Goal: Task Accomplishment & Management: Complete application form

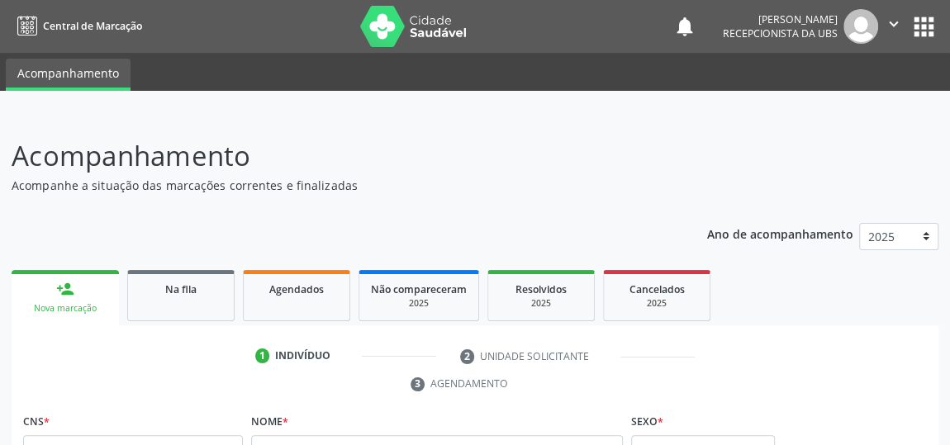
click at [83, 295] on link "person_add Nova marcação" at bounding box center [65, 297] width 107 height 55
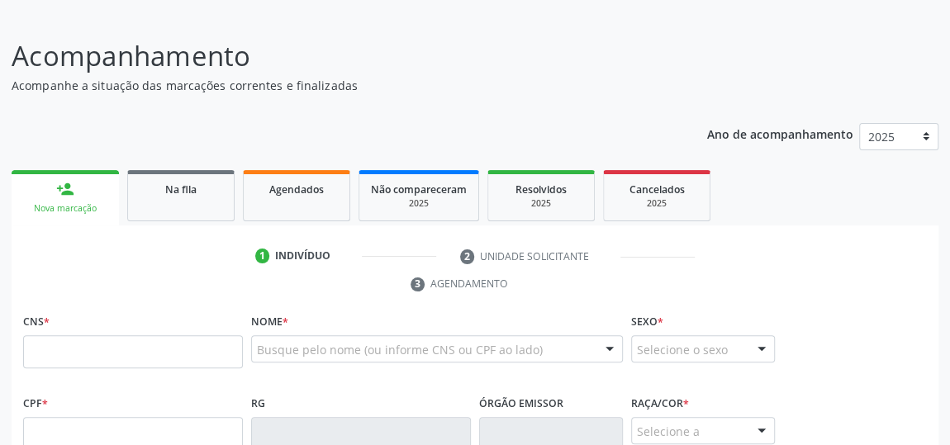
scroll to position [149, 0]
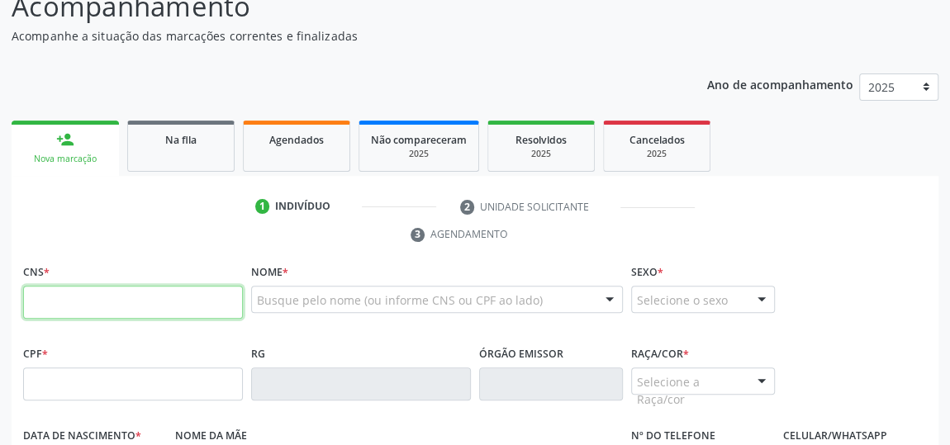
click at [109, 292] on input "text" at bounding box center [133, 302] width 220 height 33
click at [213, 302] on input "898 0045 9315 064" at bounding box center [133, 302] width 220 height 33
type input "8"
type input "898 0041 5931 5064"
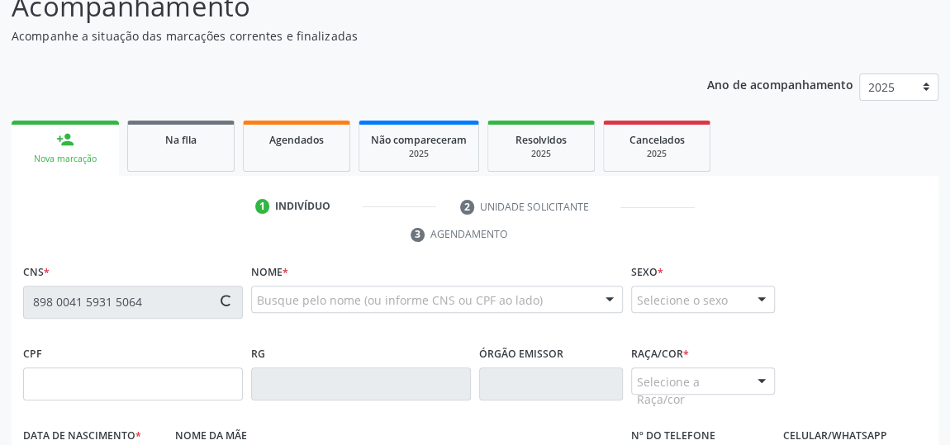
type input "138.503.564-18"
type input "[DATE]"
type input "[PERSON_NAME]"
type input "[PHONE_NUMBER]"
type input "S/N"
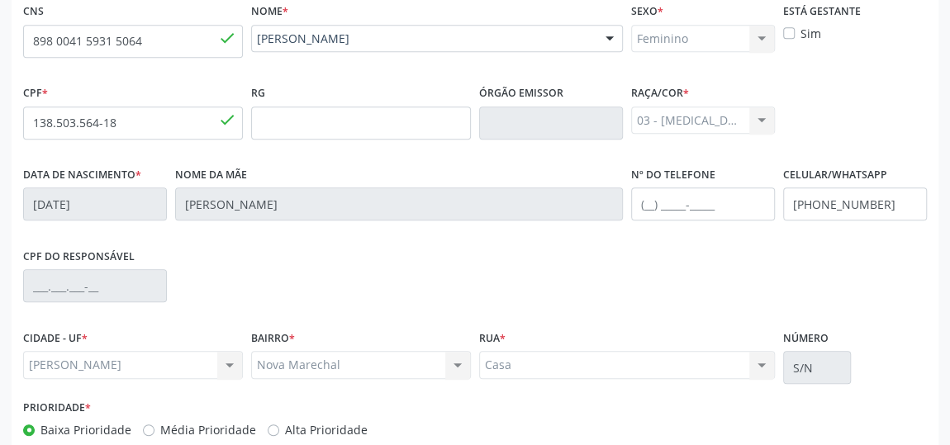
scroll to position [499, 0]
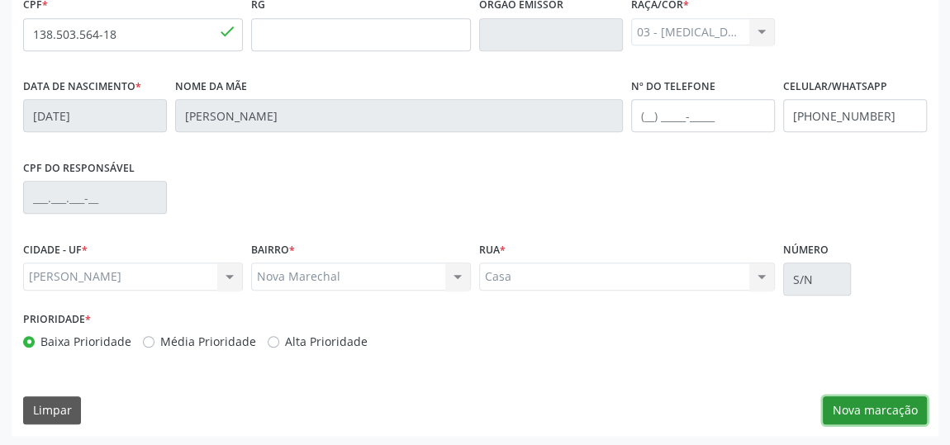
click at [895, 410] on button "Nova marcação" at bounding box center [875, 410] width 104 height 28
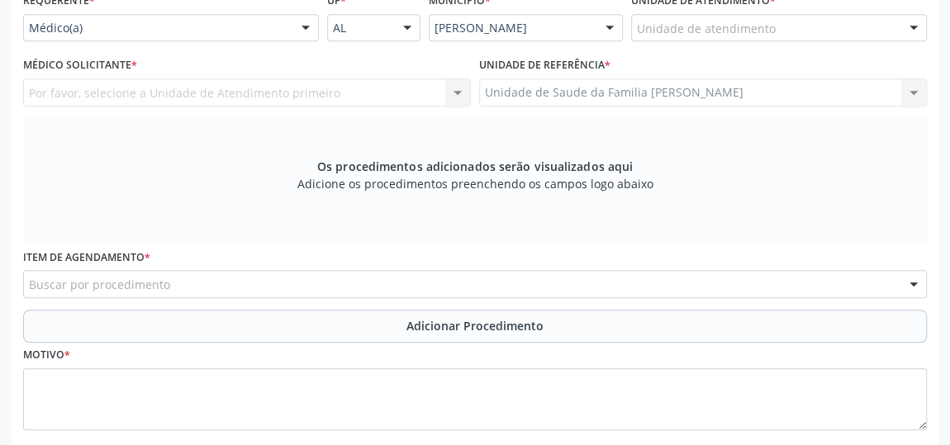
scroll to position [349, 0]
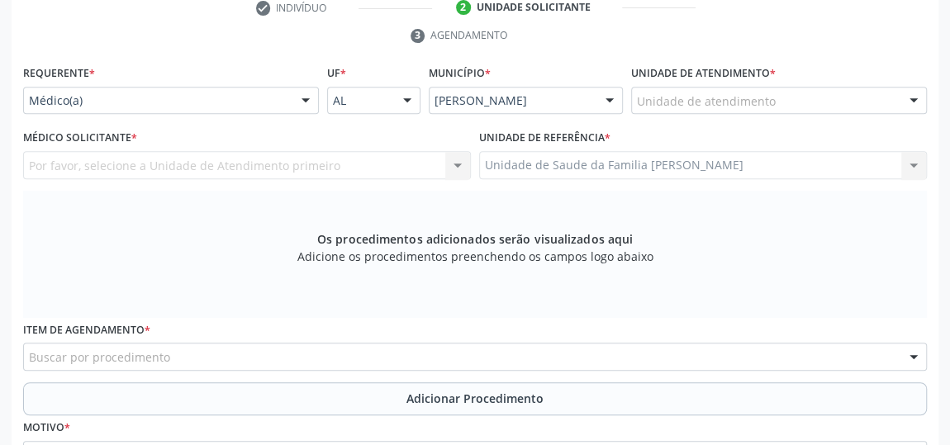
click at [915, 96] on div at bounding box center [913, 102] width 25 height 28
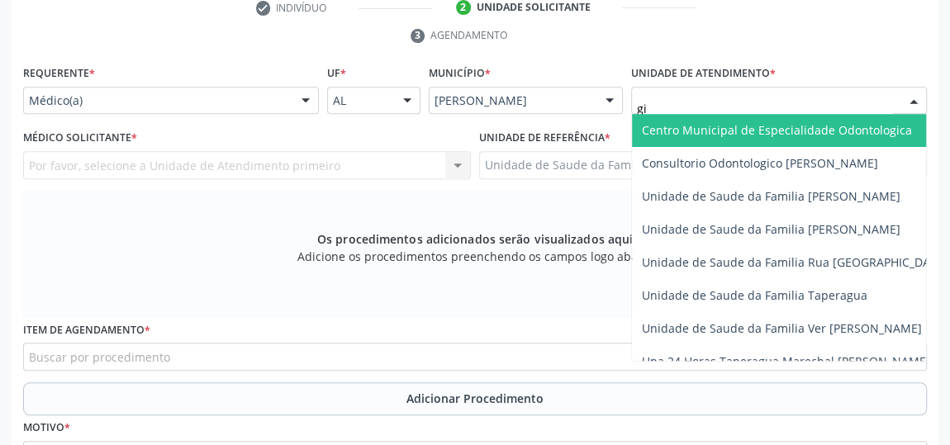
type input "gis"
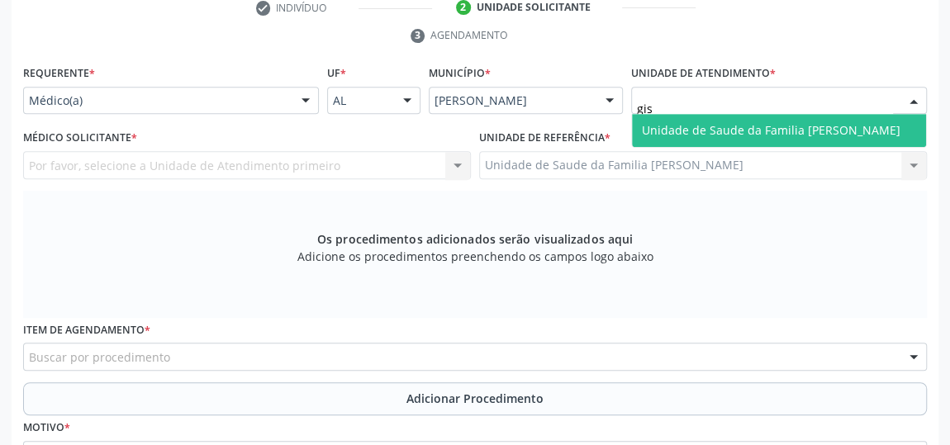
click at [846, 122] on span "Unidade de Saude da Familia [PERSON_NAME]" at bounding box center [771, 130] width 259 height 16
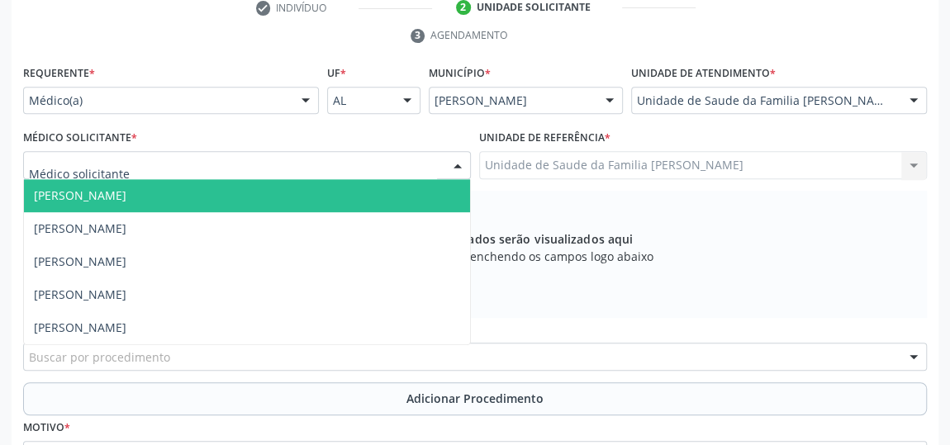
click at [454, 164] on div at bounding box center [457, 166] width 25 height 28
click at [159, 183] on span "[PERSON_NAME]" at bounding box center [247, 195] width 446 height 33
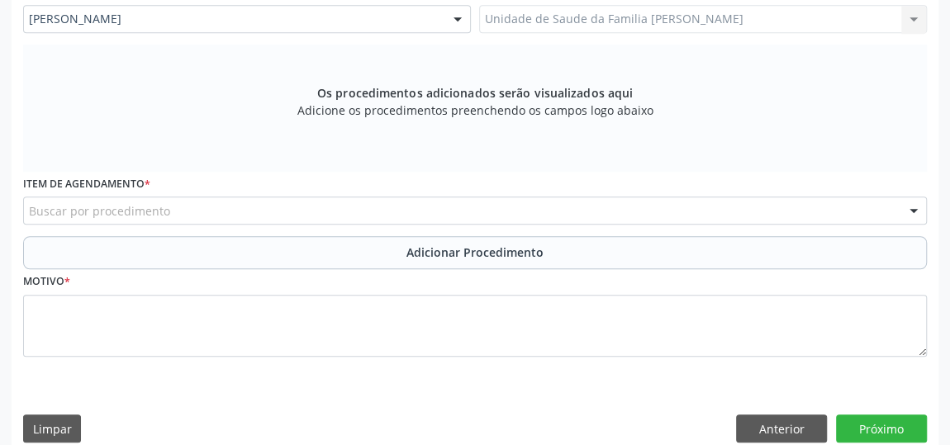
scroll to position [499, 0]
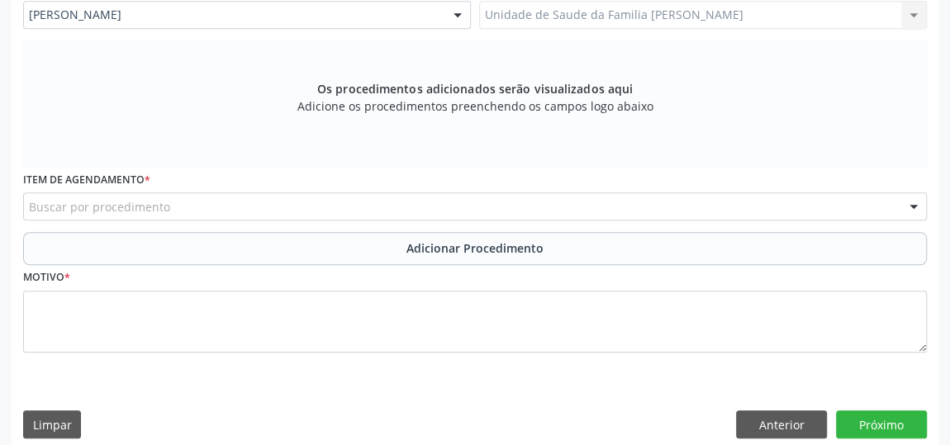
click at [472, 205] on div "Buscar por procedimento" at bounding box center [475, 206] width 904 height 28
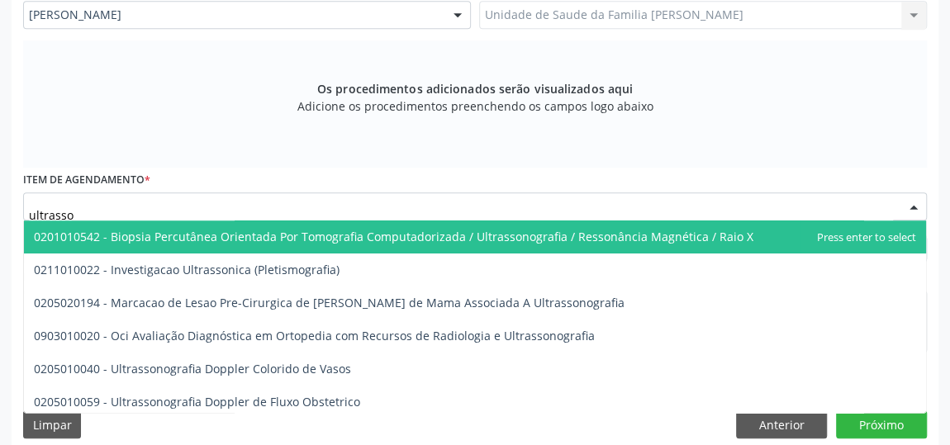
type input "ultrasson"
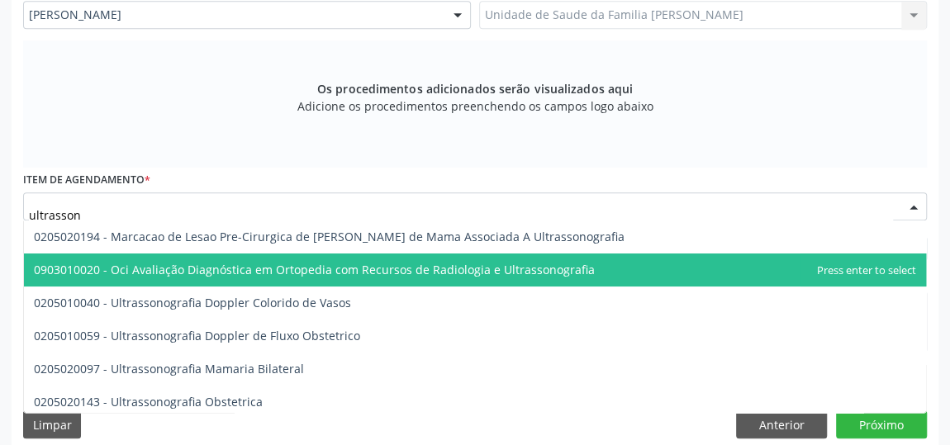
scroll to position [149, 0]
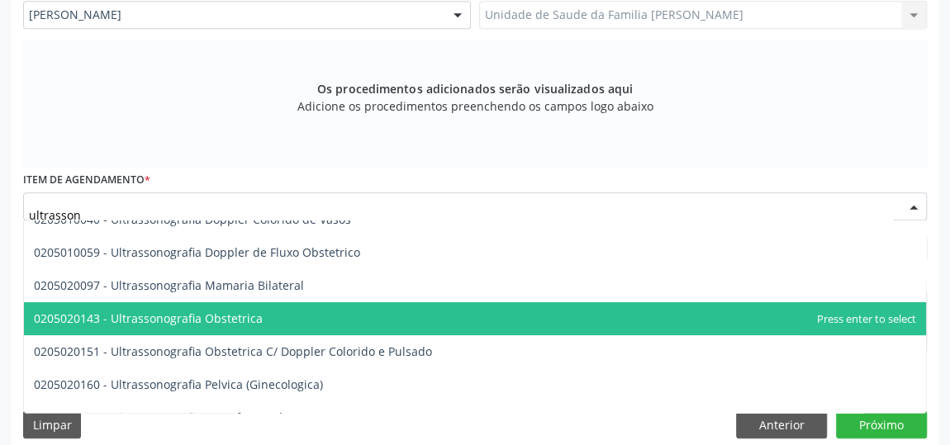
click at [238, 319] on span "0205020143 - Ultrassonografia Obstetrica" at bounding box center [148, 319] width 229 height 16
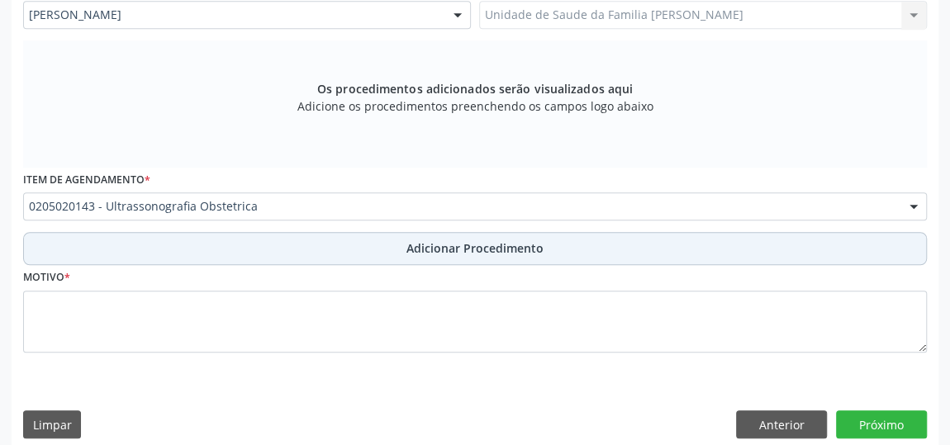
click at [422, 245] on span "Adicionar Procedimento" at bounding box center [474, 248] width 137 height 17
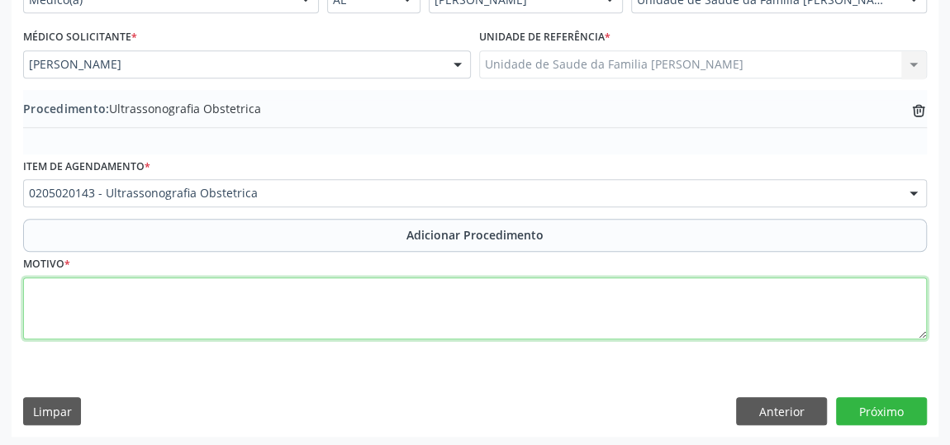
click at [391, 303] on textarea at bounding box center [475, 309] width 904 height 63
type textarea "pre [DATE]"
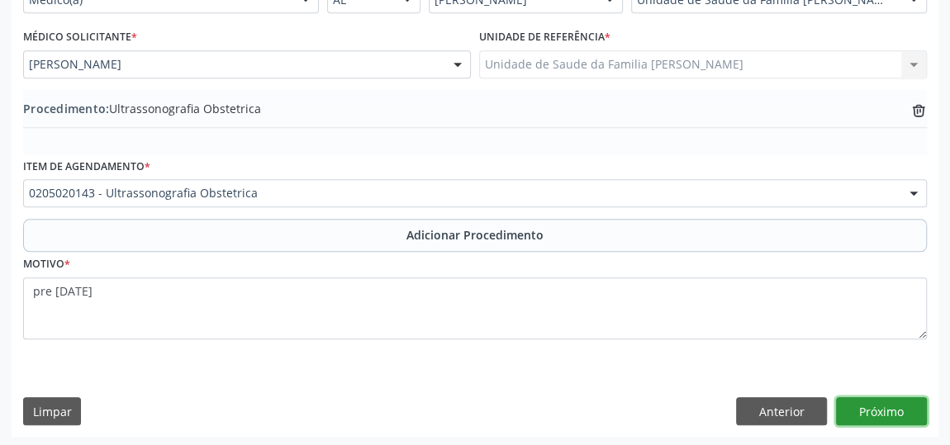
click at [897, 397] on button "Próximo" at bounding box center [881, 411] width 91 height 28
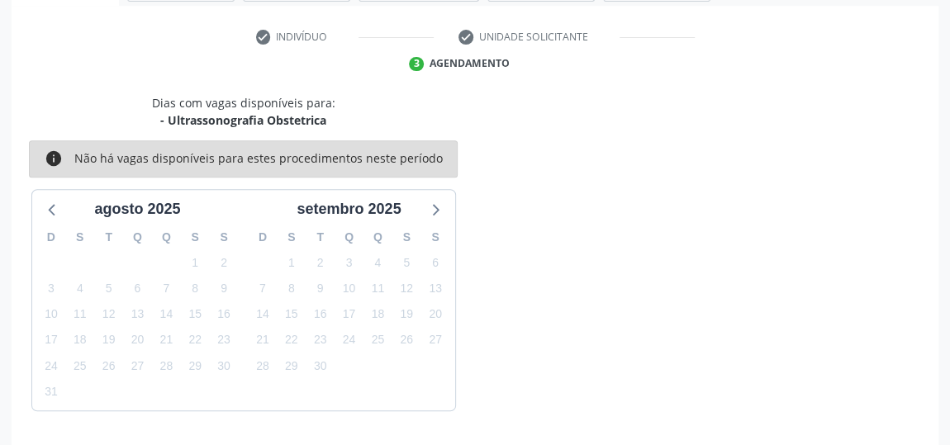
scroll to position [368, 0]
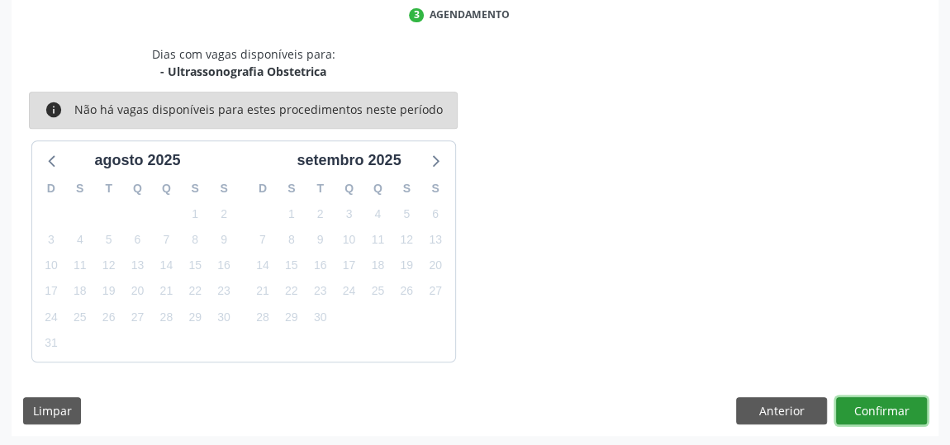
click at [894, 400] on button "Confirmar" at bounding box center [881, 411] width 91 height 28
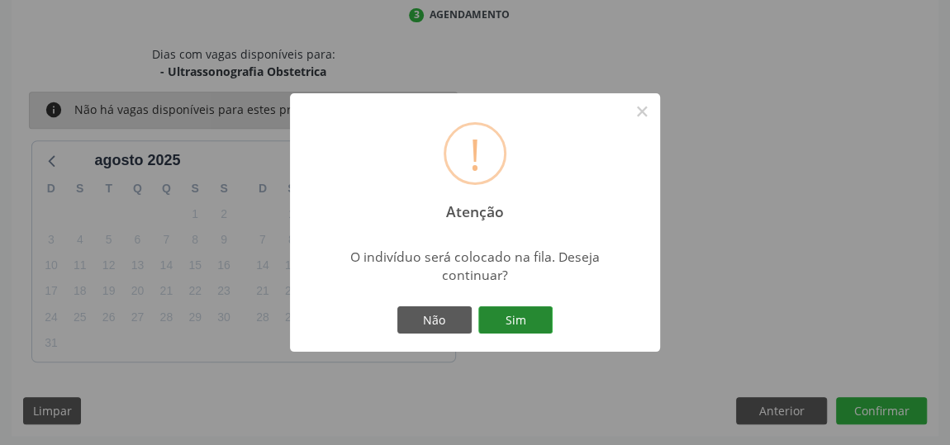
click at [510, 322] on button "Sim" at bounding box center [515, 320] width 74 height 28
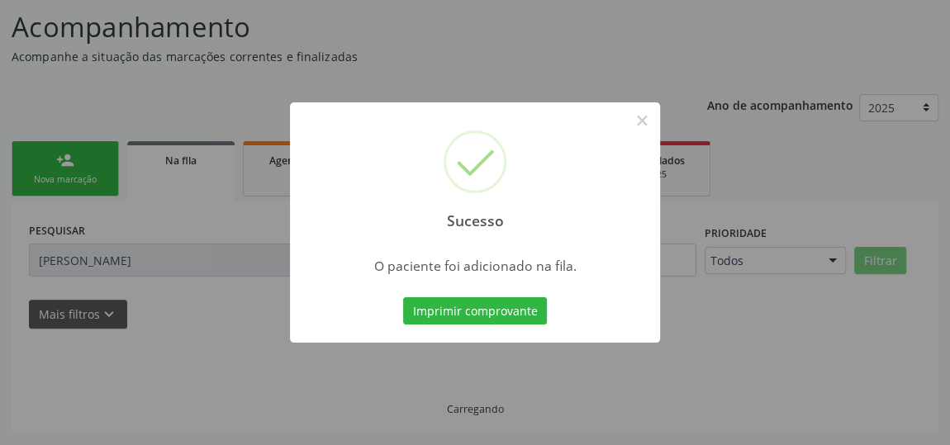
scroll to position [126, 0]
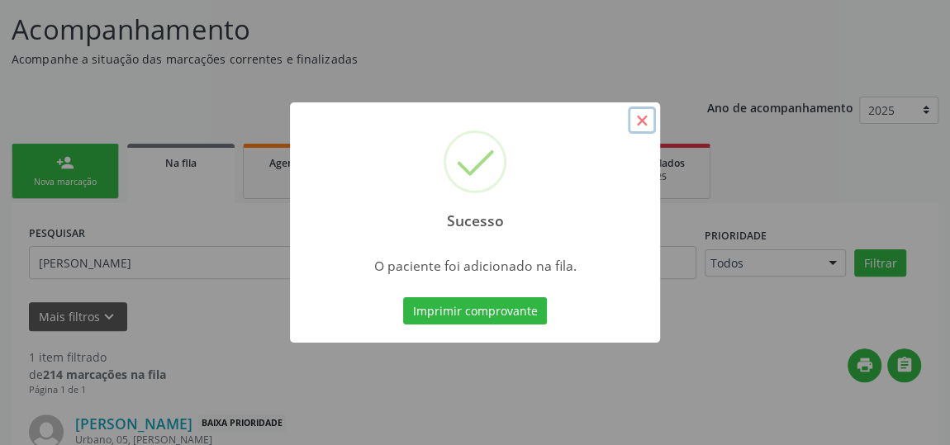
click at [652, 123] on button "×" at bounding box center [642, 121] width 28 height 28
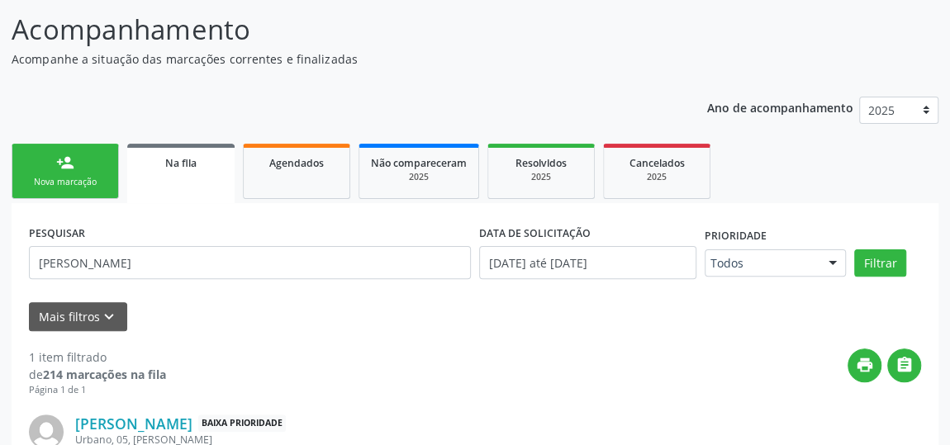
click at [53, 155] on link "person_add Nova marcação" at bounding box center [65, 171] width 107 height 55
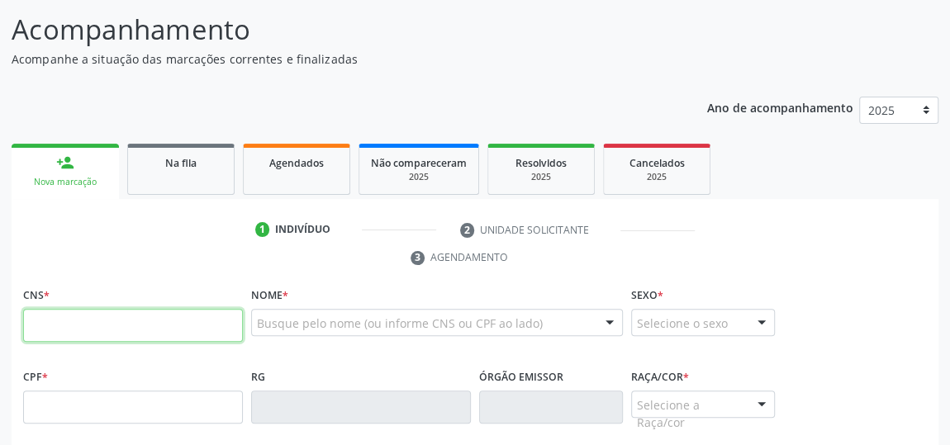
click at [140, 313] on input "text" at bounding box center [133, 325] width 220 height 33
type input "706 7045 3340 9811"
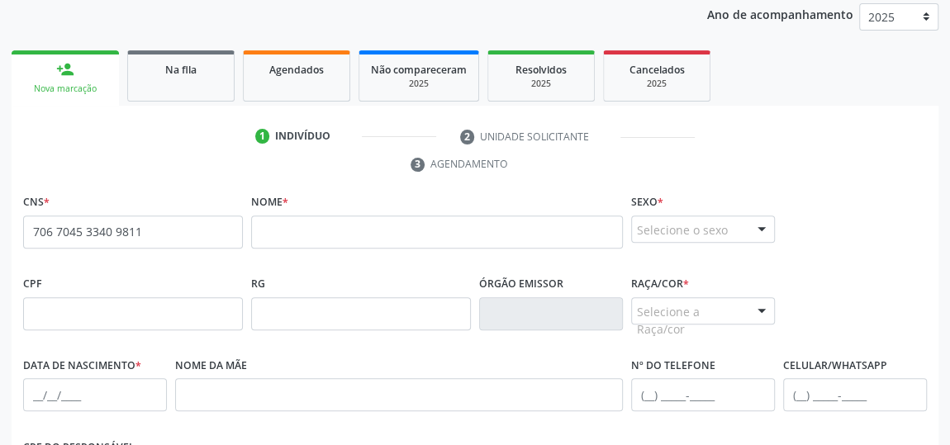
scroll to position [277, 0]
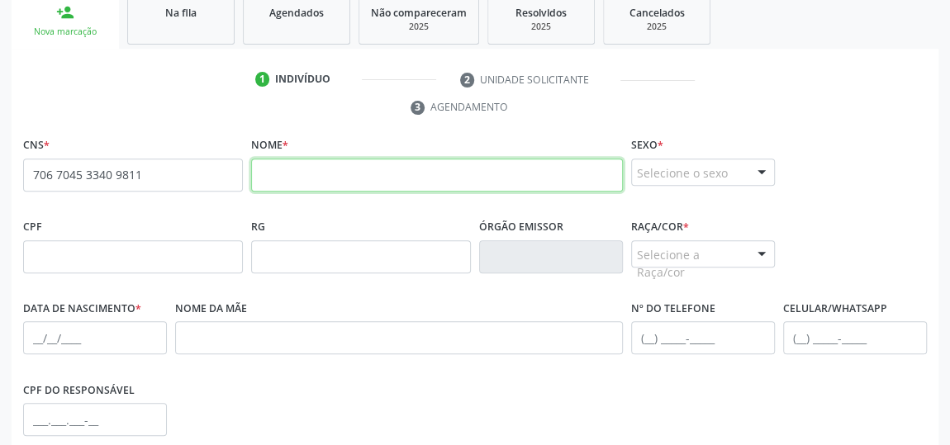
click at [416, 174] on input "text" at bounding box center [437, 175] width 372 height 33
click at [268, 173] on input "deivid da [PERSON_NAME]" at bounding box center [437, 175] width 372 height 33
type input "[DEMOGRAPHIC_DATA][PERSON_NAME]"
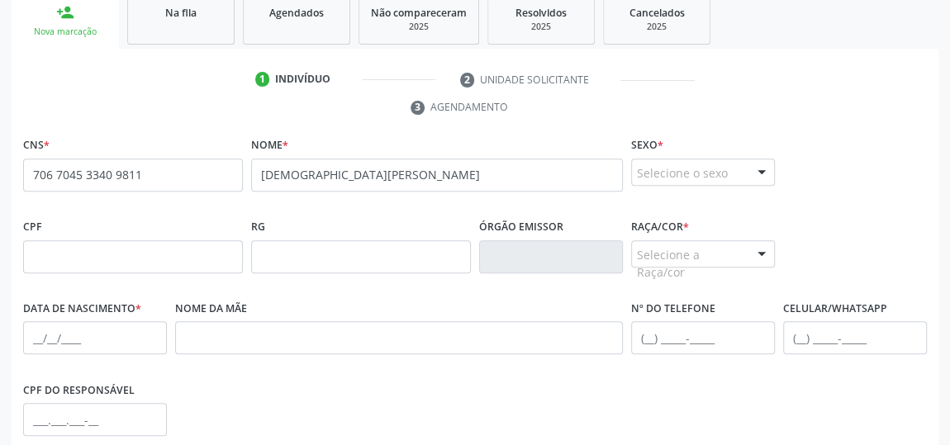
click at [766, 168] on div at bounding box center [761, 173] width 25 height 28
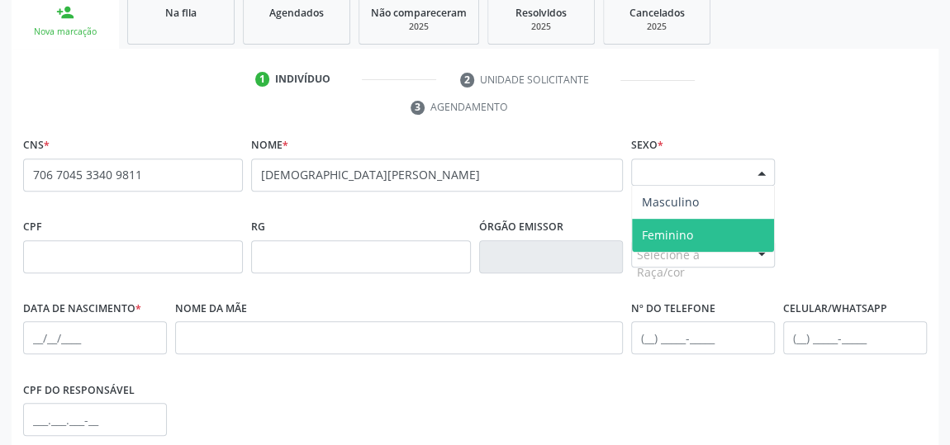
click at [695, 229] on span "Feminino" at bounding box center [703, 235] width 142 height 33
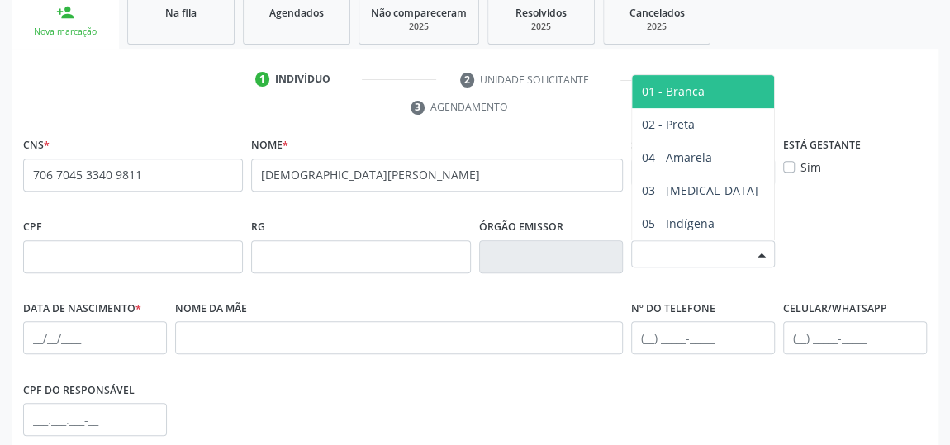
click at [750, 256] on div at bounding box center [761, 255] width 25 height 28
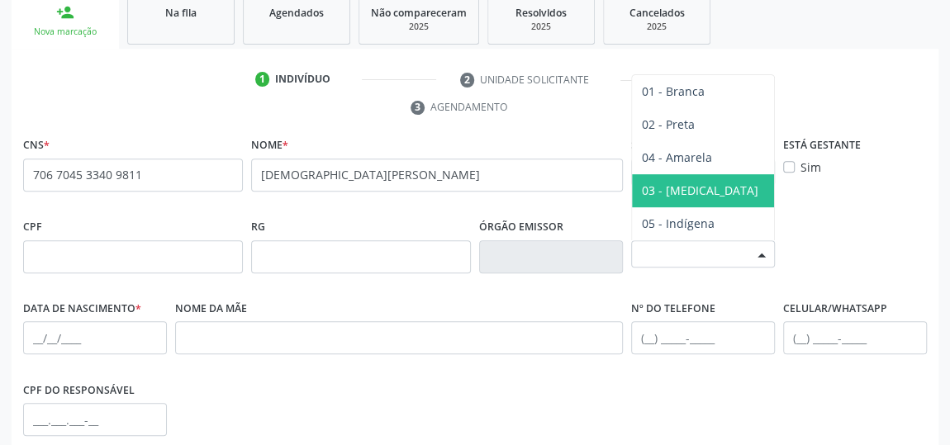
click at [713, 183] on span "03 - [MEDICAL_DATA]" at bounding box center [703, 190] width 142 height 33
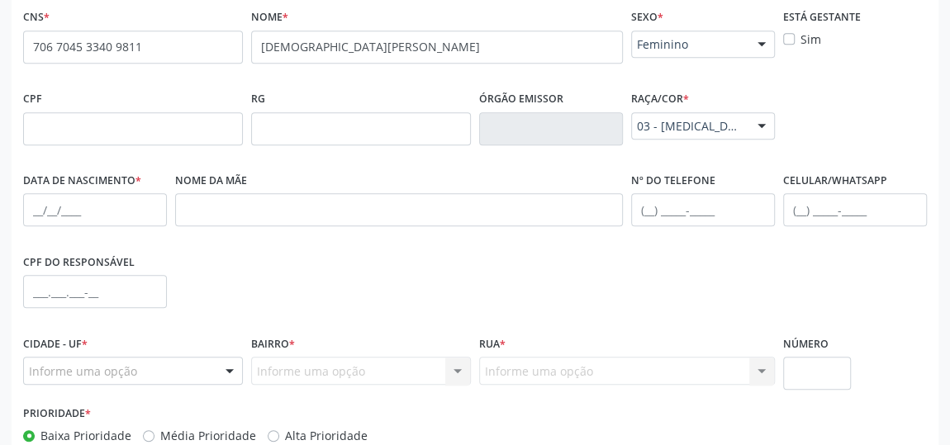
scroll to position [427, 0]
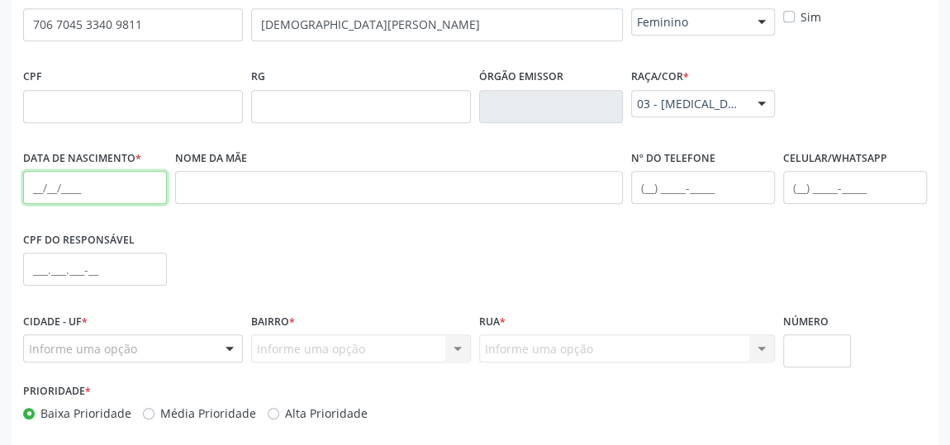
click at [130, 192] on input "text" at bounding box center [95, 187] width 144 height 33
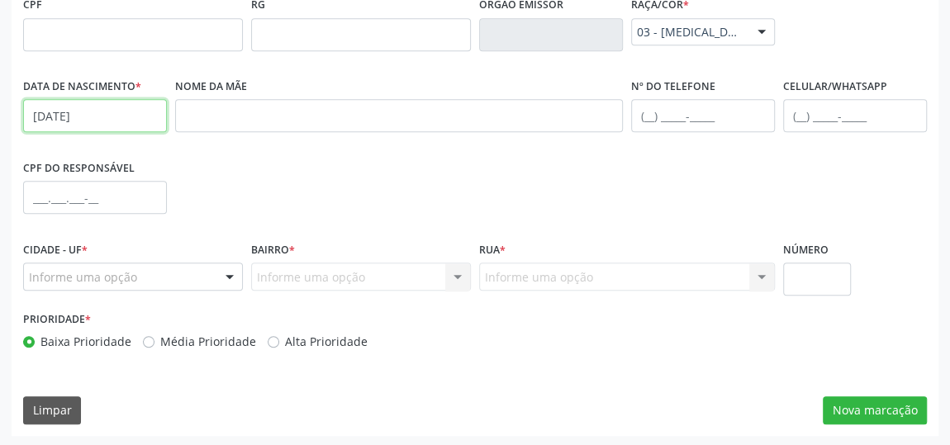
type input "[DATE]"
click at [226, 278] on div at bounding box center [229, 277] width 25 height 28
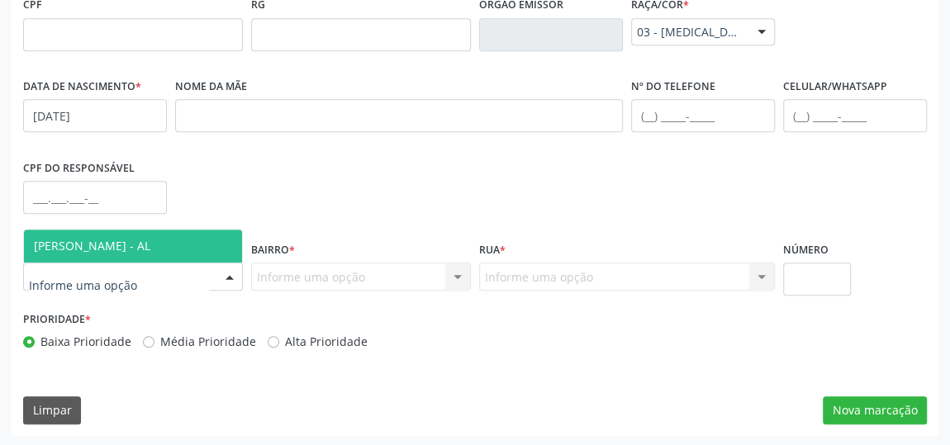
click at [145, 240] on span "[PERSON_NAME] - AL" at bounding box center [92, 246] width 116 height 16
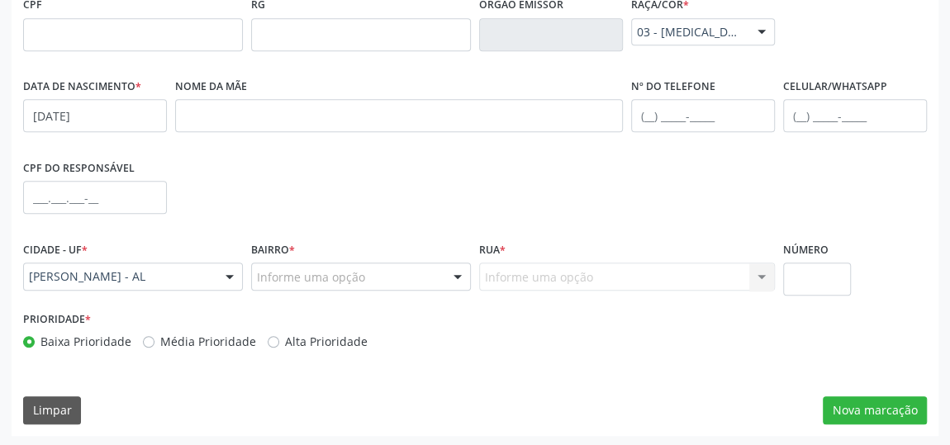
click at [456, 275] on div at bounding box center [457, 277] width 25 height 28
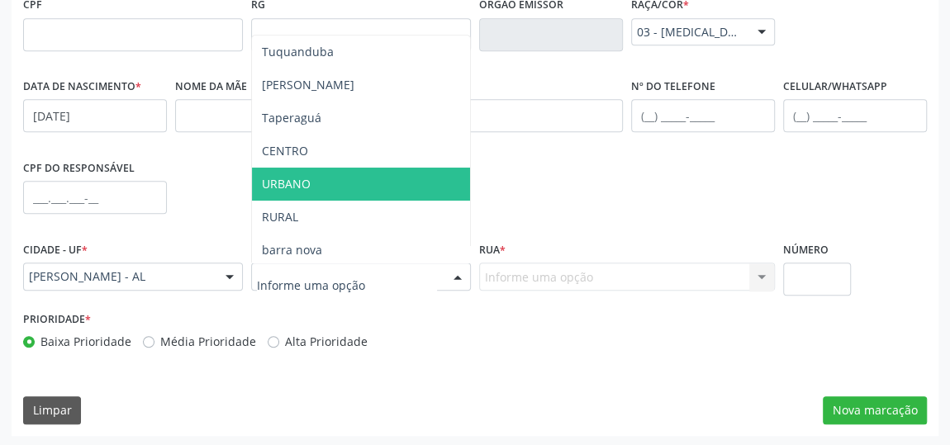
click at [371, 183] on span "URBANO" at bounding box center [361, 184] width 218 height 33
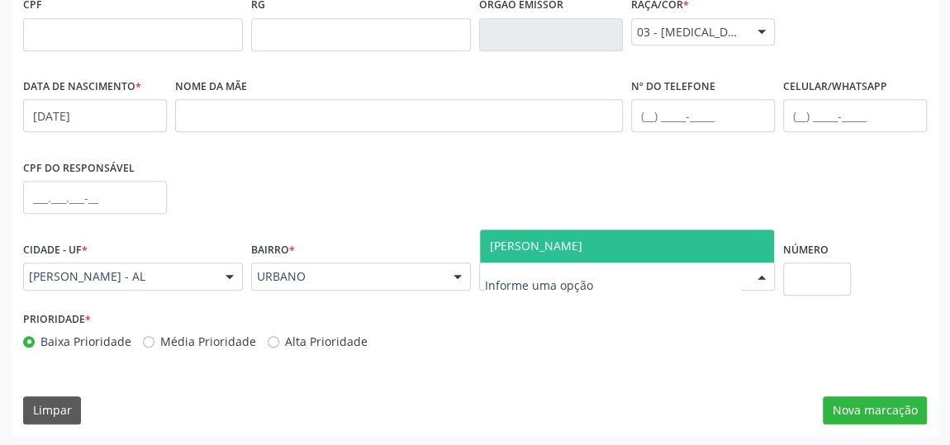
click at [764, 273] on div at bounding box center [761, 277] width 25 height 28
click at [696, 233] on span "[PERSON_NAME]" at bounding box center [627, 246] width 294 height 33
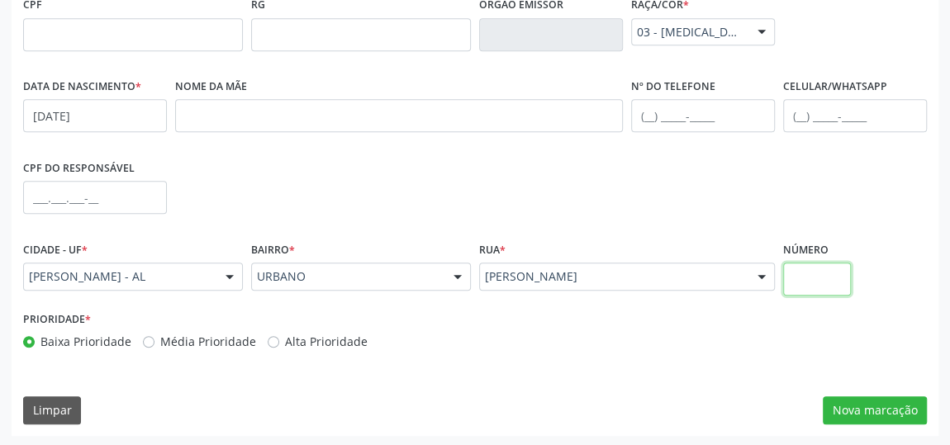
click at [818, 267] on input "text" at bounding box center [817, 279] width 68 height 33
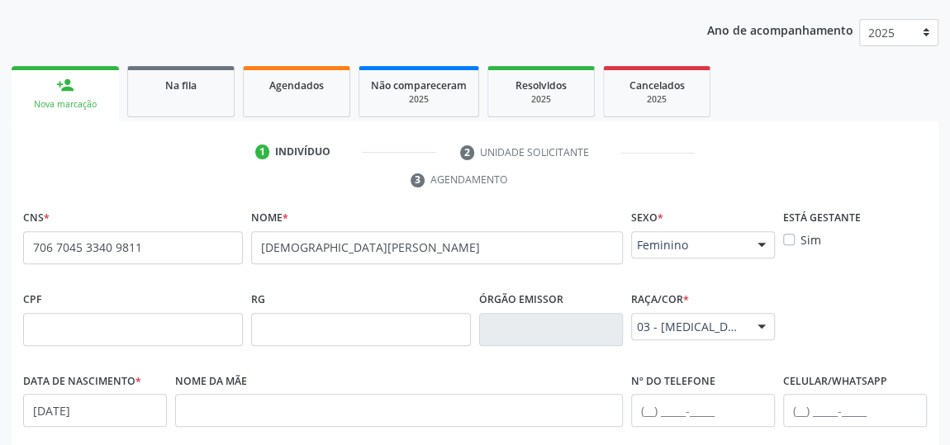
scroll to position [198, 0]
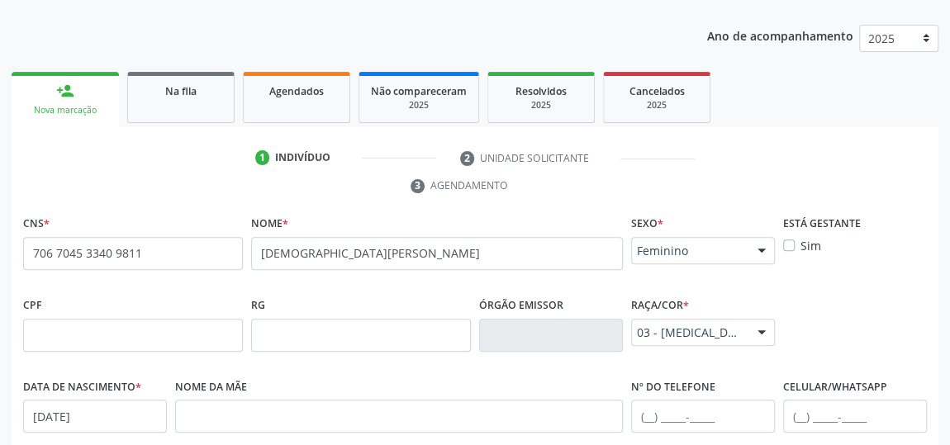
type input "06"
click at [760, 249] on div at bounding box center [761, 252] width 25 height 28
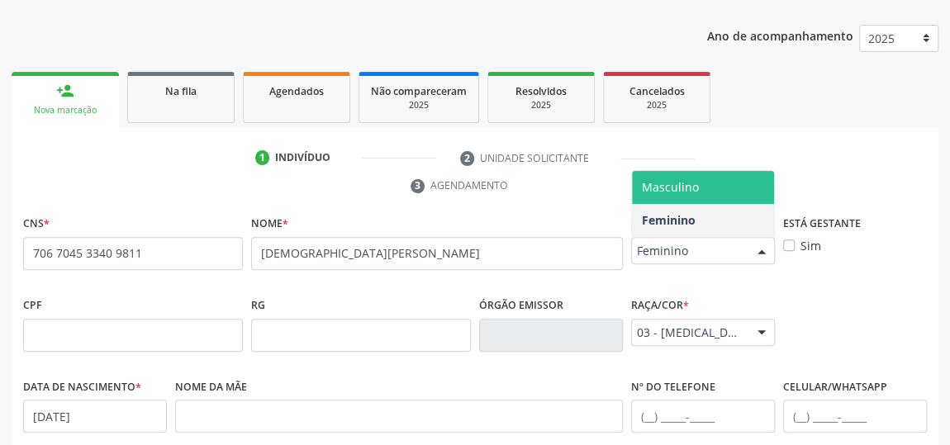
click at [677, 188] on span "Masculino" at bounding box center [670, 187] width 57 height 16
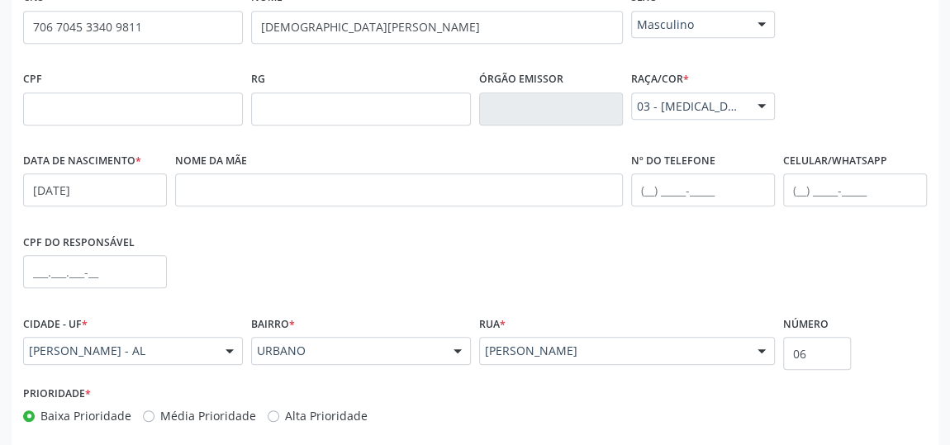
scroll to position [499, 0]
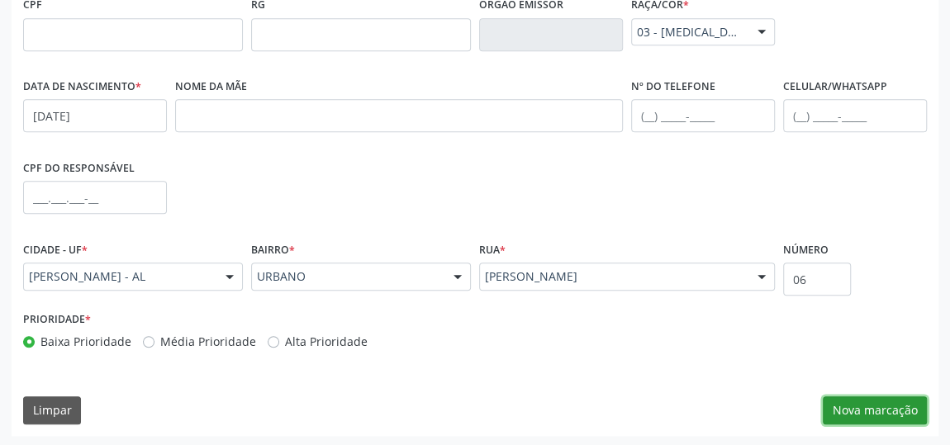
click at [890, 410] on button "Nova marcação" at bounding box center [875, 410] width 104 height 28
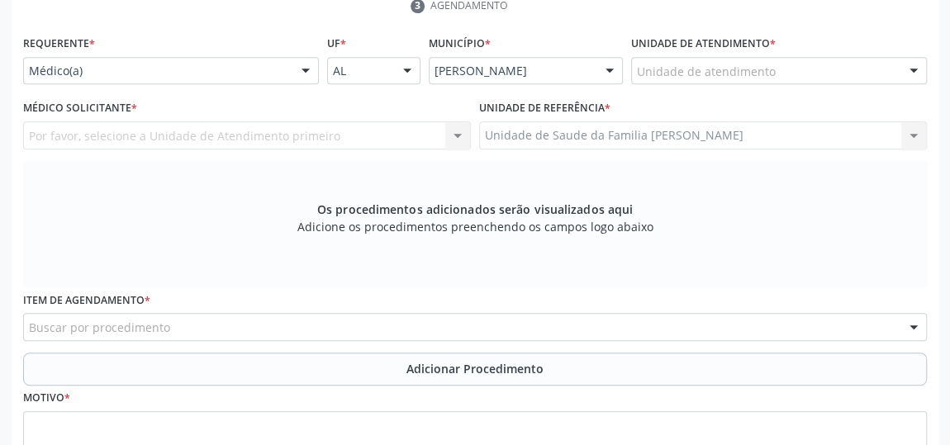
scroll to position [273, 0]
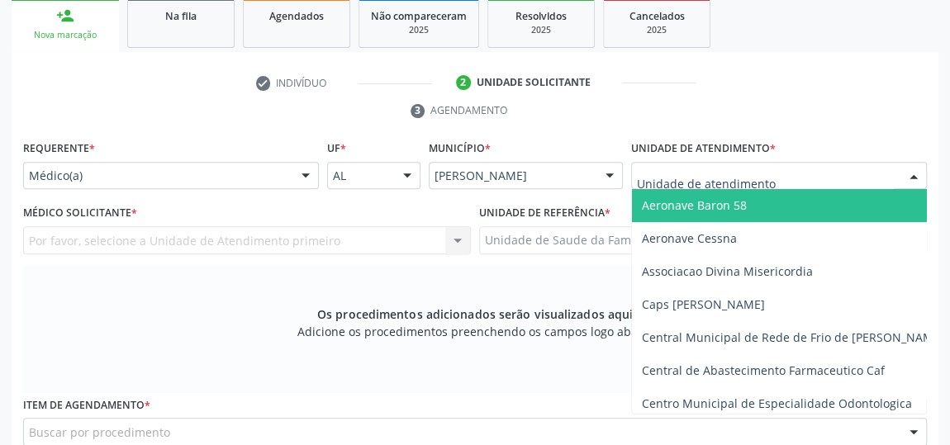
click at [829, 174] on div at bounding box center [779, 176] width 296 height 28
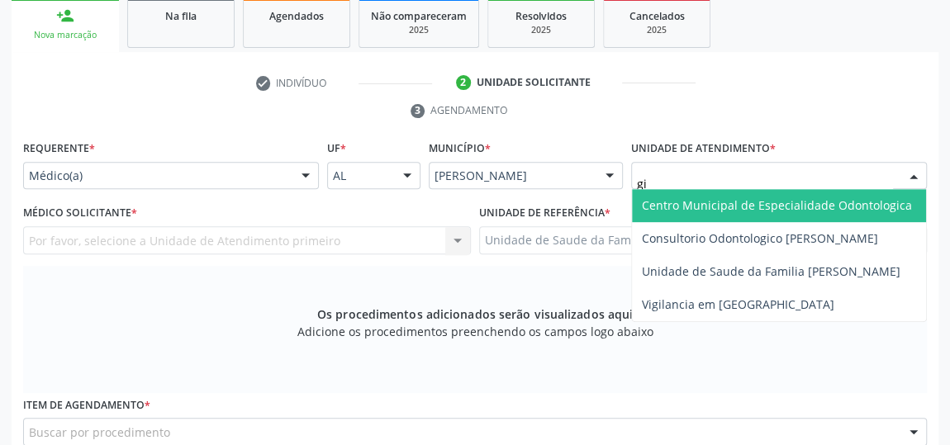
type input "gis"
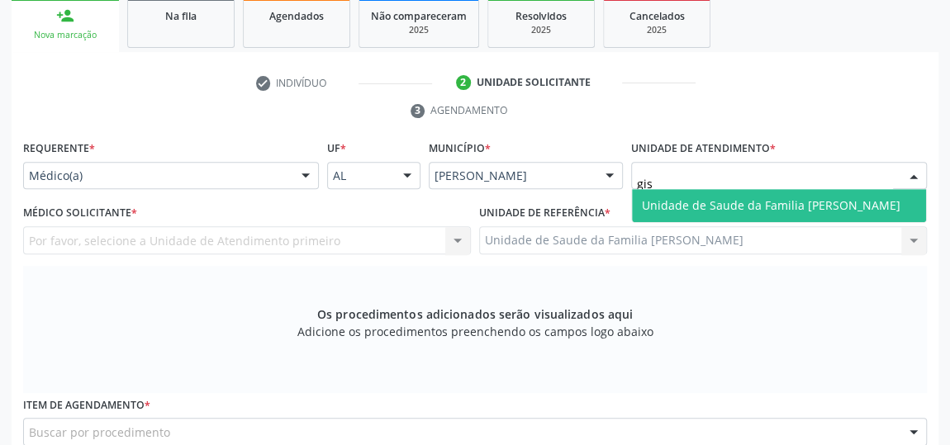
click at [730, 203] on span "Unidade de Saude da Familia [PERSON_NAME]" at bounding box center [771, 205] width 259 height 16
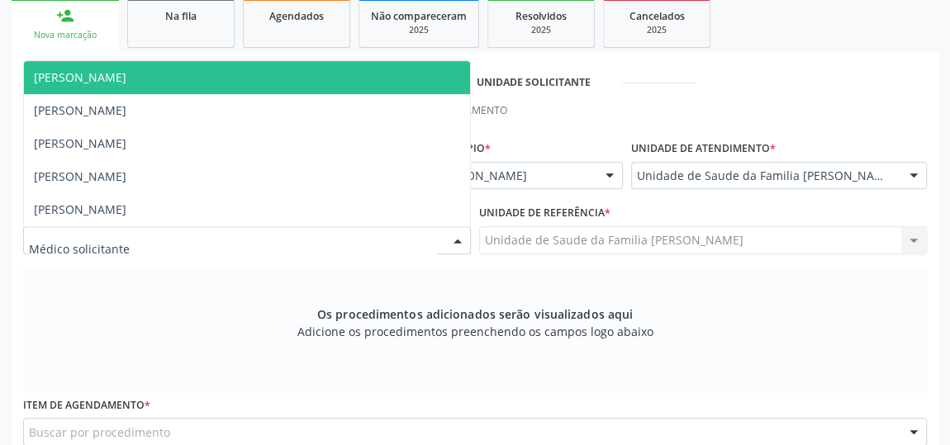
click at [459, 234] on div at bounding box center [457, 241] width 25 height 28
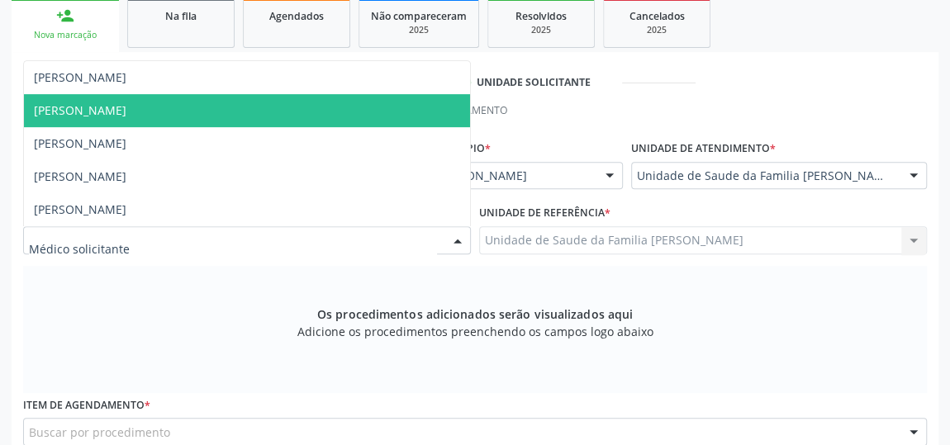
click at [145, 103] on span "[PERSON_NAME]" at bounding box center [247, 110] width 446 height 33
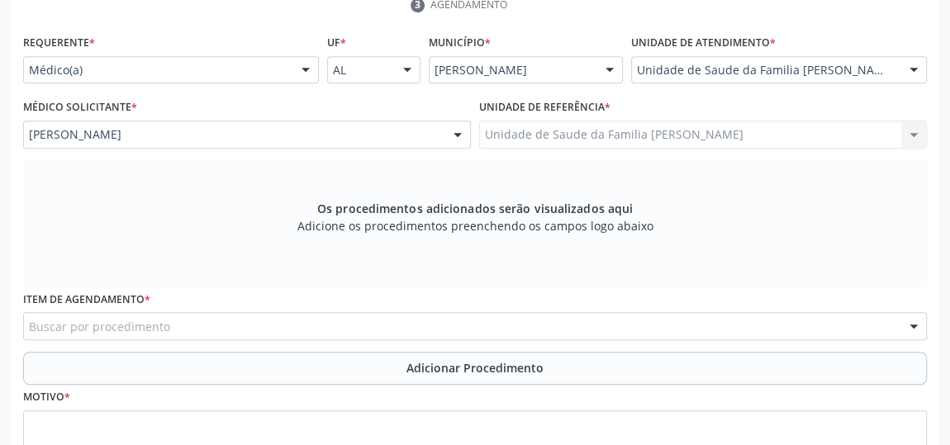
scroll to position [424, 0]
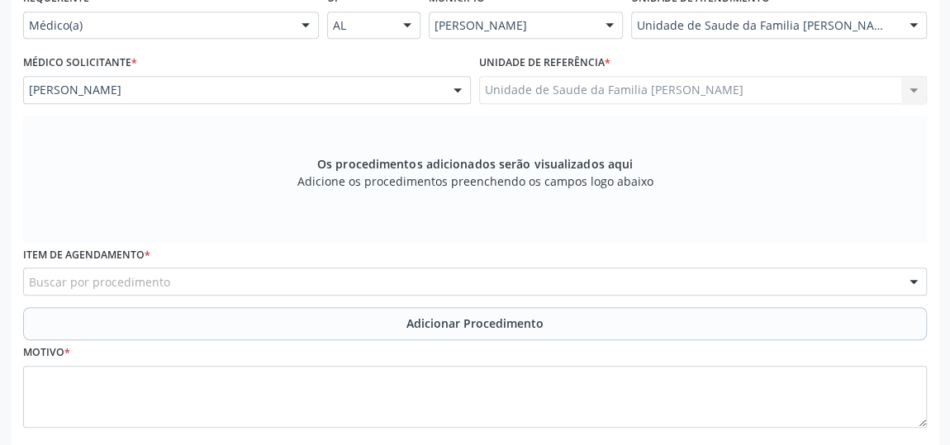
click at [278, 285] on div "Buscar por procedimento" at bounding box center [475, 282] width 904 height 28
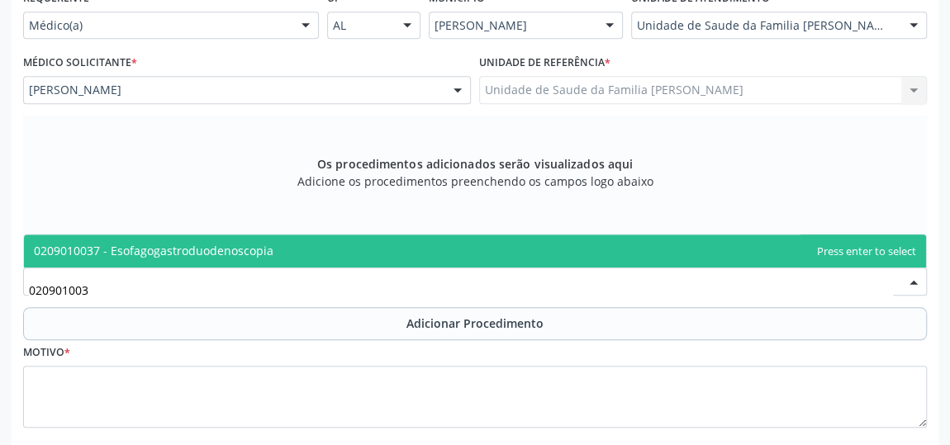
type input "0209010037"
click at [231, 248] on span "0209010037 - Esofagogastroduodenoscopia" at bounding box center [154, 251] width 240 height 16
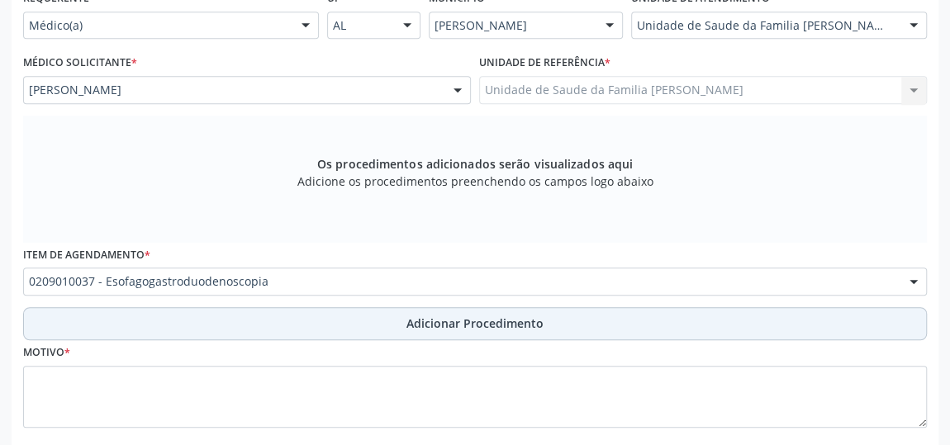
click at [444, 315] on span "Adicionar Procedimento" at bounding box center [474, 323] width 137 height 17
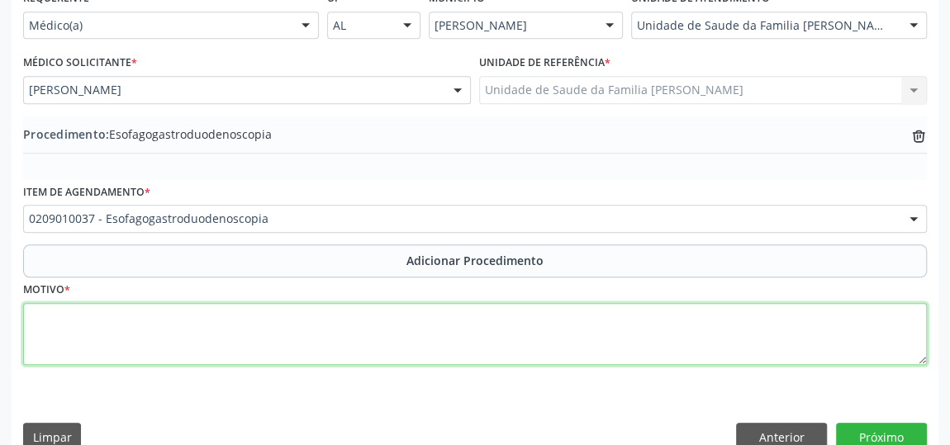
click at [307, 325] on textarea at bounding box center [475, 334] width 904 height 63
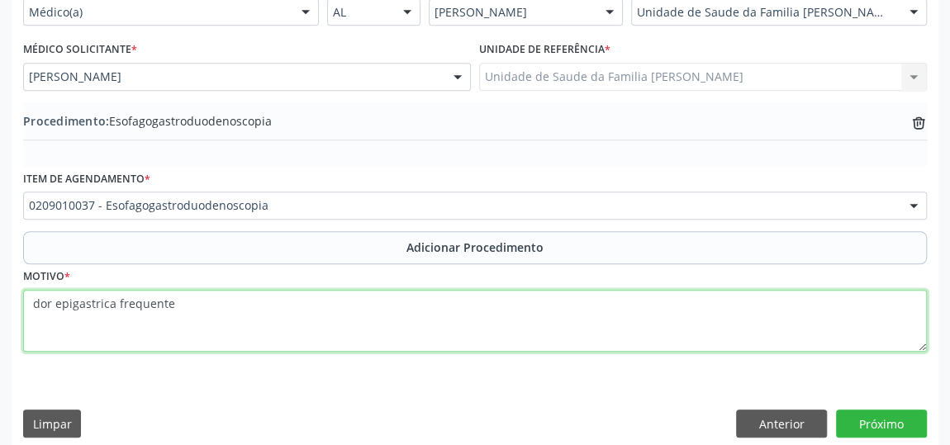
scroll to position [449, 0]
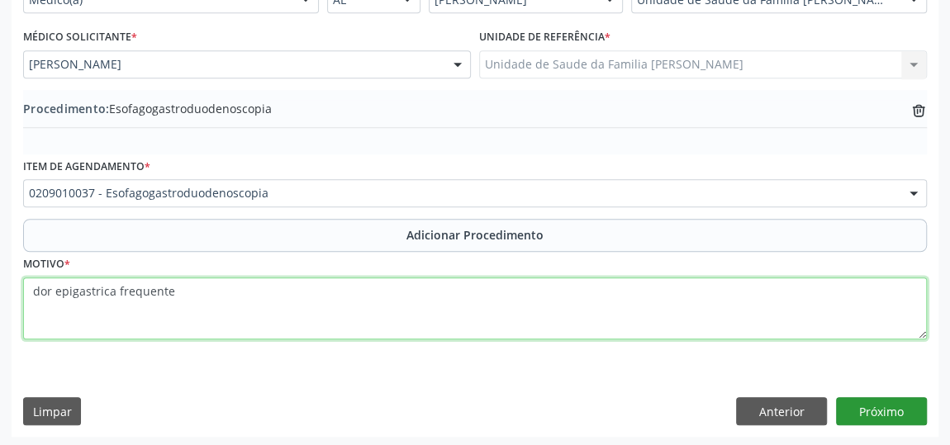
type textarea "dor epigastrica frequente"
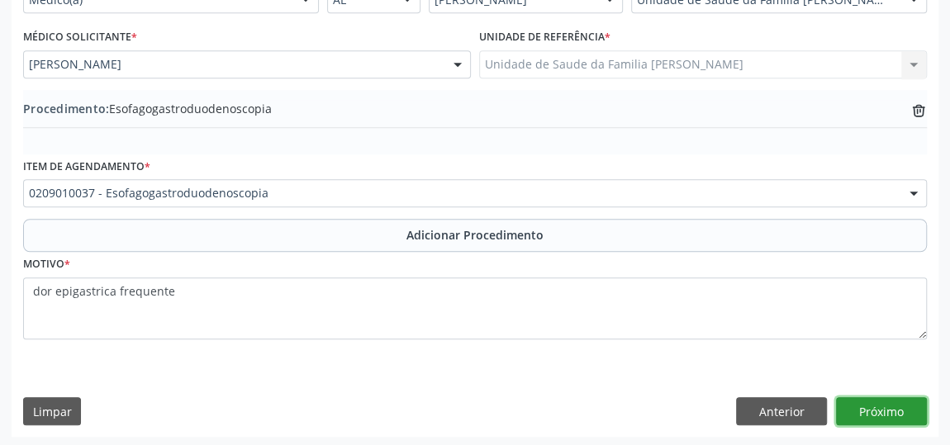
click at [875, 408] on button "Próximo" at bounding box center [881, 411] width 91 height 28
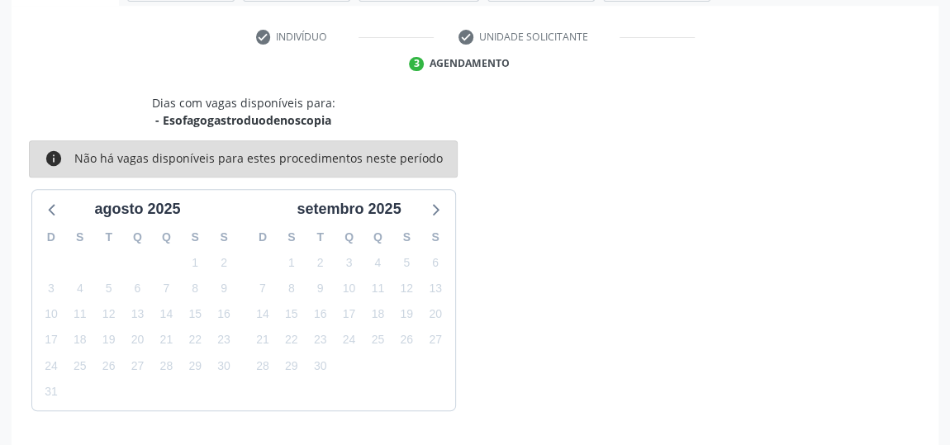
scroll to position [368, 0]
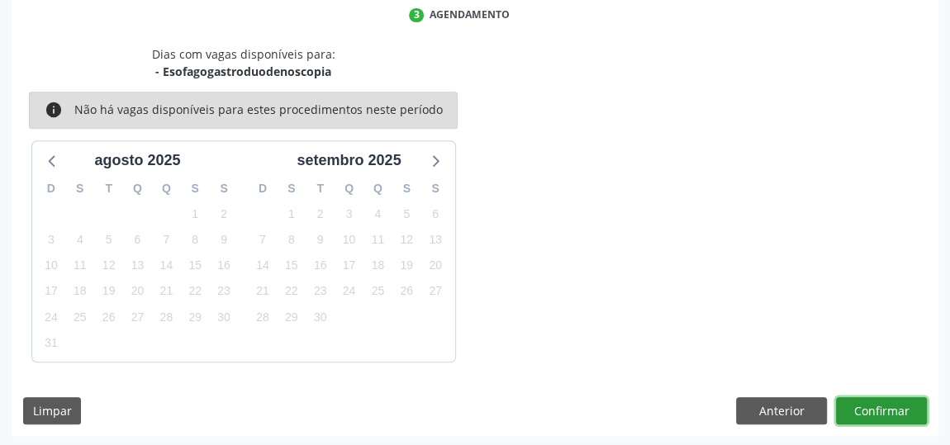
click at [876, 408] on button "Confirmar" at bounding box center [881, 411] width 91 height 28
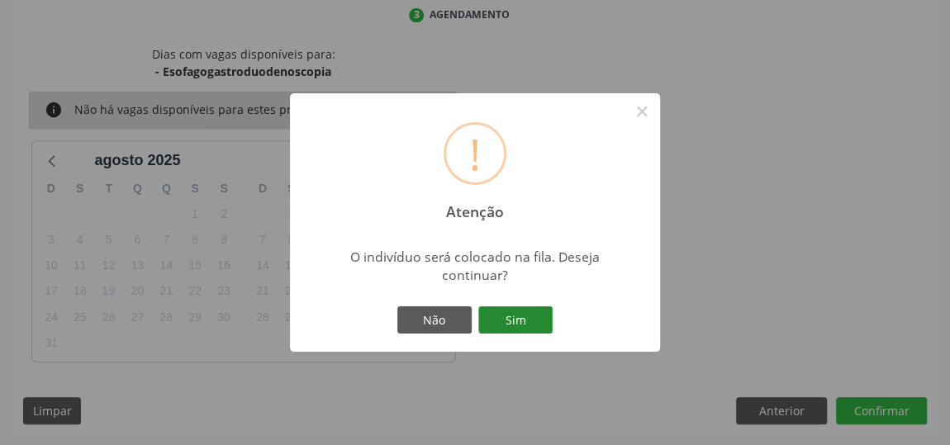
click at [520, 316] on button "Sim" at bounding box center [515, 320] width 74 height 28
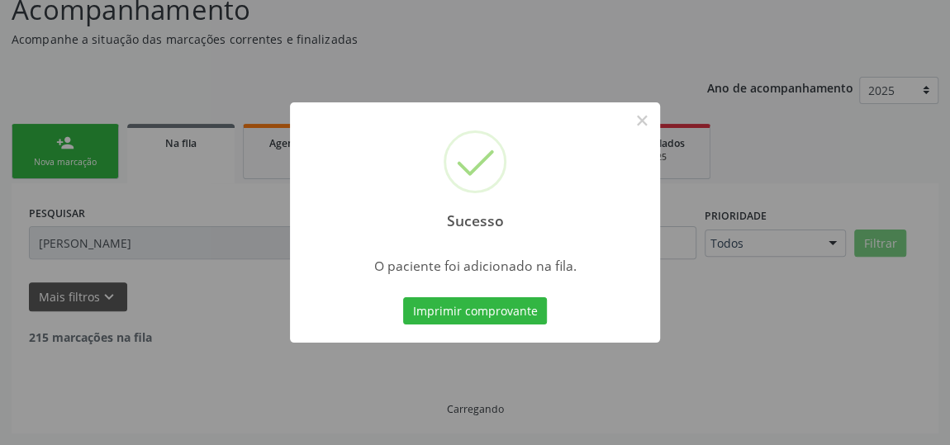
scroll to position [126, 0]
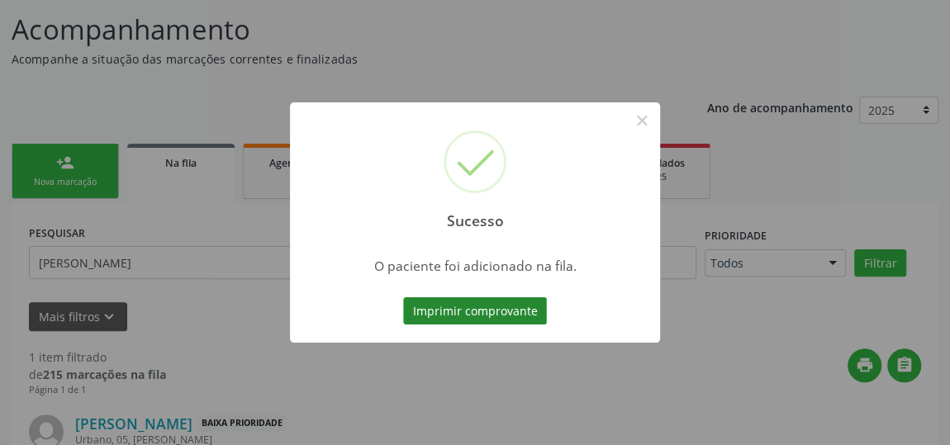
click at [518, 311] on button "Imprimir comprovante" at bounding box center [475, 311] width 144 height 28
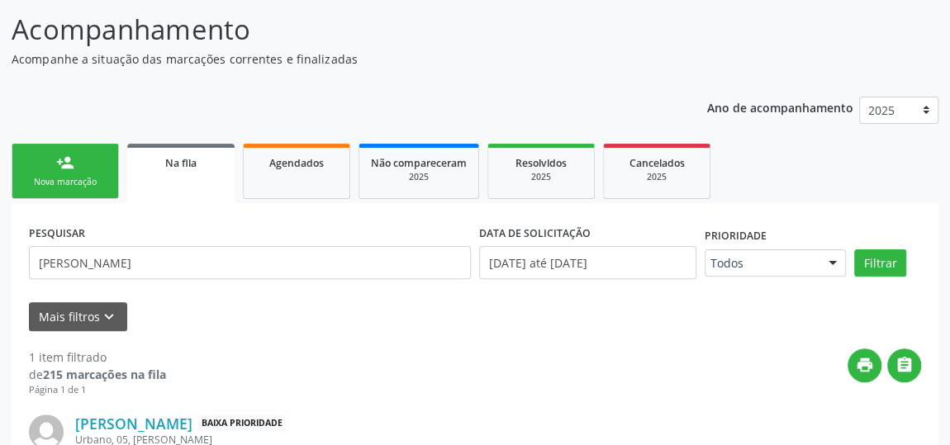
click at [85, 183] on div "Nova marcação" at bounding box center [65, 182] width 83 height 12
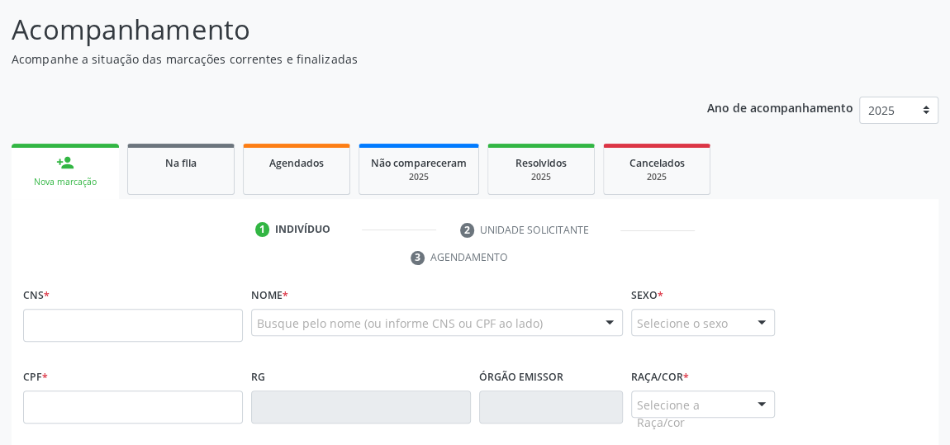
click at [85, 183] on div "Nova marcação" at bounding box center [65, 182] width 84 height 12
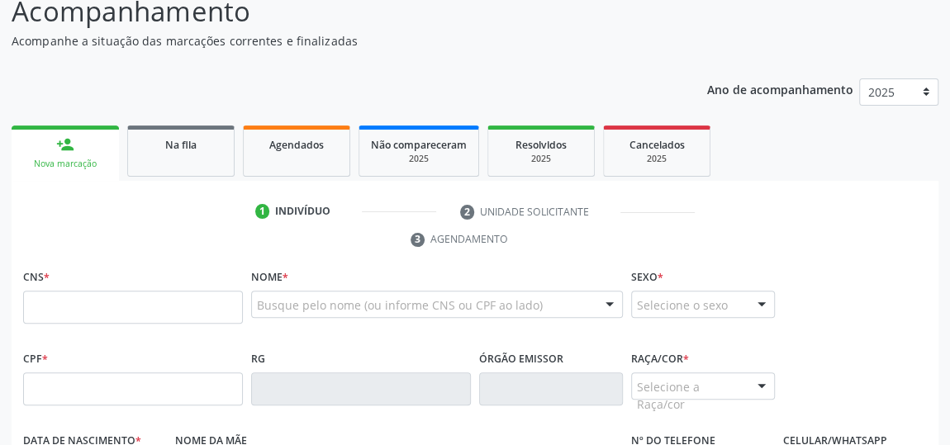
scroll to position [149, 0]
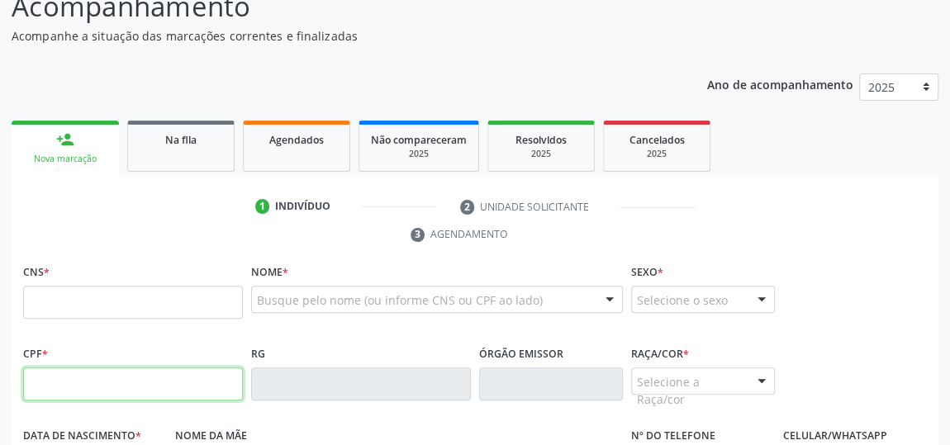
click at [162, 387] on input "text" at bounding box center [133, 384] width 220 height 33
type input "985.914.954-20"
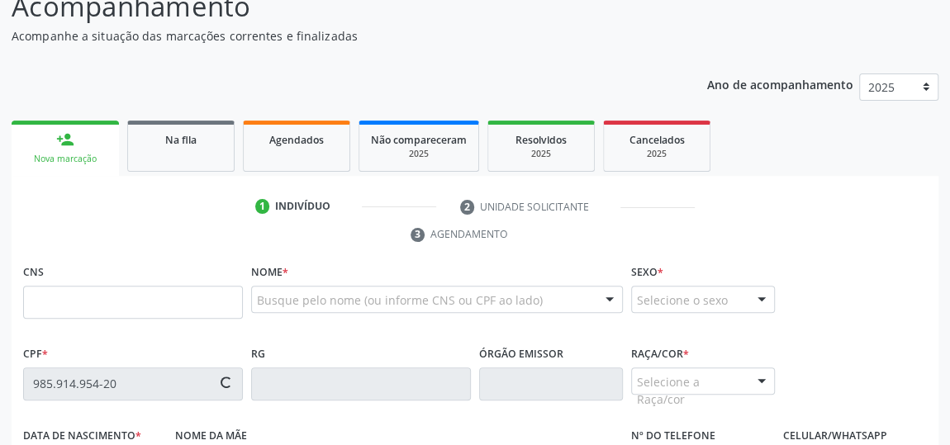
type input "[DATE]"
type input "[PHONE_NUMBER]"
type input "13"
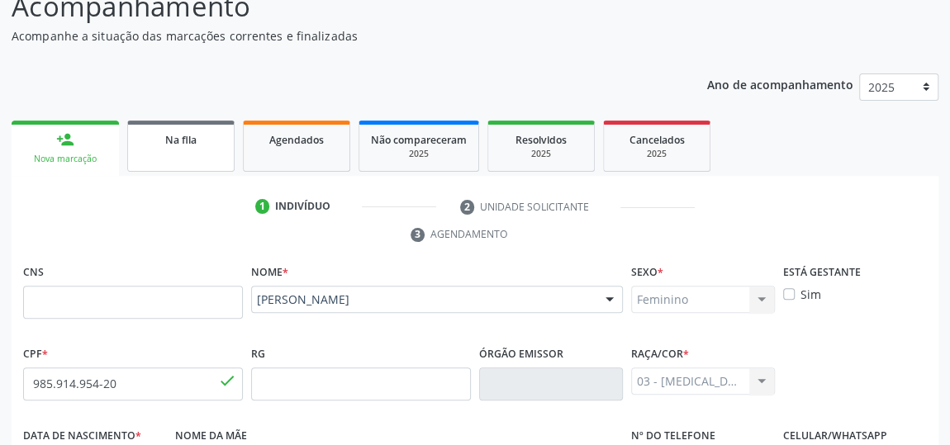
click at [183, 153] on link "Na fila" at bounding box center [180, 146] width 107 height 51
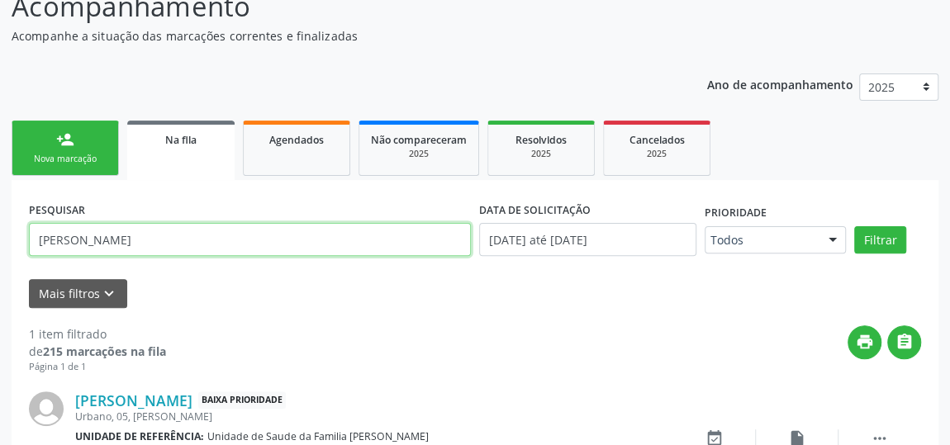
click at [244, 245] on input "[PERSON_NAME]" at bounding box center [250, 239] width 442 height 33
type input "m"
type input "[PERSON_NAME] tenorio da conceicao"
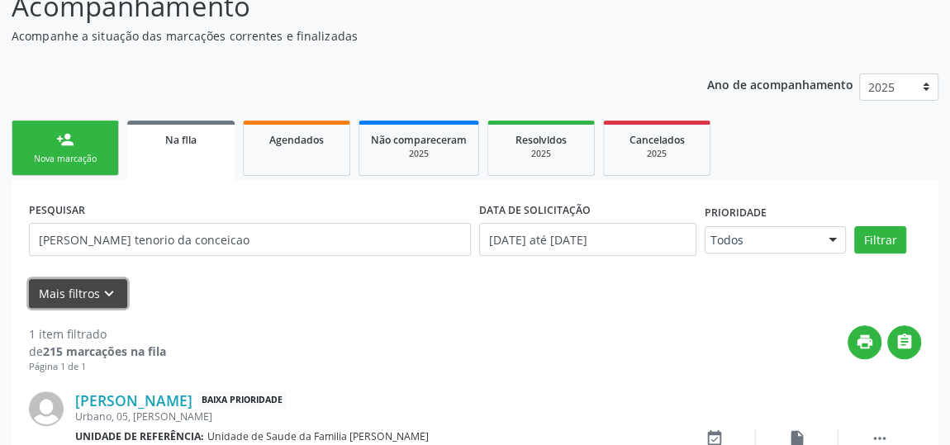
click at [93, 287] on button "Mais filtros keyboard_arrow_down" at bounding box center [78, 293] width 98 height 29
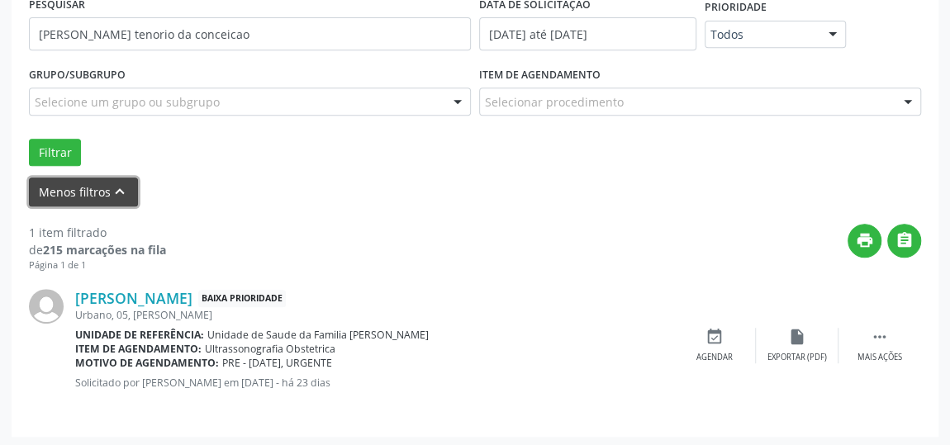
scroll to position [355, 0]
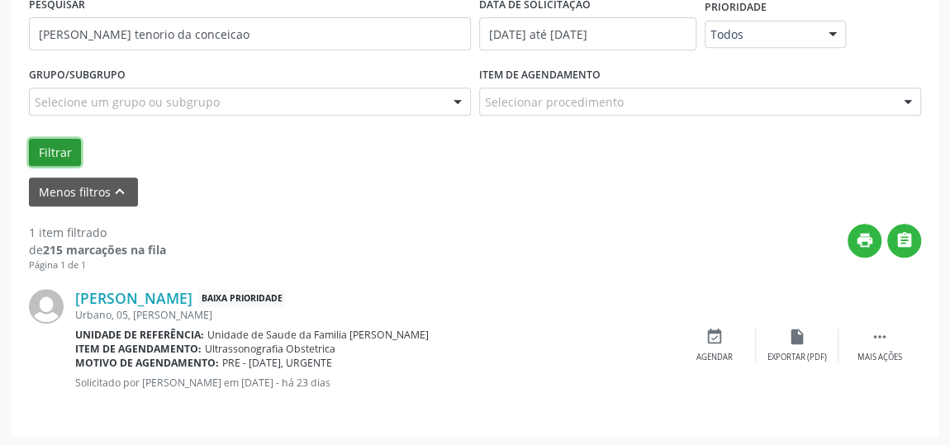
click at [40, 148] on button "Filtrar" at bounding box center [55, 153] width 52 height 28
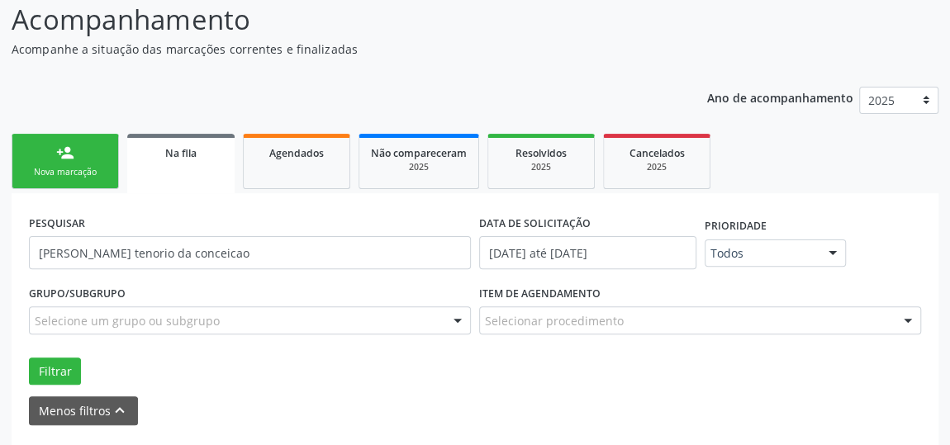
scroll to position [194, 0]
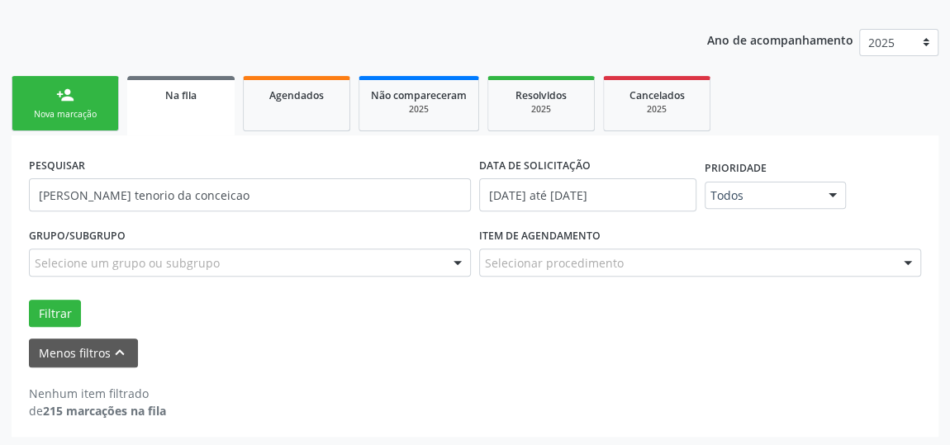
click at [50, 295] on div "Grupo/Subgrupo Selecione um grupo ou subgrupo Todos os grupos e subgrupos 01 - …" at bounding box center [475, 275] width 900 height 104
click at [57, 308] on button "Filtrar" at bounding box center [55, 314] width 52 height 28
click at [68, 110] on div "Nova marcação" at bounding box center [65, 114] width 83 height 12
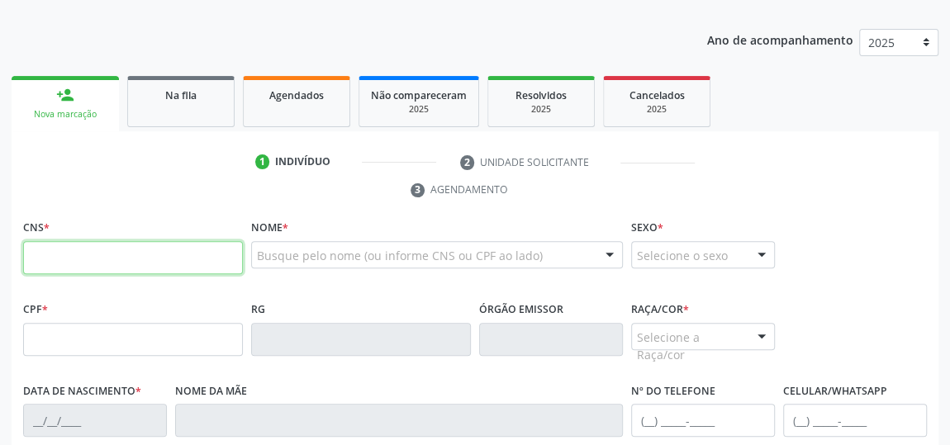
click at [147, 267] on input "text" at bounding box center [133, 257] width 220 height 33
type input "706 3017 8471 8174"
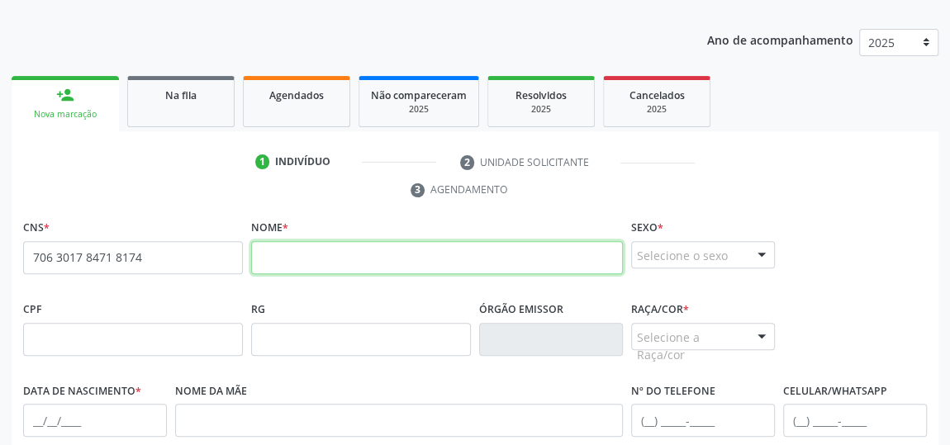
click at [473, 261] on input "text" at bounding box center [437, 257] width 372 height 33
type input "[PERSON_NAME]"
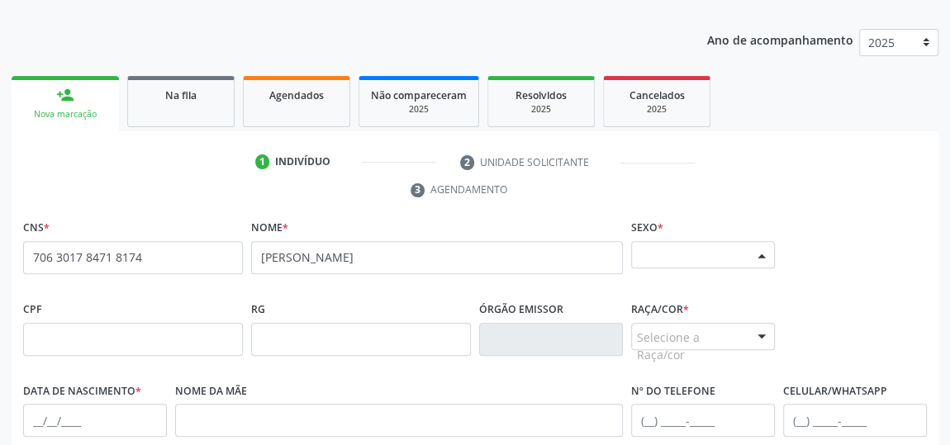
click at [761, 262] on div at bounding box center [761, 256] width 25 height 28
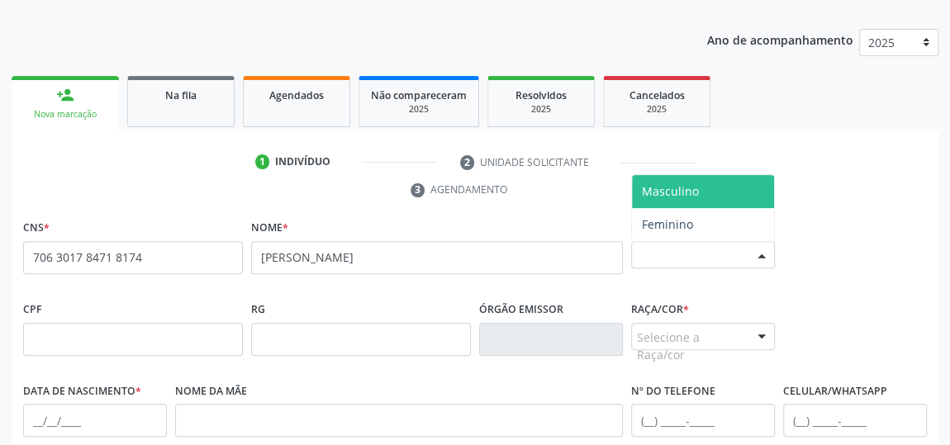
click at [711, 187] on span "Masculino" at bounding box center [703, 191] width 142 height 33
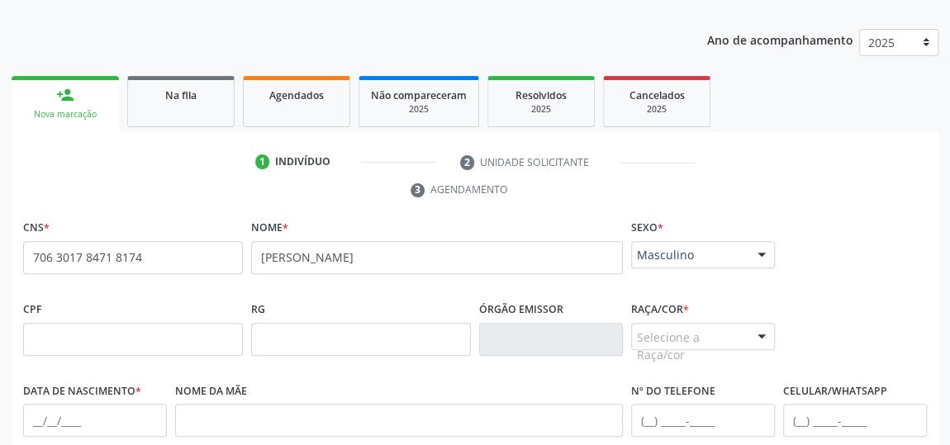
scroll to position [269, 0]
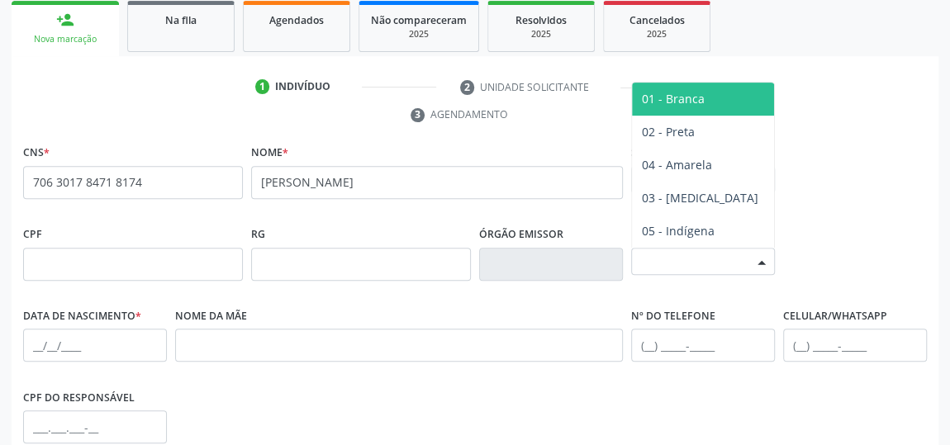
click at [761, 253] on div at bounding box center [761, 263] width 25 height 28
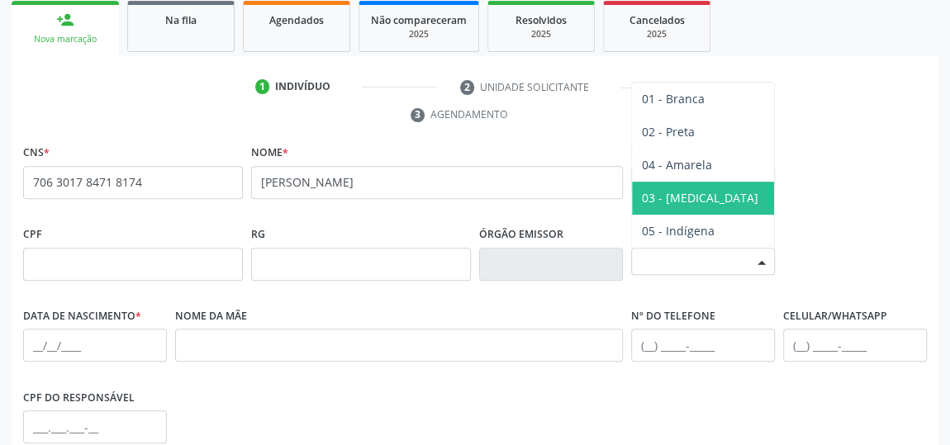
click at [718, 194] on span "03 - [MEDICAL_DATA]" at bounding box center [703, 198] width 142 height 33
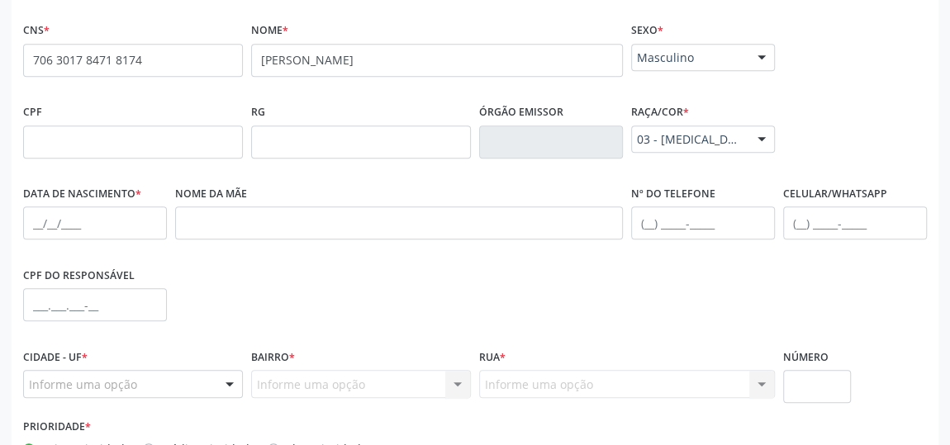
scroll to position [495, 0]
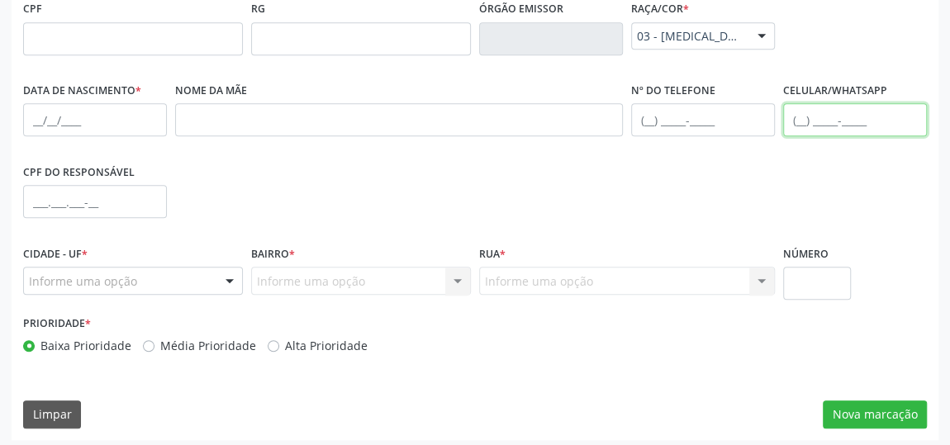
click at [800, 117] on input "text" at bounding box center [855, 119] width 144 height 33
type input "[PHONE_NUMBER]"
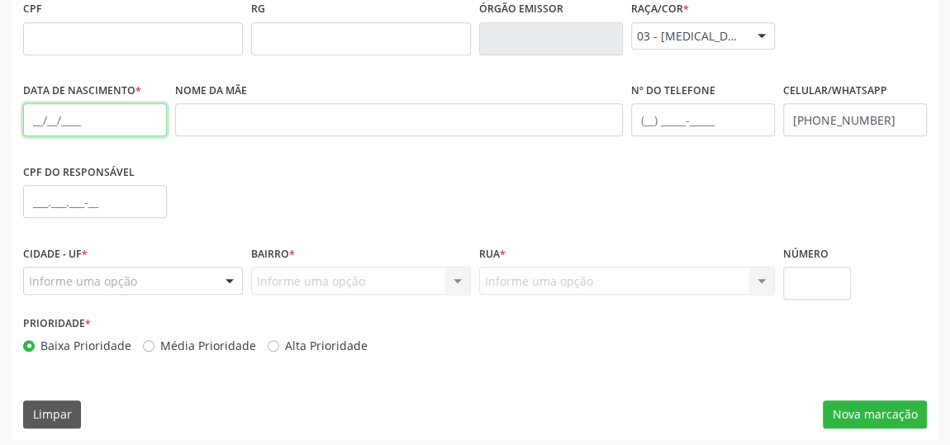
click at [147, 116] on input "text" at bounding box center [95, 119] width 144 height 33
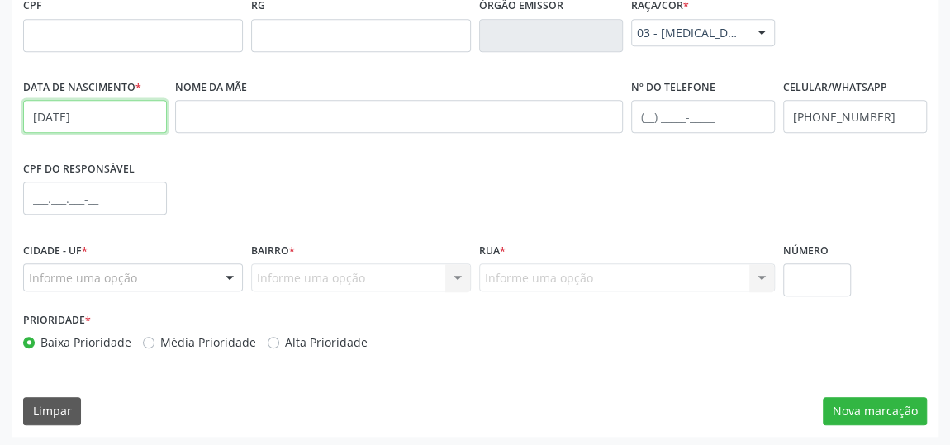
scroll to position [499, 0]
type input "[DATE]"
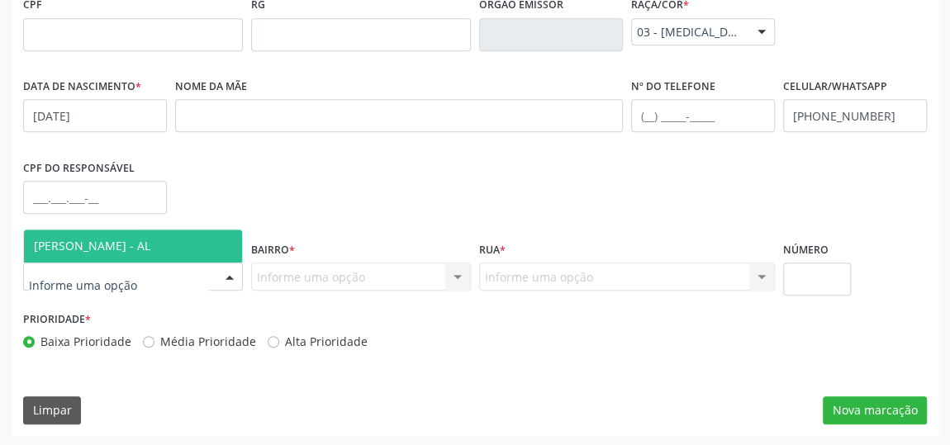
click at [227, 276] on div at bounding box center [229, 277] width 25 height 28
click at [183, 248] on span "[PERSON_NAME] - AL" at bounding box center [133, 246] width 218 height 33
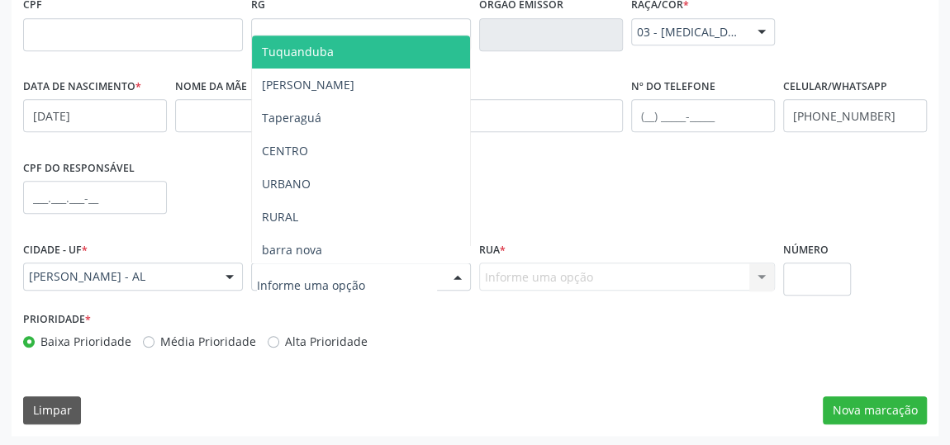
click at [459, 280] on div at bounding box center [457, 277] width 25 height 28
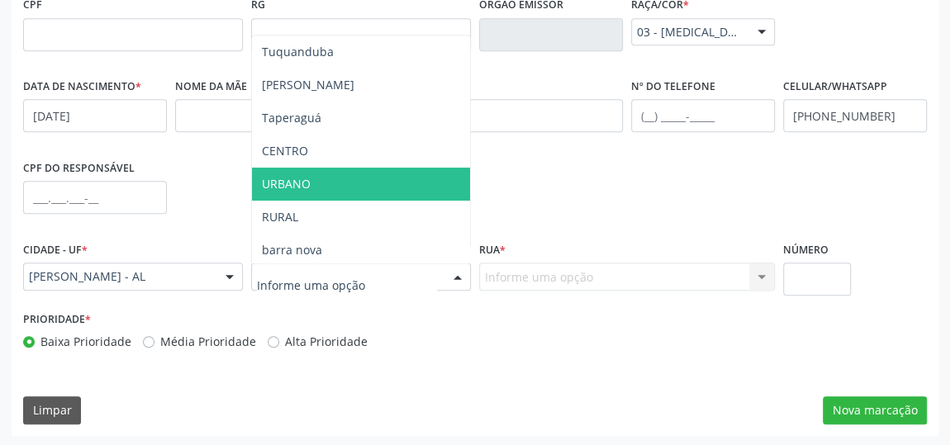
click at [292, 188] on span "URBANO" at bounding box center [286, 184] width 49 height 16
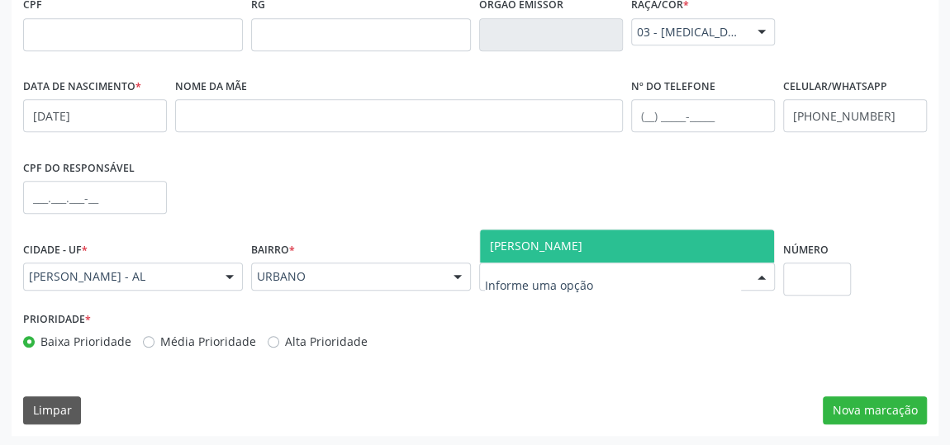
click at [766, 275] on div at bounding box center [761, 277] width 25 height 28
click at [683, 240] on span "[PERSON_NAME]" at bounding box center [627, 246] width 294 height 33
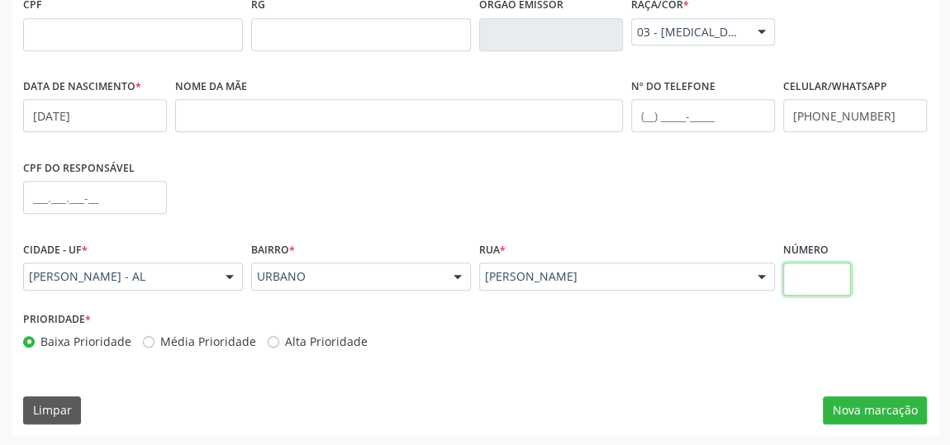
click at [803, 275] on input "text" at bounding box center [817, 279] width 68 height 33
type input "07"
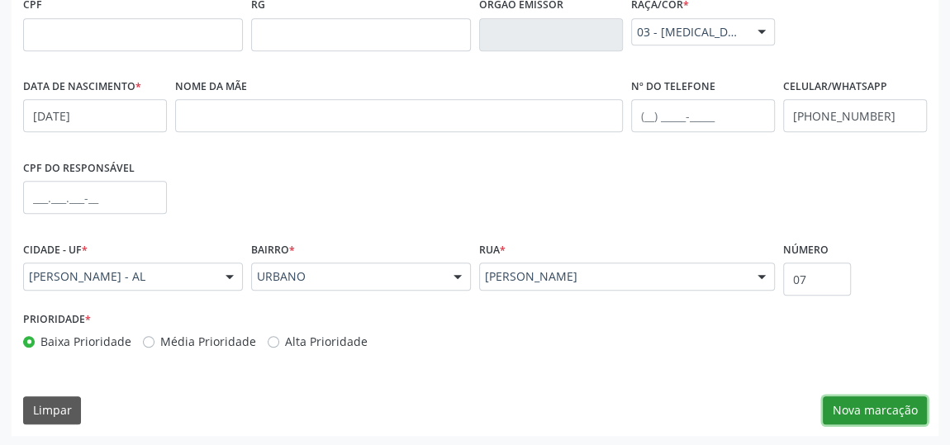
click at [872, 413] on button "Nova marcação" at bounding box center [875, 410] width 104 height 28
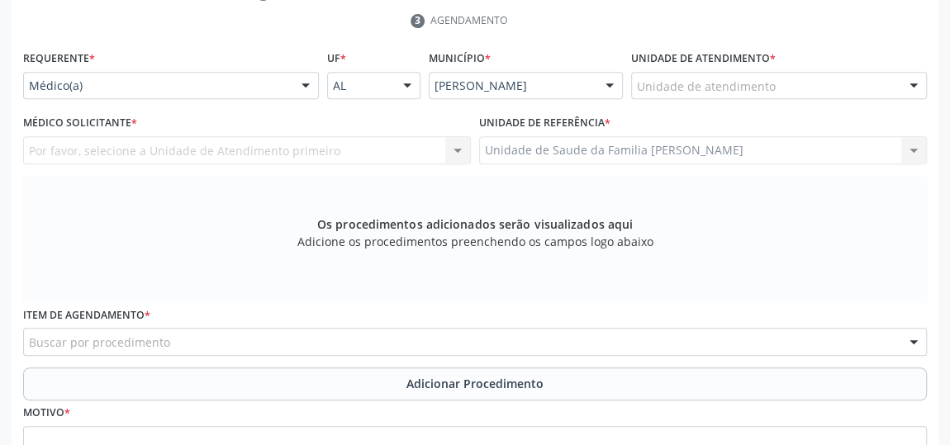
scroll to position [273, 0]
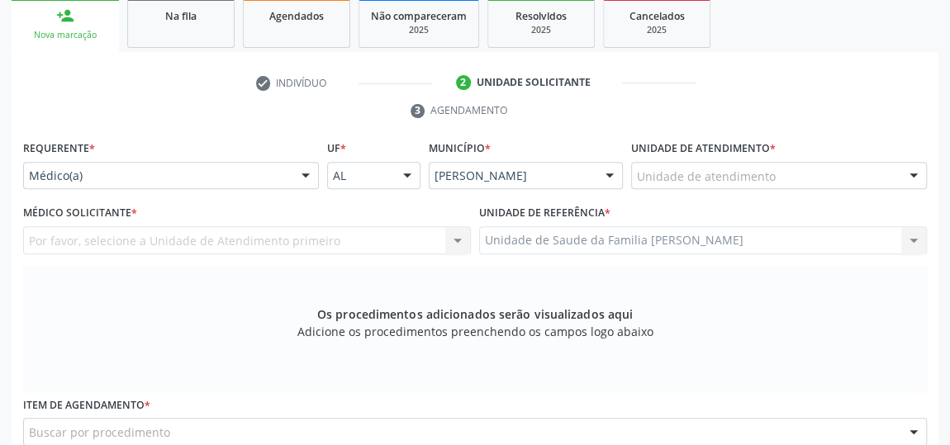
click at [833, 165] on div "Unidade de atendimento" at bounding box center [779, 176] width 296 height 28
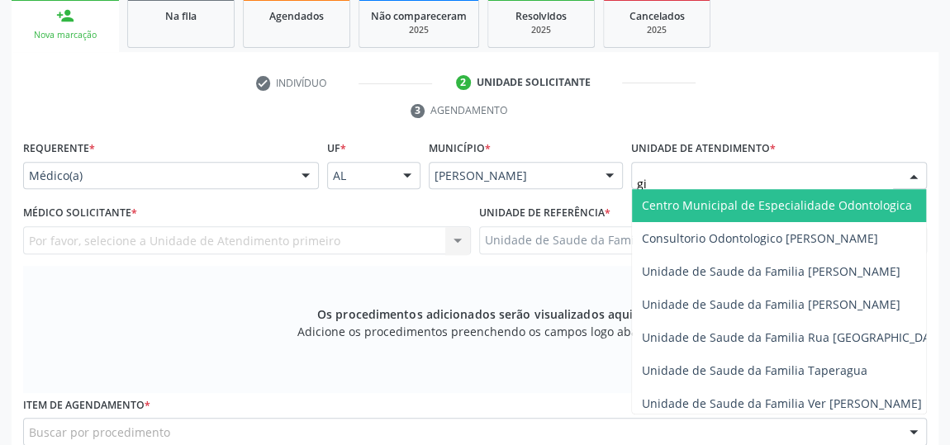
type input "gis"
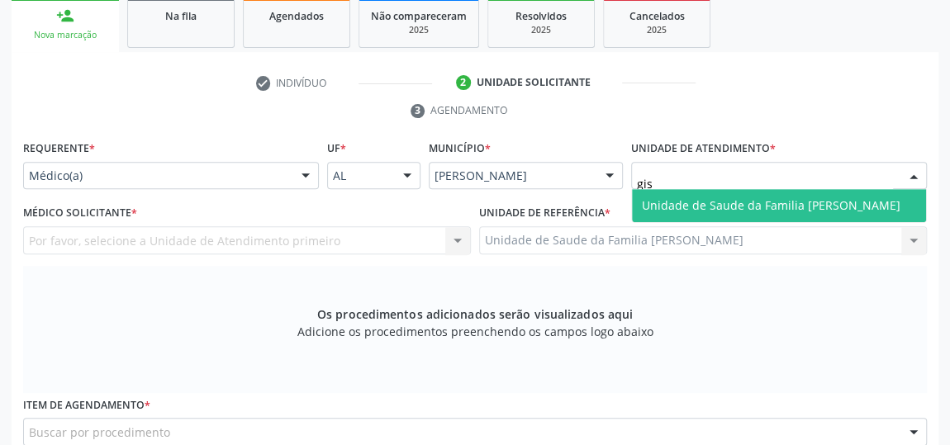
click at [837, 210] on span "Unidade de Saude da Familia [PERSON_NAME]" at bounding box center [771, 205] width 259 height 16
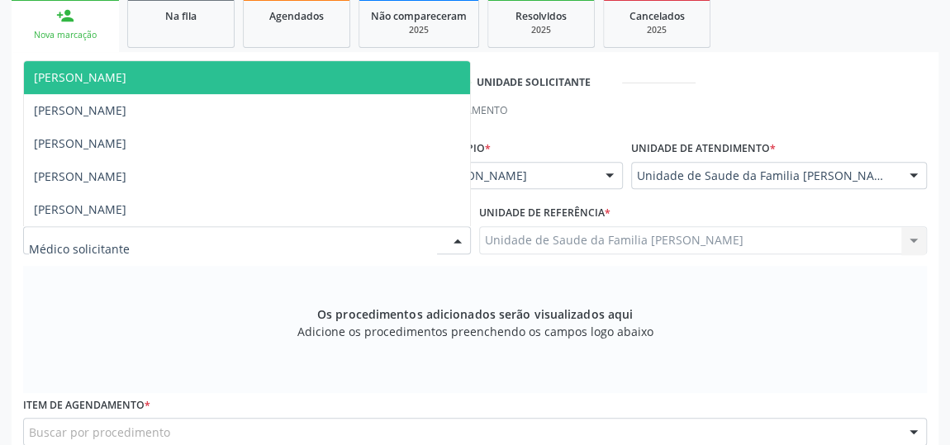
click at [453, 237] on div at bounding box center [457, 241] width 25 height 28
click at [72, 87] on span "[PERSON_NAME]" at bounding box center [247, 77] width 446 height 33
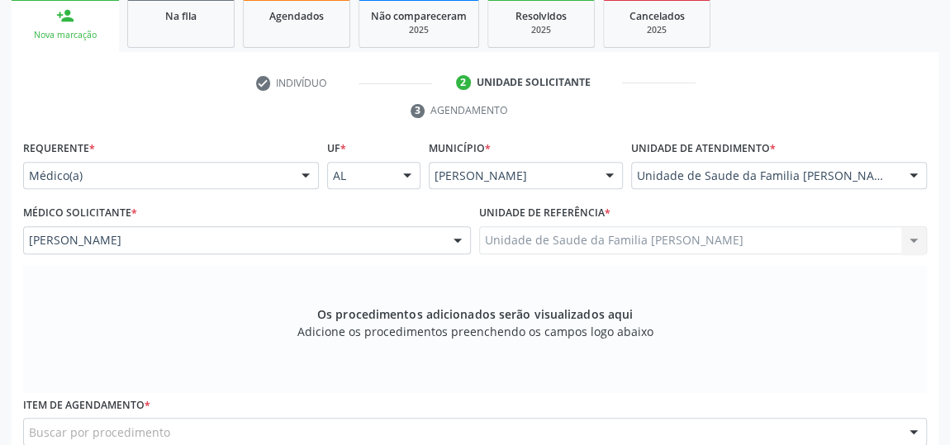
scroll to position [424, 0]
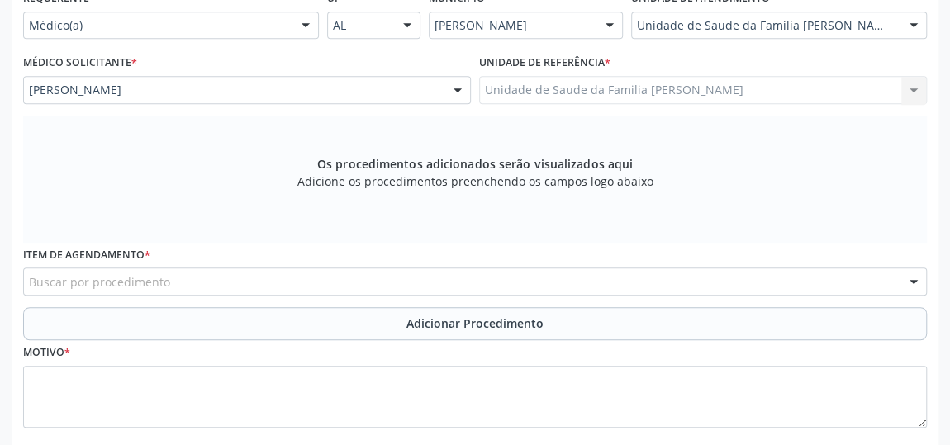
click at [353, 281] on div "Buscar por procedimento" at bounding box center [475, 282] width 904 height 28
type input "02110200"
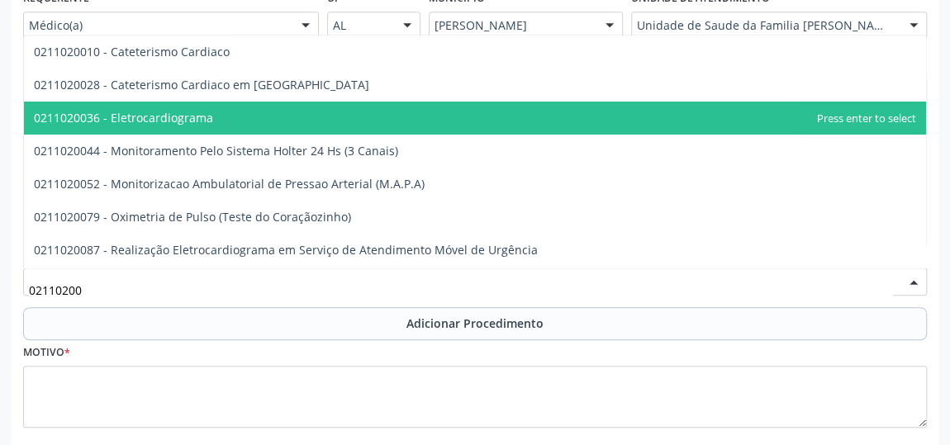
click at [155, 110] on span "0211020036 - Eletrocardiograma" at bounding box center [123, 118] width 179 height 16
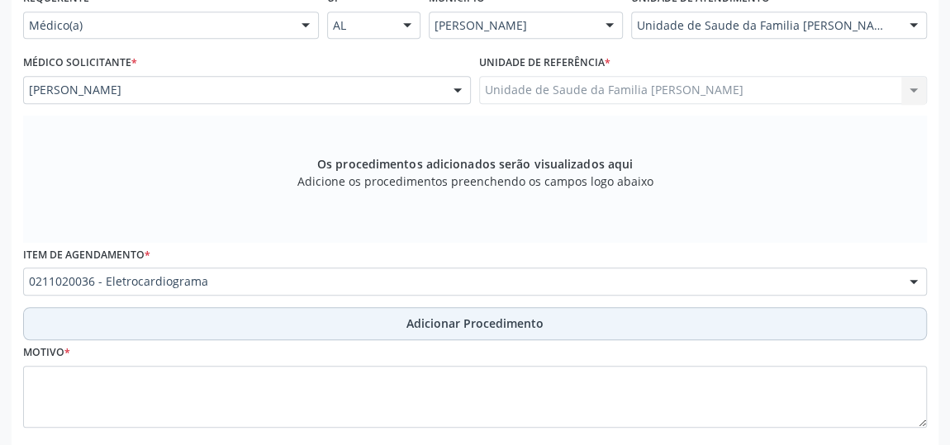
click at [470, 319] on span "Adicionar Procedimento" at bounding box center [474, 323] width 137 height 17
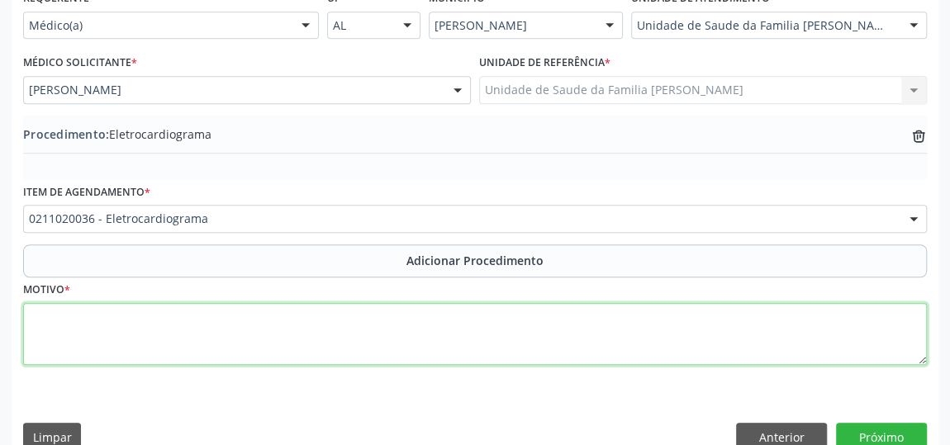
click at [437, 330] on textarea at bounding box center [475, 334] width 904 height 63
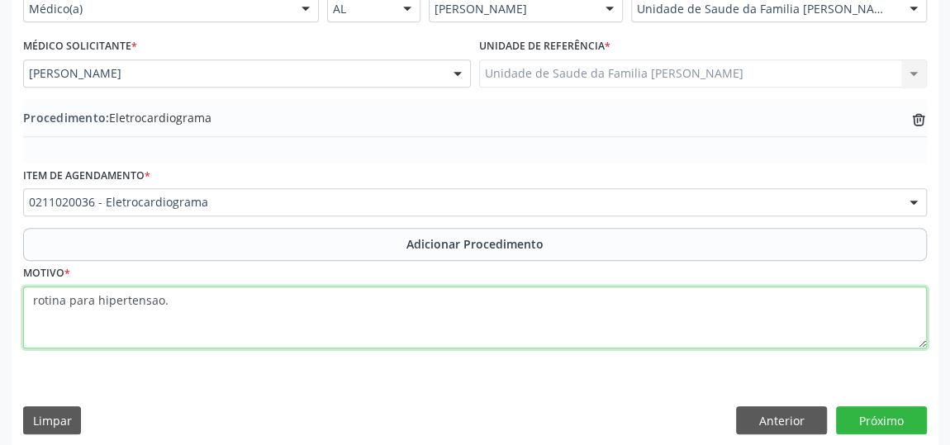
scroll to position [449, 0]
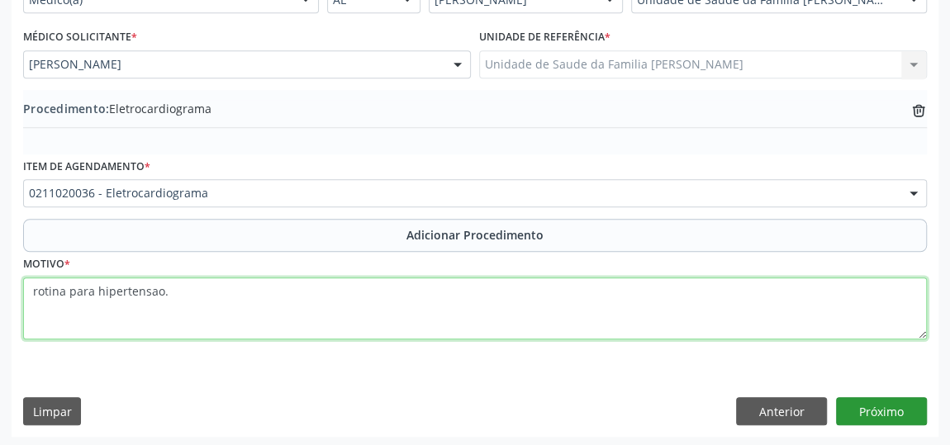
type textarea "rotina para hipertensao."
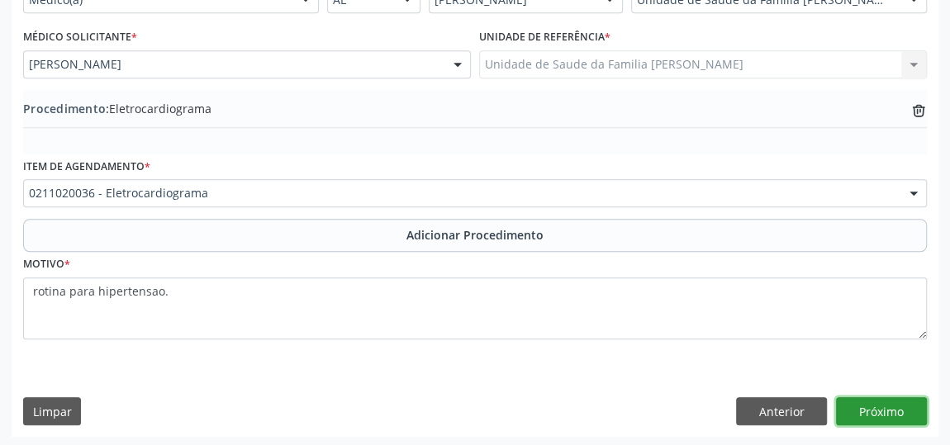
click at [884, 413] on button "Próximo" at bounding box center [881, 411] width 91 height 28
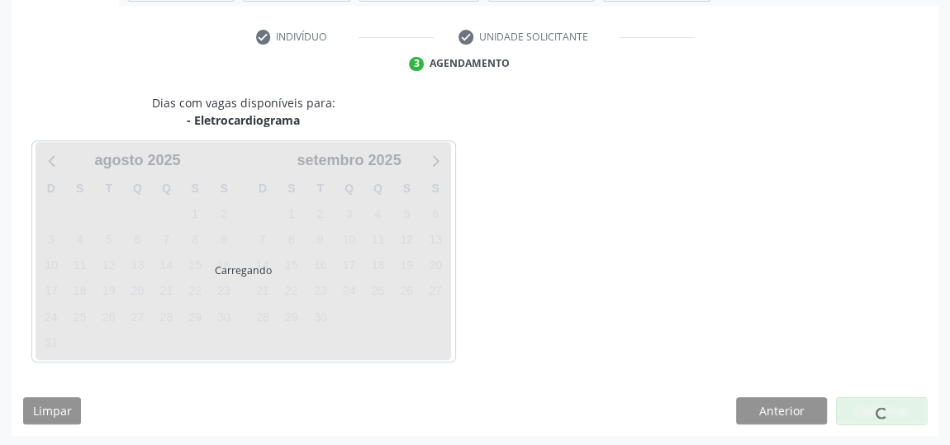
scroll to position [368, 0]
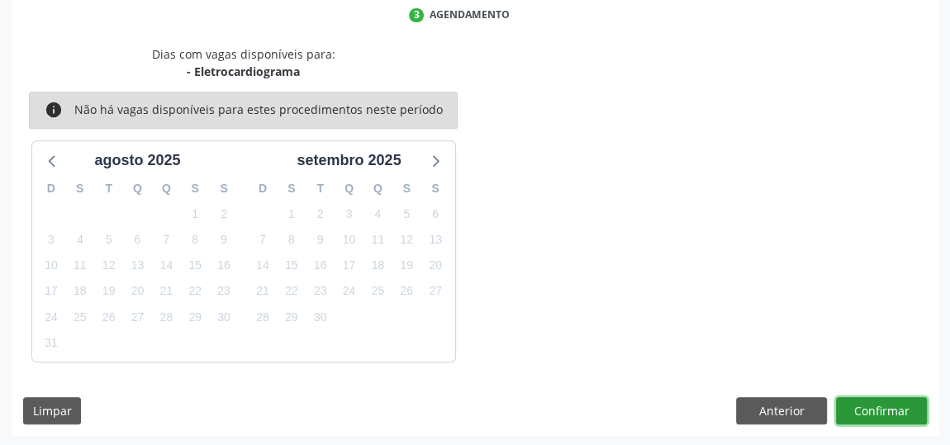
click at [884, 413] on button "Confirmar" at bounding box center [881, 411] width 91 height 28
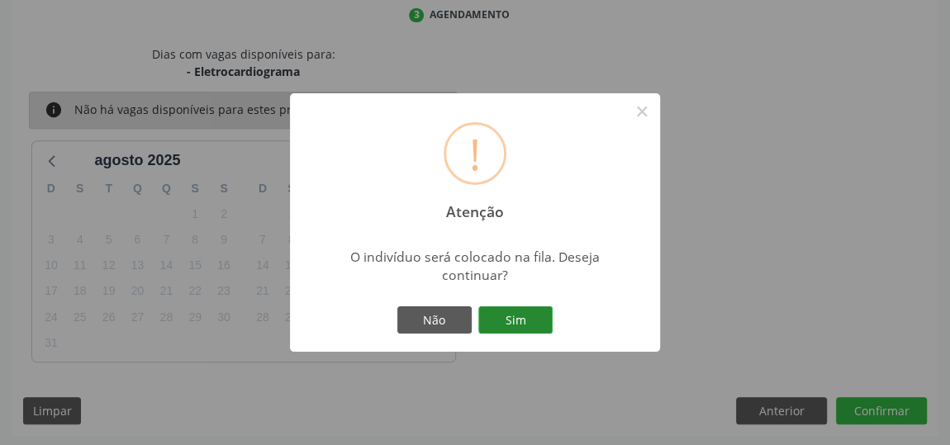
click at [534, 316] on button "Sim" at bounding box center [515, 320] width 74 height 28
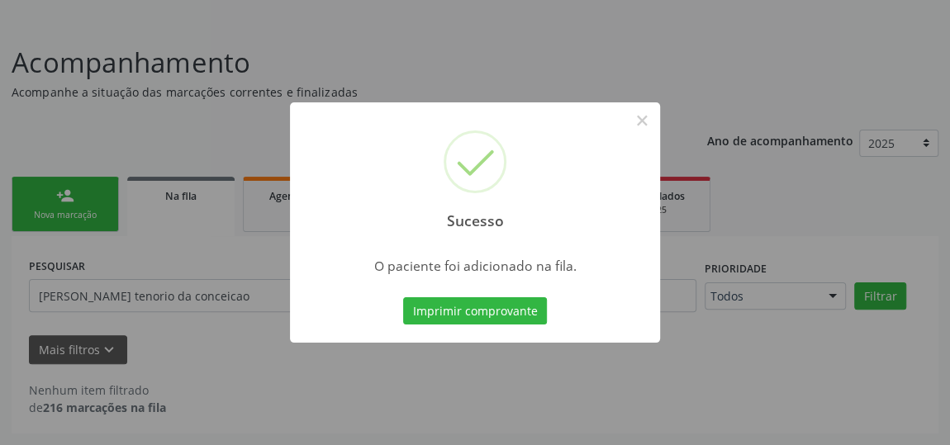
scroll to position [91, 0]
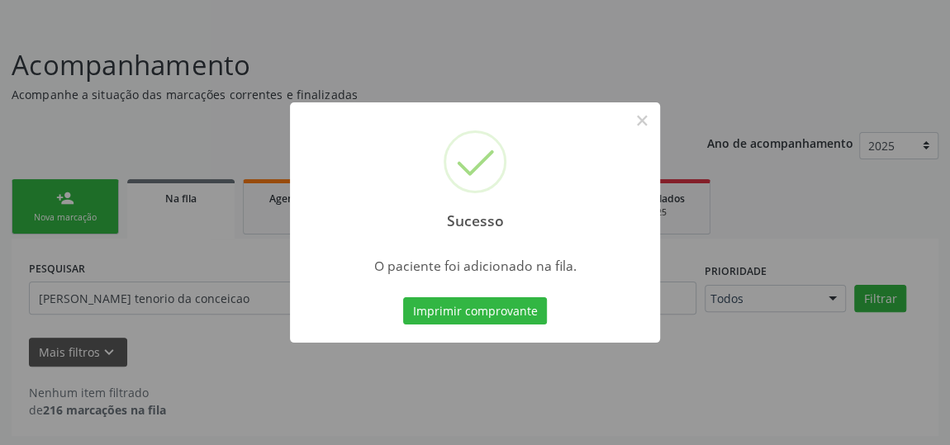
click at [534, 316] on button "Imprimir comprovante" at bounding box center [475, 311] width 144 height 28
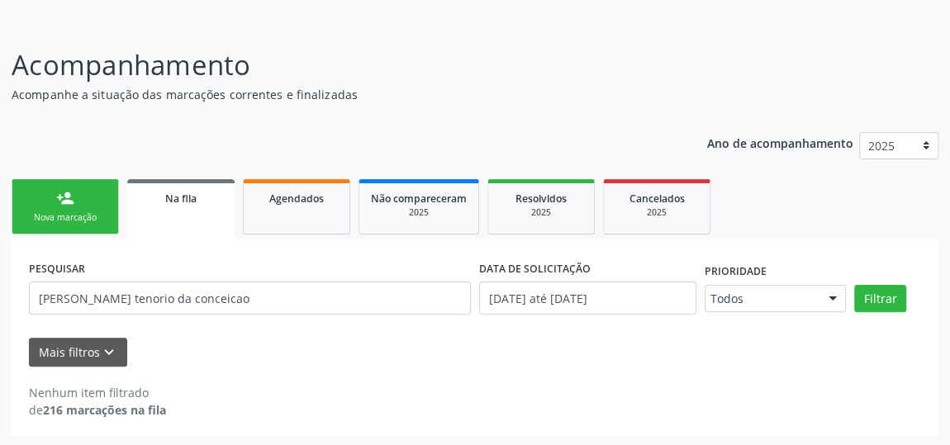
click at [63, 200] on div "person_add" at bounding box center [65, 198] width 18 height 18
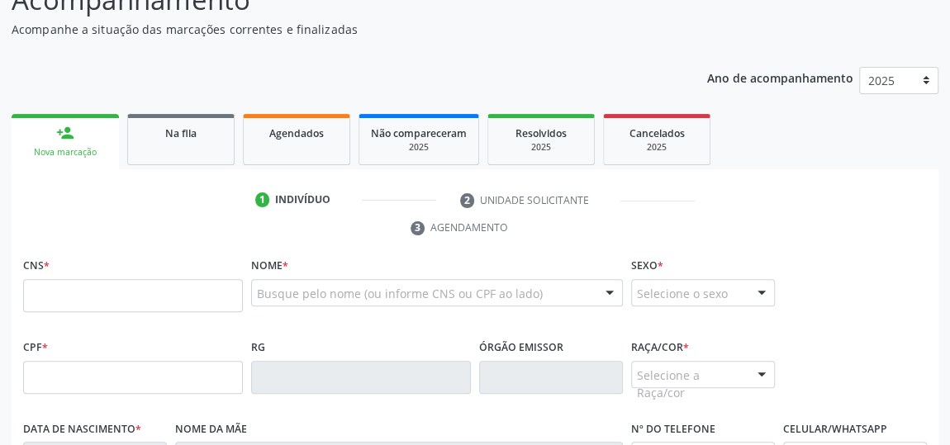
scroll to position [241, 0]
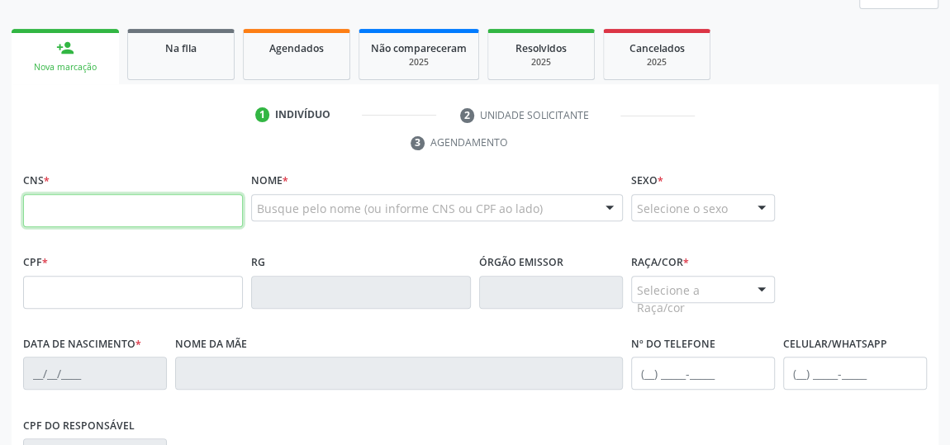
click at [105, 213] on input "text" at bounding box center [133, 210] width 220 height 33
type input "801 4343 2761 8832"
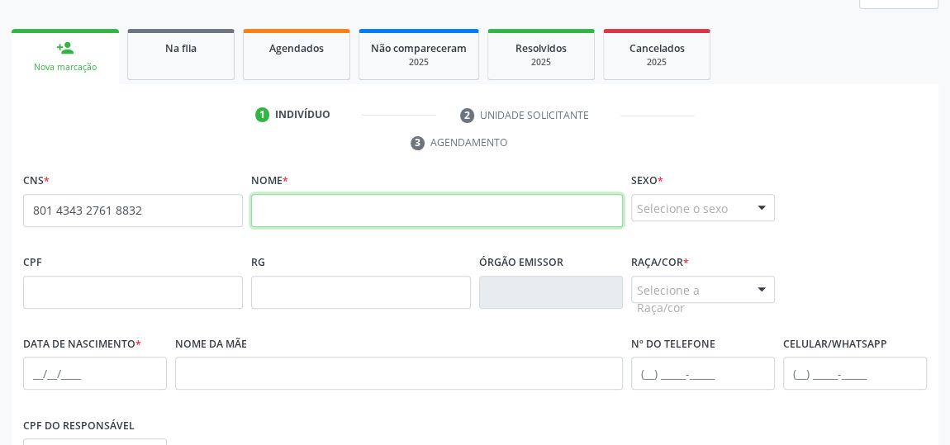
click at [303, 202] on input "text" at bounding box center [437, 210] width 372 height 33
click at [298, 210] on input "text" at bounding box center [437, 210] width 372 height 33
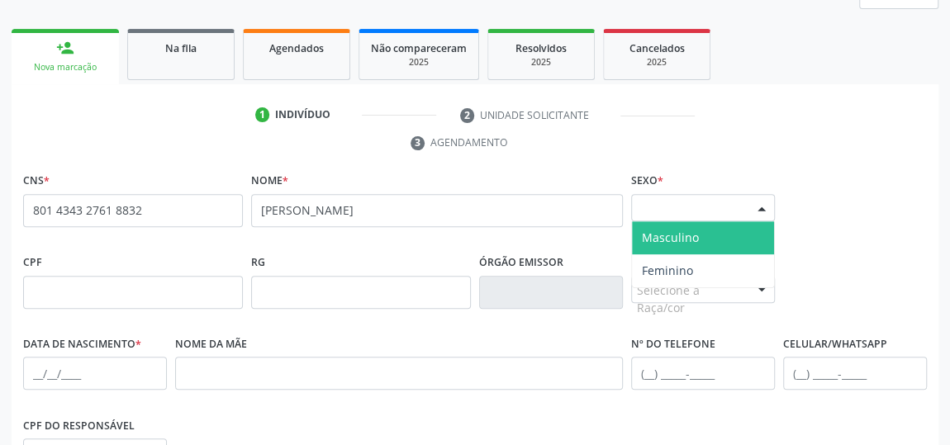
click at [762, 200] on div at bounding box center [761, 209] width 25 height 28
click at [740, 230] on span "Masculino" at bounding box center [703, 237] width 142 height 33
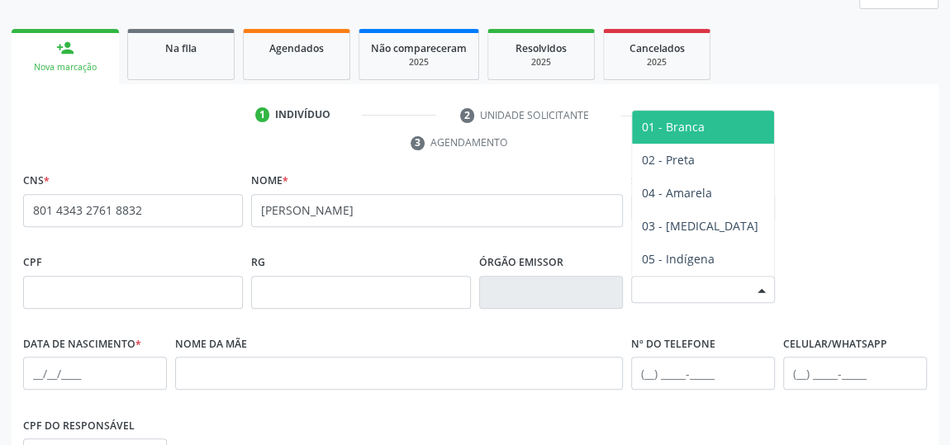
click at [757, 291] on div at bounding box center [761, 291] width 25 height 28
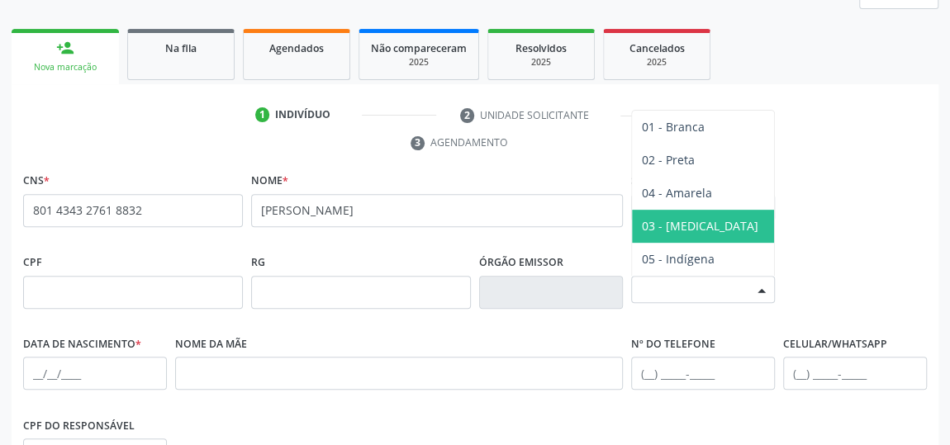
click at [706, 216] on span "03 - [MEDICAL_DATA]" at bounding box center [703, 226] width 142 height 33
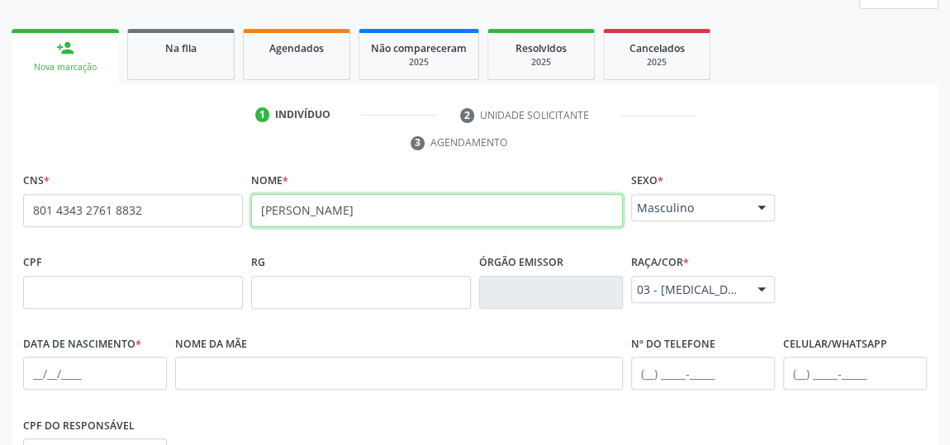
click at [289, 205] on input "[PERSON_NAME]" at bounding box center [437, 210] width 372 height 33
click at [264, 210] on input "[PERSON_NAME]" at bounding box center [437, 210] width 372 height 33
click at [352, 209] on input "[PERSON_NAME]" at bounding box center [437, 210] width 372 height 33
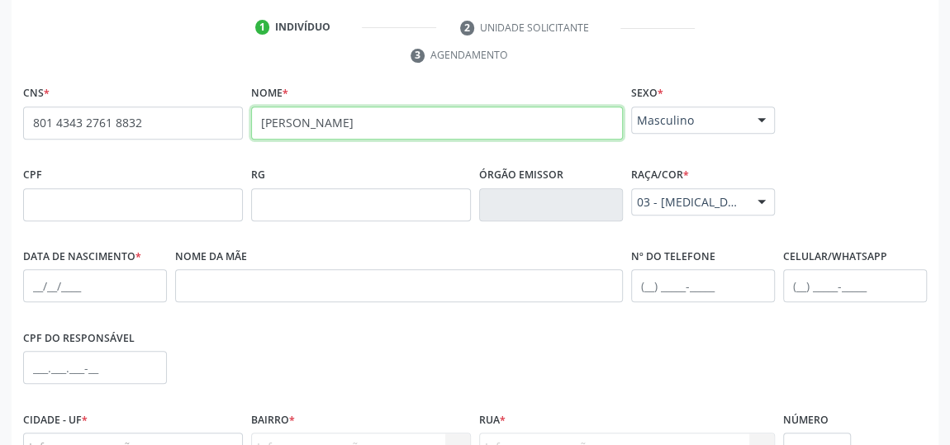
scroll to position [391, 0]
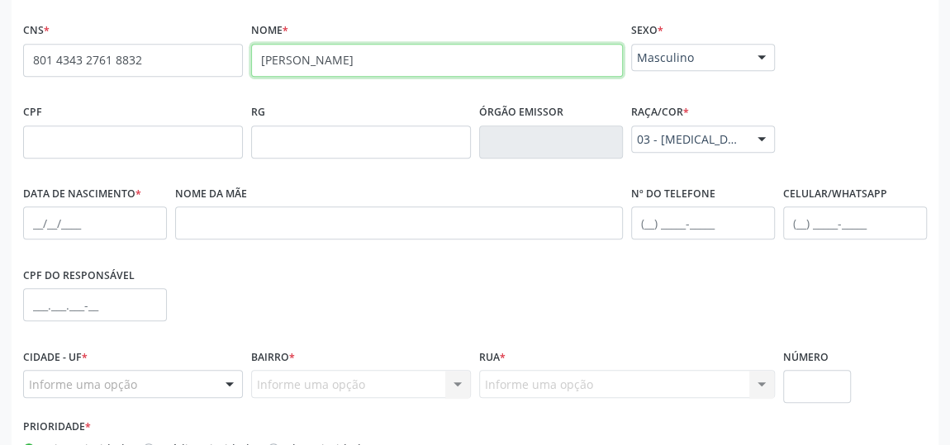
type input "[PERSON_NAME]"
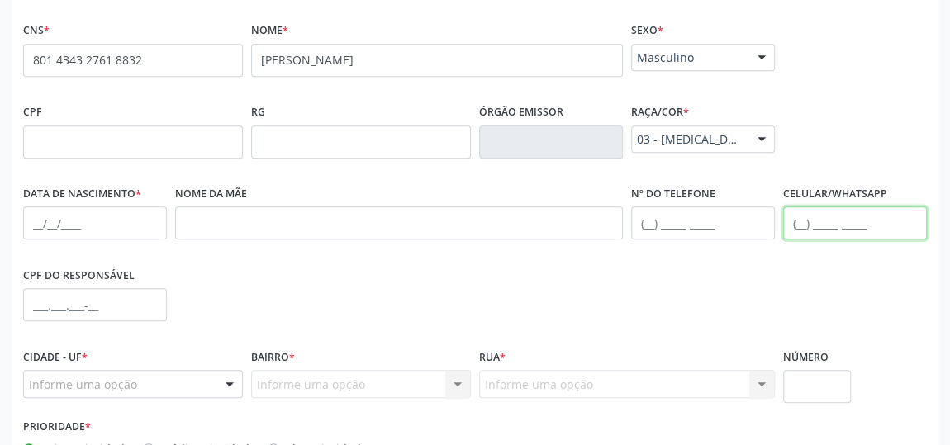
click at [795, 220] on input "text" at bounding box center [855, 222] width 144 height 33
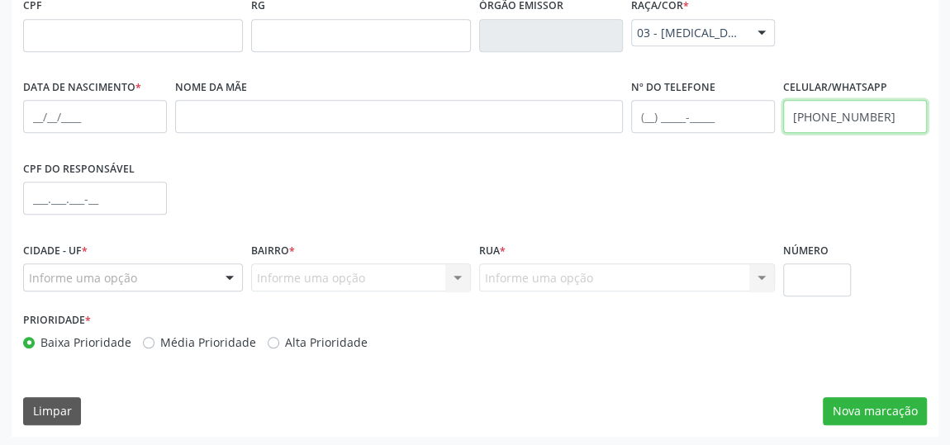
scroll to position [499, 0]
type input "[PHONE_NUMBER]"
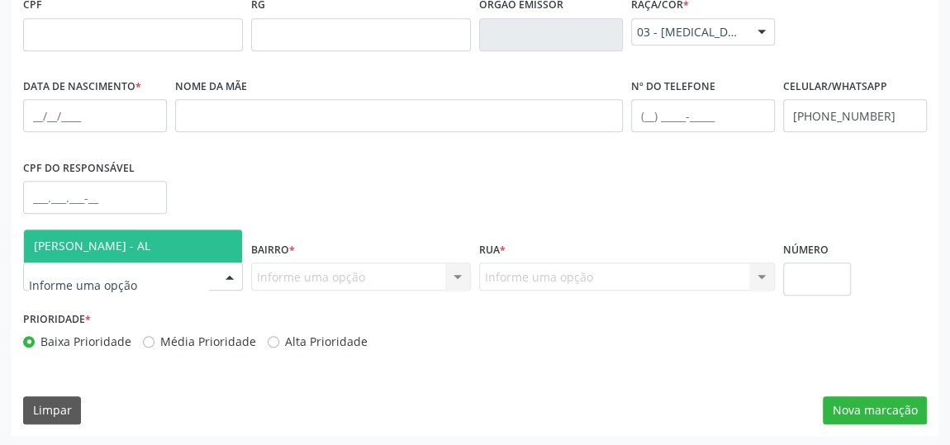
click at [189, 269] on div at bounding box center [133, 277] width 220 height 28
click at [227, 280] on div at bounding box center [229, 277] width 25 height 28
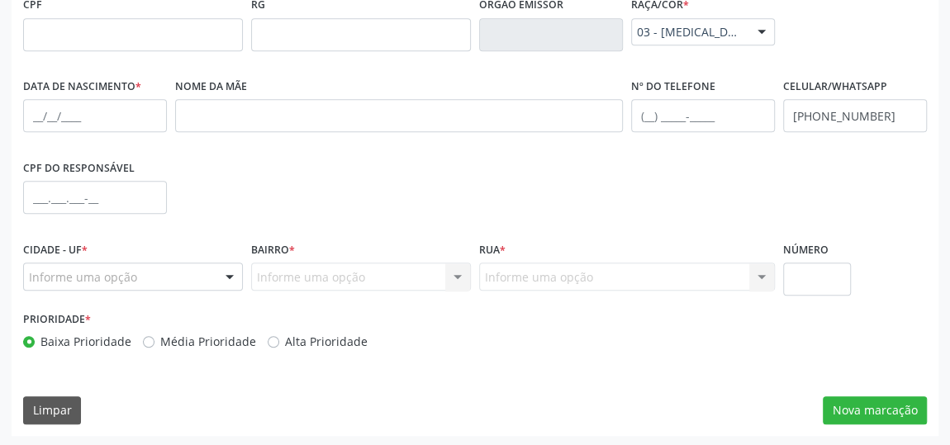
click at [452, 278] on div "Informe uma opção Nenhum resultado encontrado para: " " Nenhuma opção encontrad…" at bounding box center [361, 277] width 220 height 28
click at [234, 273] on div at bounding box center [229, 277] width 25 height 28
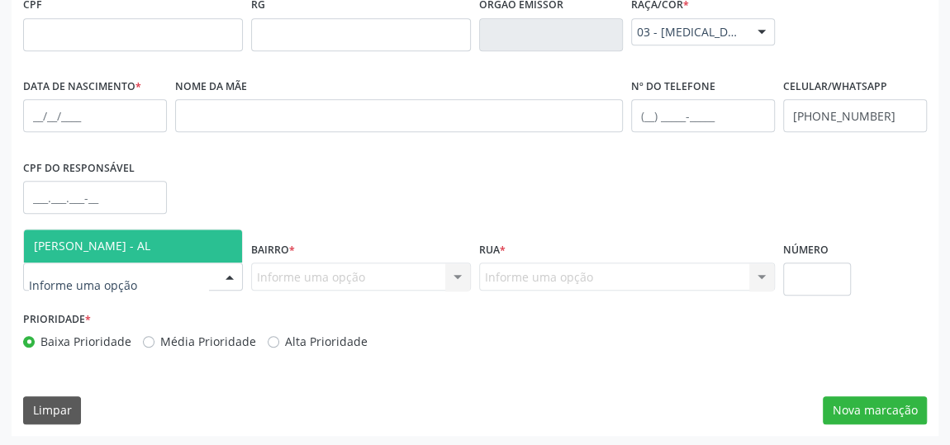
click at [194, 244] on span "[PERSON_NAME] - AL" at bounding box center [133, 246] width 218 height 33
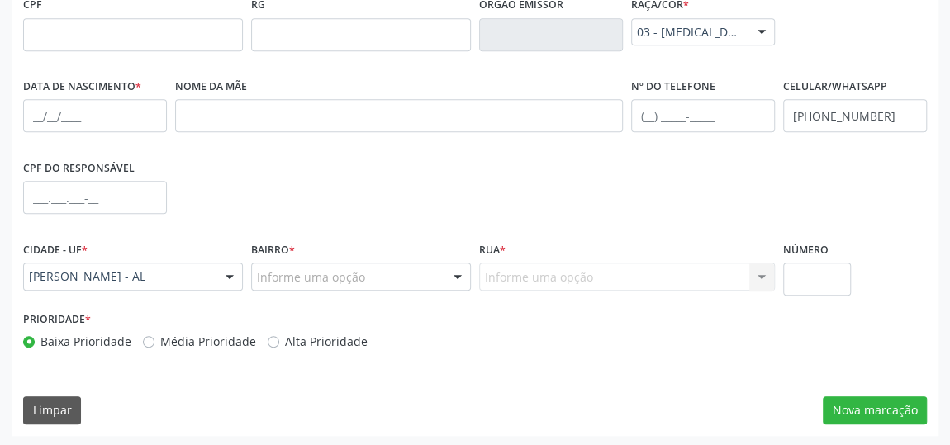
click at [466, 276] on div at bounding box center [457, 277] width 25 height 28
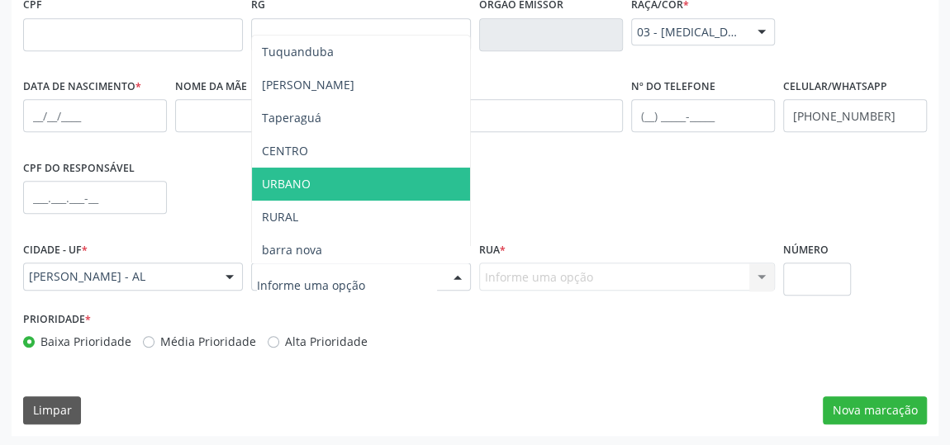
click at [360, 178] on span "URBANO" at bounding box center [361, 184] width 218 height 33
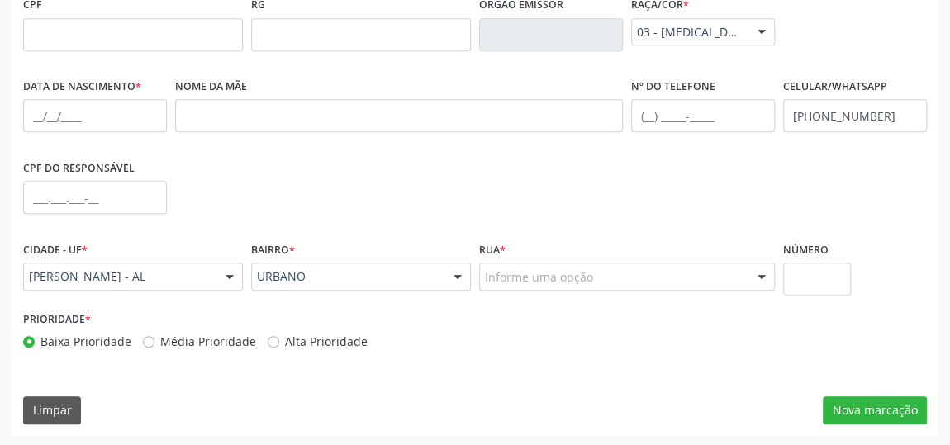
click at [754, 278] on div at bounding box center [761, 277] width 25 height 28
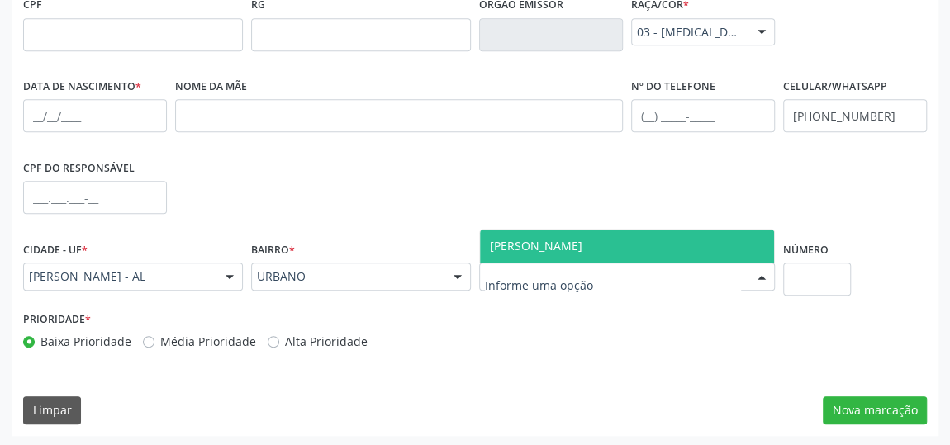
click at [732, 259] on span "[PERSON_NAME]" at bounding box center [627, 246] width 294 height 33
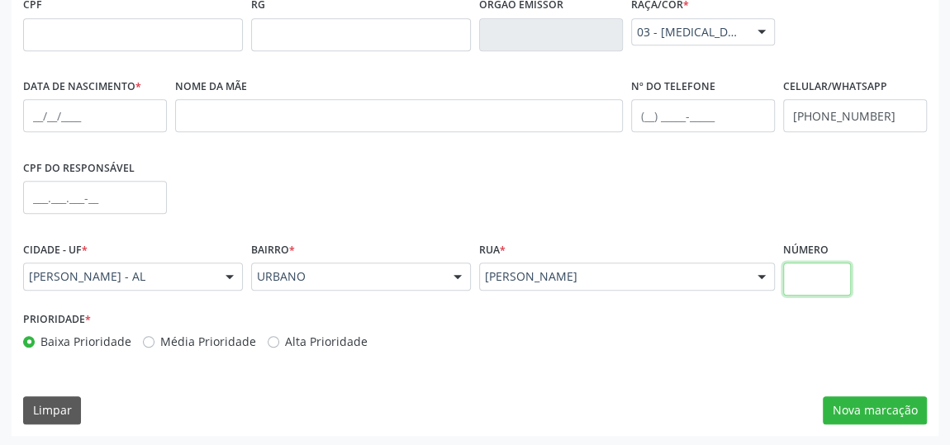
click at [832, 287] on input "text" at bounding box center [817, 279] width 68 height 33
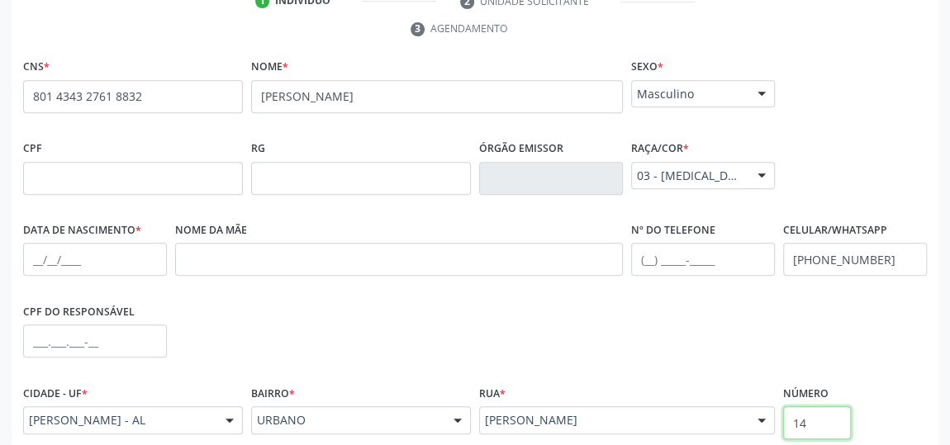
scroll to position [349, 0]
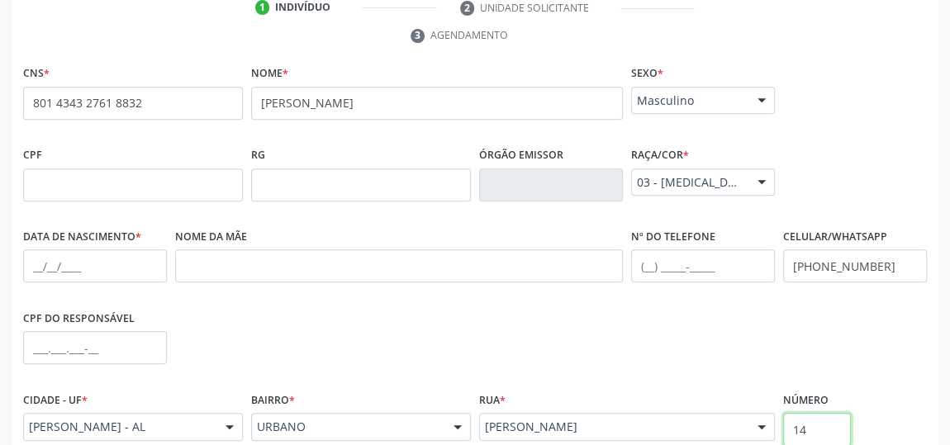
type input "14"
click at [118, 266] on input "text" at bounding box center [95, 265] width 144 height 33
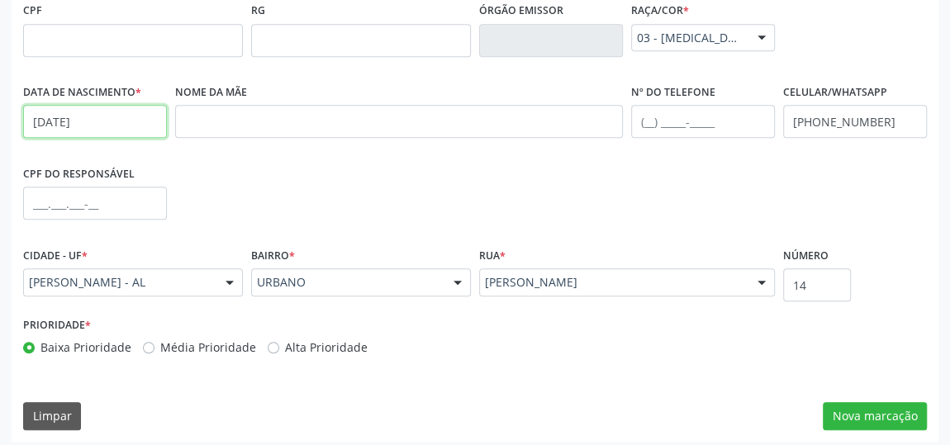
scroll to position [499, 0]
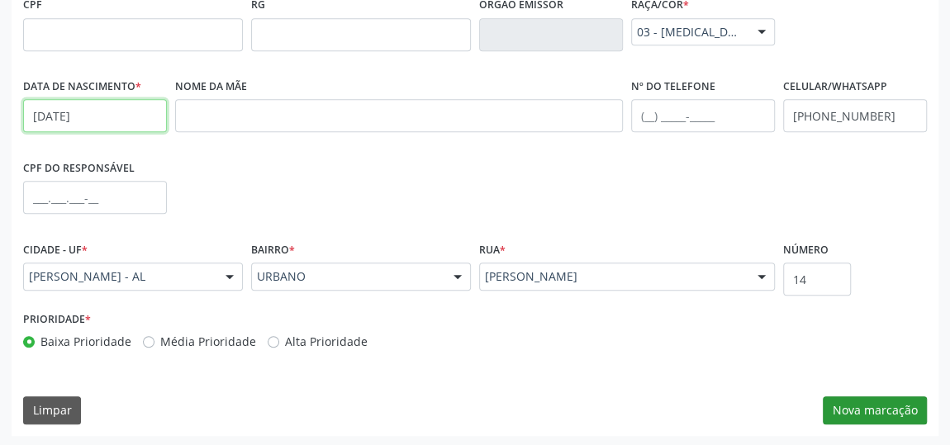
type input "[DATE]"
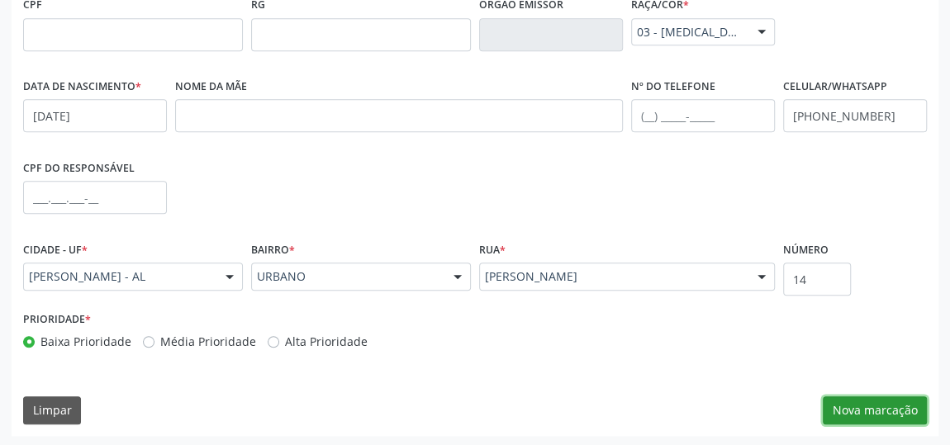
click at [888, 396] on button "Nova marcação" at bounding box center [875, 410] width 104 height 28
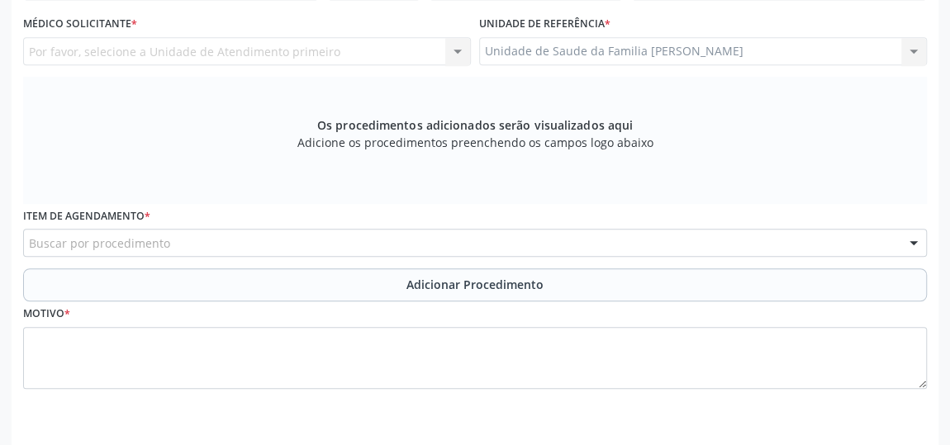
scroll to position [349, 0]
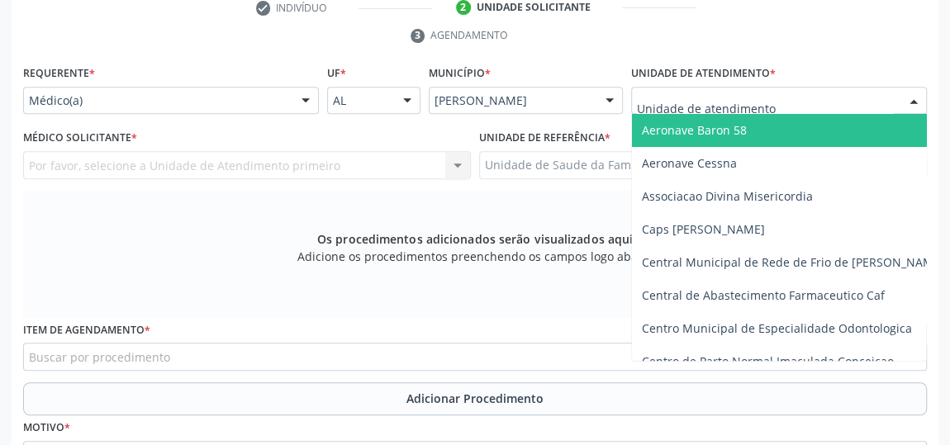
click at [848, 97] on div at bounding box center [779, 101] width 296 height 28
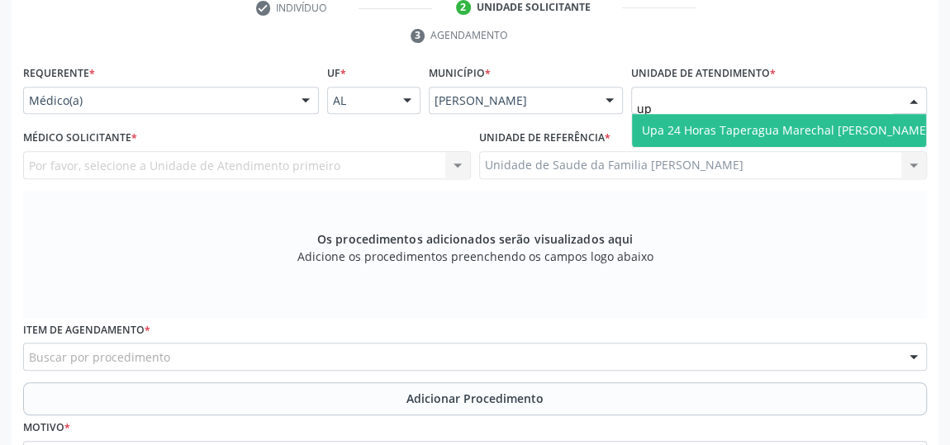
type input "upa"
click at [835, 125] on span "Upa 24 Horas Taperagua Marechal [PERSON_NAME]" at bounding box center [786, 130] width 288 height 16
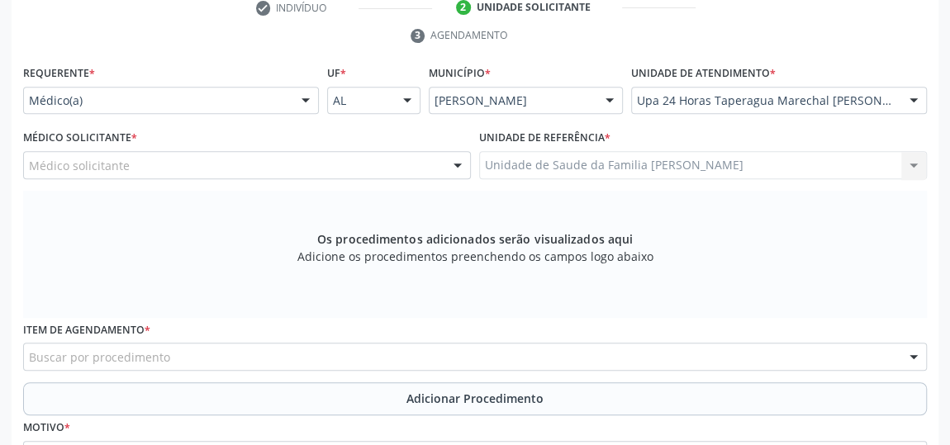
click at [411, 164] on div "Médico solicitante" at bounding box center [247, 165] width 448 height 28
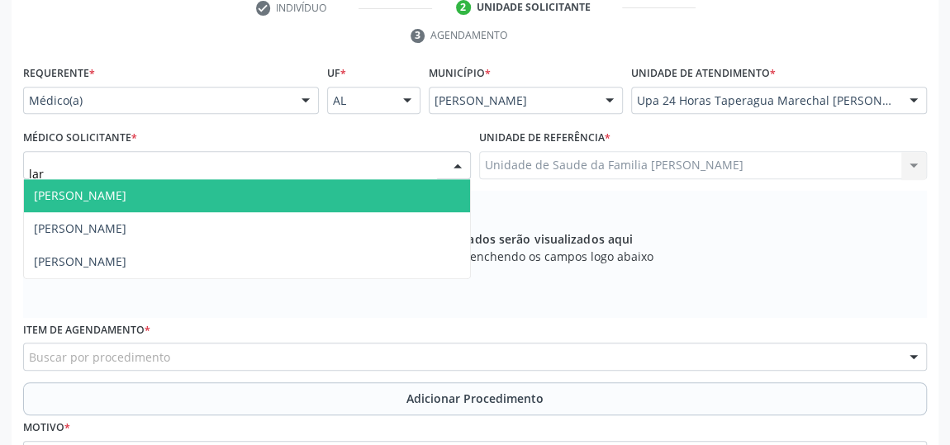
type input "[PERSON_NAME]"
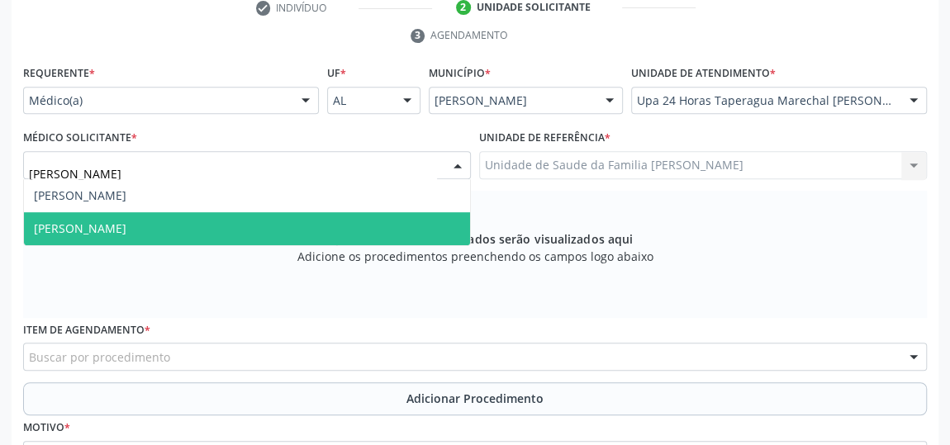
click at [278, 228] on span "[PERSON_NAME]" at bounding box center [247, 228] width 446 height 33
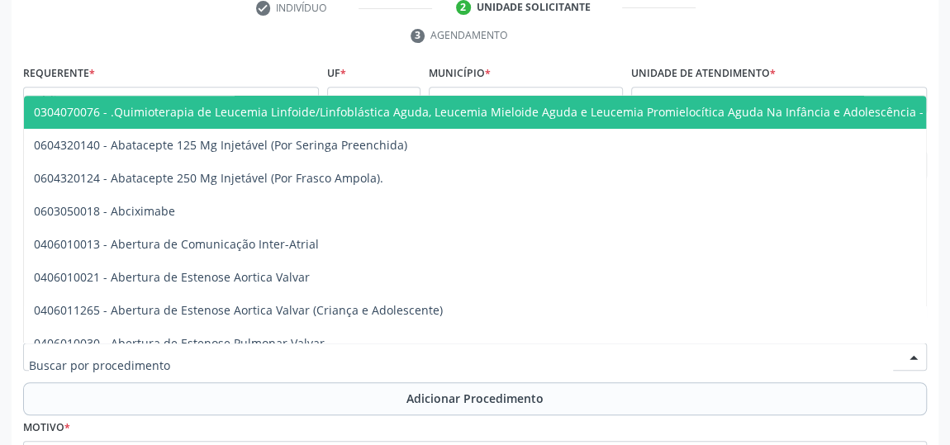
click at [297, 350] on div at bounding box center [475, 357] width 904 height 28
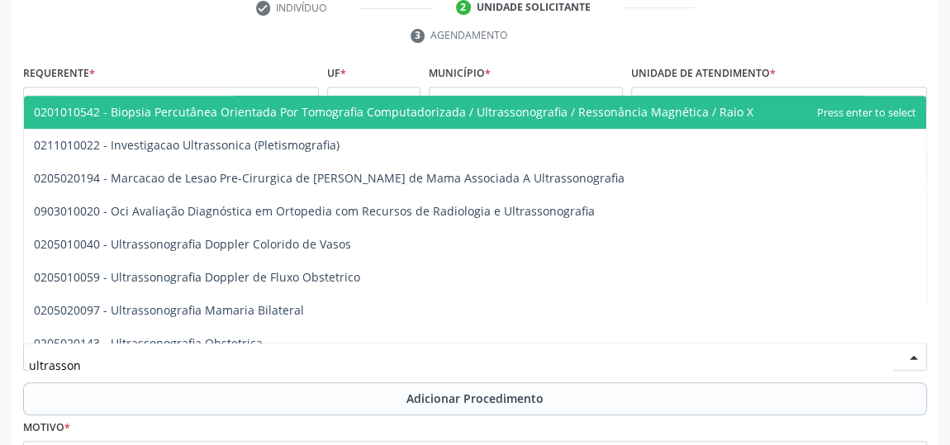
type input "ultrasso"
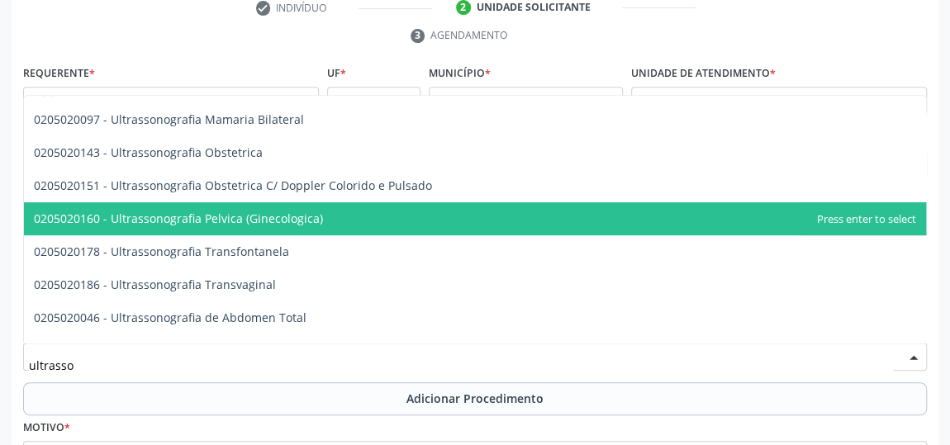
scroll to position [225, 0]
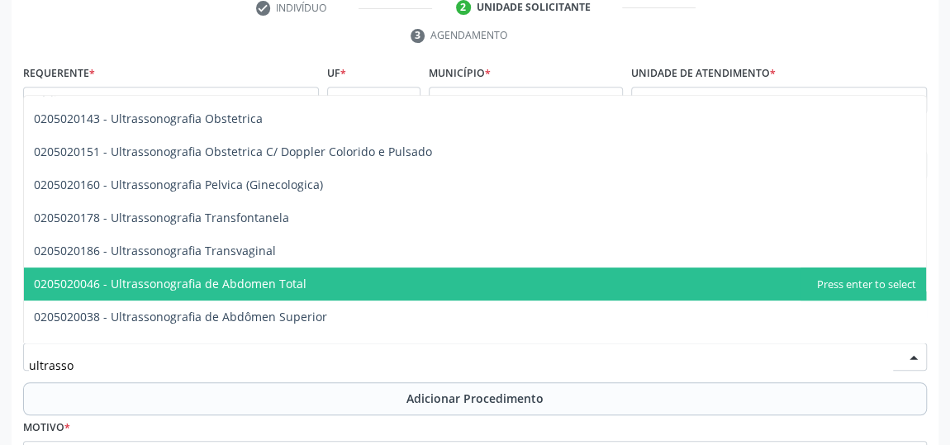
click at [236, 286] on span "0205020046 - Ultrassonografia de Abdomen Total" at bounding box center [170, 284] width 273 height 16
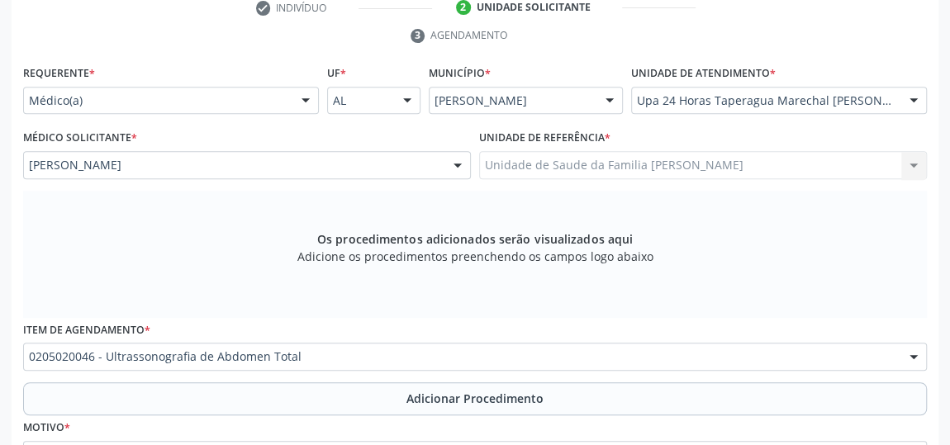
scroll to position [424, 0]
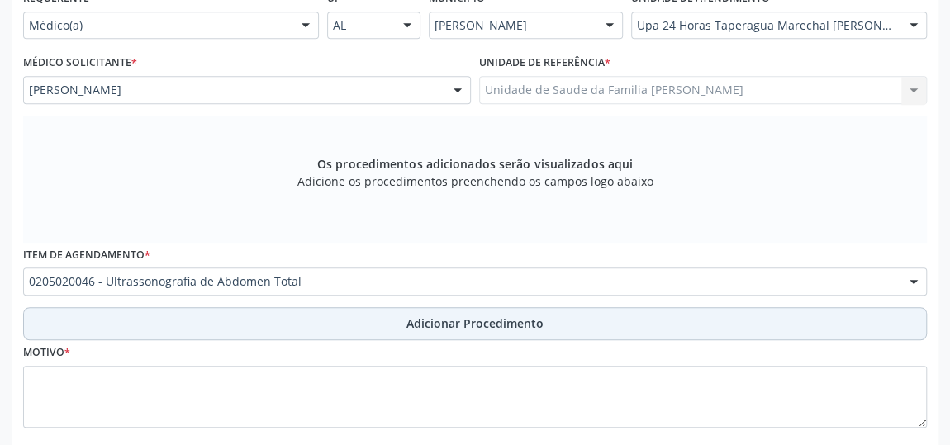
click at [468, 328] on span "Adicionar Procedimento" at bounding box center [474, 323] width 137 height 17
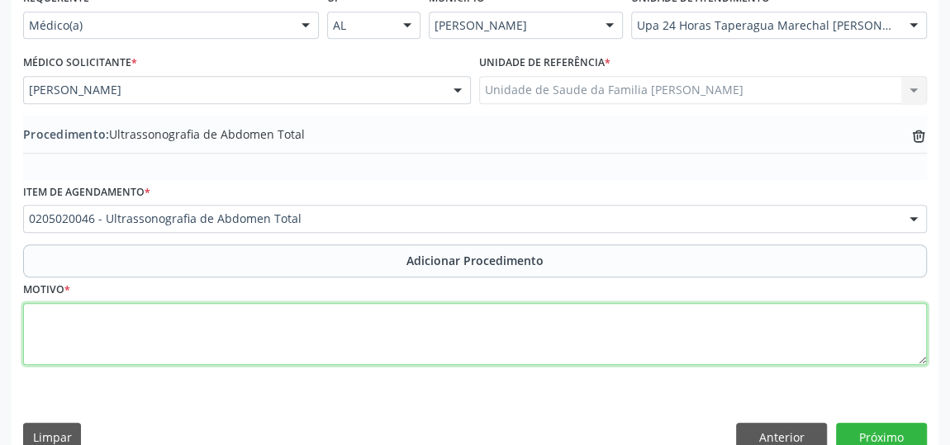
click at [286, 345] on textarea at bounding box center [475, 334] width 904 height 63
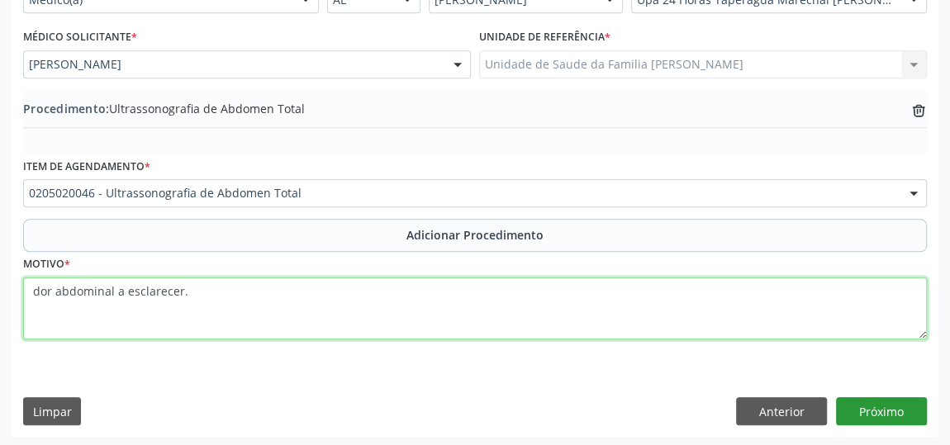
type textarea "dor abdominal a esclarecer."
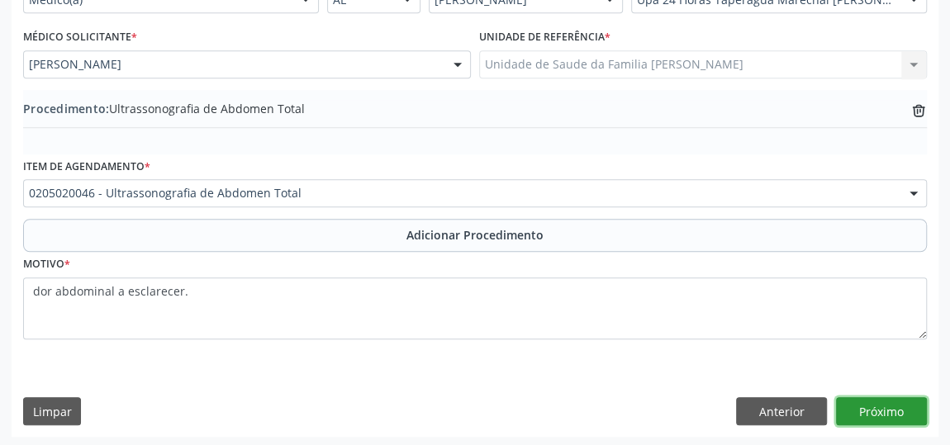
click at [895, 399] on button "Próximo" at bounding box center [881, 411] width 91 height 28
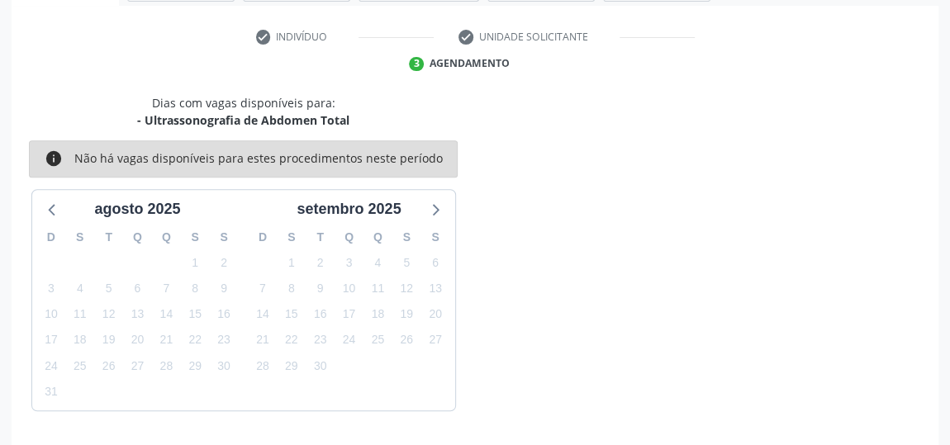
scroll to position [368, 0]
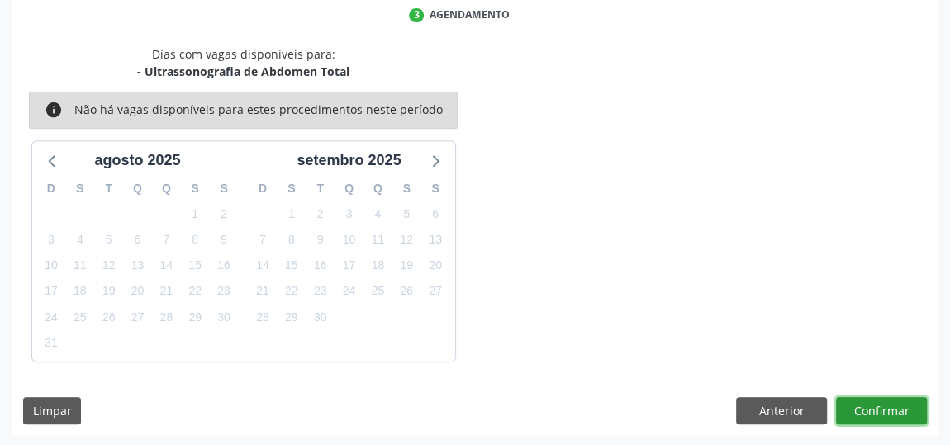
click at [895, 399] on button "Confirmar" at bounding box center [881, 411] width 91 height 28
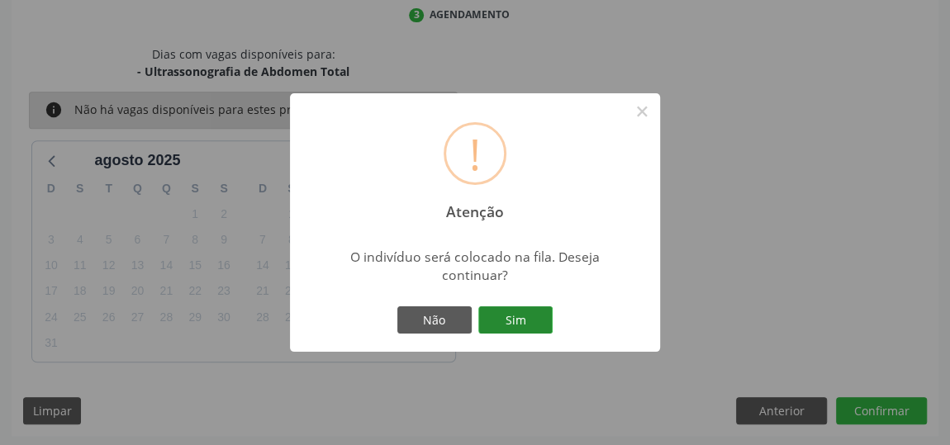
click at [509, 322] on button "Sim" at bounding box center [515, 320] width 74 height 28
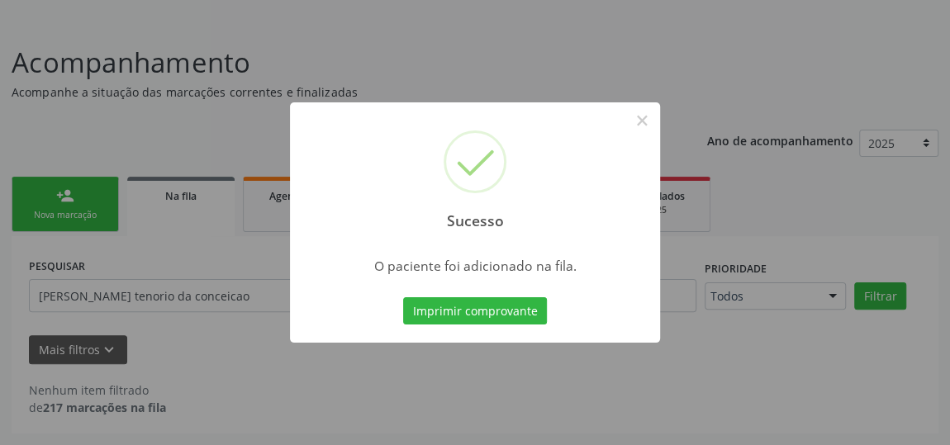
scroll to position [91, 0]
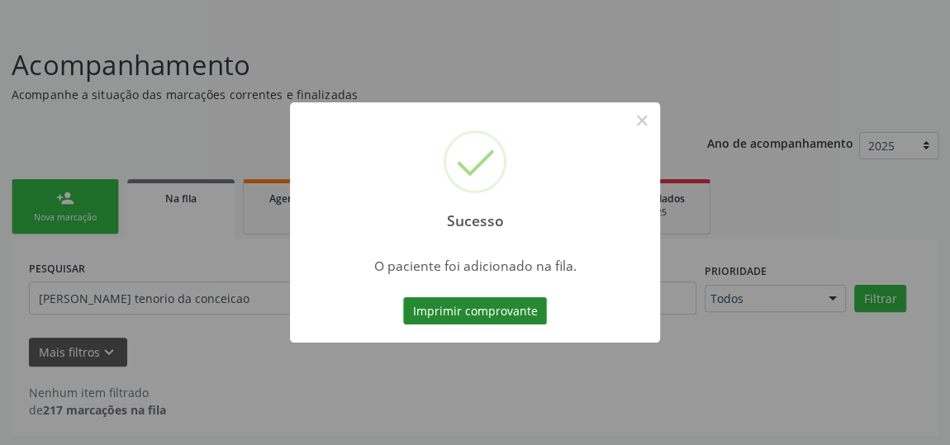
click at [505, 309] on button "Imprimir comprovante" at bounding box center [475, 311] width 144 height 28
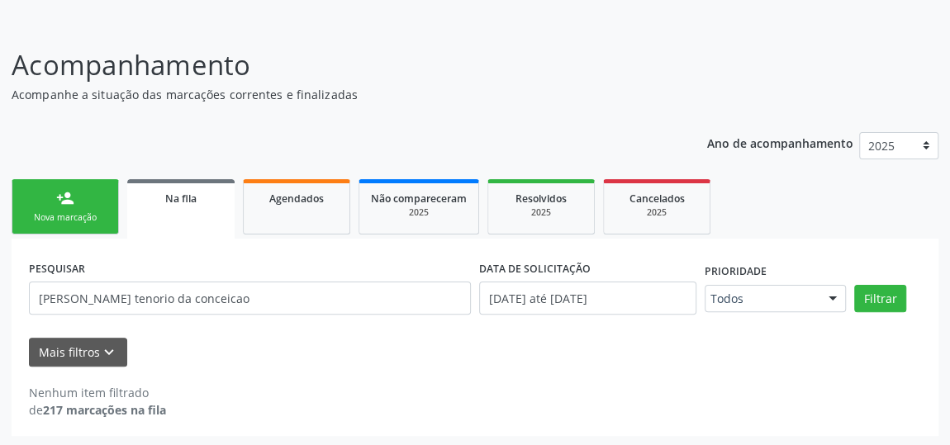
click at [67, 206] on link "person_add Nova marcação" at bounding box center [65, 206] width 107 height 55
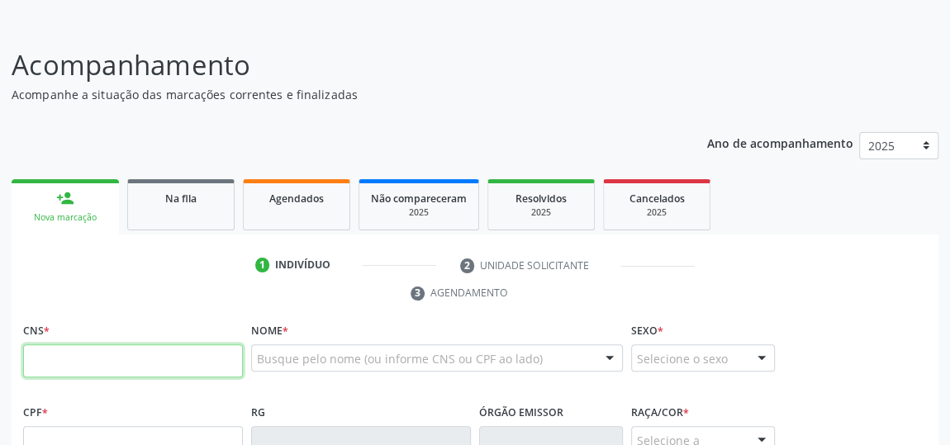
click at [59, 365] on input "text" at bounding box center [133, 360] width 220 height 33
click at [194, 353] on input "text" at bounding box center [133, 360] width 220 height 33
type input "706 7075 5220 6613"
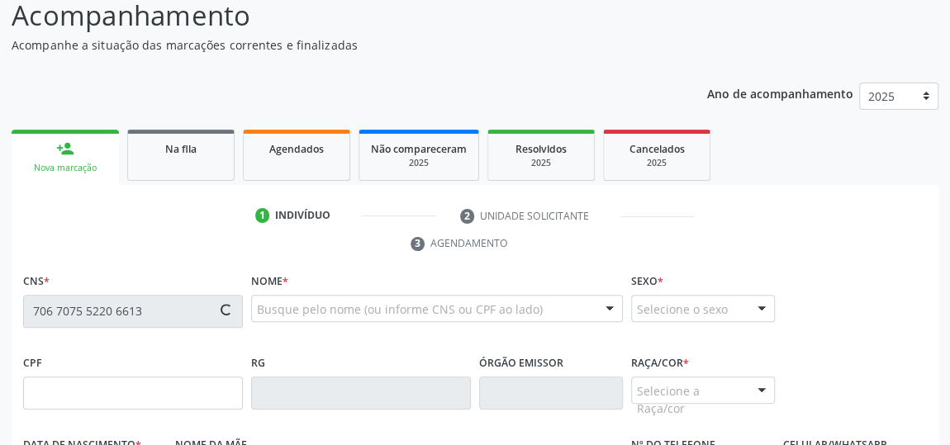
scroll to position [272, 0]
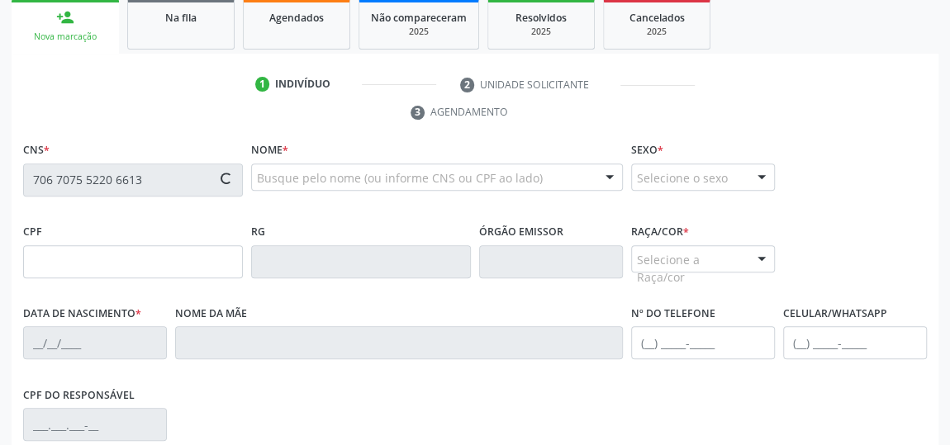
type input "383.871.904-20"
type input "[DATE]"
type input "Cicera [PERSON_NAME]"
type input "[PHONE_NUMBER]"
type input "22"
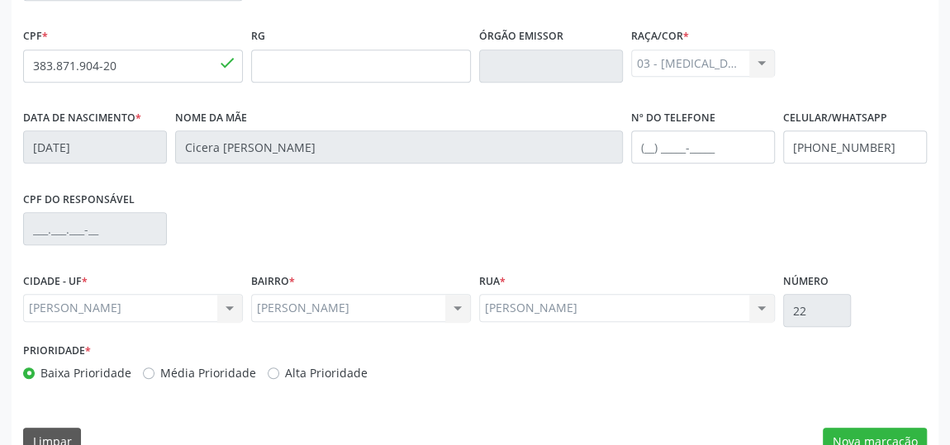
scroll to position [499, 0]
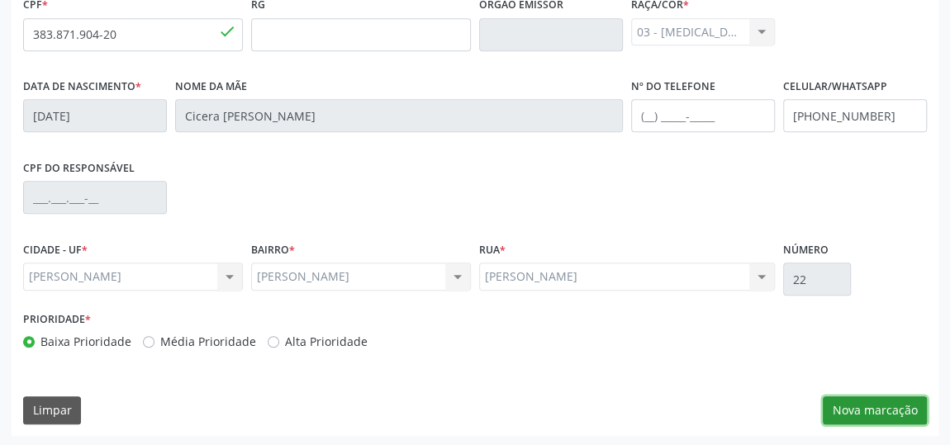
click at [886, 410] on button "Nova marcação" at bounding box center [875, 410] width 104 height 28
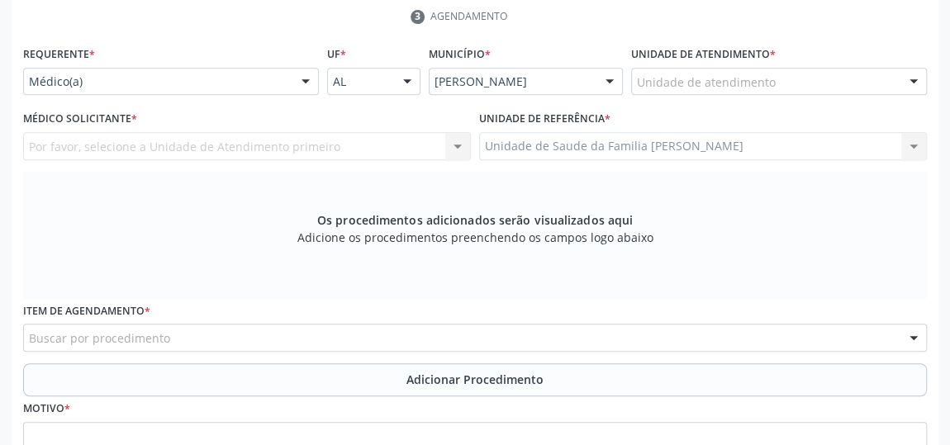
scroll to position [198, 0]
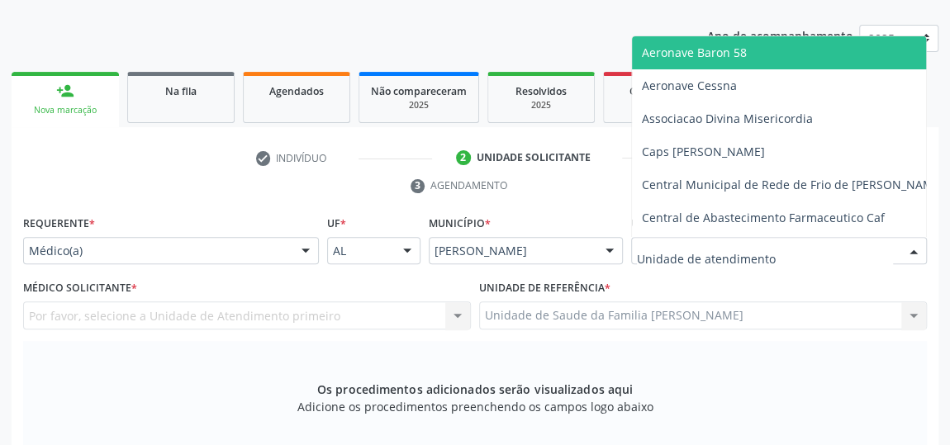
click at [824, 250] on div at bounding box center [779, 251] width 296 height 28
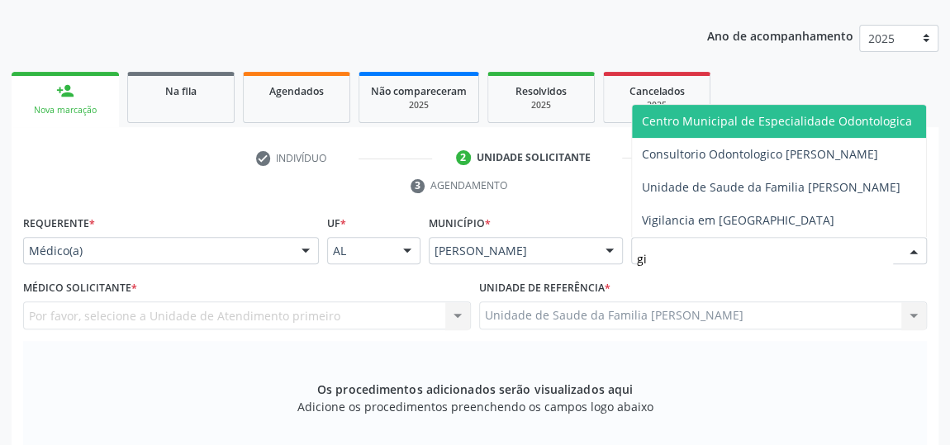
type input "gis"
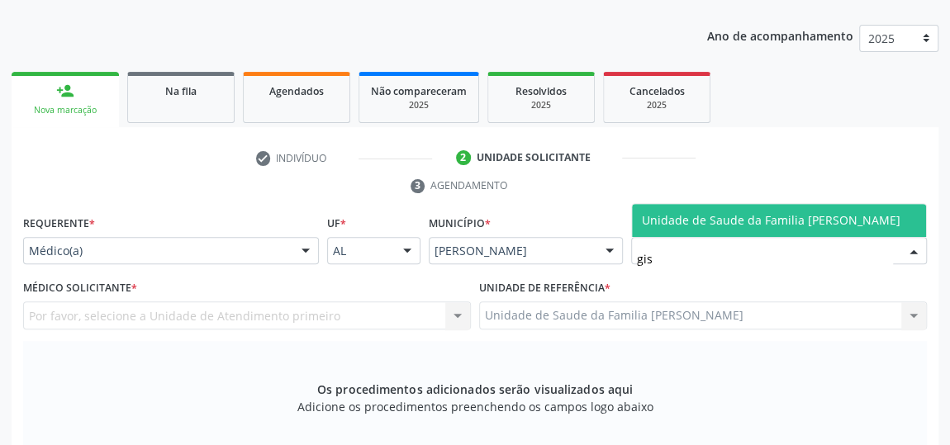
click at [816, 219] on span "Unidade de Saude da Familia [PERSON_NAME]" at bounding box center [771, 220] width 259 height 16
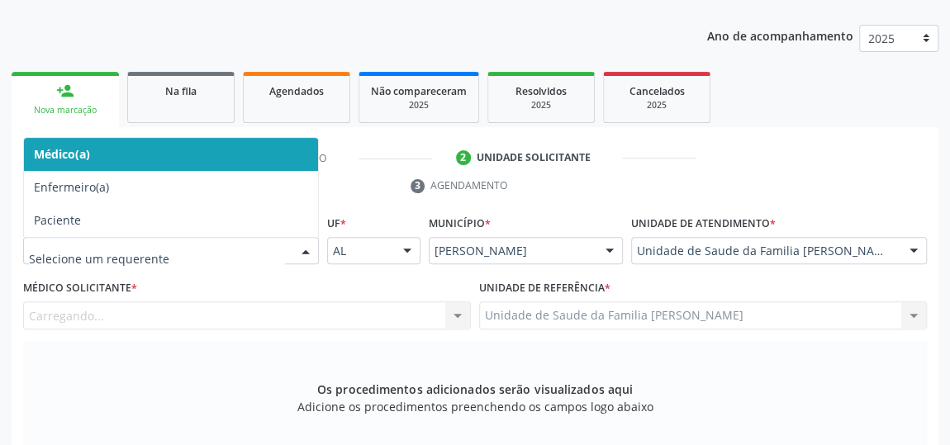
click at [306, 251] on div at bounding box center [305, 252] width 25 height 28
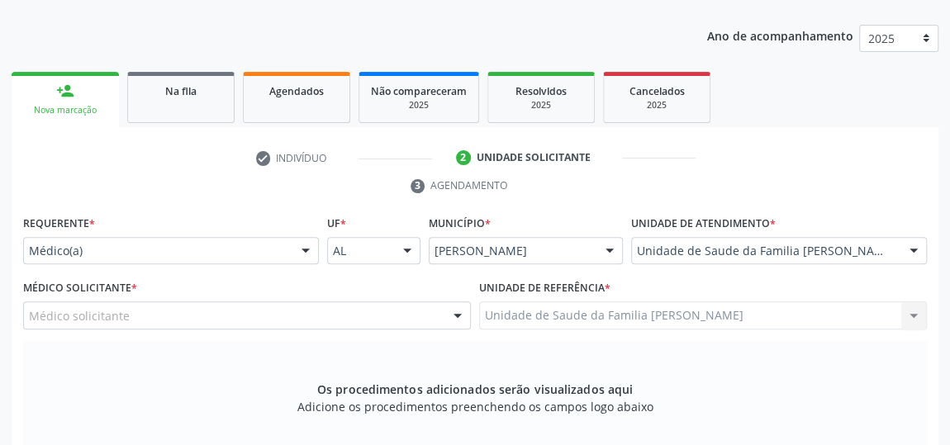
click at [216, 367] on div "Os procedimentos adicionados serão visualizados aqui Adicione os procedimentos …" at bounding box center [475, 404] width 904 height 127
click at [458, 312] on div at bounding box center [457, 316] width 25 height 28
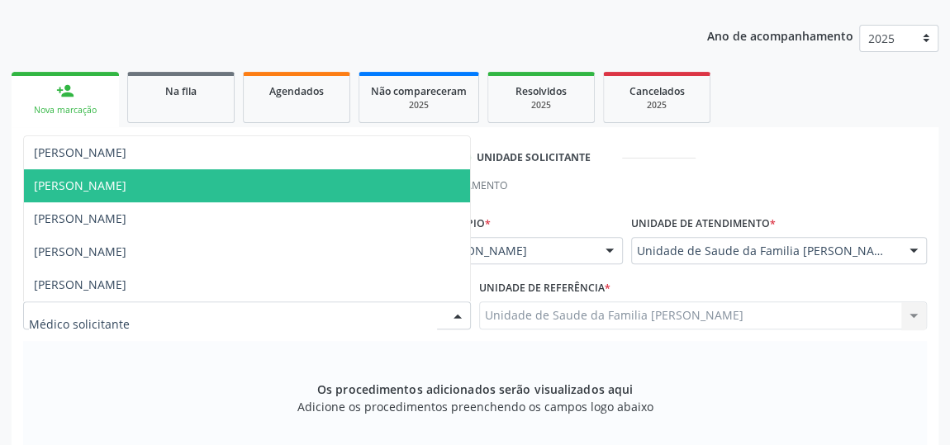
click at [93, 186] on span "[PERSON_NAME]" at bounding box center [80, 186] width 93 height 16
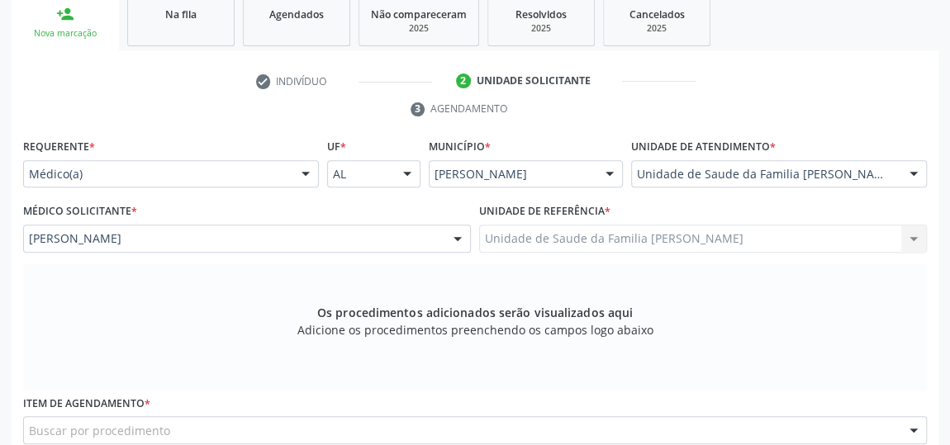
scroll to position [349, 0]
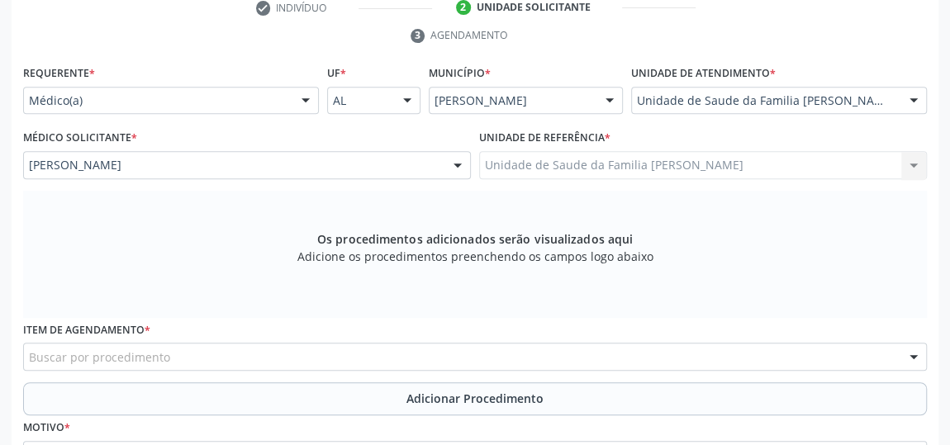
click at [336, 359] on div "Buscar por procedimento" at bounding box center [475, 357] width 904 height 28
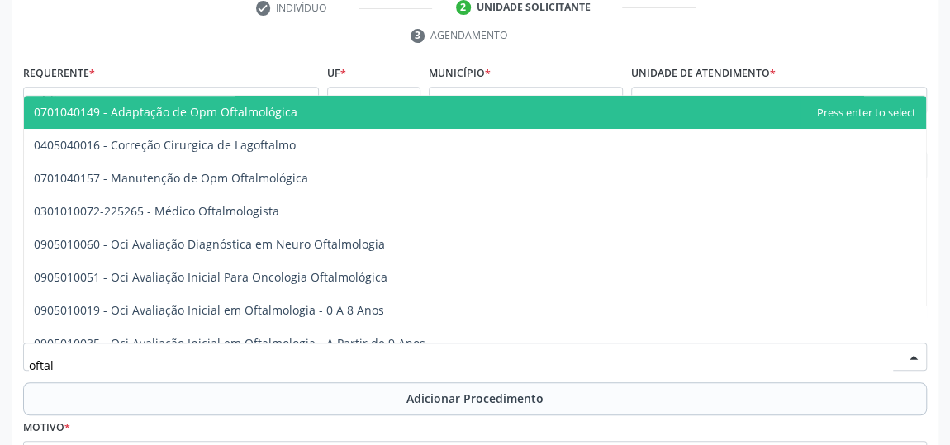
type input "oftalm"
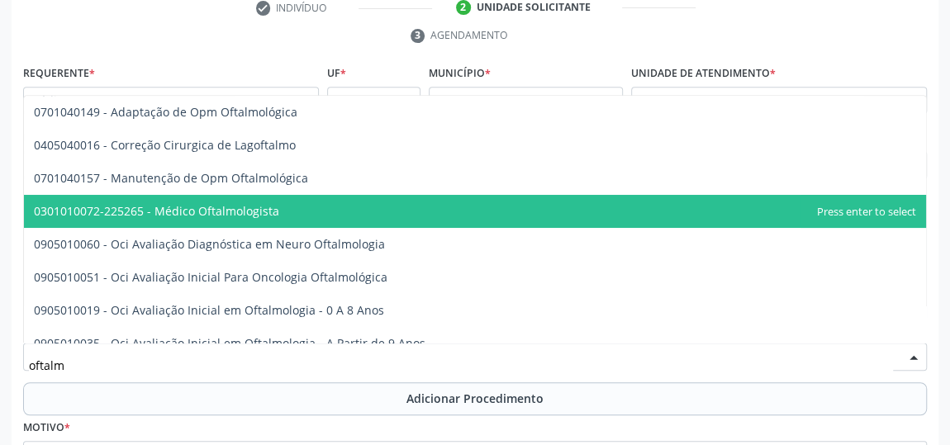
click at [192, 210] on span "0301010072-225265 - Médico Oftalmologista" at bounding box center [156, 211] width 245 height 16
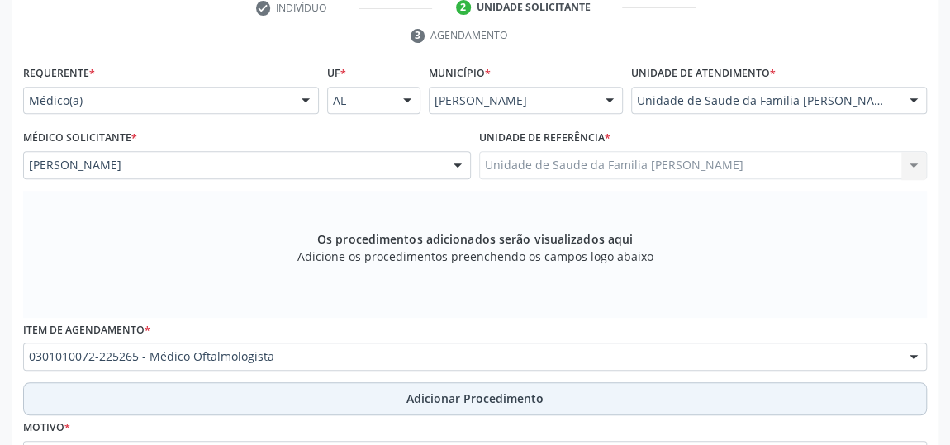
click at [484, 382] on button "Adicionar Procedimento" at bounding box center [475, 398] width 904 height 33
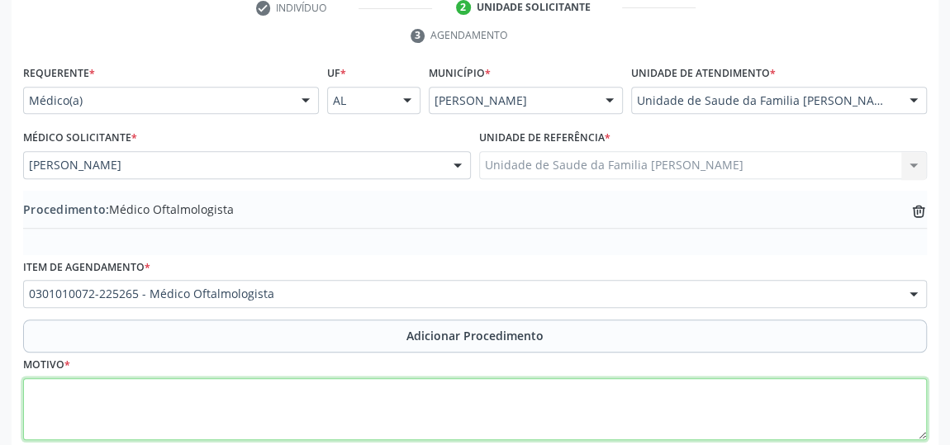
click at [327, 403] on textarea at bounding box center [475, 409] width 904 height 63
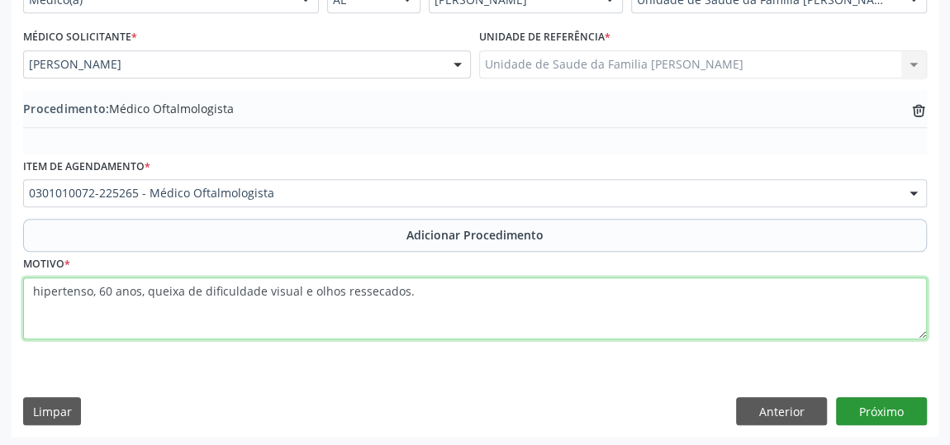
type textarea "hipertenso, 60 anos, queixa de dificuldade visual e olhos ressecados."
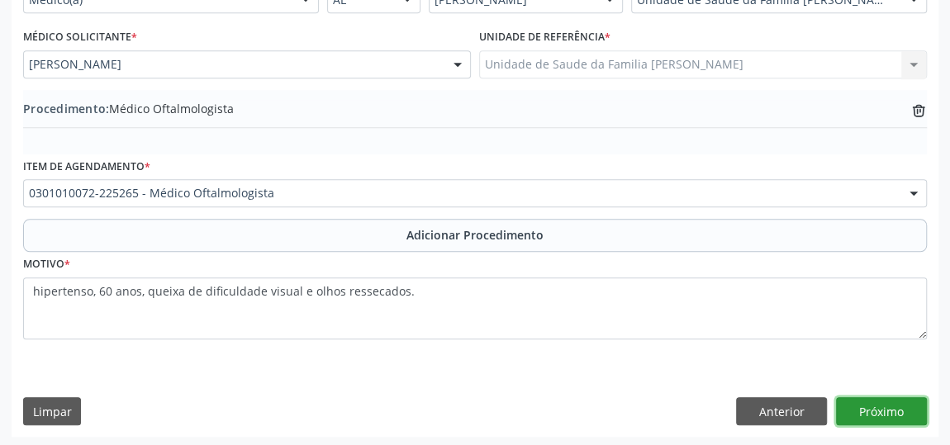
click at [891, 407] on button "Próximo" at bounding box center [881, 411] width 91 height 28
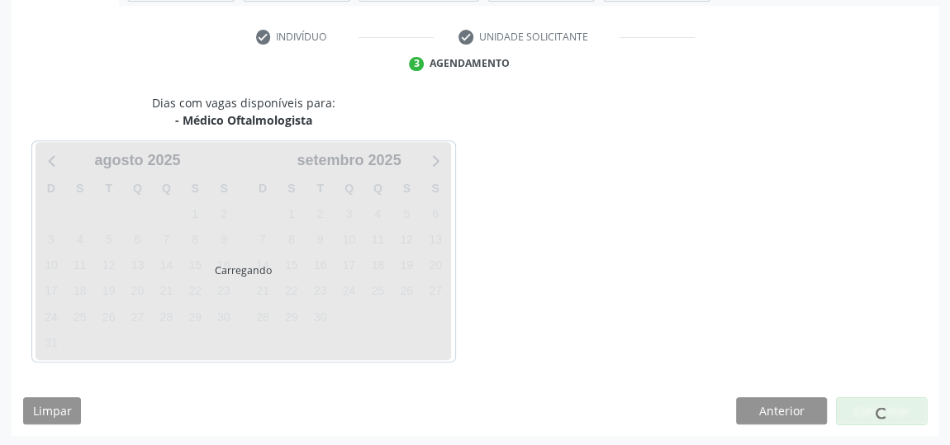
scroll to position [368, 0]
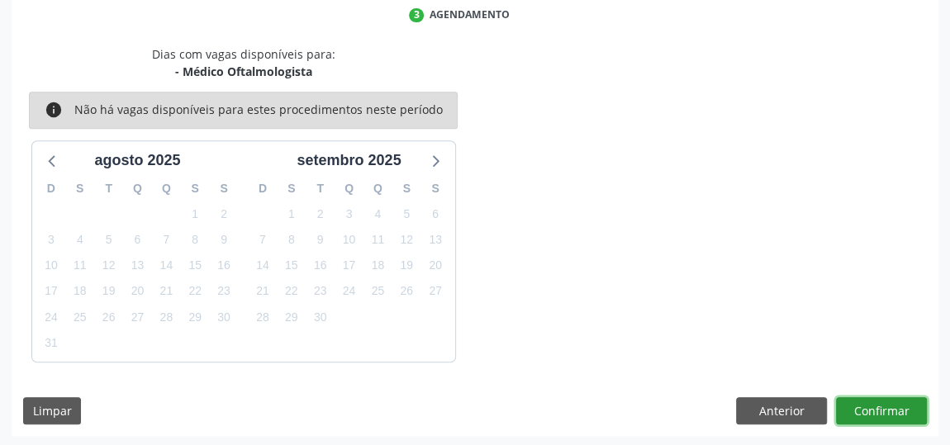
click at [891, 401] on button "Confirmar" at bounding box center [881, 411] width 91 height 28
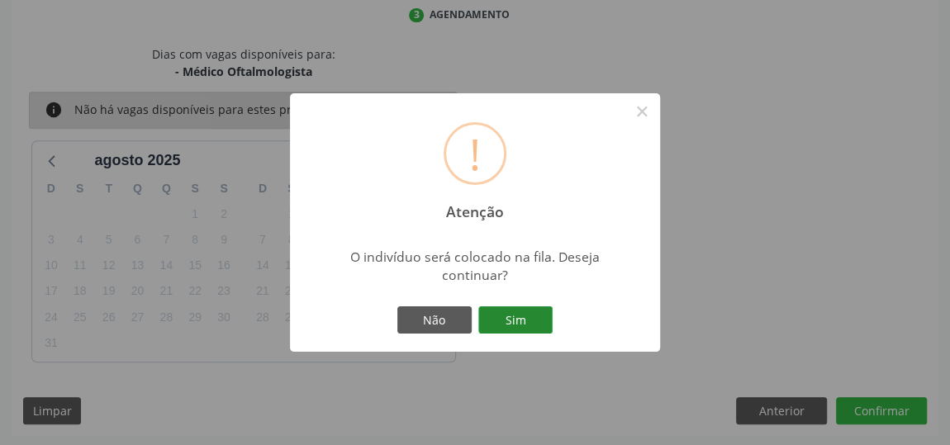
click at [532, 315] on button "Sim" at bounding box center [515, 320] width 74 height 28
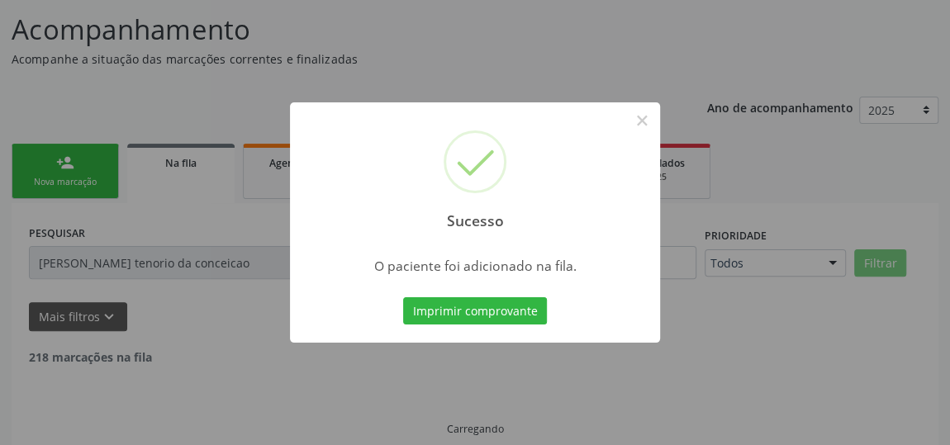
scroll to position [91, 0]
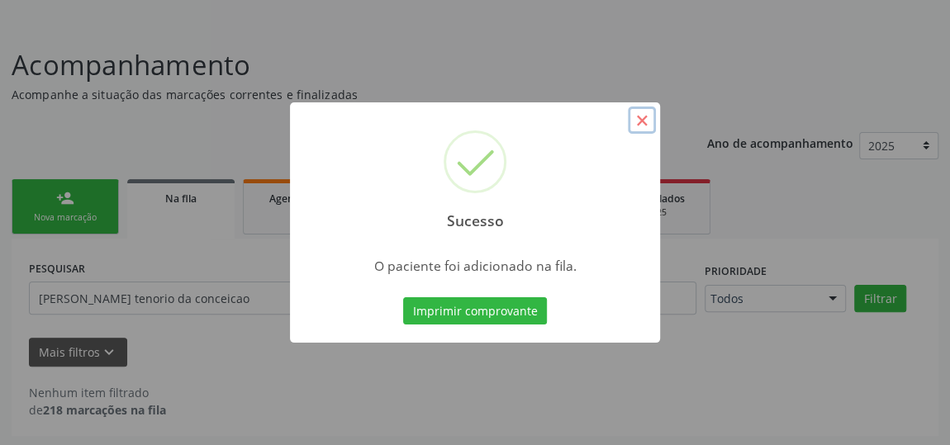
click at [648, 120] on button "×" at bounding box center [642, 121] width 28 height 28
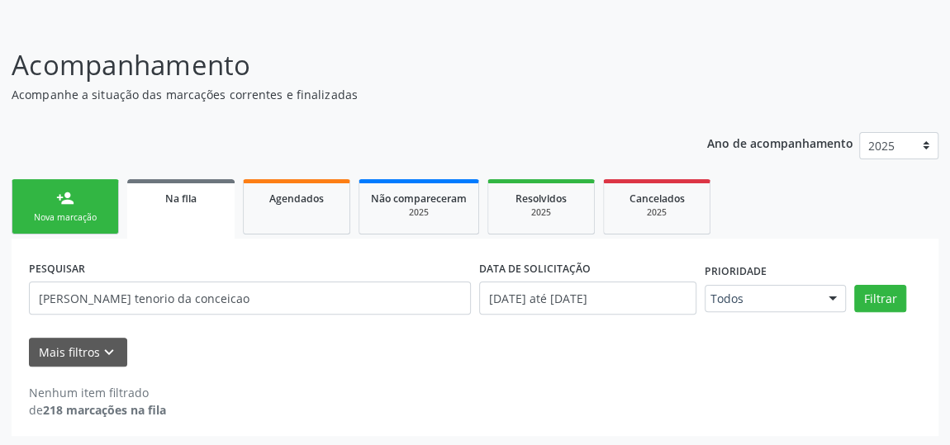
click at [100, 211] on div "Nova marcação" at bounding box center [65, 217] width 83 height 12
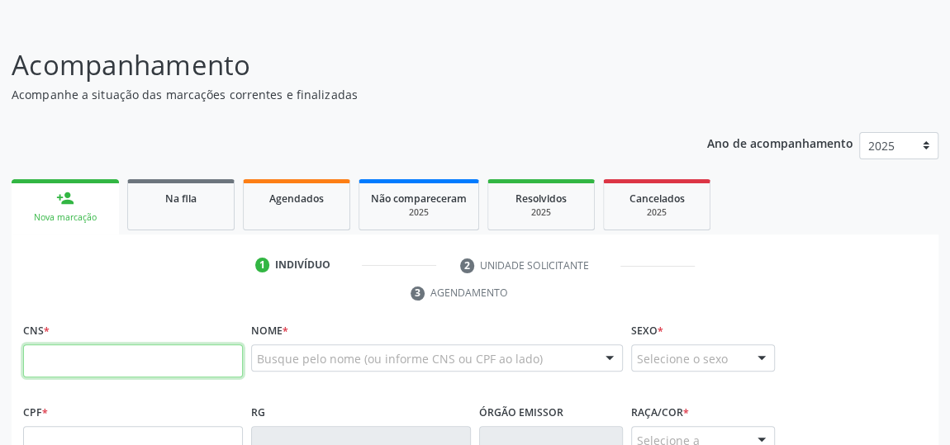
click at [159, 358] on input "text" at bounding box center [133, 360] width 220 height 33
type input "705 8044 7913 2536"
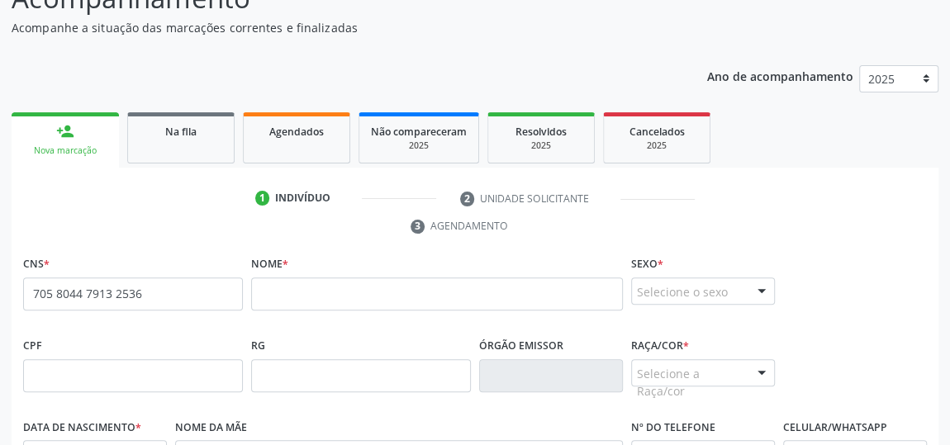
scroll to position [316, 0]
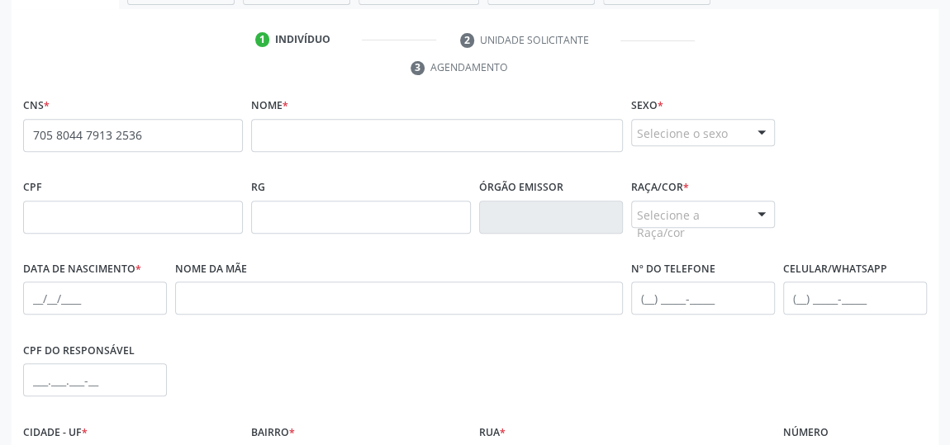
click at [192, 133] on span "none" at bounding box center [200, 132] width 73 height 18
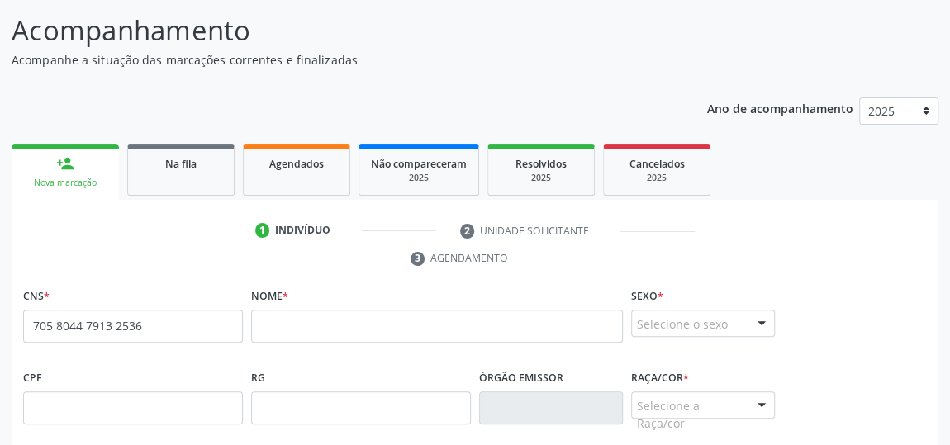
scroll to position [91, 0]
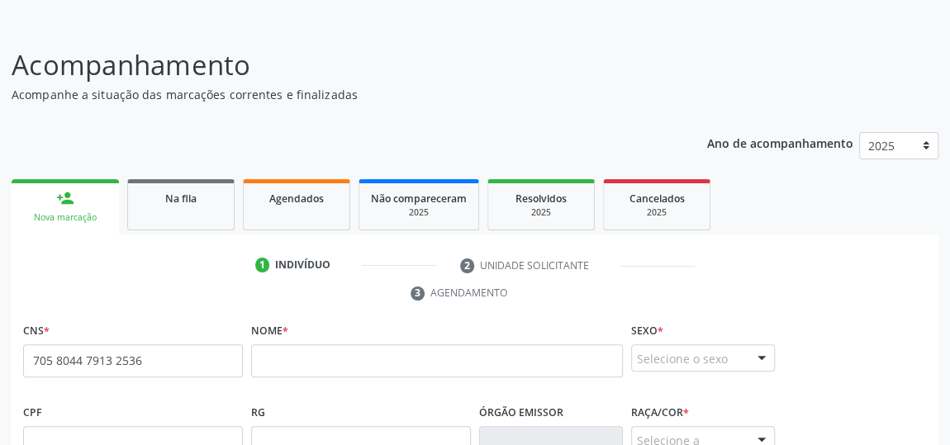
click at [55, 206] on link "person_add Nova marcação" at bounding box center [65, 206] width 107 height 55
click at [176, 350] on span "none" at bounding box center [200, 358] width 73 height 18
click at [176, 354] on span "none" at bounding box center [200, 358] width 73 height 18
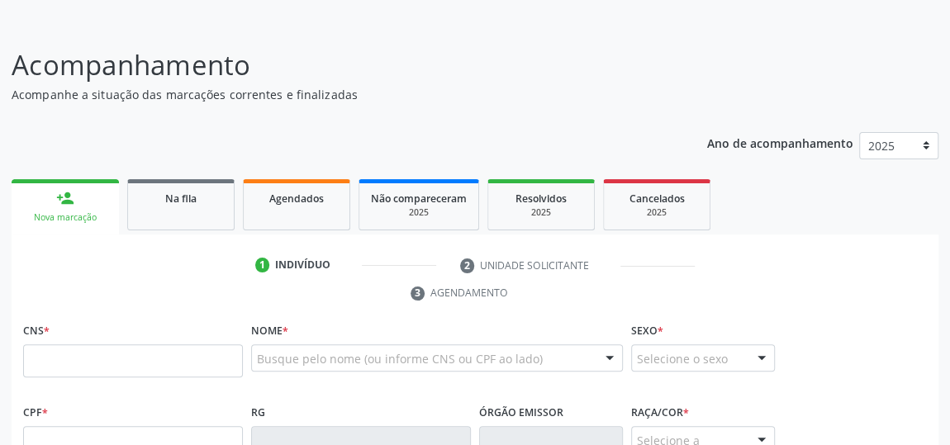
scroll to position [91, 0]
type input "705 8044 7913 2536"
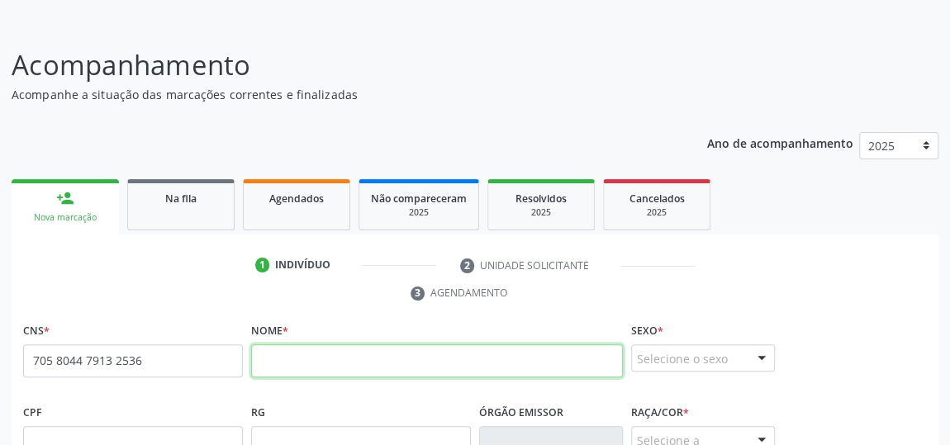
click at [376, 361] on input "text" at bounding box center [437, 360] width 372 height 33
click at [338, 358] on input "jose felipe dossantos" at bounding box center [437, 360] width 372 height 33
click at [405, 351] on input "jose felipe dos santos" at bounding box center [437, 360] width 372 height 33
type input "jose felipe dos santos souza"
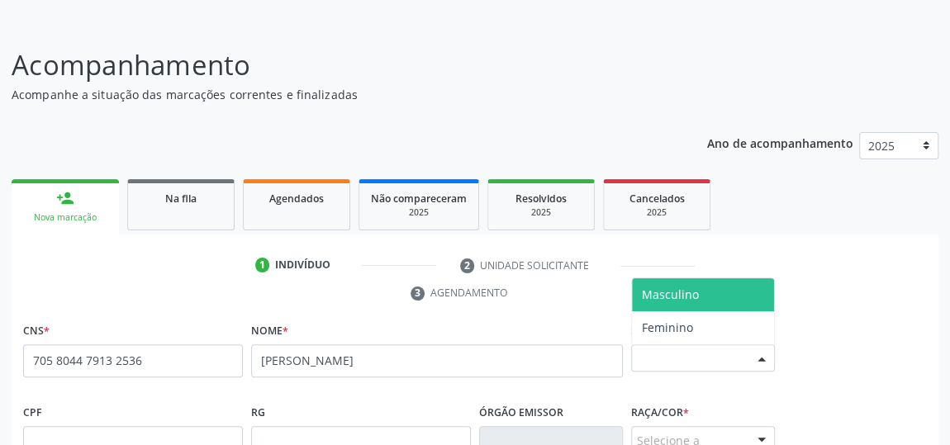
click at [753, 362] on div at bounding box center [761, 359] width 25 height 28
click at [711, 294] on span "Masculino" at bounding box center [703, 294] width 142 height 33
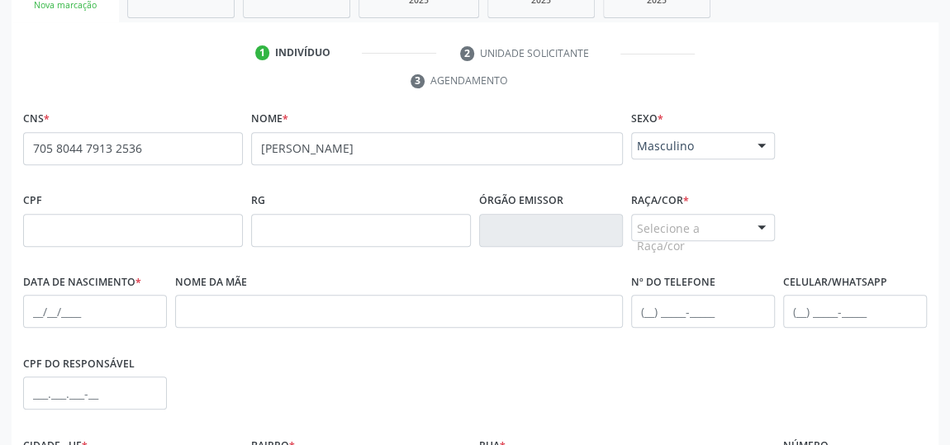
scroll to position [316, 0]
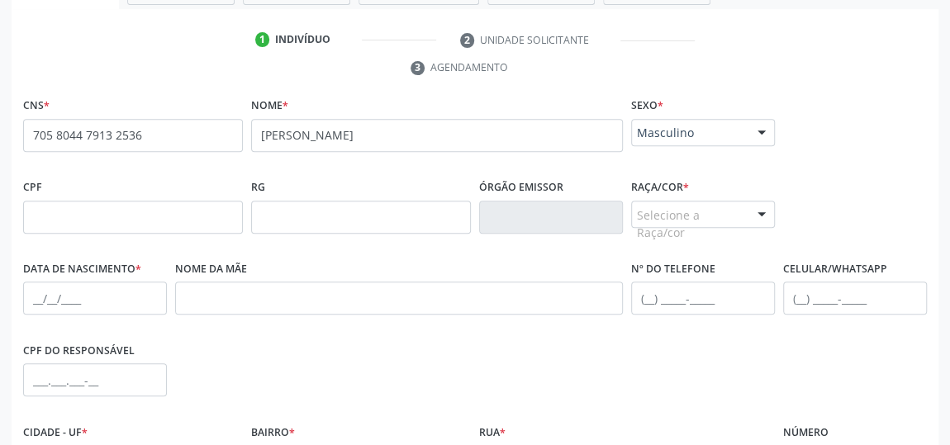
click at [760, 215] on div at bounding box center [761, 216] width 25 height 28
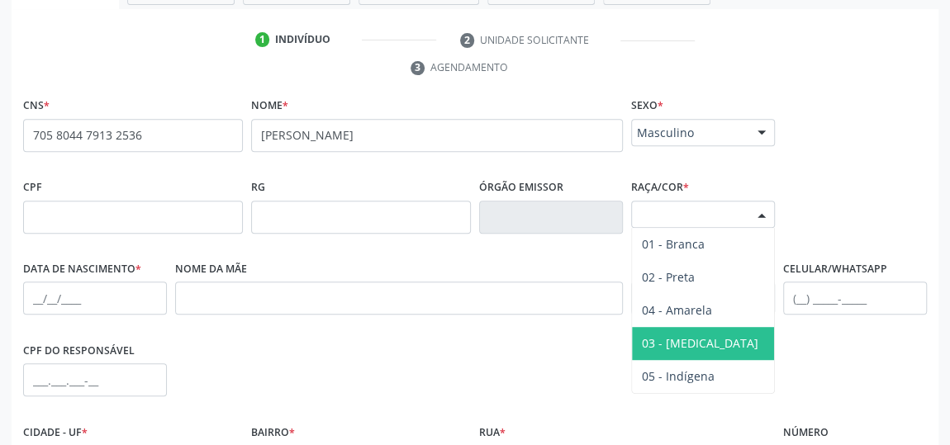
click at [700, 337] on span "03 - [MEDICAL_DATA]" at bounding box center [703, 343] width 142 height 33
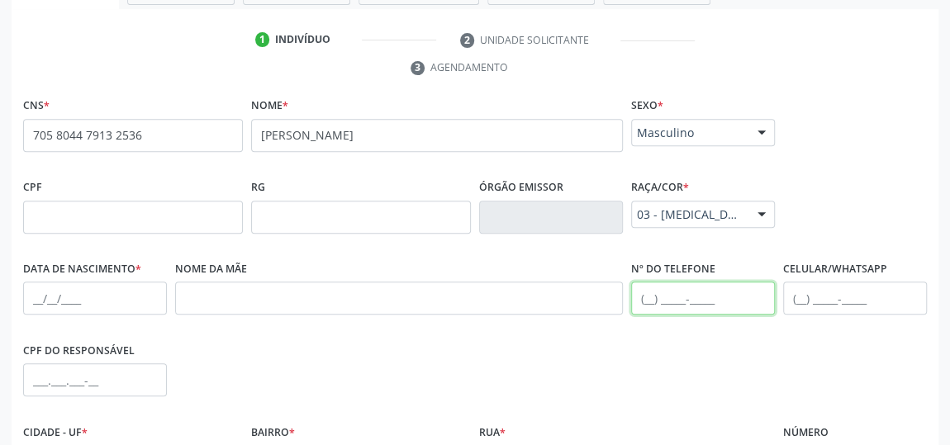
click at [655, 295] on input "text" at bounding box center [703, 298] width 144 height 33
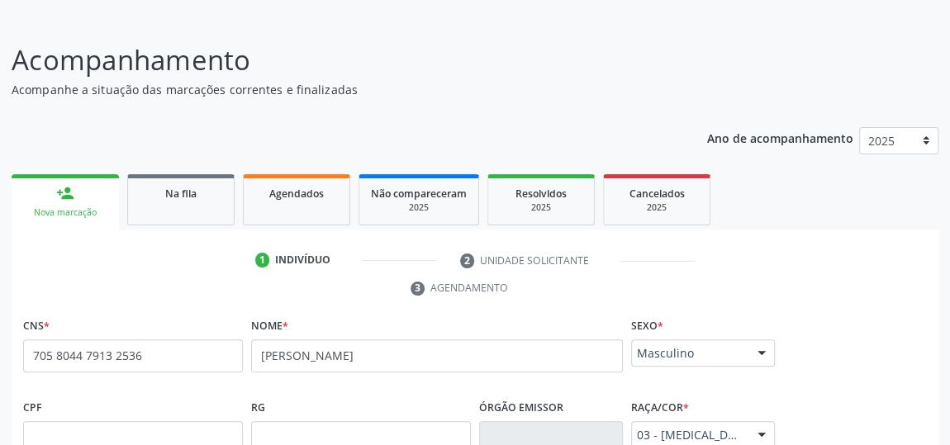
scroll to position [91, 0]
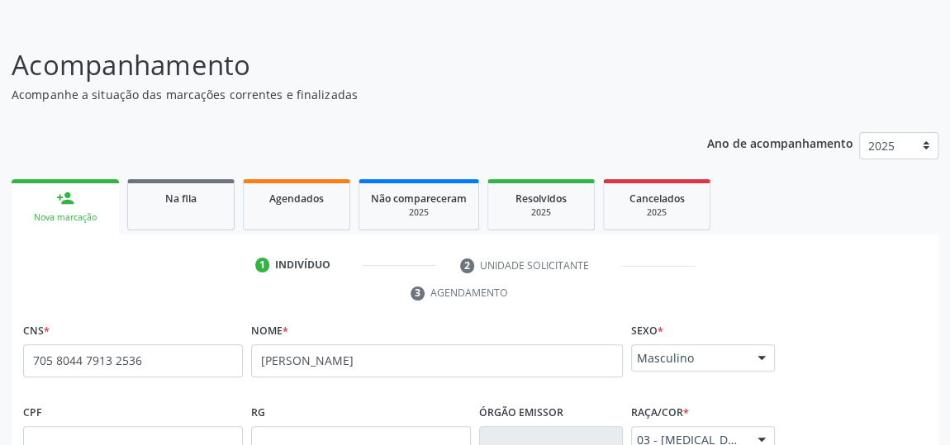
click at [78, 209] on link "person_add Nova marcação" at bounding box center [65, 206] width 107 height 55
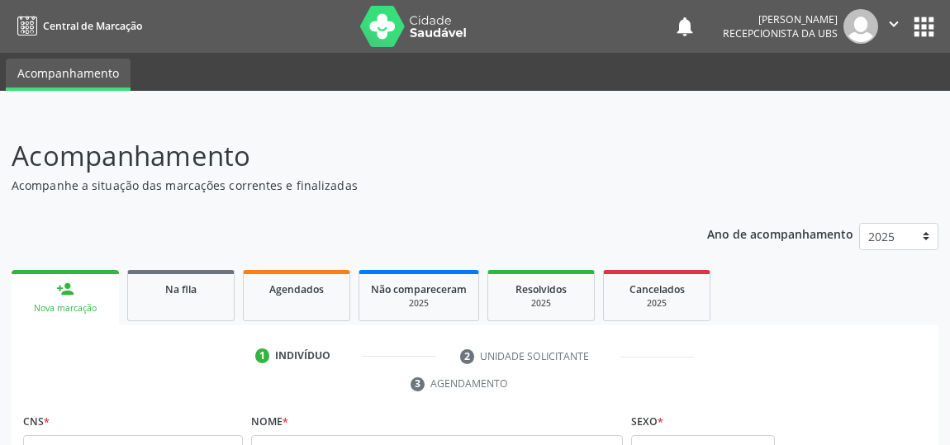
scroll to position [90, 0]
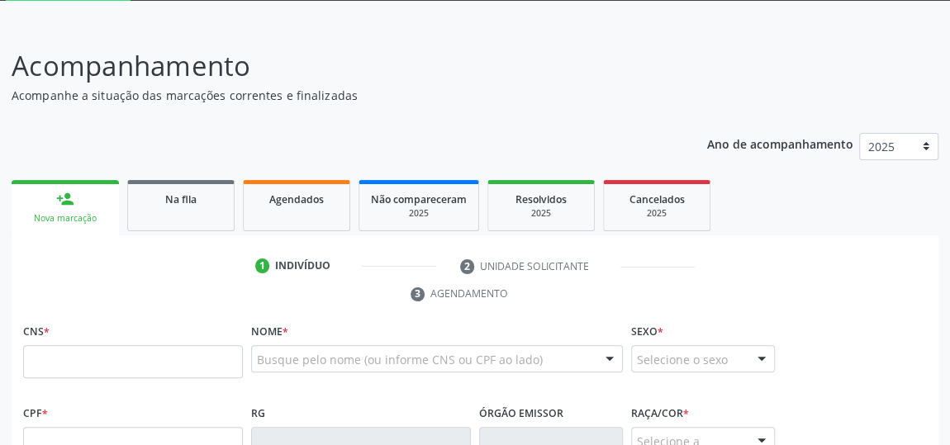
click at [40, 83] on p "Acompanhamento" at bounding box center [336, 65] width 648 height 41
click at [69, 76] on p "Acompanhamento" at bounding box center [336, 65] width 648 height 41
click at [111, 368] on input "text" at bounding box center [133, 361] width 220 height 33
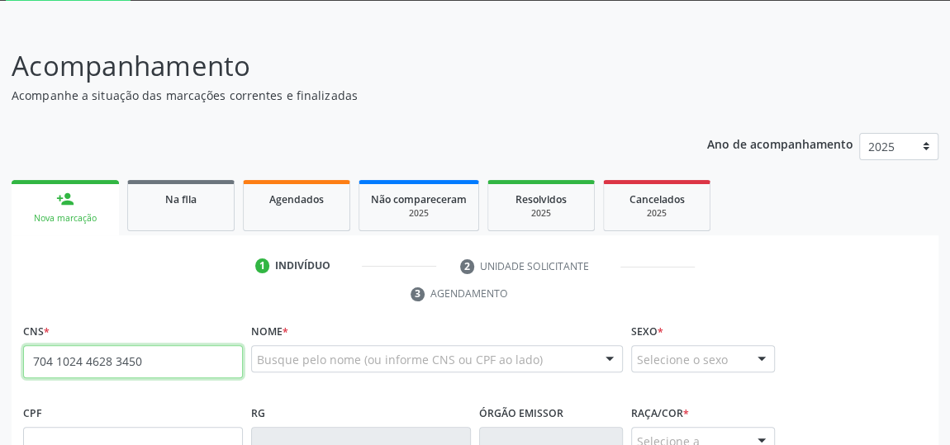
type input "704 1024 4628 3450"
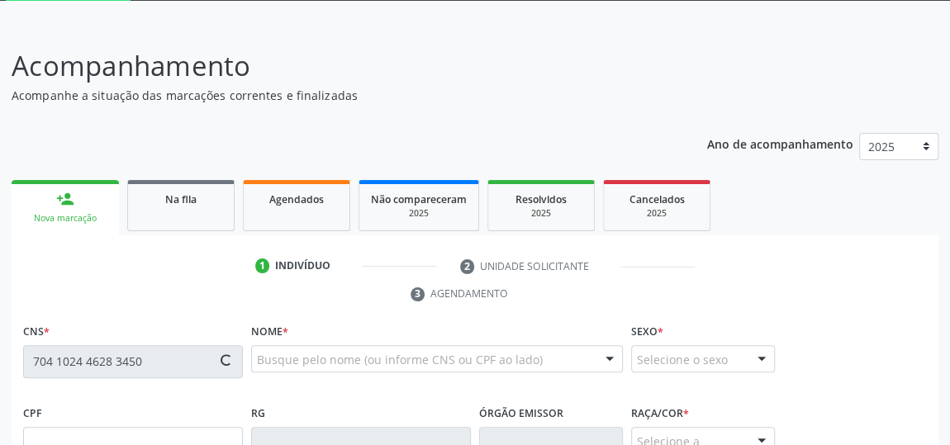
type input "102.310.774-08"
type input "22/06/1986"
type input "Madalena Roberto dos Santos"
type input "(82) 99661-2030"
type input "06"
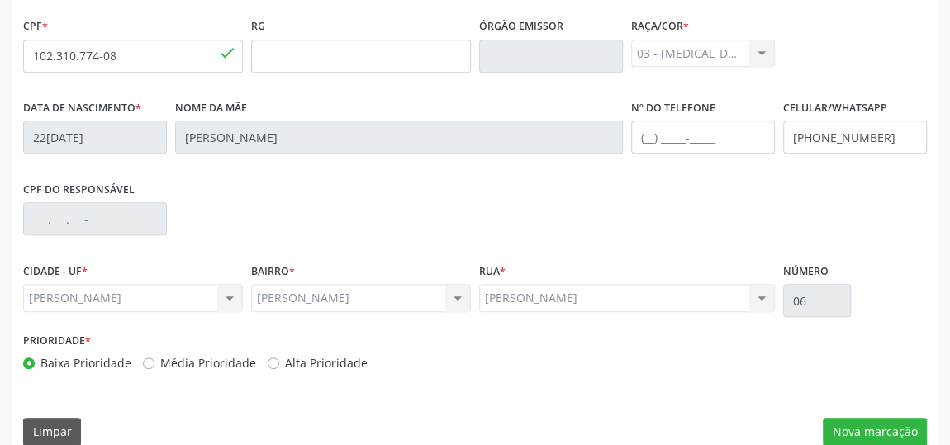
scroll to position [499, 0]
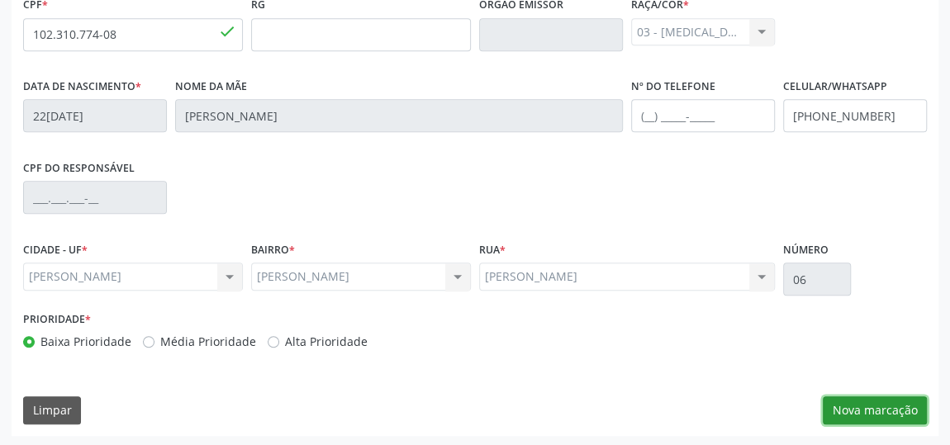
click at [900, 401] on button "Nova marcação" at bounding box center [875, 410] width 104 height 28
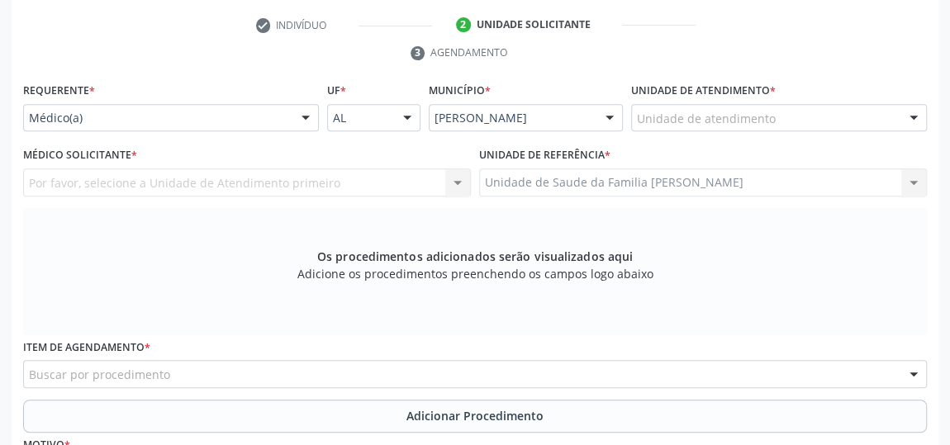
scroll to position [273, 0]
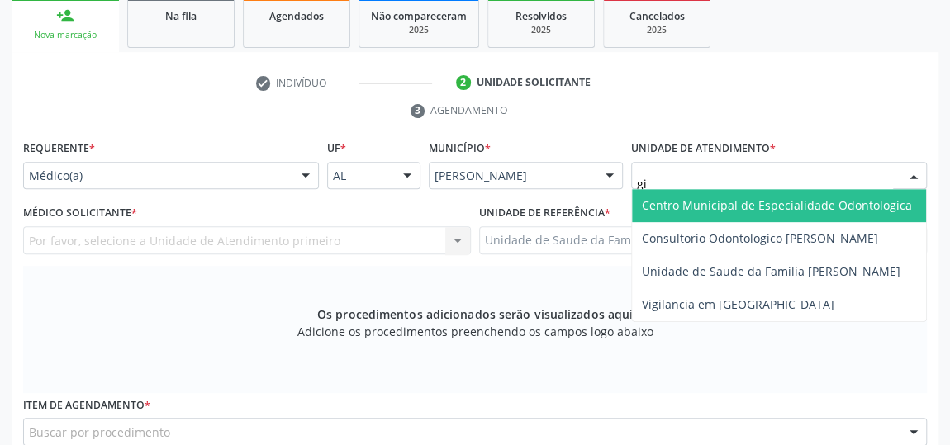
type input "gis"
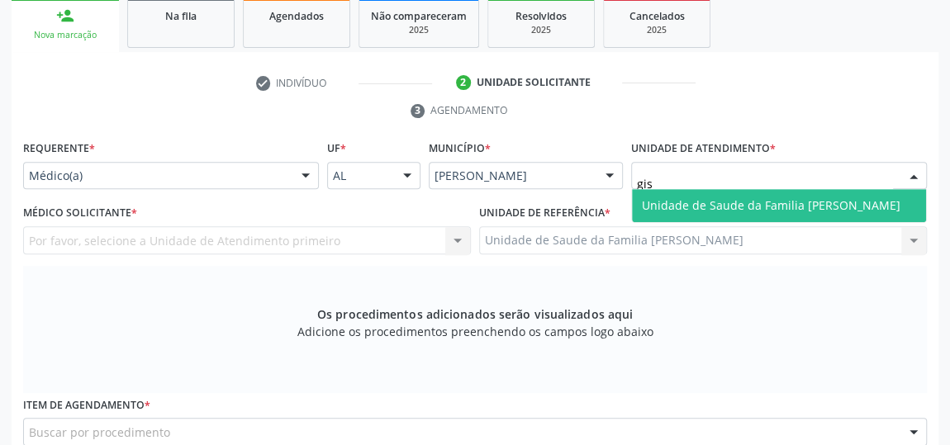
click at [750, 200] on span "Unidade de Saude da Familia [PERSON_NAME]" at bounding box center [771, 205] width 259 height 16
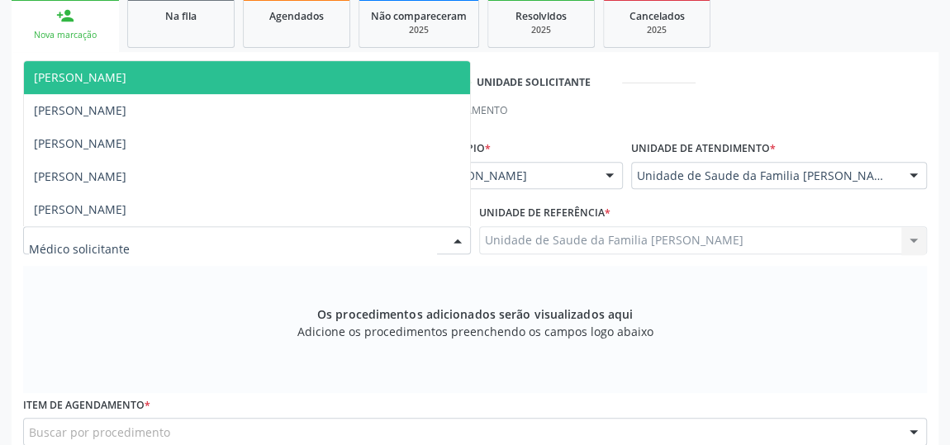
click at [454, 240] on div at bounding box center [457, 241] width 25 height 28
click at [165, 82] on span "[PERSON_NAME]" at bounding box center [247, 77] width 446 height 33
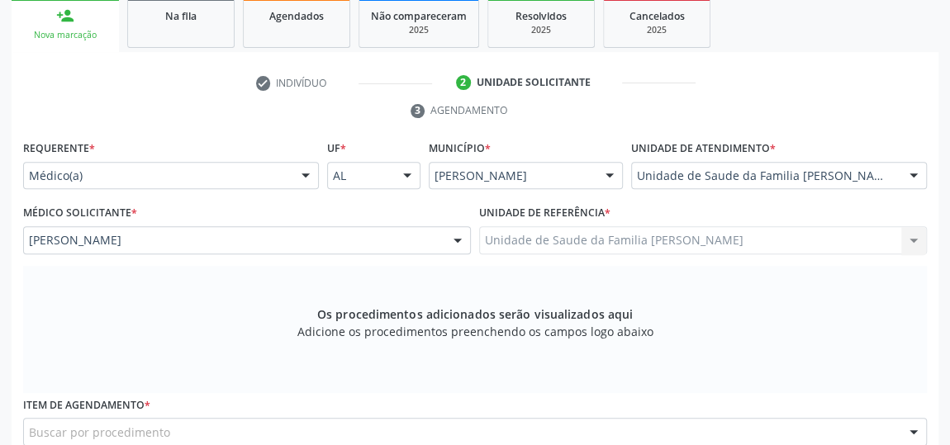
scroll to position [424, 0]
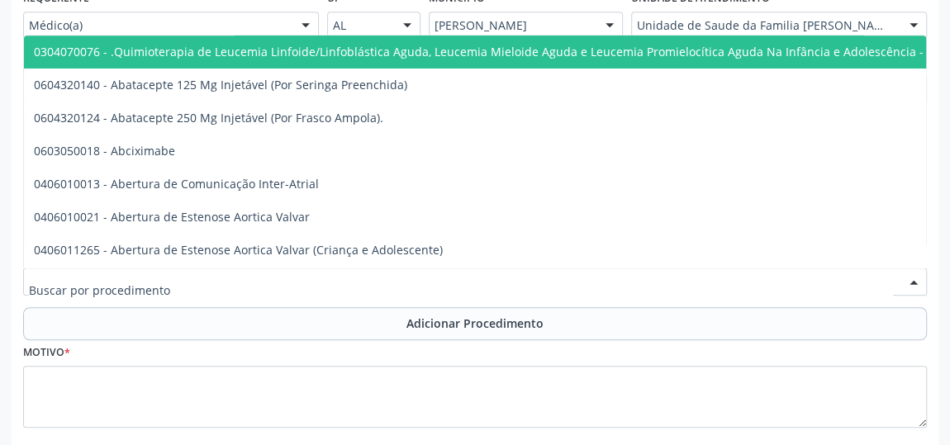
click at [359, 276] on div at bounding box center [475, 282] width 904 height 28
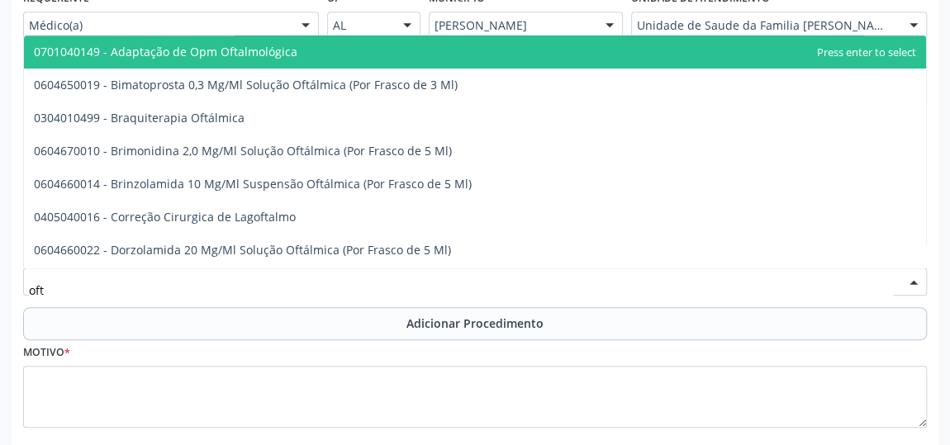
type input "ofta"
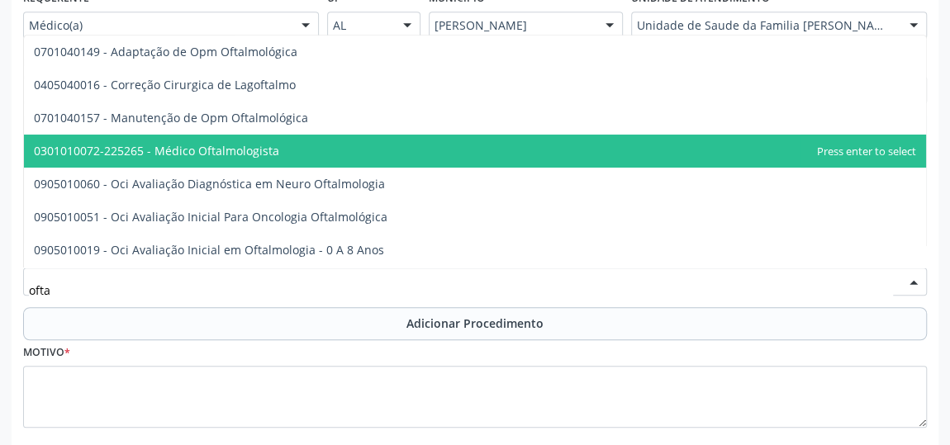
click at [194, 150] on span "0301010072-225265 - Médico Oftalmologista" at bounding box center [156, 151] width 245 height 16
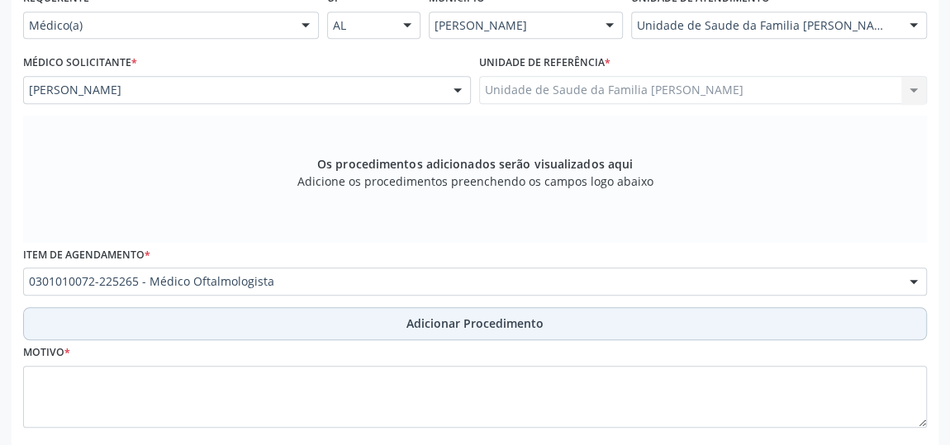
click at [453, 327] on span "Adicionar Procedimento" at bounding box center [474, 323] width 137 height 17
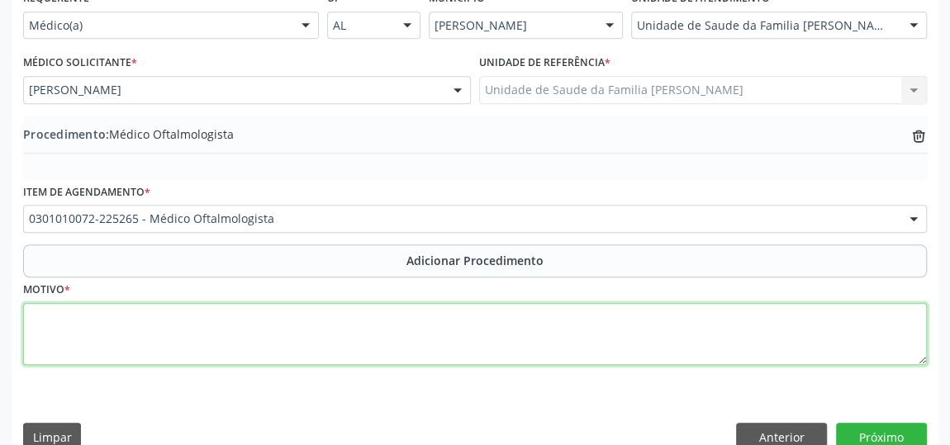
click at [306, 349] on textarea at bounding box center [475, 334] width 904 height 63
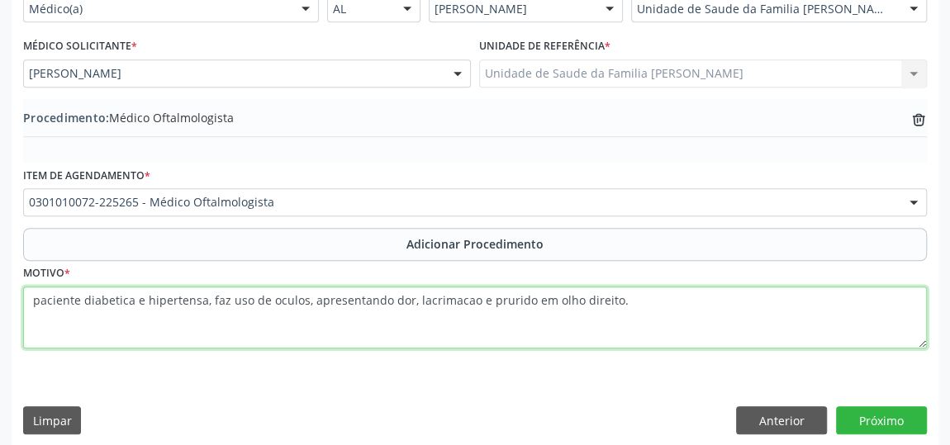
scroll to position [449, 0]
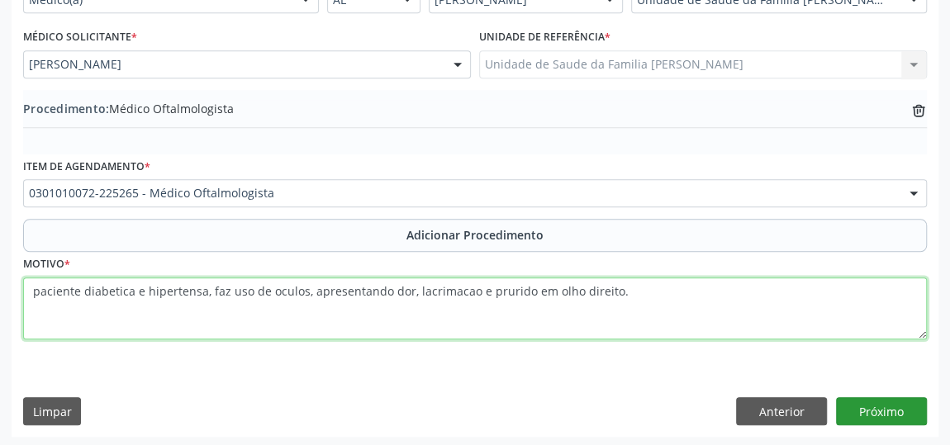
type textarea "paciente diabetica e hipertensa, faz uso de oculos, apresentando dor, lacrimaca…"
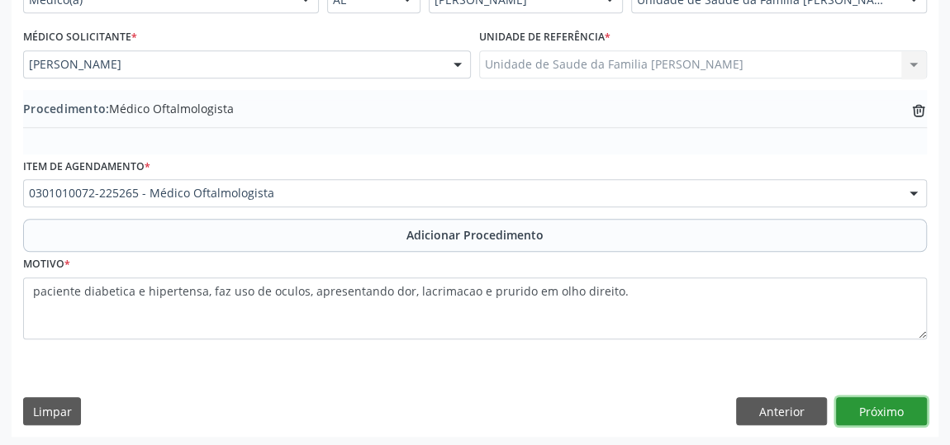
click at [892, 403] on button "Próximo" at bounding box center [881, 411] width 91 height 28
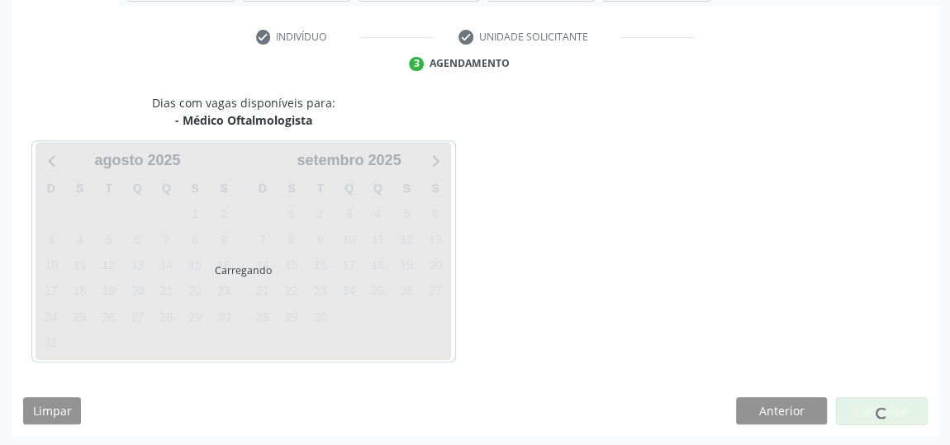
scroll to position [368, 0]
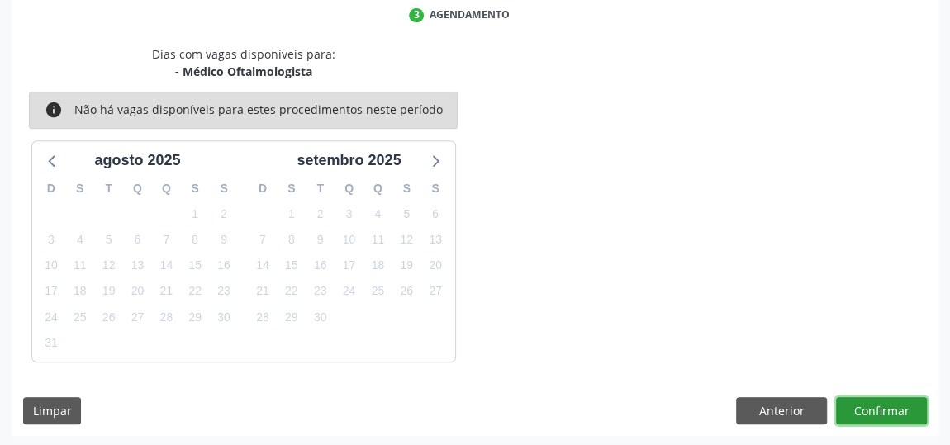
click at [892, 403] on button "Confirmar" at bounding box center [881, 411] width 91 height 28
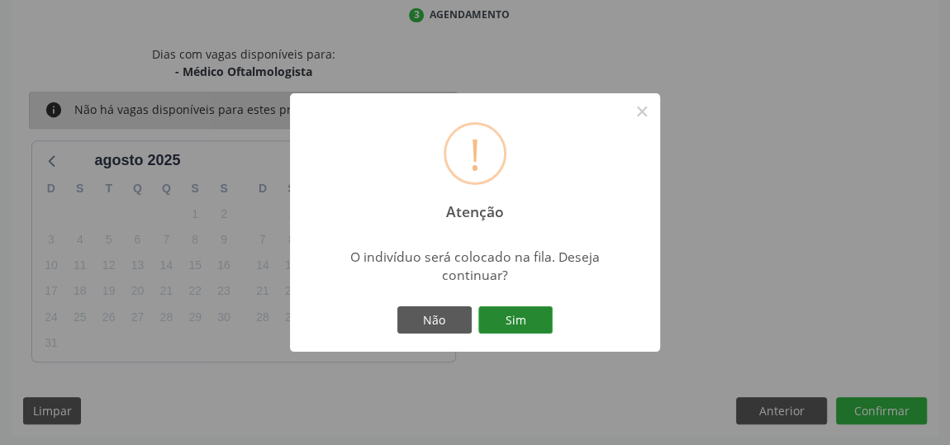
click at [532, 312] on button "Sim" at bounding box center [515, 320] width 74 height 28
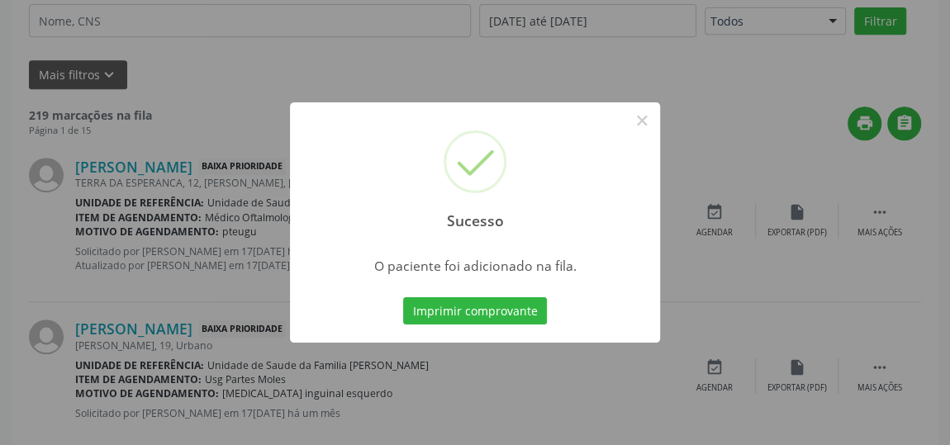
scroll to position [126, 0]
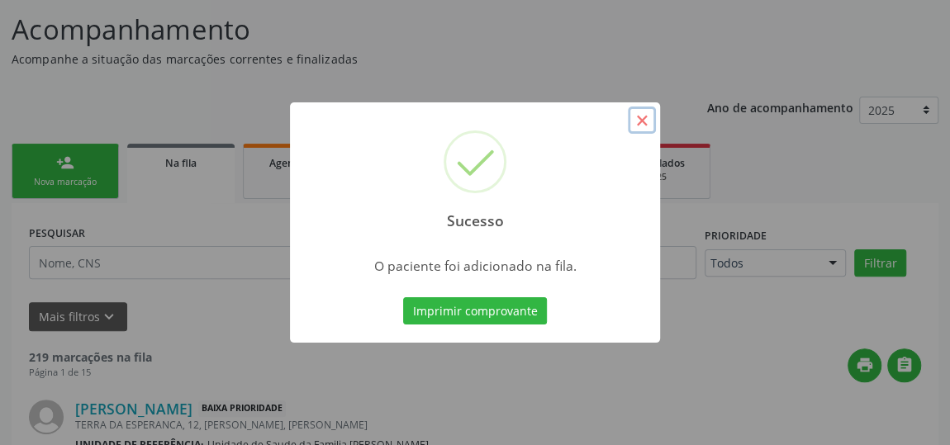
click at [642, 118] on button "×" at bounding box center [642, 121] width 28 height 28
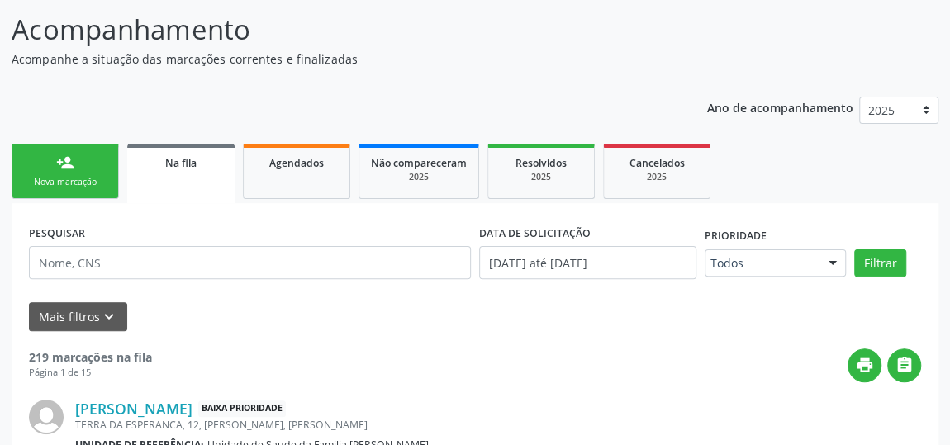
click at [45, 172] on link "person_add Nova marcação" at bounding box center [65, 171] width 107 height 55
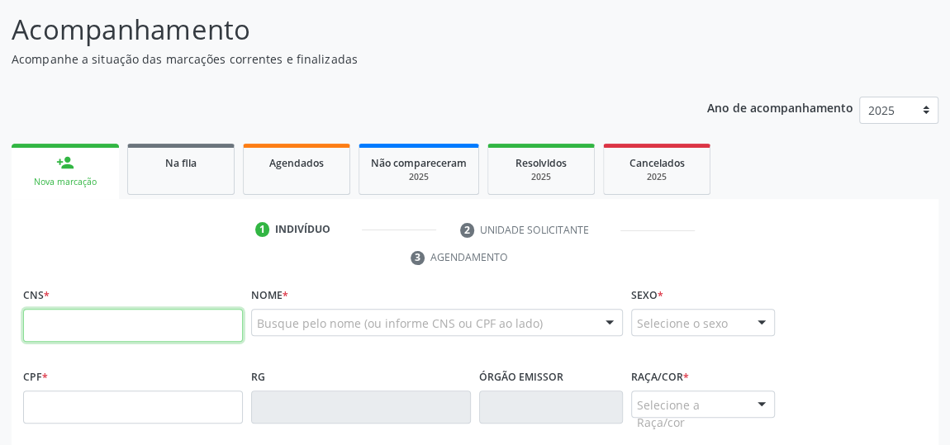
click at [145, 324] on input "text" at bounding box center [133, 325] width 220 height 33
type input "700 0059 4443 1703"
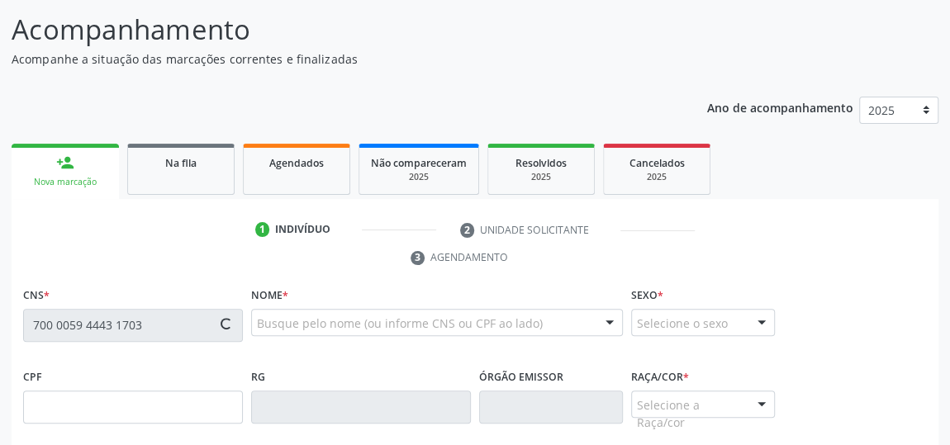
type input "030.881.364-29"
type input "09/08/1975"
type input "Maria de Fatima Paulino dos Santos"
type input "(82) 99971-3341"
type input "03"
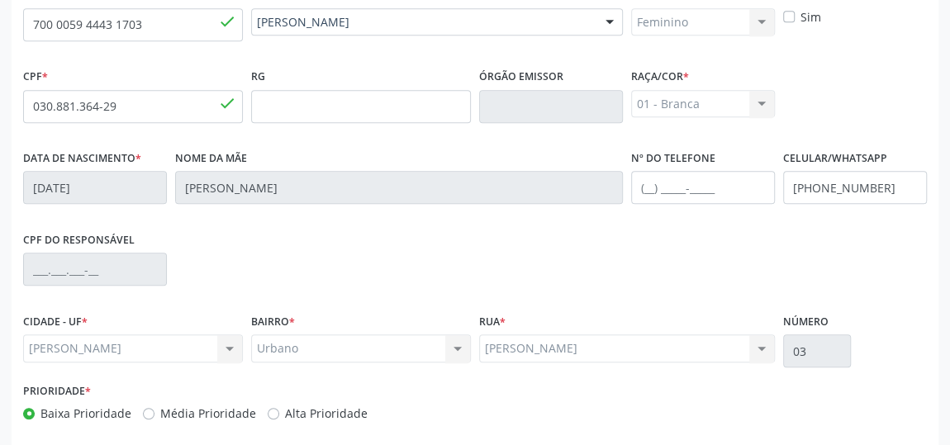
scroll to position [499, 0]
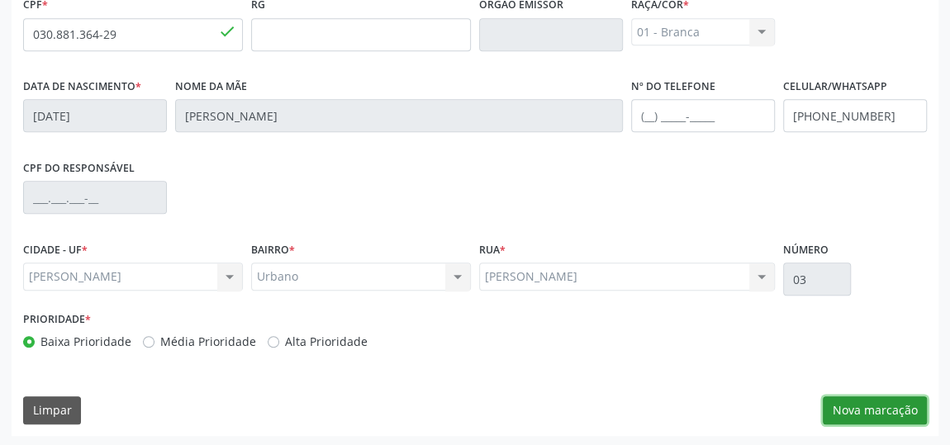
click at [883, 406] on button "Nova marcação" at bounding box center [875, 410] width 104 height 28
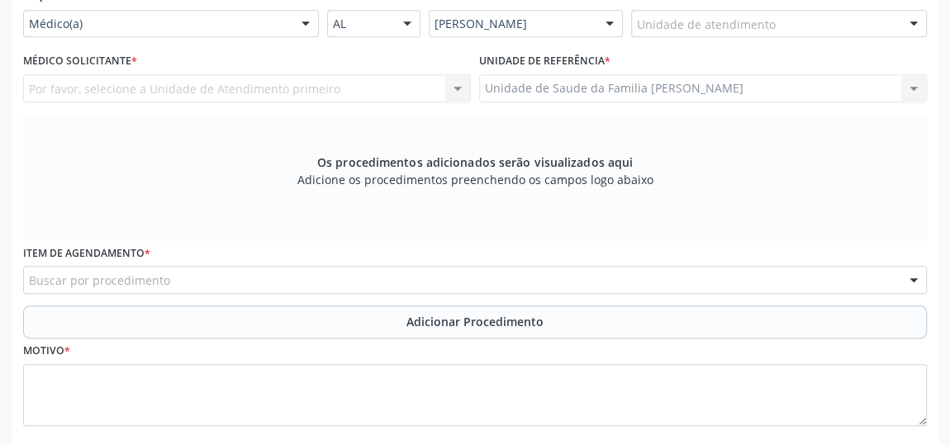
scroll to position [273, 0]
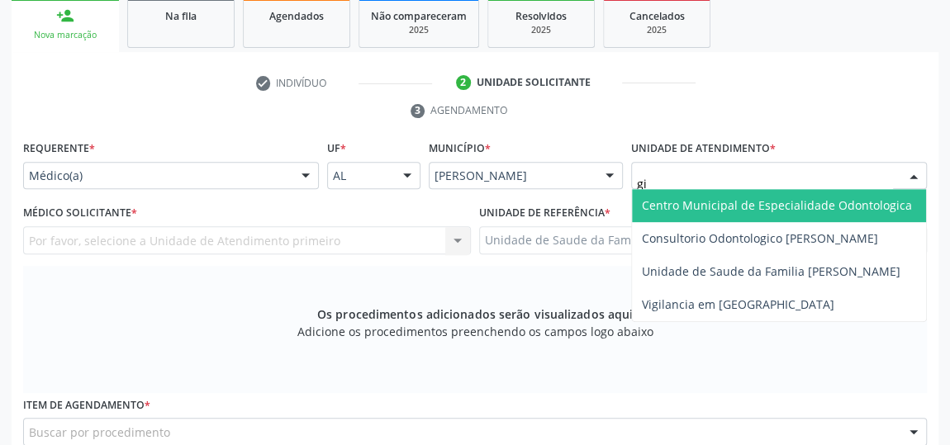
type input "gis"
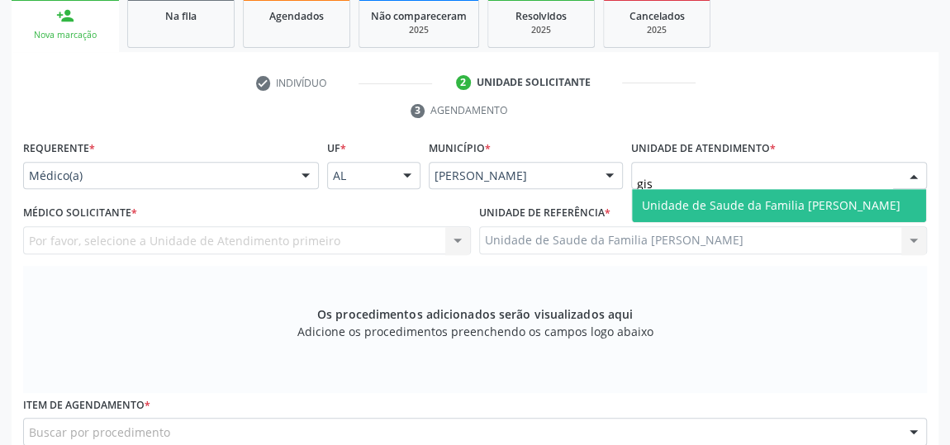
click at [733, 207] on span "Unidade de Saude da Familia [PERSON_NAME]" at bounding box center [771, 205] width 259 height 16
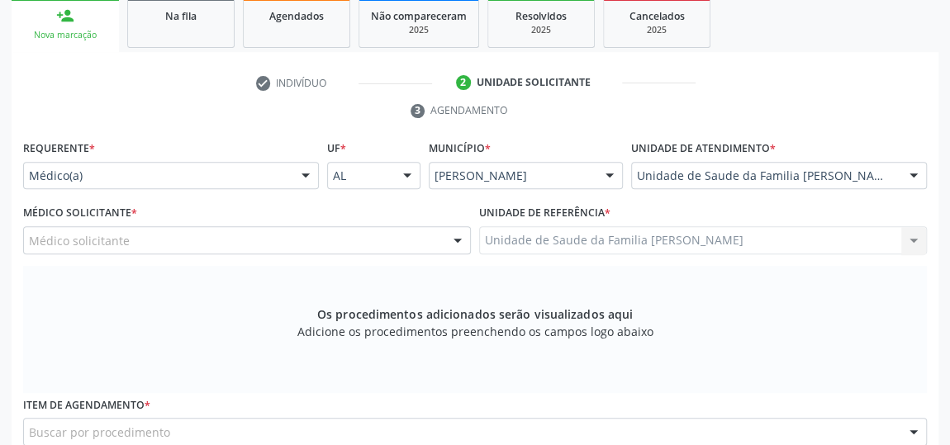
scroll to position [499, 0]
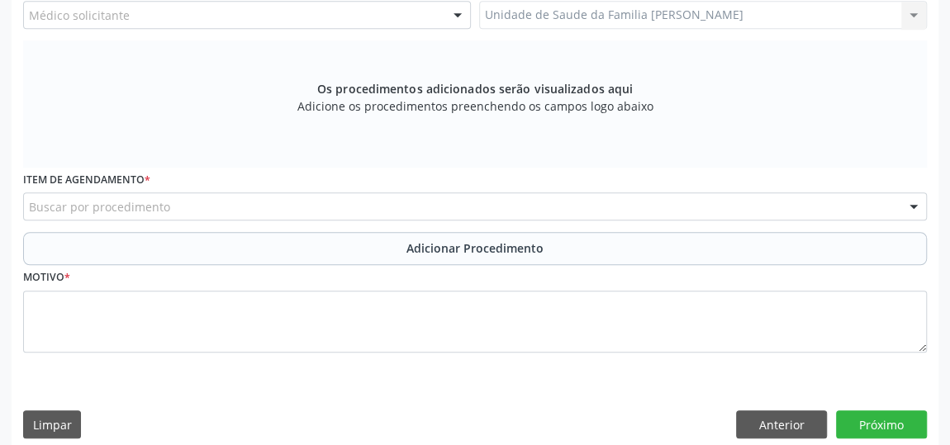
click at [405, 195] on div "Buscar por procedimento" at bounding box center [475, 206] width 904 height 28
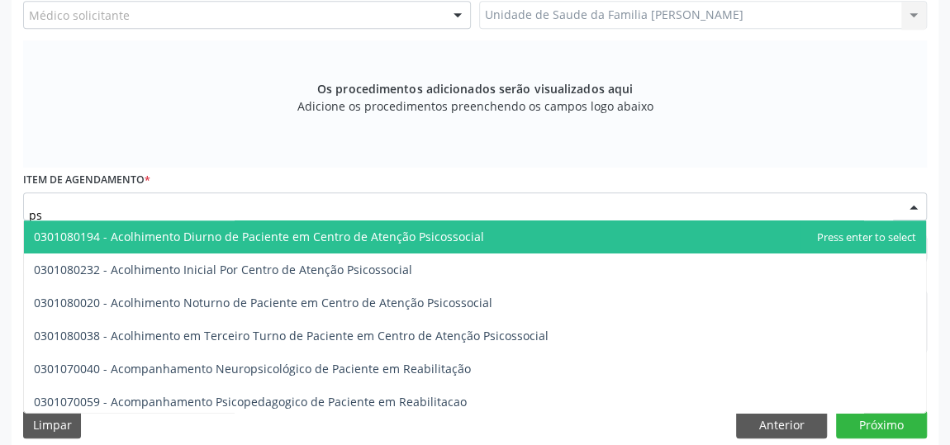
type input "p"
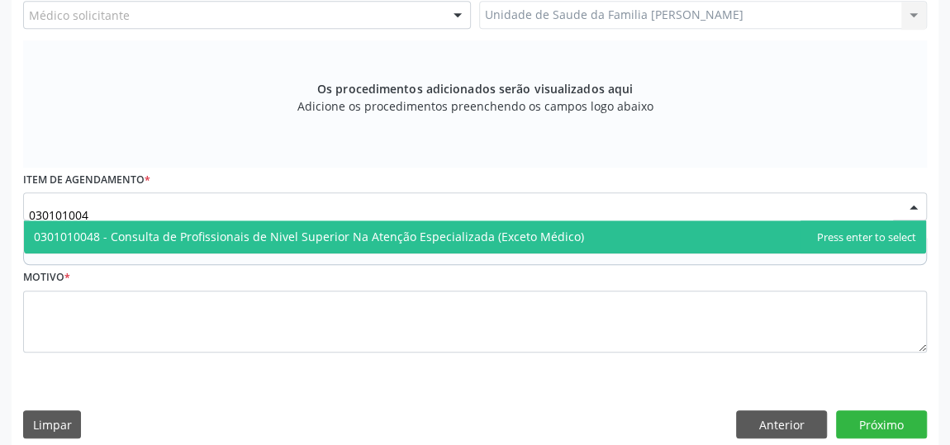
type input "0301010048"
click at [401, 236] on span "0301010048 - Consulta de Profissionais de Nivel Superior Na Atenção Especializa…" at bounding box center [309, 237] width 550 height 16
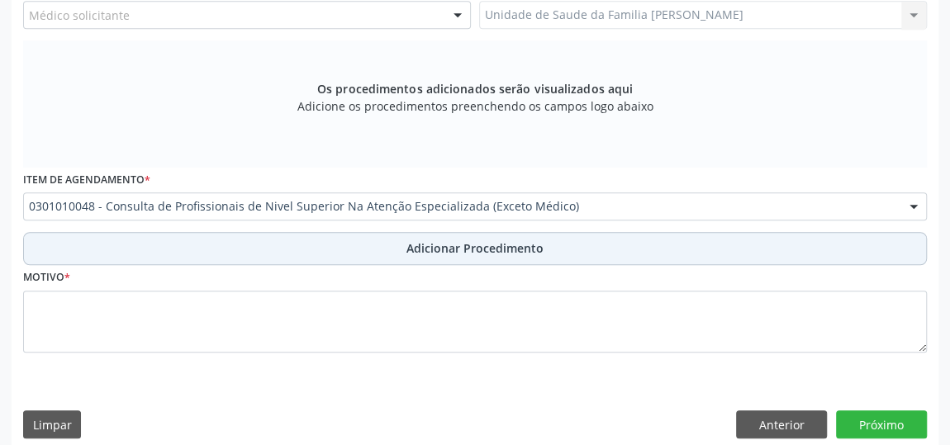
click at [469, 247] on span "Adicionar Procedimento" at bounding box center [474, 248] width 137 height 17
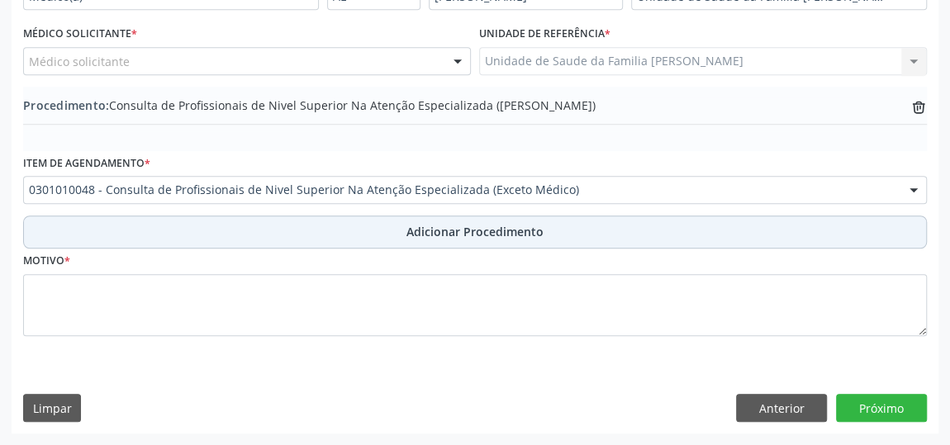
scroll to position [449, 0]
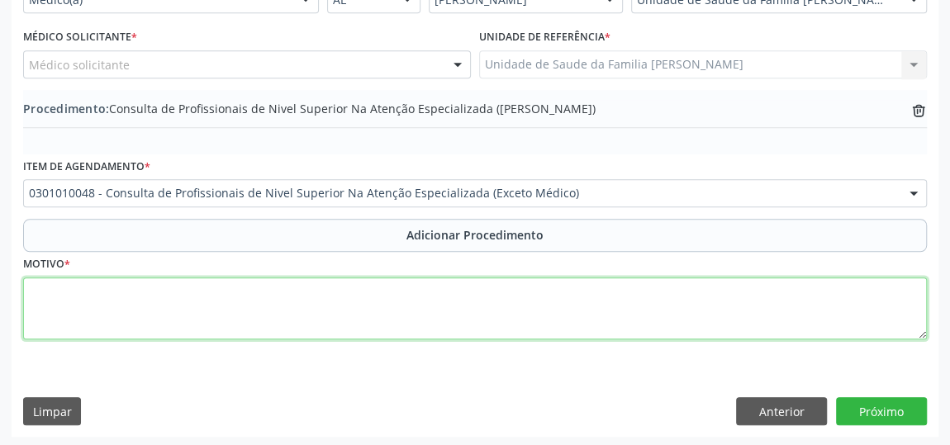
click at [225, 323] on textarea at bounding box center [475, 309] width 904 height 63
type textarea "p"
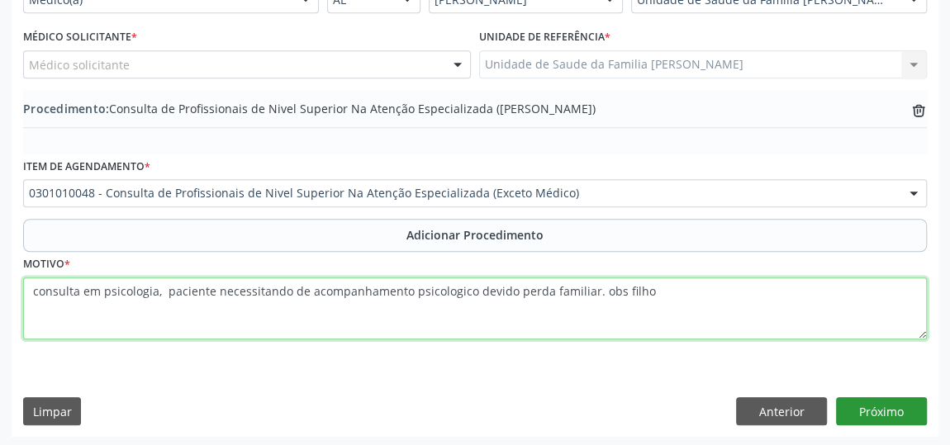
type textarea "consulta em psicologia, paciente necessitando de acompanhamento psicologico dev…"
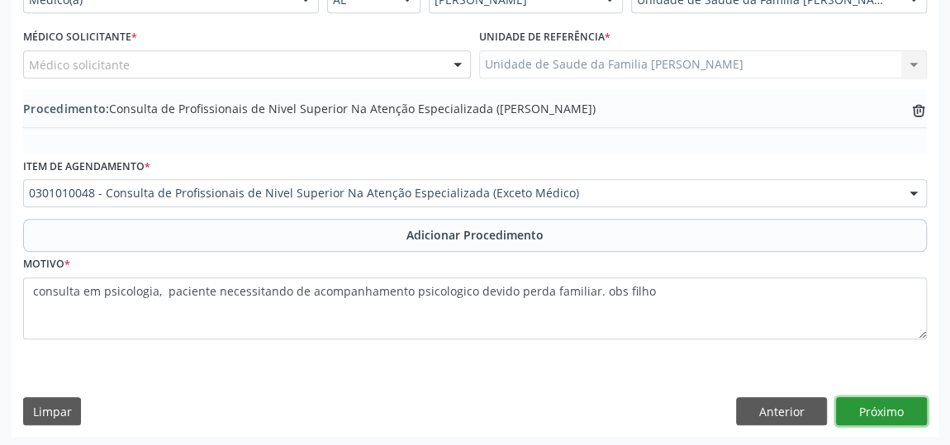
click at [888, 401] on button "Próximo" at bounding box center [881, 411] width 91 height 28
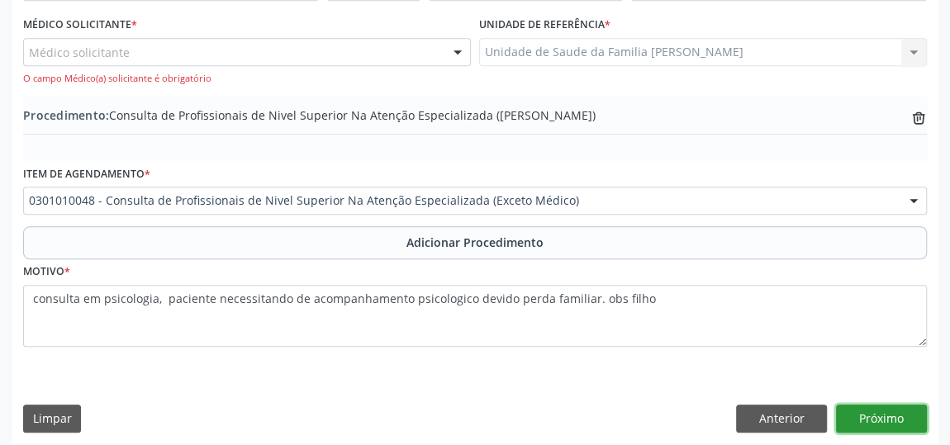
scroll to position [468, 0]
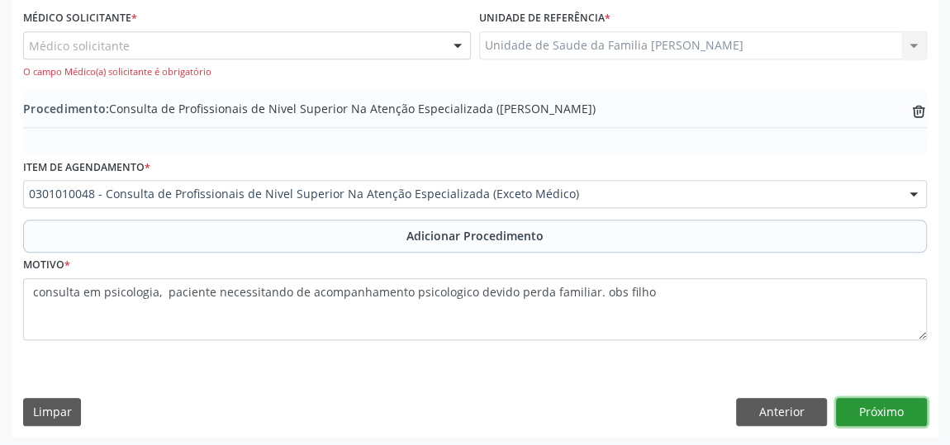
click at [874, 407] on button "Próximo" at bounding box center [881, 412] width 91 height 28
click at [453, 47] on div at bounding box center [457, 46] width 25 height 28
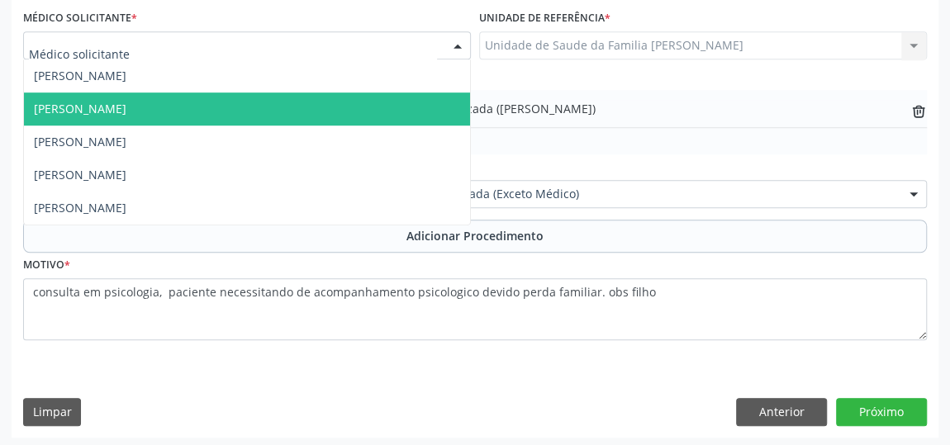
click at [173, 102] on span "[PERSON_NAME]" at bounding box center [247, 109] width 446 height 33
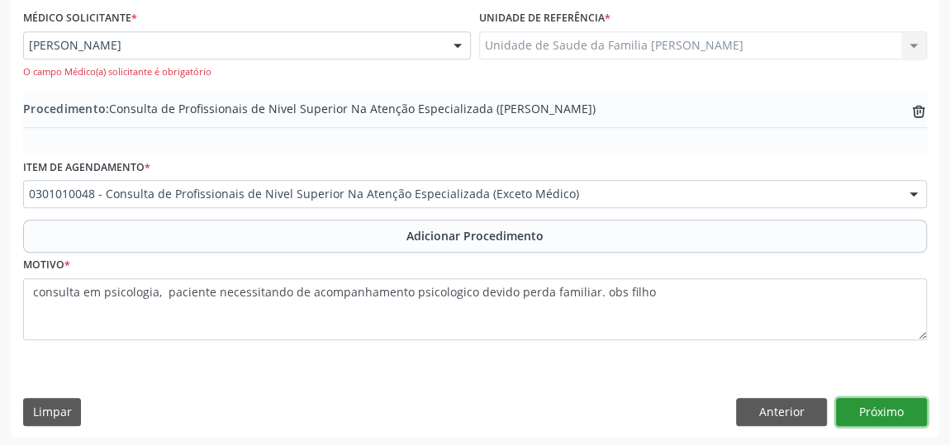
click at [892, 398] on button "Próximo" at bounding box center [881, 412] width 91 height 28
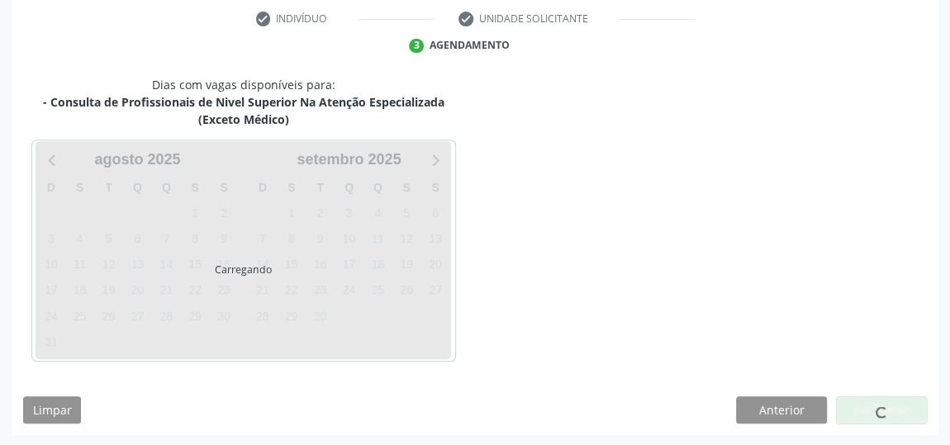
scroll to position [386, 0]
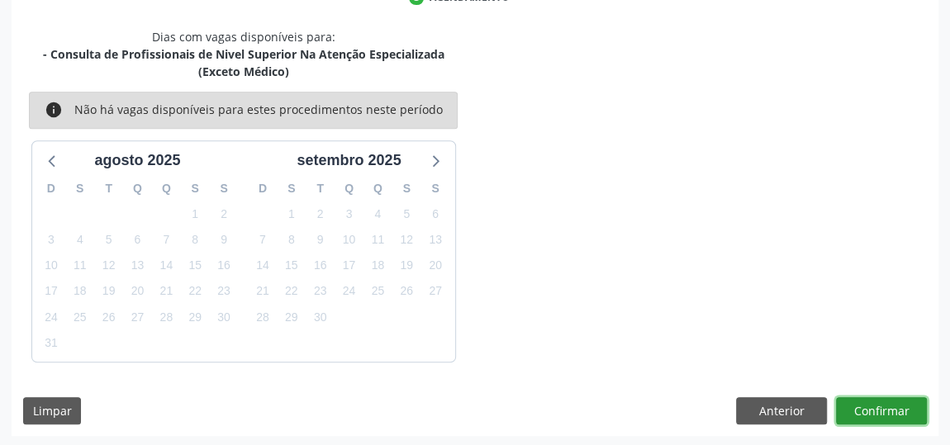
click at [881, 407] on button "Confirmar" at bounding box center [881, 411] width 91 height 28
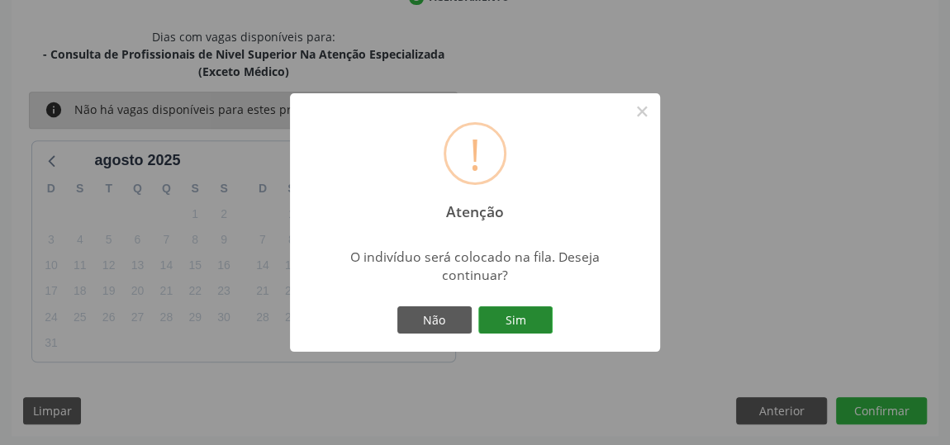
click at [523, 321] on button "Sim" at bounding box center [515, 320] width 74 height 28
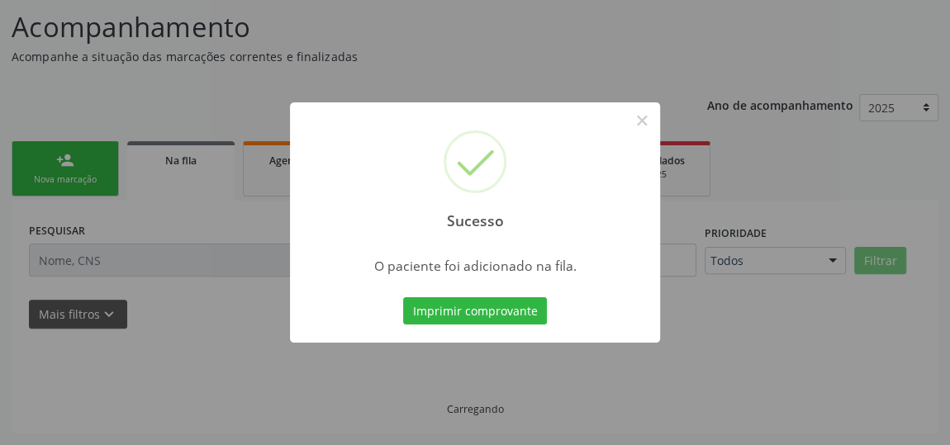
scroll to position [126, 0]
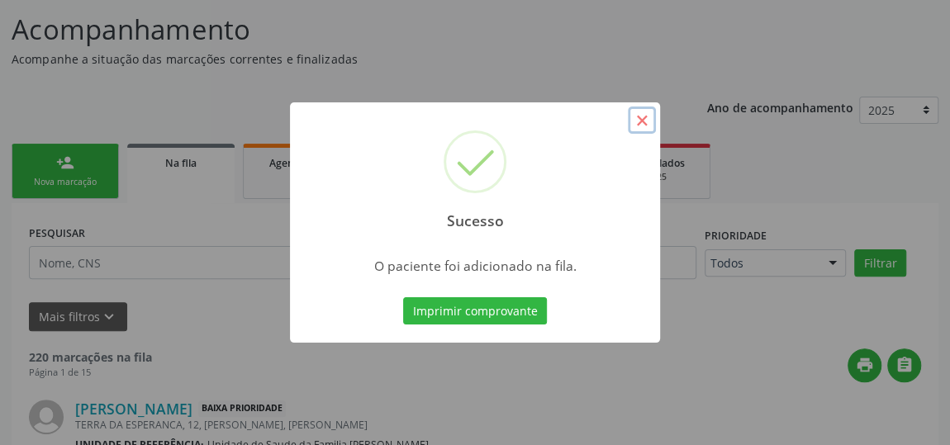
click at [636, 126] on button "×" at bounding box center [642, 121] width 28 height 28
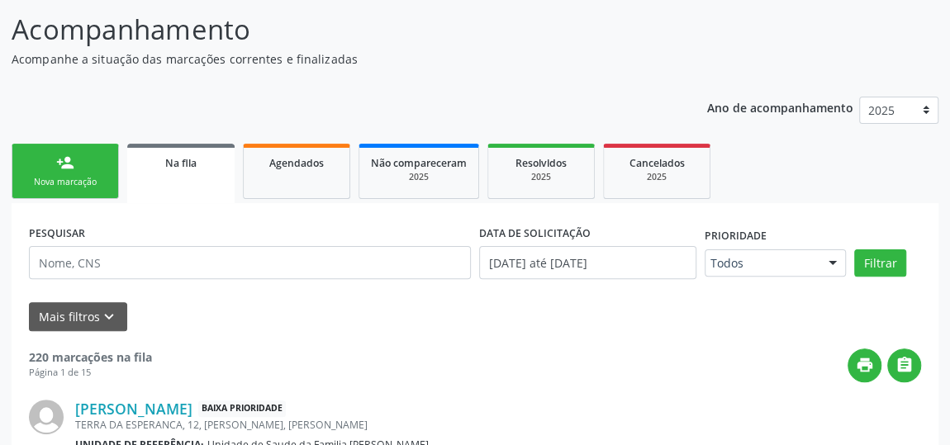
click at [85, 176] on div "Nova marcação" at bounding box center [65, 182] width 83 height 12
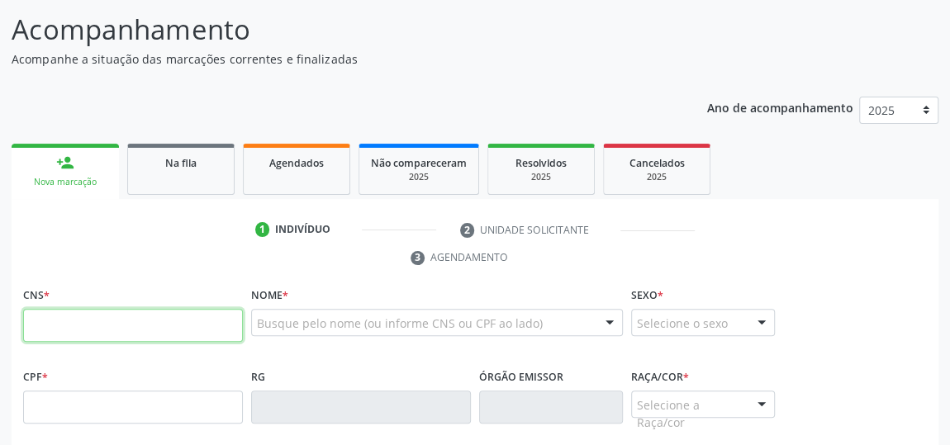
click at [163, 332] on input "text" at bounding box center [133, 325] width 220 height 33
type input "704 8035 1548 6941"
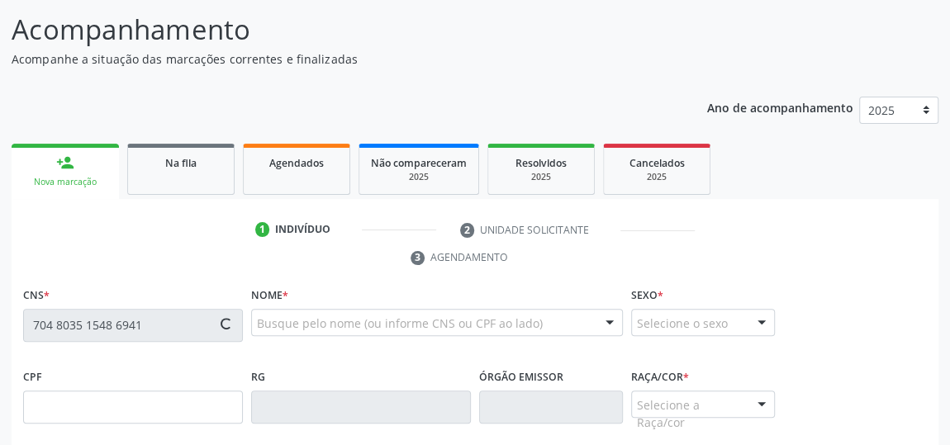
type input "053.572.234-67"
type input "09/07/1958"
type input "Josefa Maria da Silva"
type input "(82) 99368-4152"
type input "09"
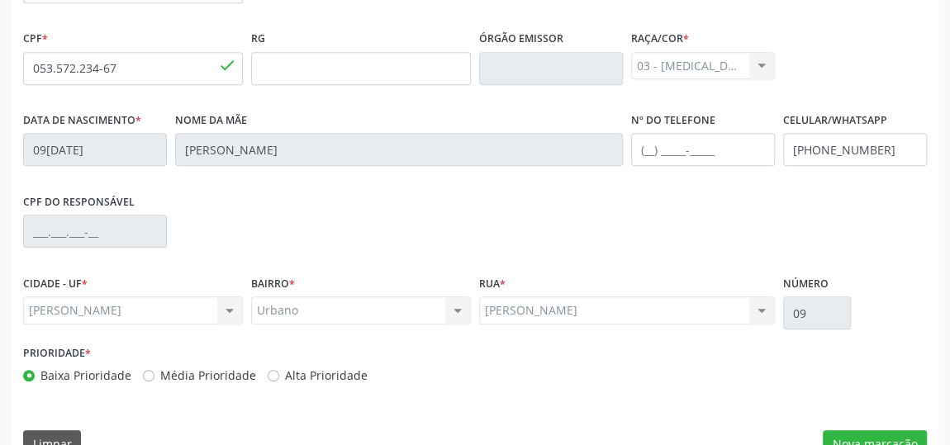
scroll to position [499, 0]
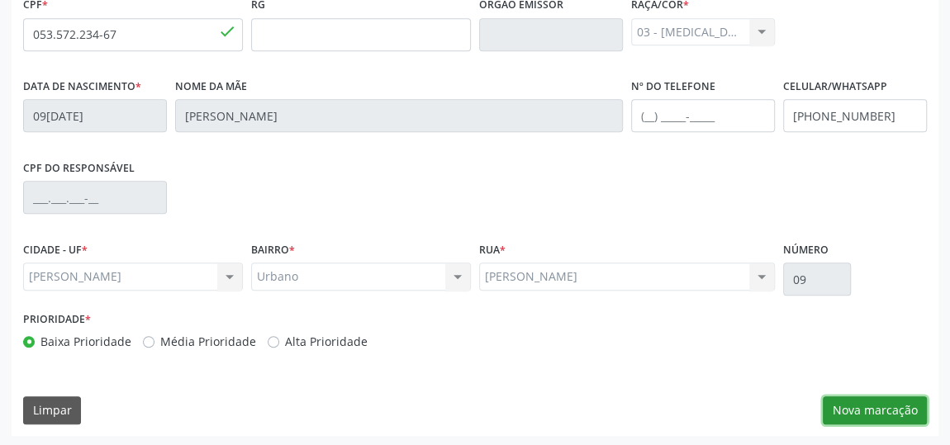
click at [884, 401] on button "Nova marcação" at bounding box center [875, 410] width 104 height 28
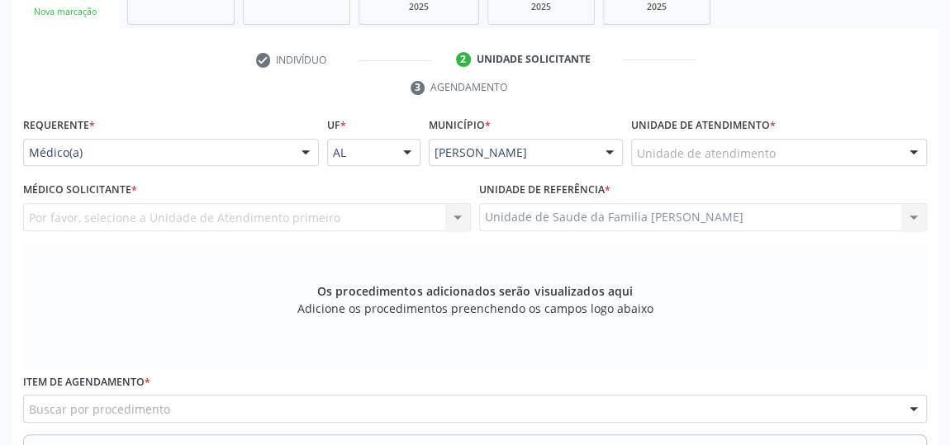
scroll to position [273, 0]
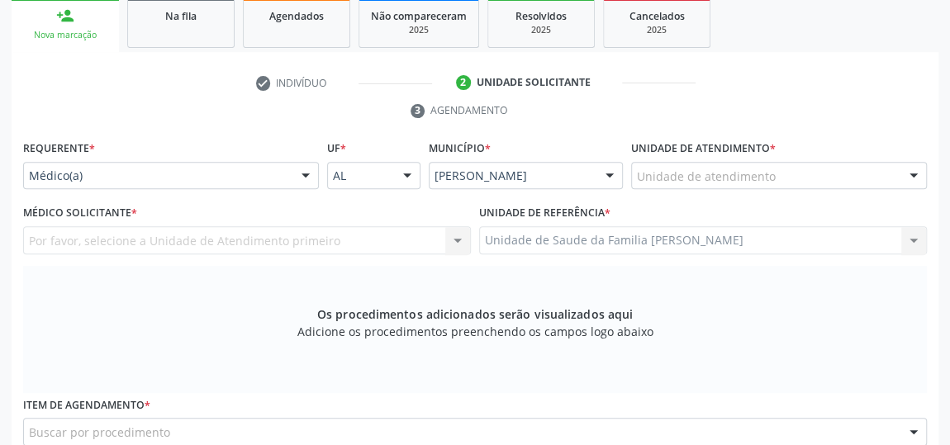
click at [798, 167] on div "Unidade de atendimento" at bounding box center [779, 176] width 296 height 28
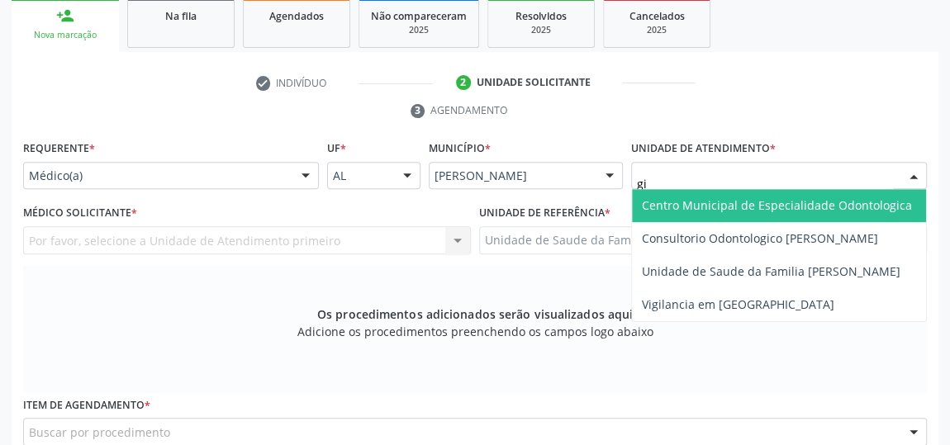
type input "gis"
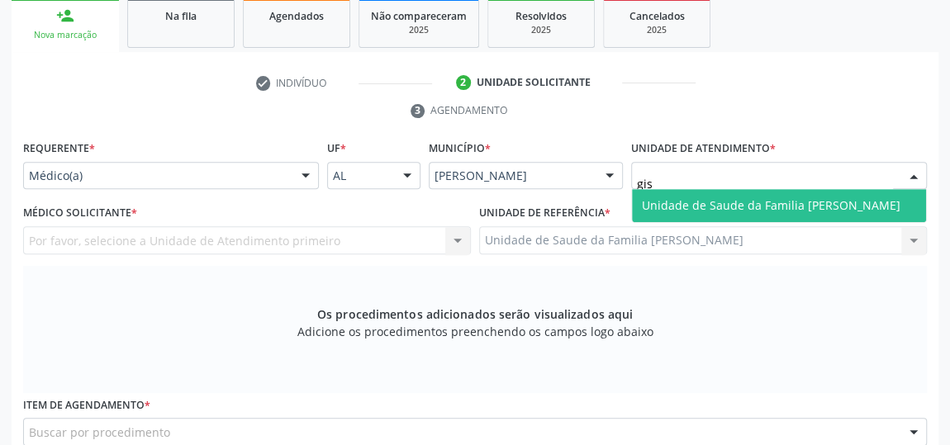
click at [795, 204] on span "Unidade de Saude da Familia [PERSON_NAME]" at bounding box center [771, 205] width 259 height 16
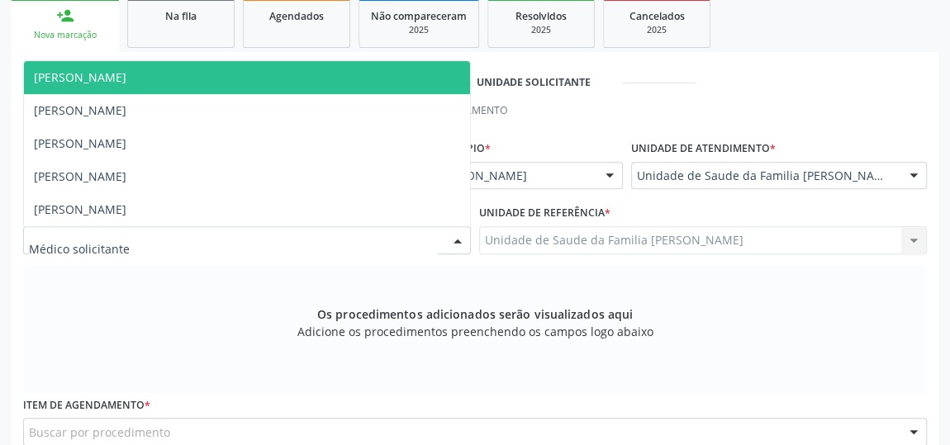
click at [463, 234] on div at bounding box center [457, 241] width 25 height 28
click at [168, 77] on span "[PERSON_NAME]" at bounding box center [247, 77] width 446 height 33
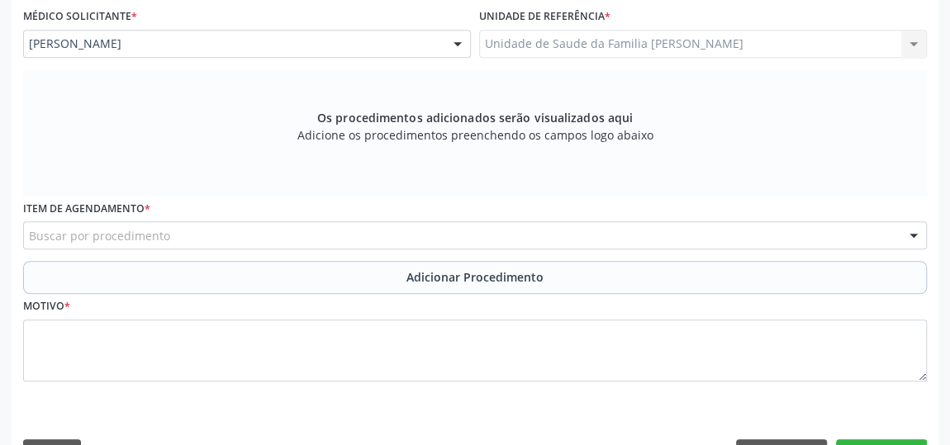
scroll to position [499, 0]
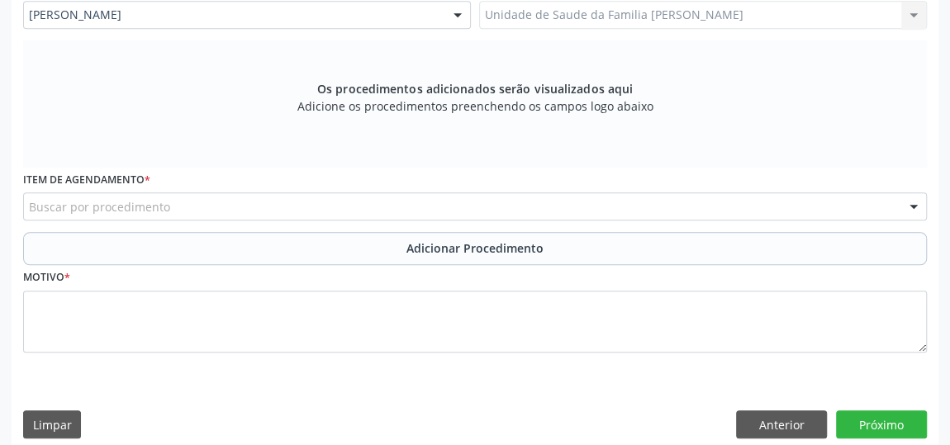
click at [367, 210] on div "Buscar por procedimento" at bounding box center [475, 206] width 904 height 28
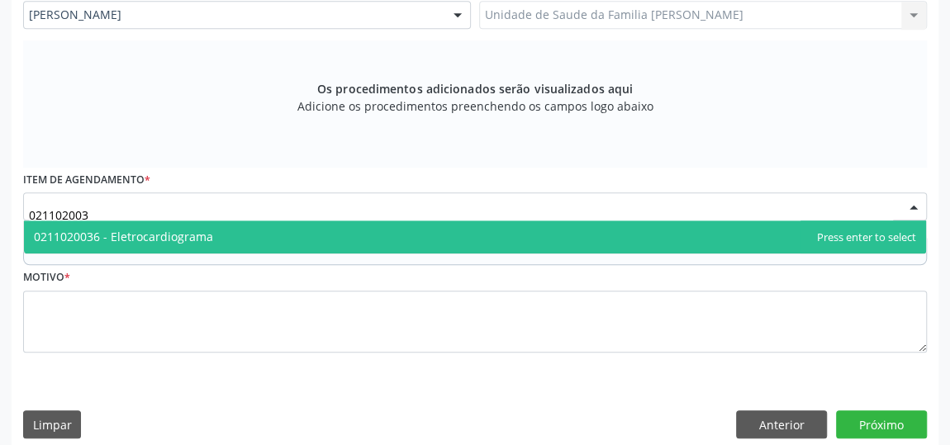
type input "0211020036"
click at [181, 235] on span "0211020036 - Eletrocardiograma" at bounding box center [123, 237] width 179 height 16
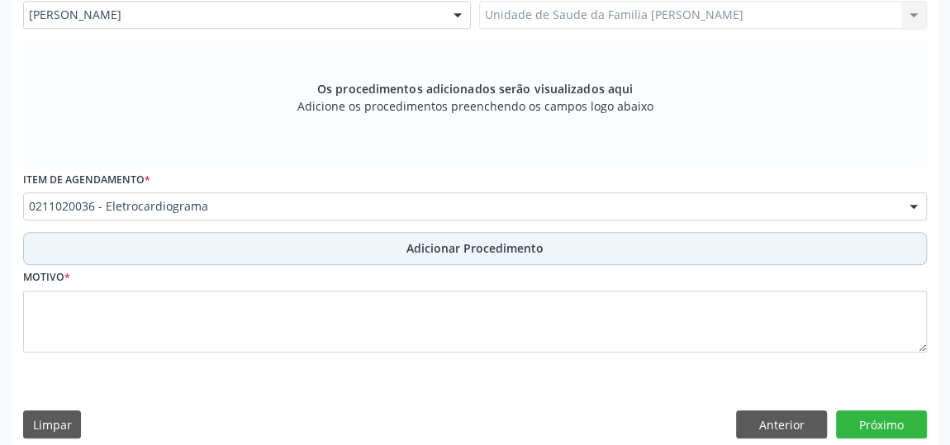
click at [477, 241] on span "Adicionar Procedimento" at bounding box center [474, 248] width 137 height 17
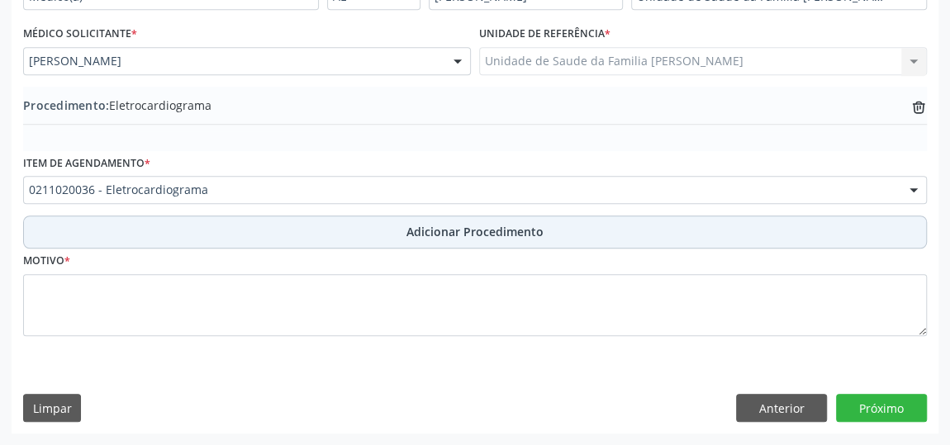
scroll to position [449, 0]
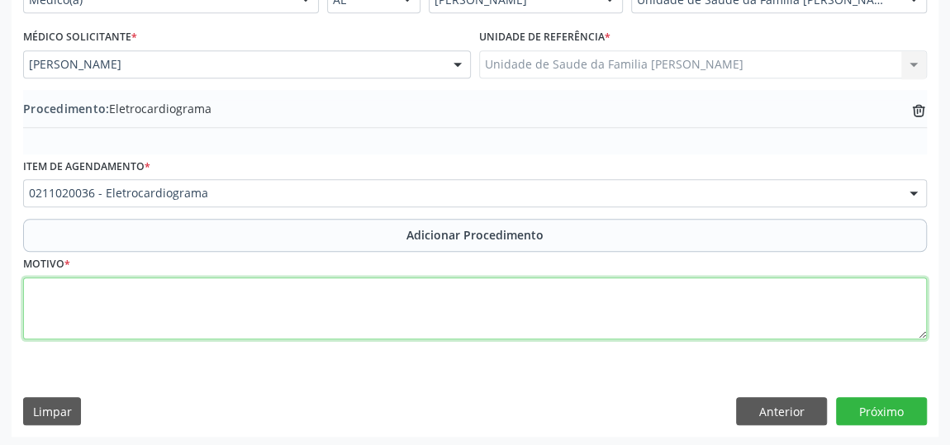
click at [325, 303] on textarea at bounding box center [475, 309] width 904 height 63
type textarea "rotina para hipertensao"
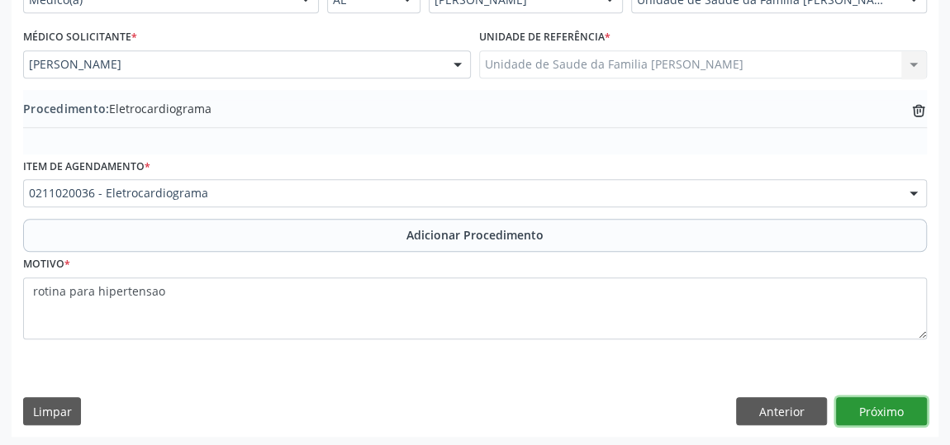
click at [893, 405] on button "Próximo" at bounding box center [881, 411] width 91 height 28
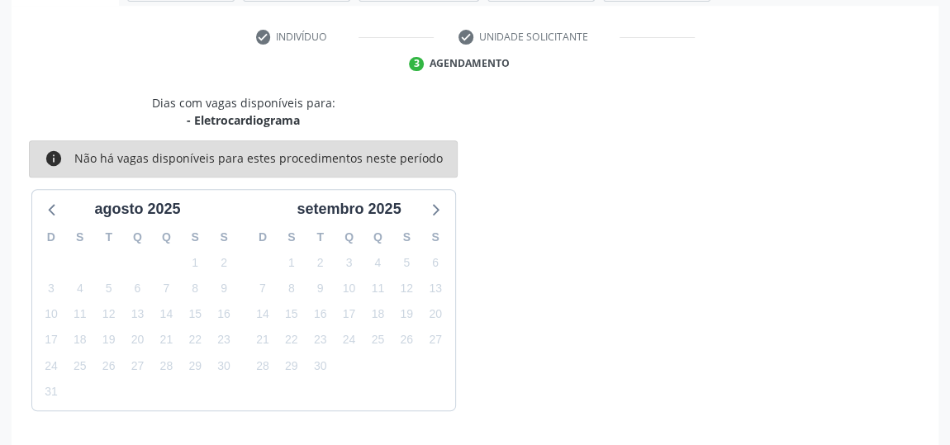
scroll to position [368, 0]
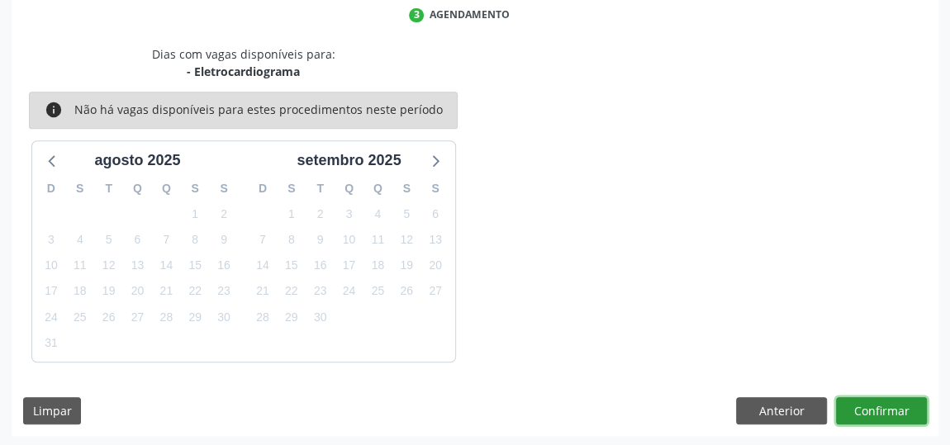
click at [878, 402] on button "Confirmar" at bounding box center [881, 411] width 91 height 28
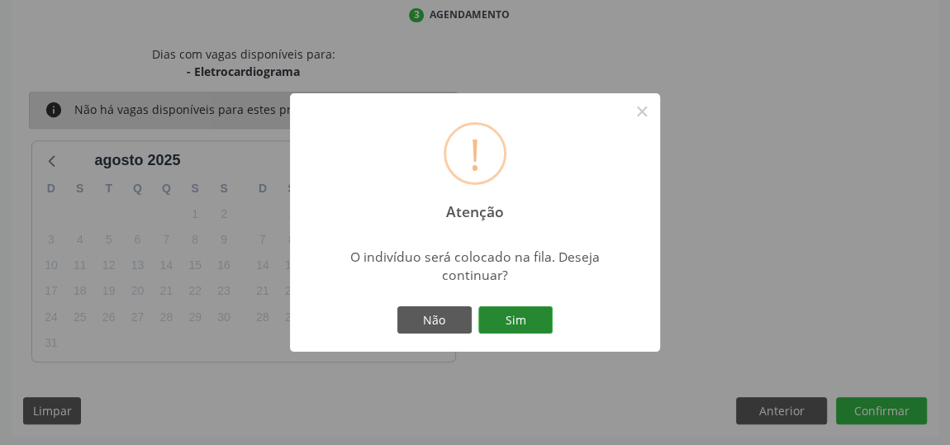
click at [523, 318] on button "Sim" at bounding box center [515, 320] width 74 height 28
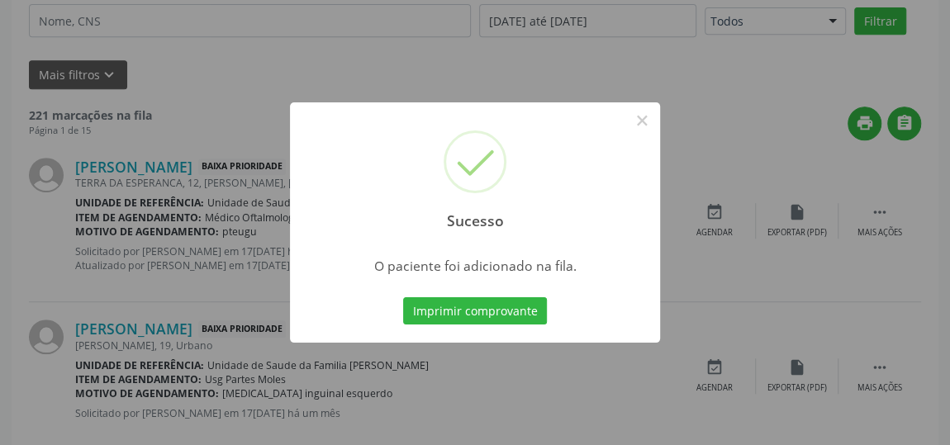
scroll to position [126, 0]
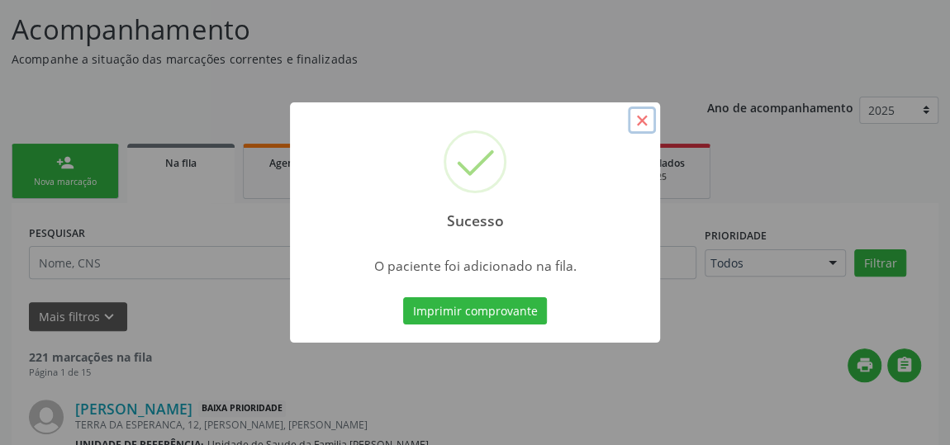
click at [645, 118] on button "×" at bounding box center [642, 121] width 28 height 28
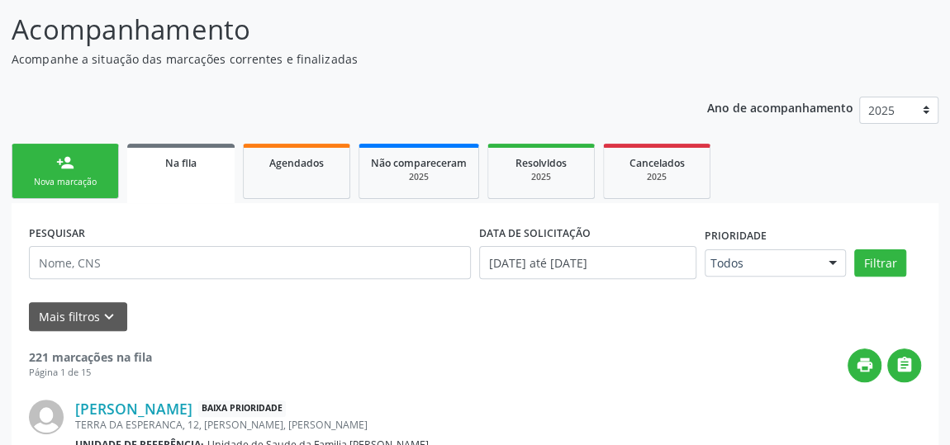
click at [69, 165] on div "person_add" at bounding box center [65, 163] width 18 height 18
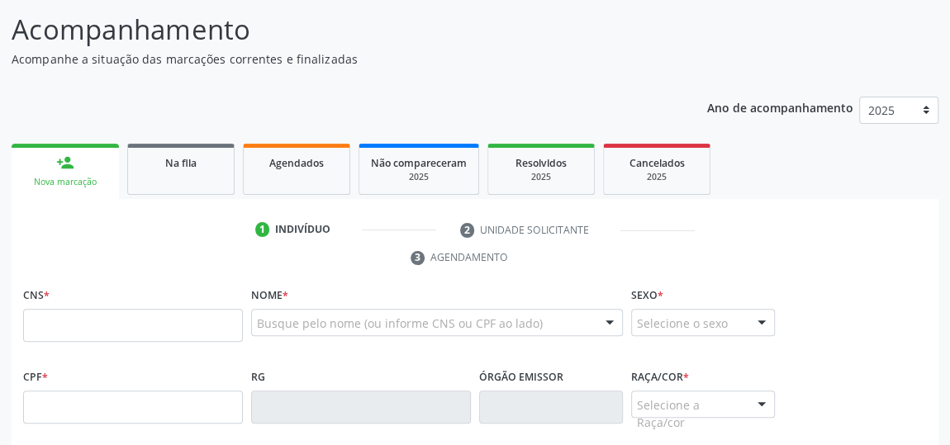
click at [916, 443] on div "CPF * RG Órgão emissor Raça/cor * Selecione a Raça/cor 01 - Branca 02 - Preta 0…" at bounding box center [475, 406] width 912 height 82
drag, startPoint x: 85, startPoint y: 329, endPoint x: 105, endPoint y: 329, distance: 19.8
click at [85, 329] on input "text" at bounding box center [133, 325] width 220 height 33
click at [105, 329] on input "text" at bounding box center [133, 325] width 220 height 33
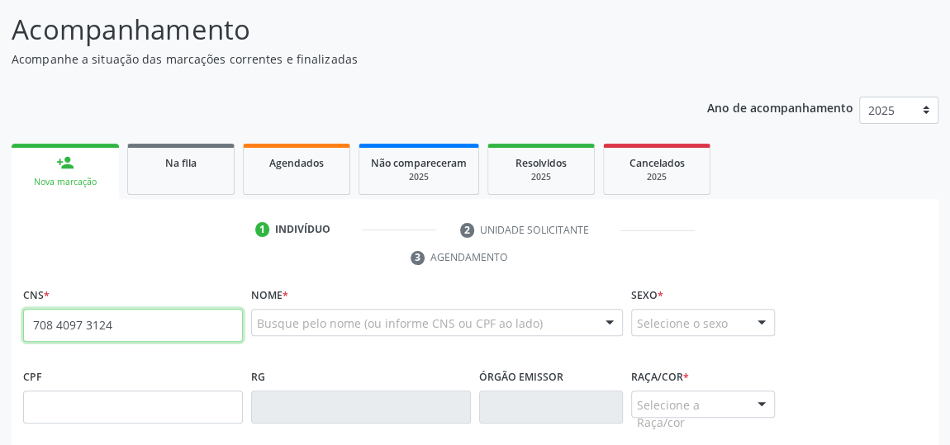
type input "708 4097 3124 3468"
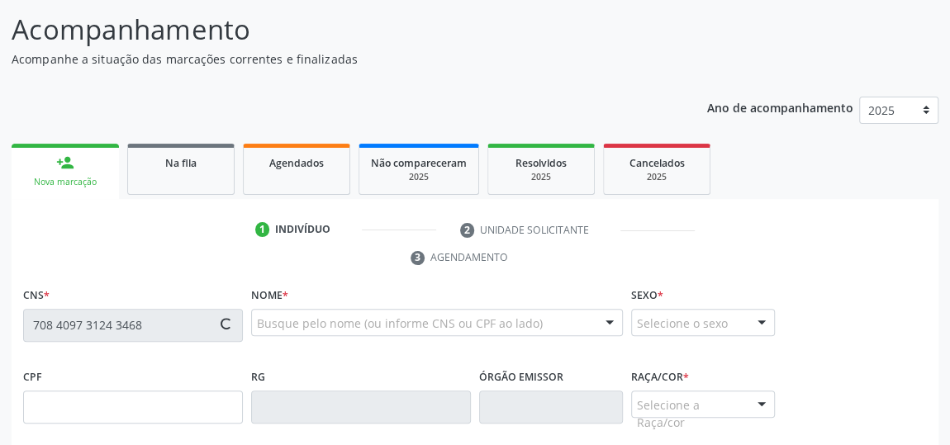
type input "02/10/1966"
type input "(82) 99318-4411"
type input "11"
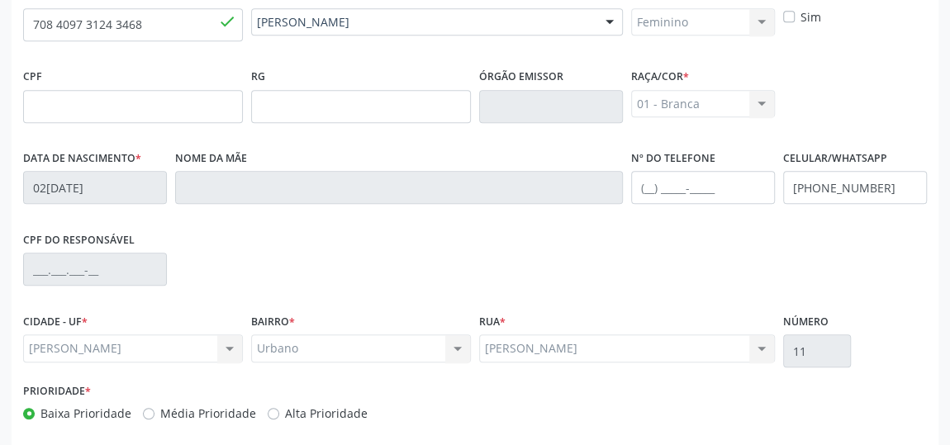
scroll to position [499, 0]
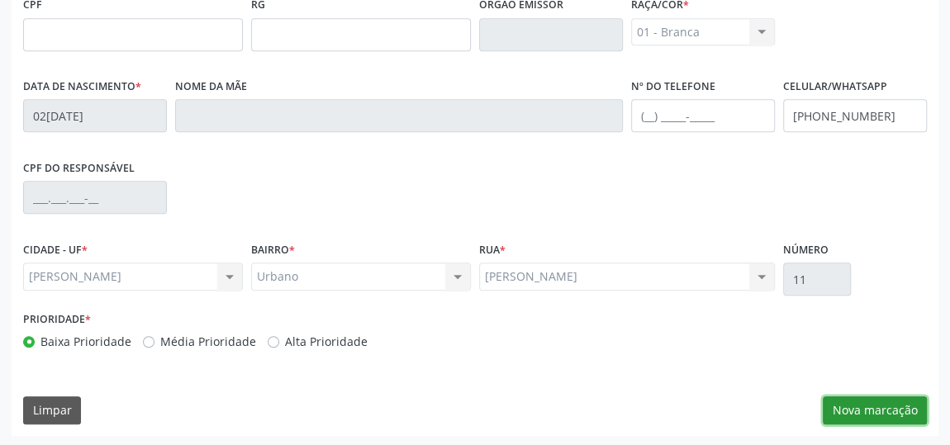
click at [908, 402] on button "Nova marcação" at bounding box center [875, 410] width 104 height 28
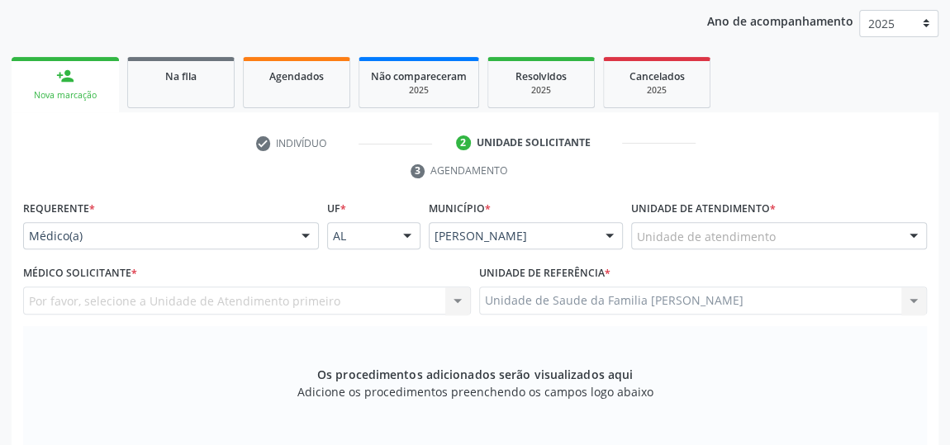
scroll to position [198, 0]
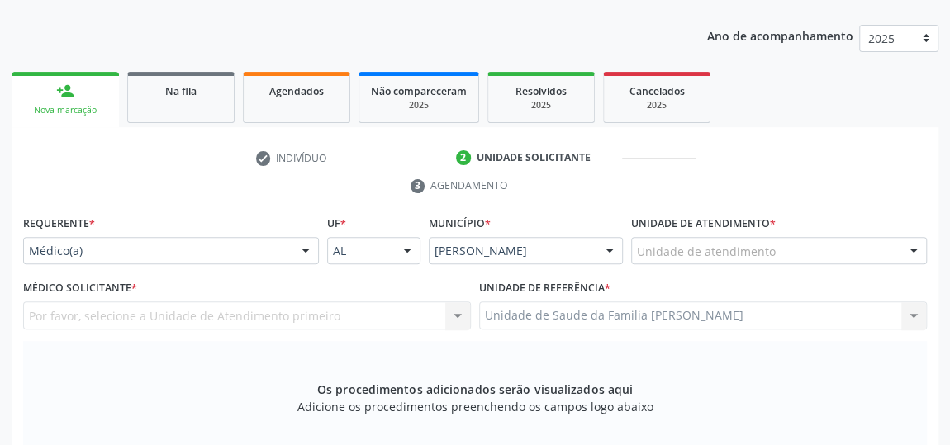
click at [874, 243] on div "Unidade de atendimento" at bounding box center [779, 251] width 296 height 28
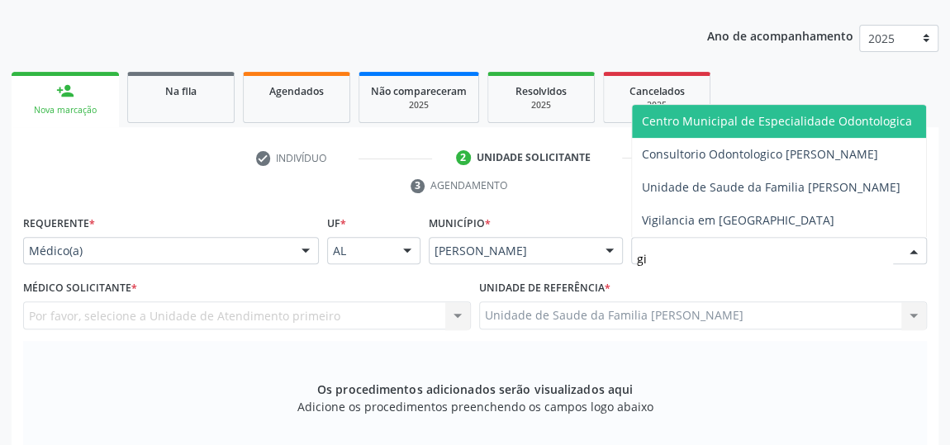
type input "gis"
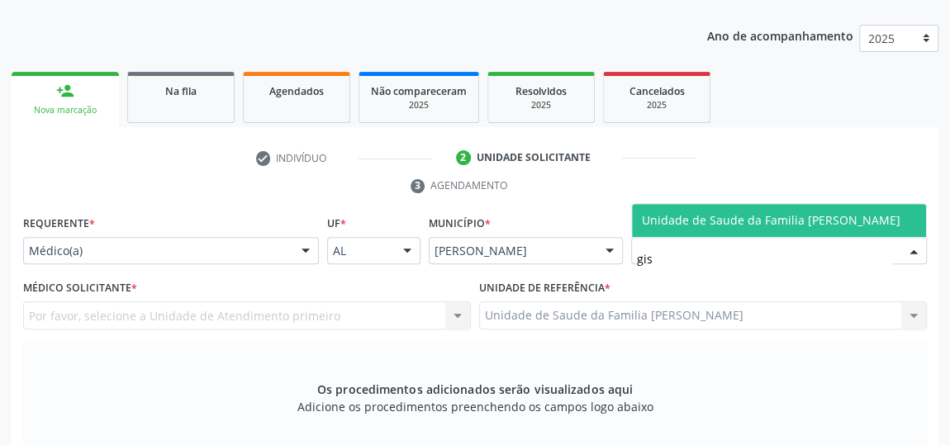
click at [845, 216] on span "Unidade de Saude da Familia [PERSON_NAME]" at bounding box center [771, 220] width 259 height 16
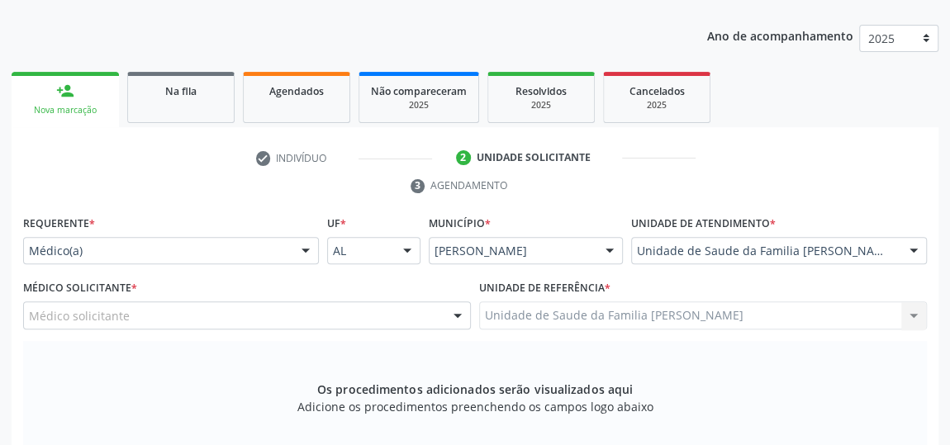
click at [303, 249] on div at bounding box center [305, 252] width 25 height 28
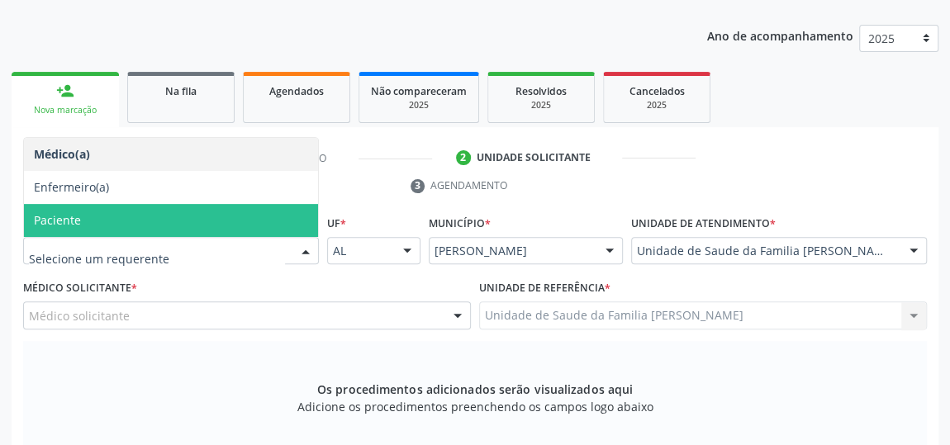
click at [178, 219] on span "Paciente" at bounding box center [171, 220] width 294 height 33
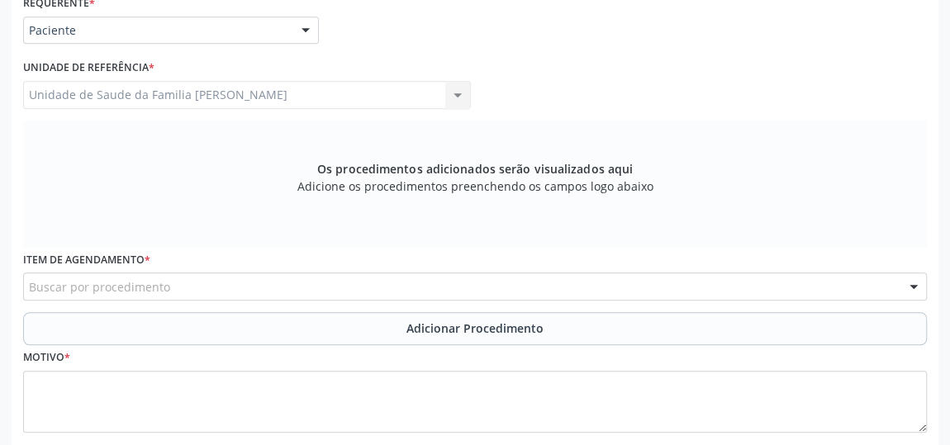
scroll to position [424, 0]
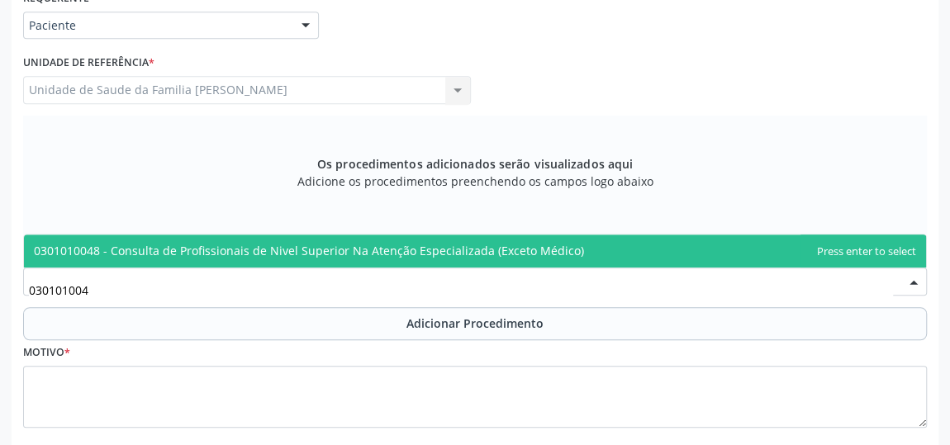
type input "0301010048"
click at [329, 253] on span "0301010048 - Consulta de Profissionais de Nivel Superior Na Atenção Especializa…" at bounding box center [309, 251] width 550 height 16
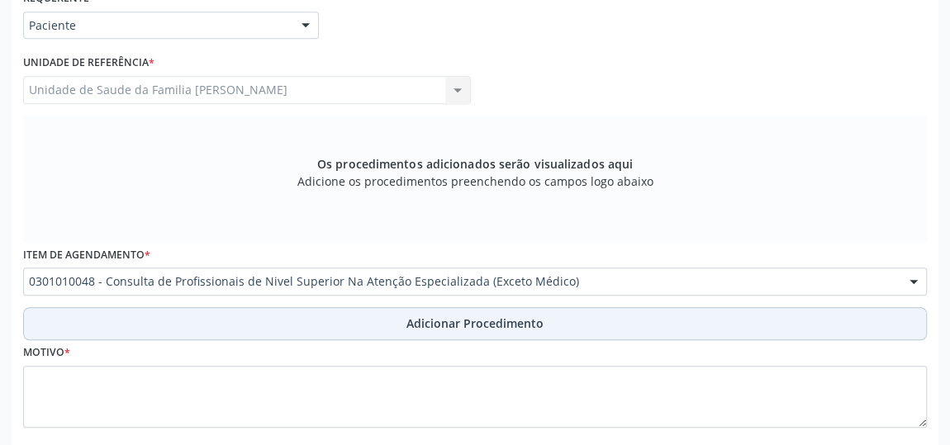
click at [437, 325] on span "Adicionar Procedimento" at bounding box center [474, 323] width 137 height 17
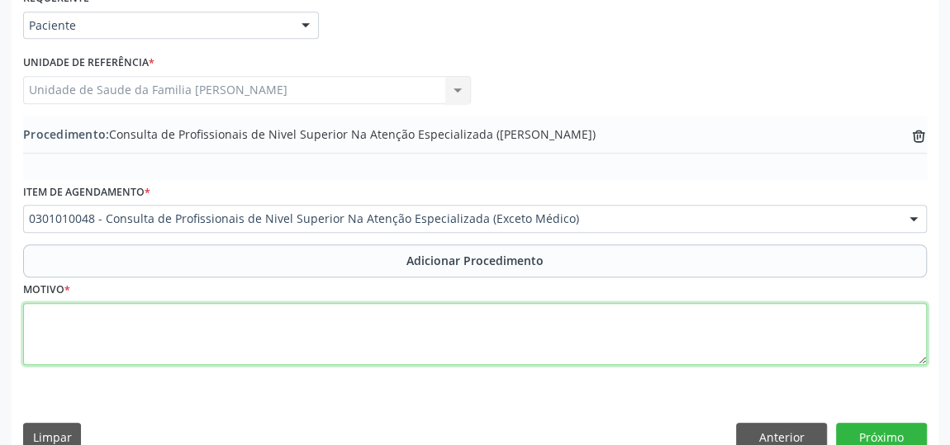
click at [376, 349] on textarea at bounding box center [475, 334] width 904 height 63
type textarea "c"
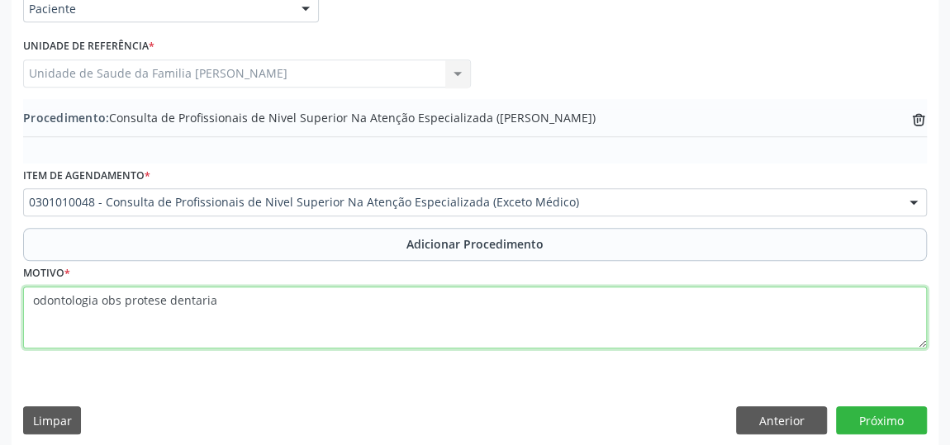
scroll to position [449, 0]
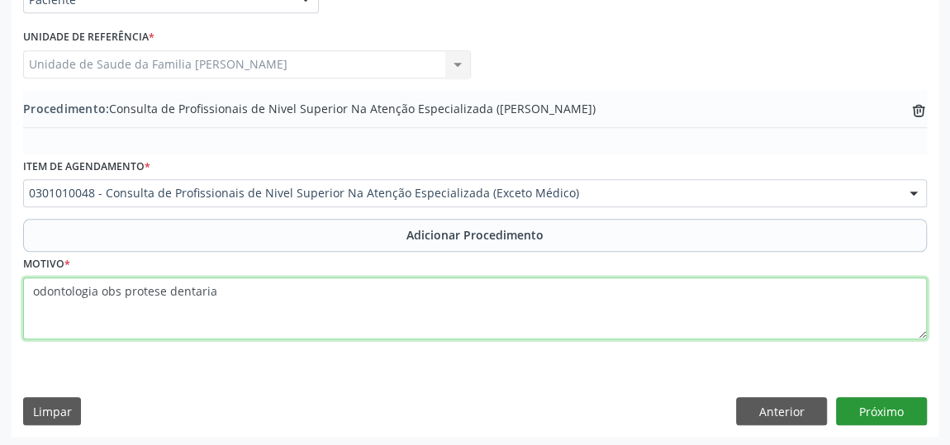
type textarea "odontologia obs protese dentaria"
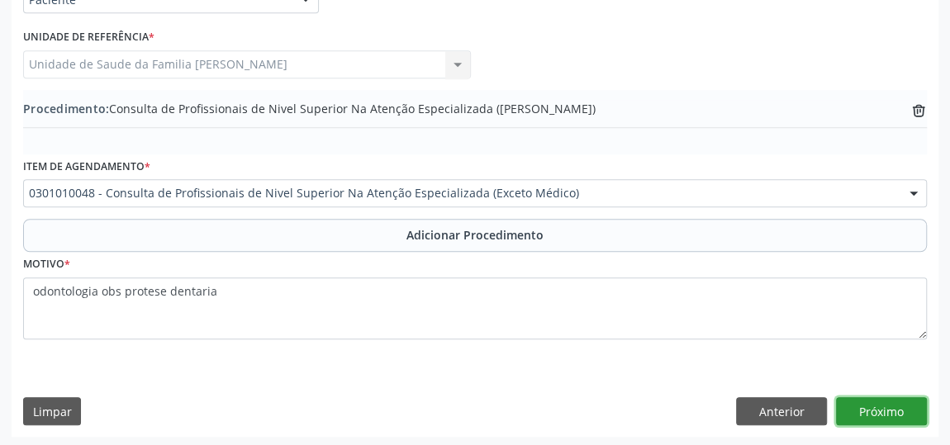
click at [877, 398] on button "Próximo" at bounding box center [881, 411] width 91 height 28
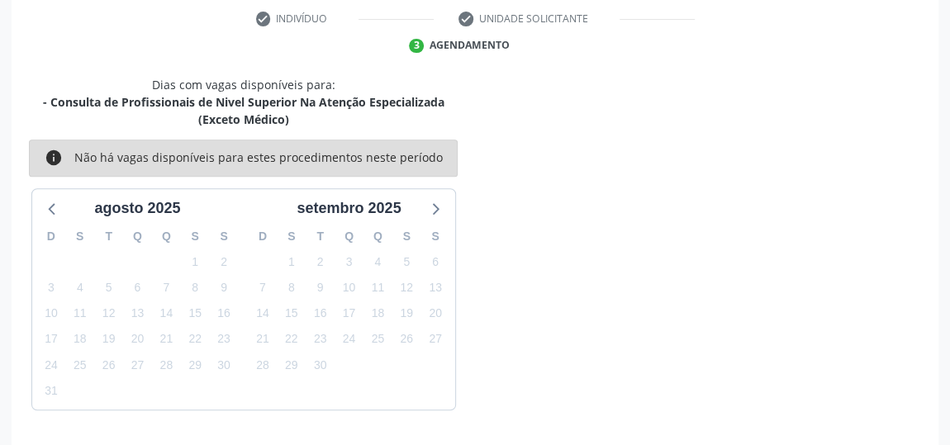
scroll to position [386, 0]
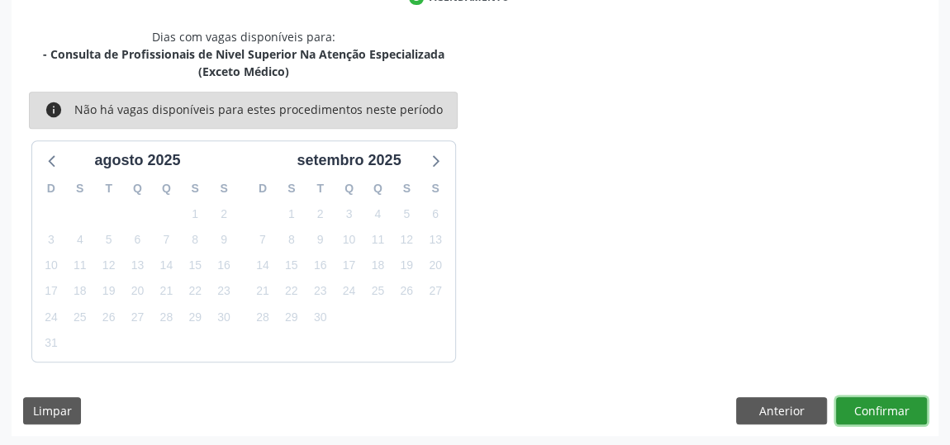
click at [905, 415] on button "Confirmar" at bounding box center [881, 411] width 91 height 28
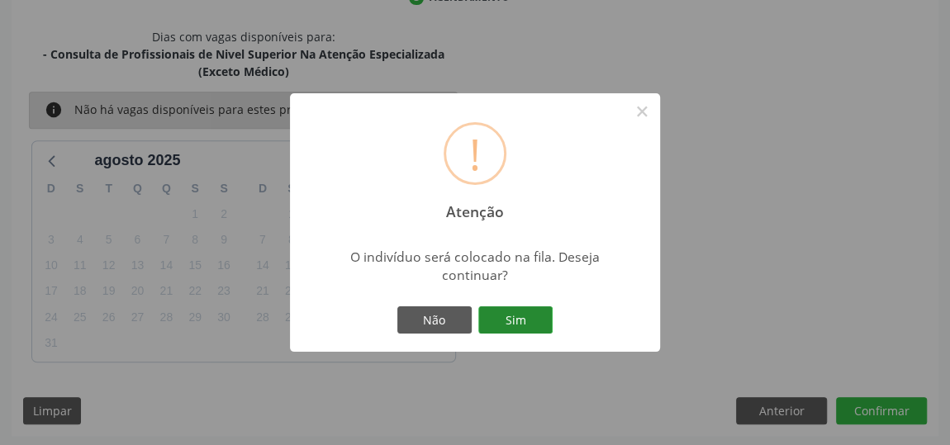
click at [539, 316] on button "Sim" at bounding box center [515, 320] width 74 height 28
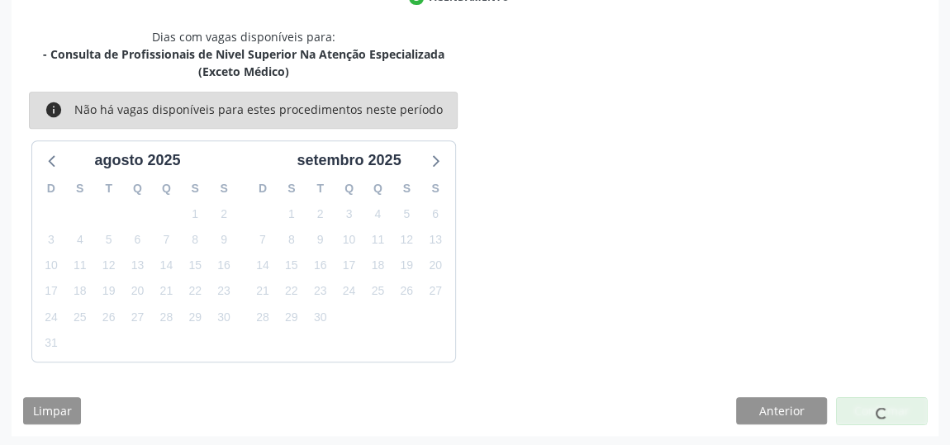
scroll to position [126, 0]
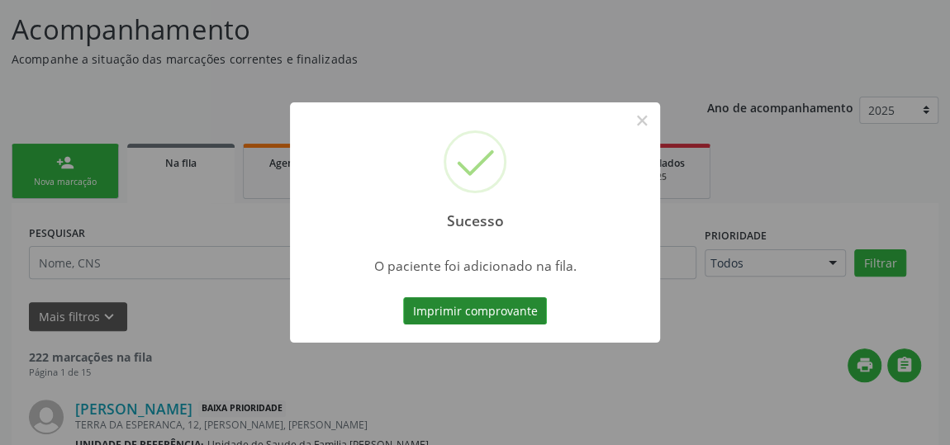
click at [509, 313] on button "Imprimir comprovante" at bounding box center [475, 311] width 144 height 28
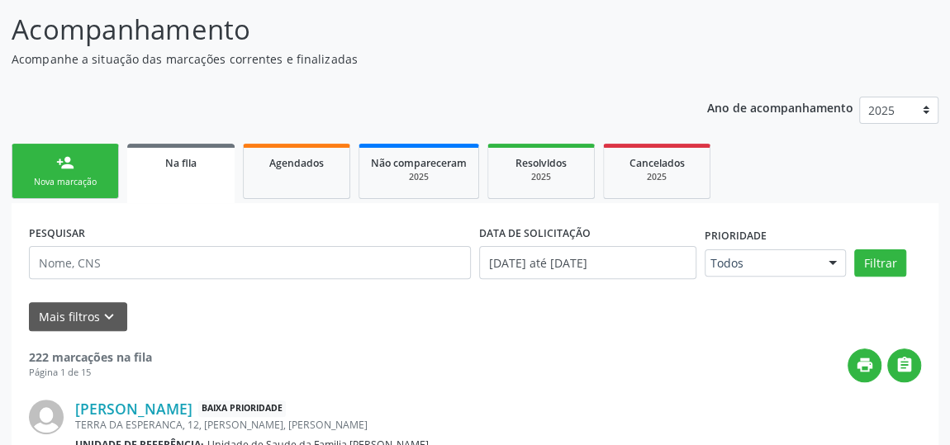
click at [90, 159] on link "person_add Nova marcação" at bounding box center [65, 171] width 107 height 55
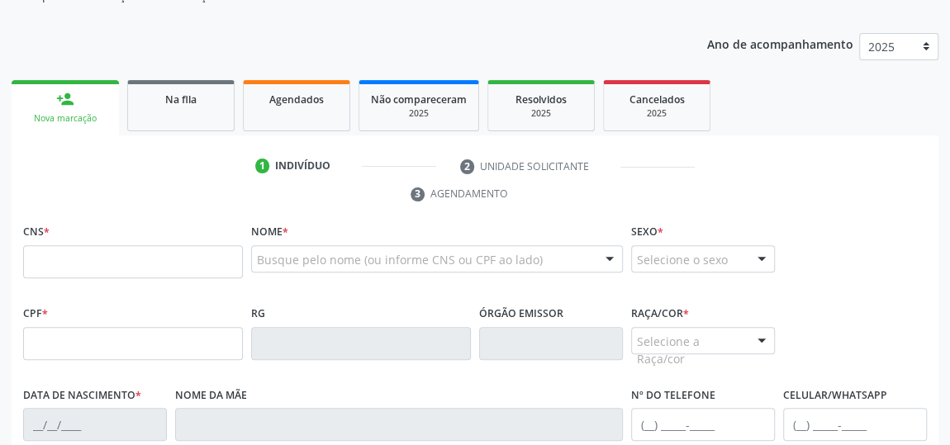
scroll to position [277, 0]
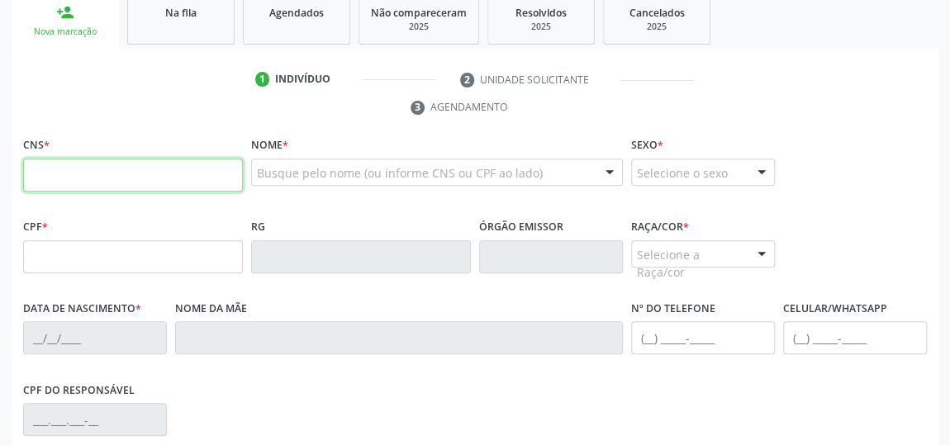
click at [168, 168] on input "text" at bounding box center [133, 175] width 220 height 33
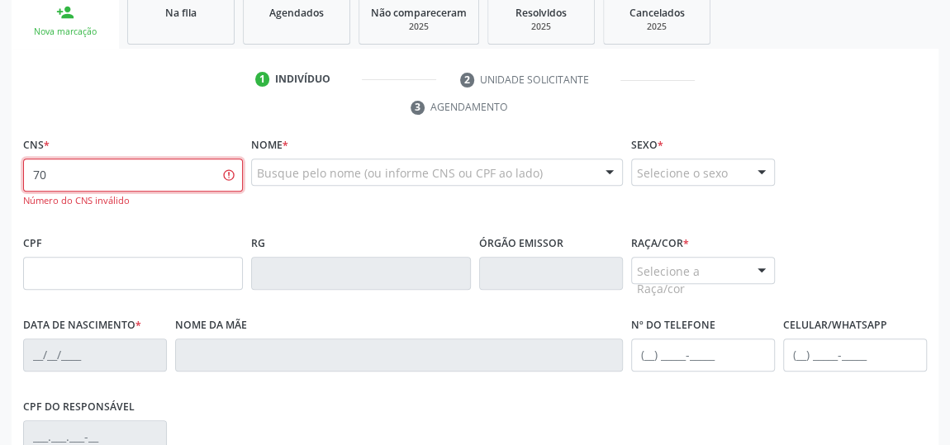
type input "7"
click at [184, 176] on input "text" at bounding box center [133, 175] width 220 height 33
type input "7"
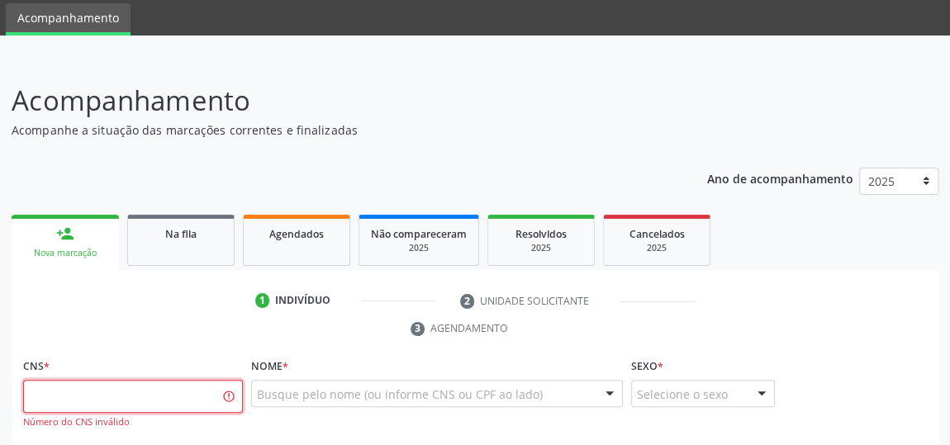
scroll to position [52, 0]
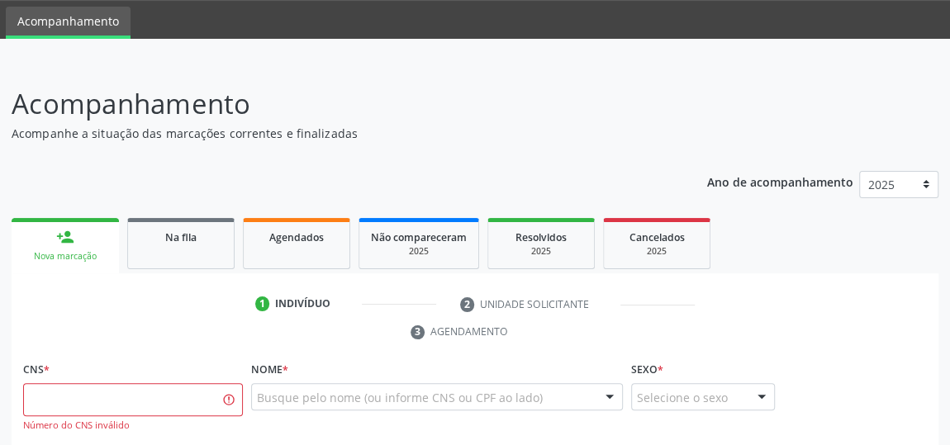
click at [77, 244] on link "person_add Nova marcação" at bounding box center [65, 245] width 107 height 55
click at [75, 259] on div "Nova marcação" at bounding box center [65, 256] width 84 height 12
click at [85, 246] on link "person_add Nova marcação" at bounding box center [65, 245] width 107 height 55
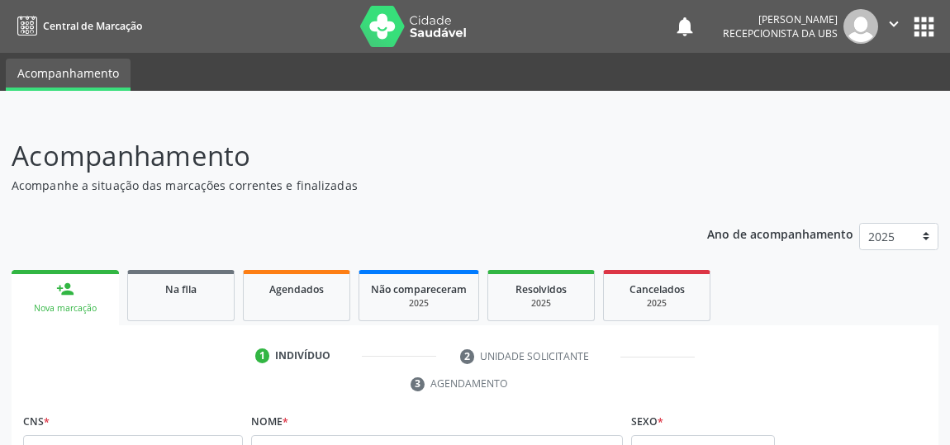
scroll to position [52, 0]
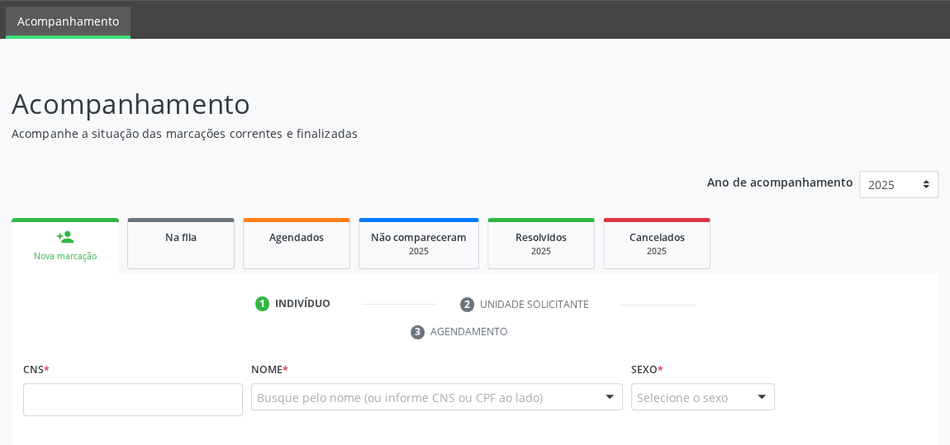
click at [170, 399] on input "text" at bounding box center [133, 399] width 220 height 33
type input "5"
type input "705 0048 0042 5757"
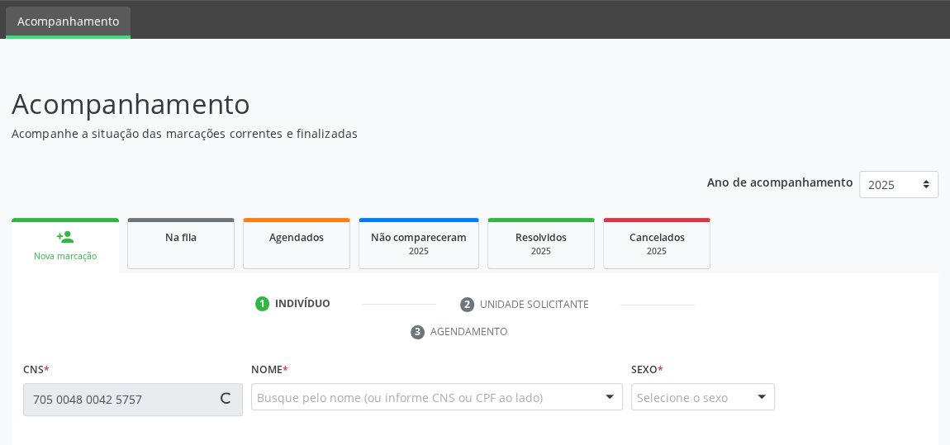
type input "066.894.014-05"
type input "10/08/1972"
type input "Maria Aparecida Henrique da Silva"
type input "(82) 99189-0296"
type input "19"
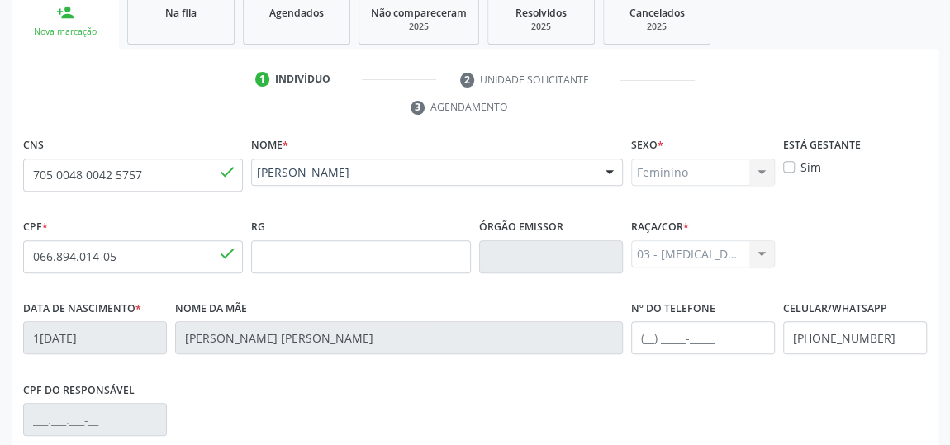
scroll to position [499, 0]
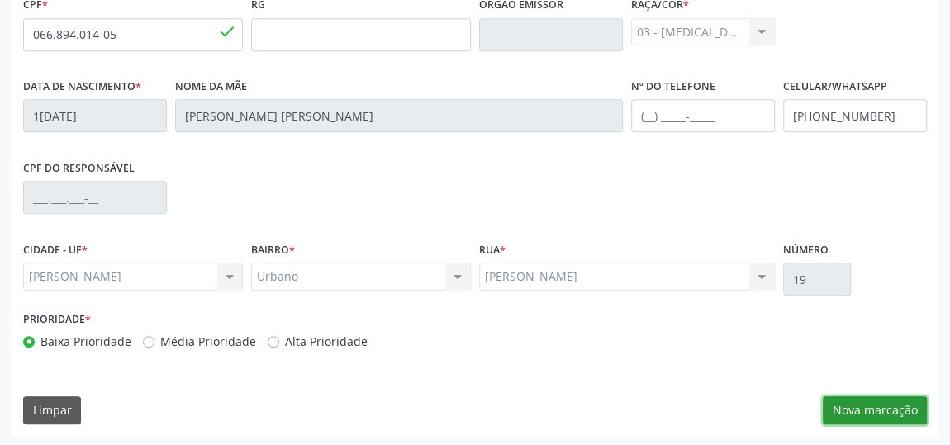
click at [880, 400] on button "Nova marcação" at bounding box center [875, 410] width 104 height 28
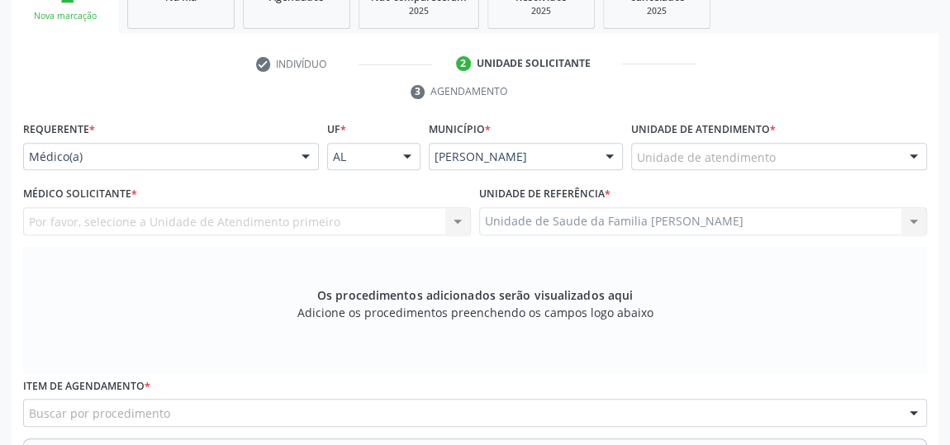
scroll to position [273, 0]
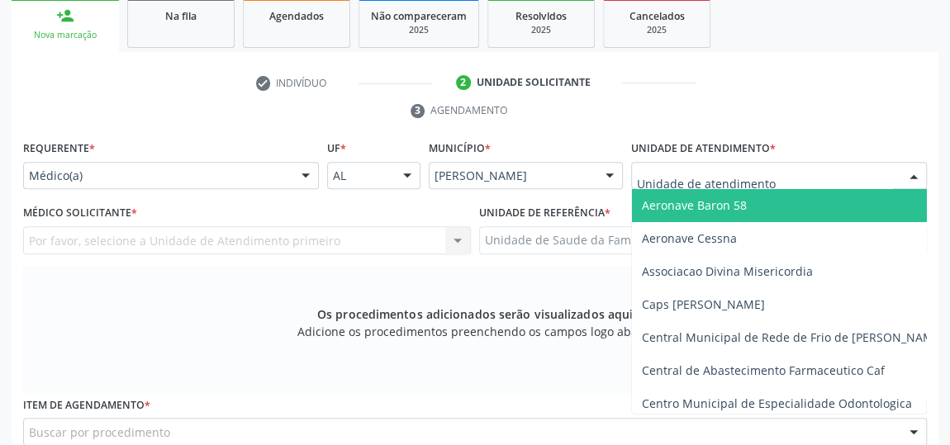
click at [774, 168] on div at bounding box center [779, 176] width 296 height 28
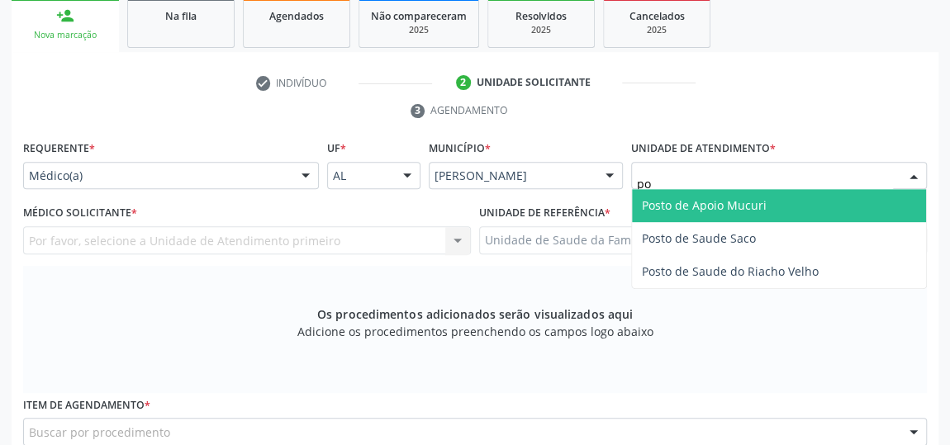
type input "p"
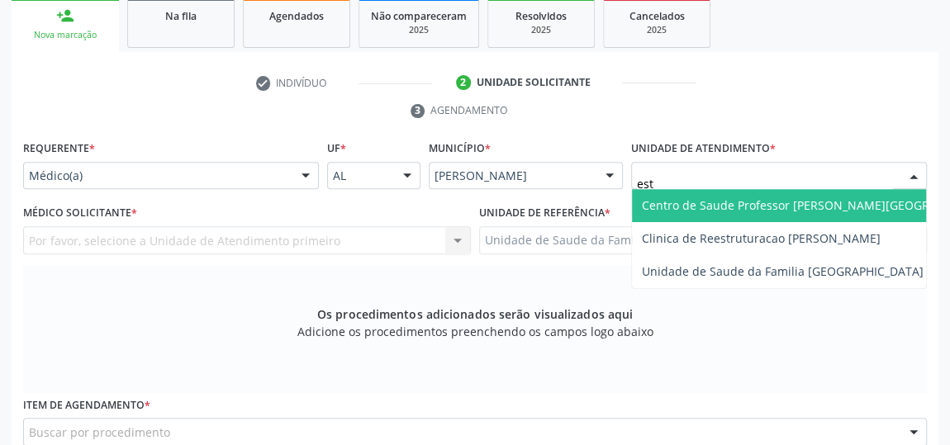
type input "esta"
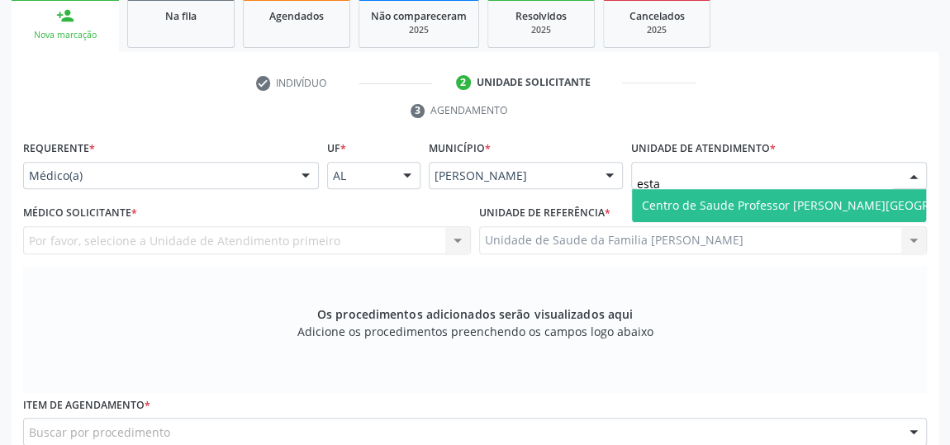
click at [771, 202] on span "Centro de Saude Professor [PERSON_NAME][GEOGRAPHIC_DATA]" at bounding box center [821, 205] width 359 height 16
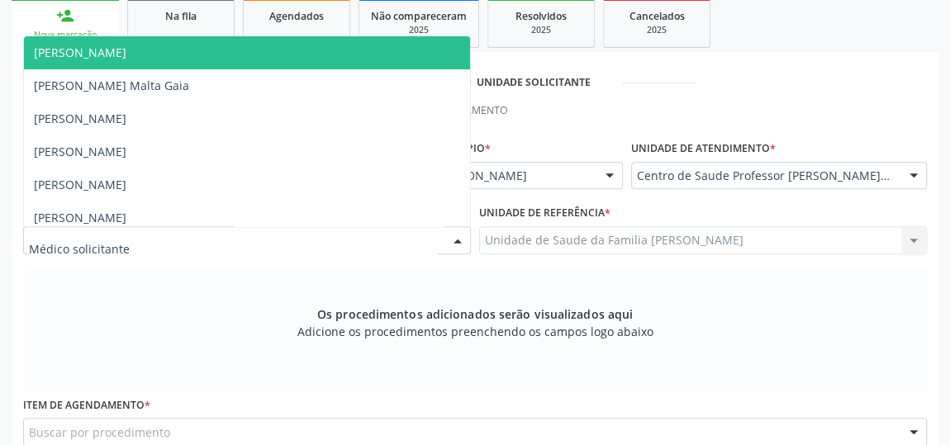
click at [459, 240] on div at bounding box center [457, 241] width 25 height 28
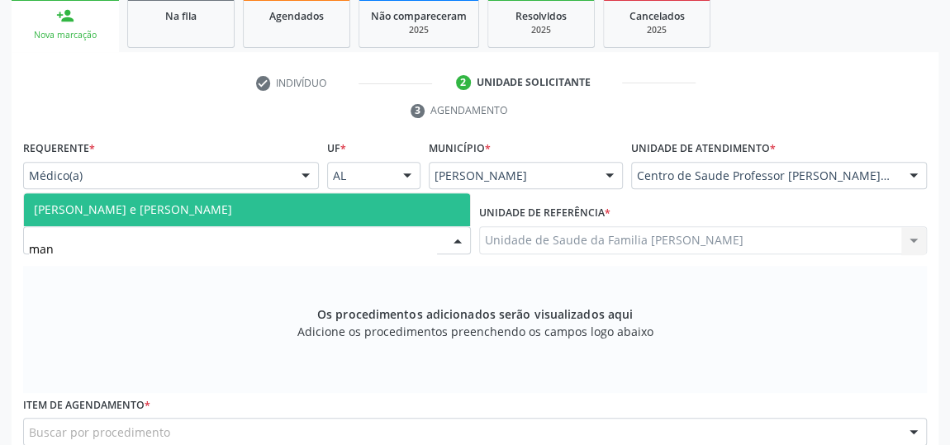
type input "manu"
click at [230, 206] on span "Manuela Oliveira e Silva Antunes" at bounding box center [247, 209] width 446 height 33
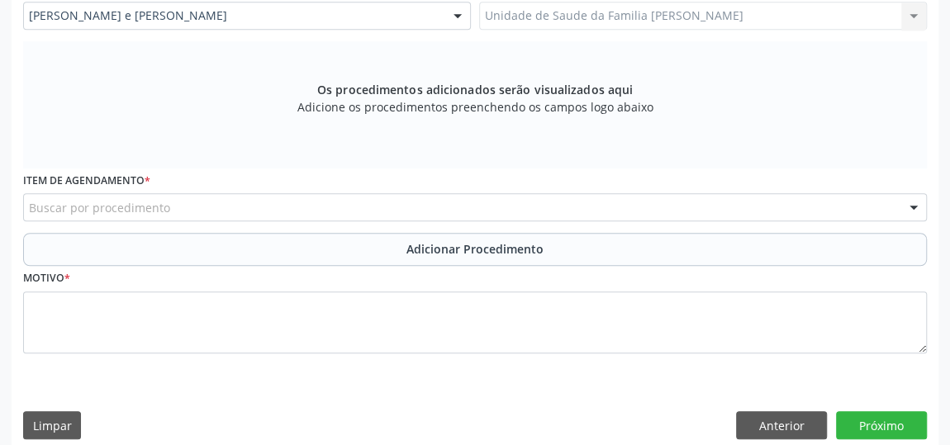
scroll to position [499, 0]
click at [380, 206] on div "Buscar por procedimento" at bounding box center [475, 206] width 904 height 28
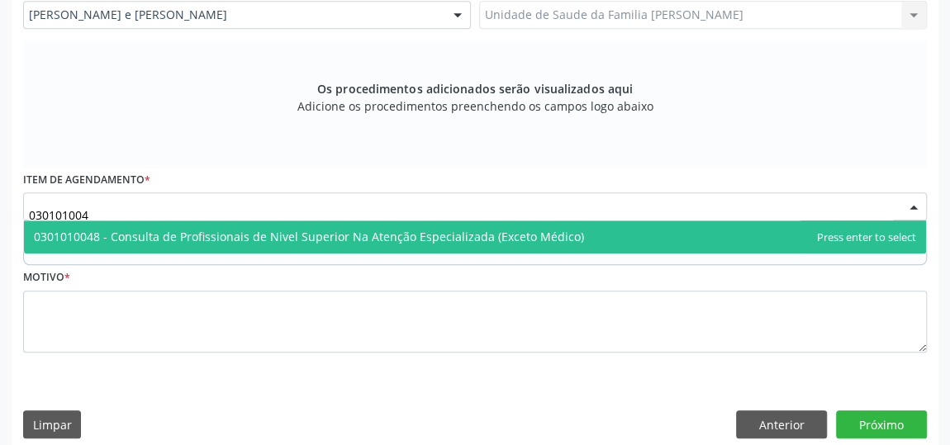
type input "0301010048"
click at [371, 224] on span "0301010048 - Consulta de Profissionais de Nivel Superior Na Atenção Especializa…" at bounding box center [475, 237] width 902 height 33
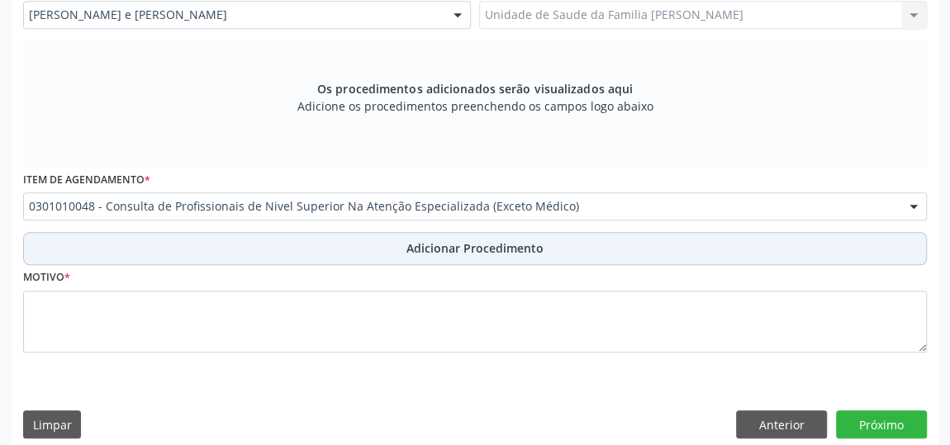
click at [444, 249] on span "Adicionar Procedimento" at bounding box center [474, 248] width 137 height 17
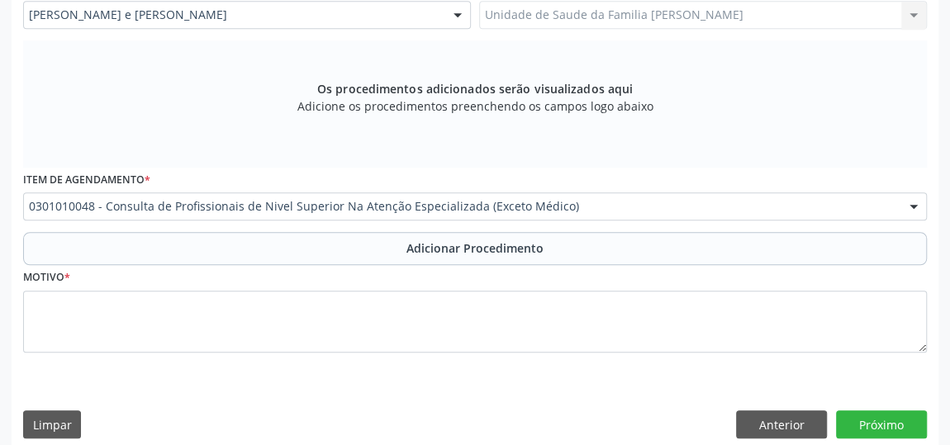
scroll to position [449, 0]
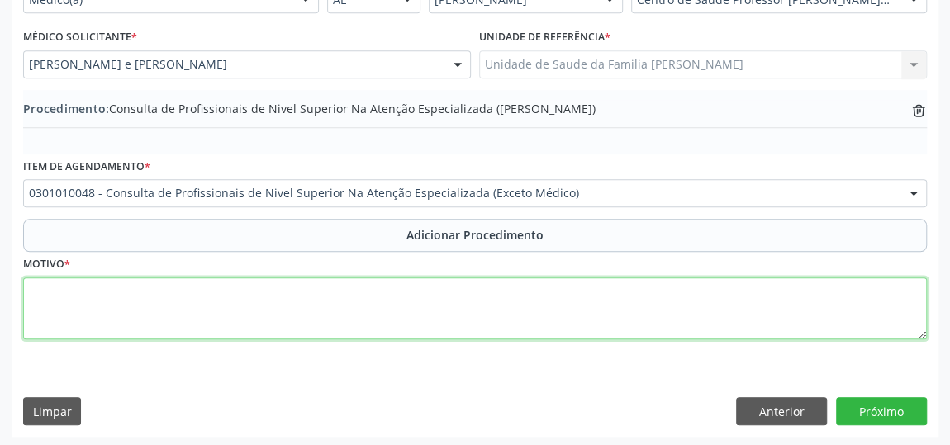
click at [341, 297] on textarea at bounding box center [475, 309] width 904 height 63
type textarea "p"
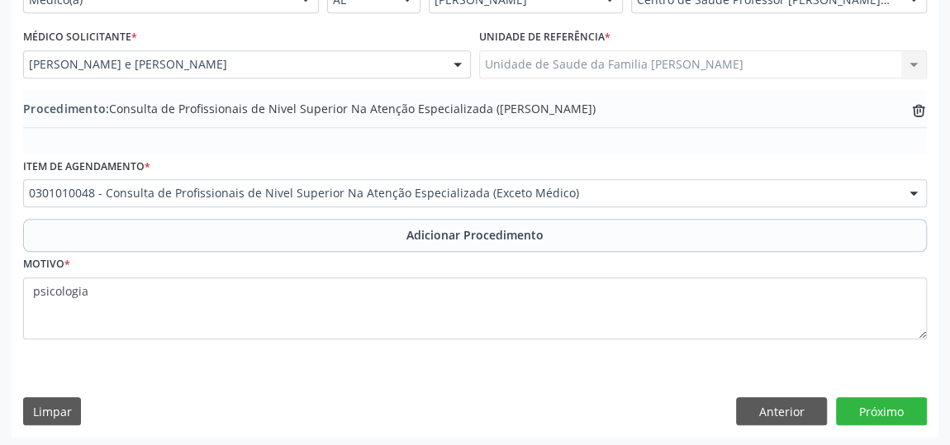
drag, startPoint x: 341, startPoint y: 289, endPoint x: 718, endPoint y: 162, distance: 397.5
click at [718, 162] on div "Item de agendamento * 0301010048 - Consulta de Profissionais de Nivel Superior …" at bounding box center [475, 180] width 904 height 53
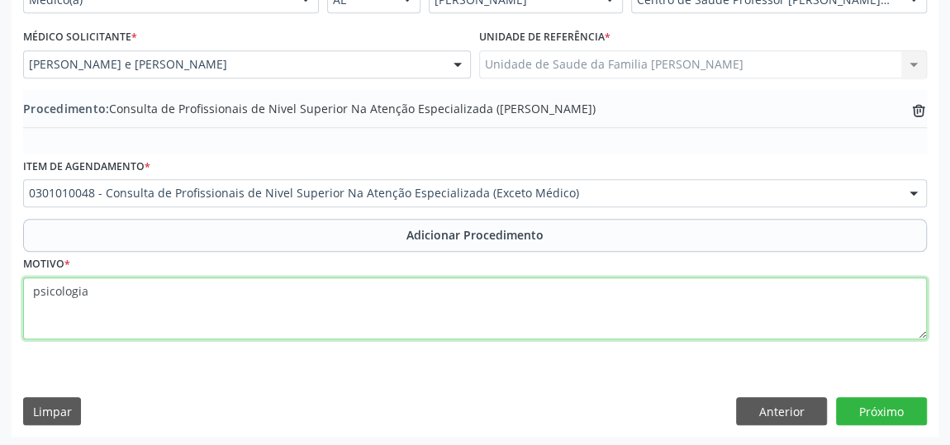
click at [137, 292] on textarea "psicologia" at bounding box center [475, 309] width 904 height 63
type textarea "psicologia, justificativa toque"
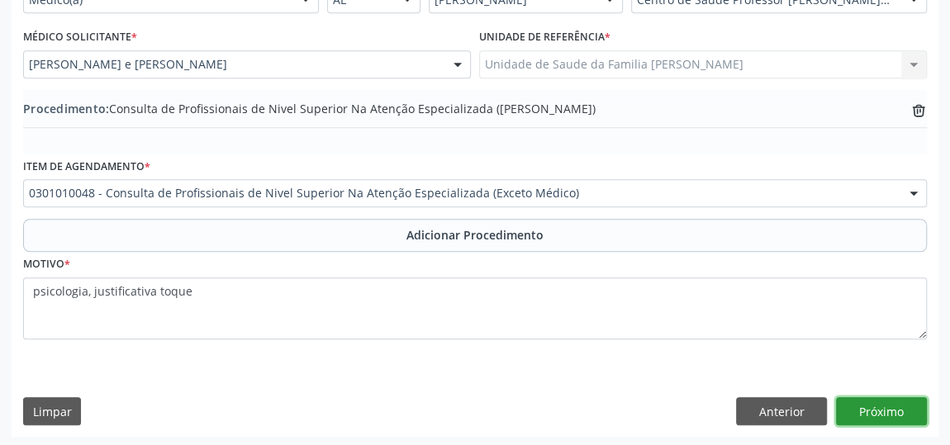
click at [899, 403] on button "Próximo" at bounding box center [881, 411] width 91 height 28
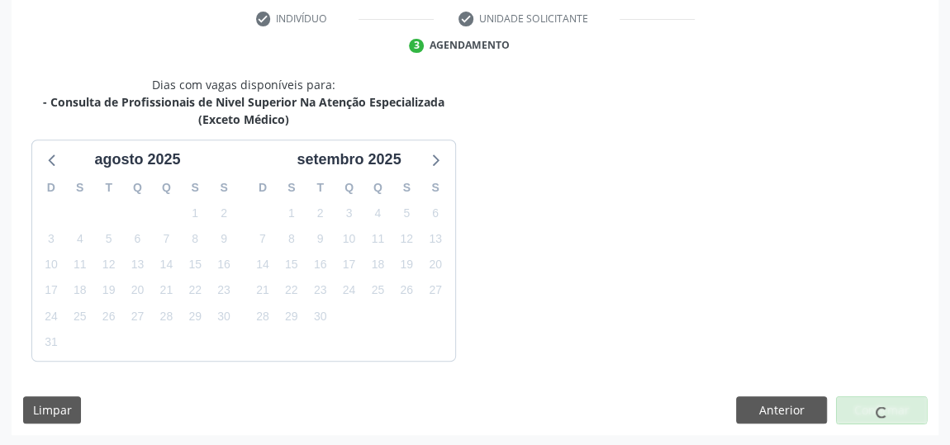
scroll to position [386, 0]
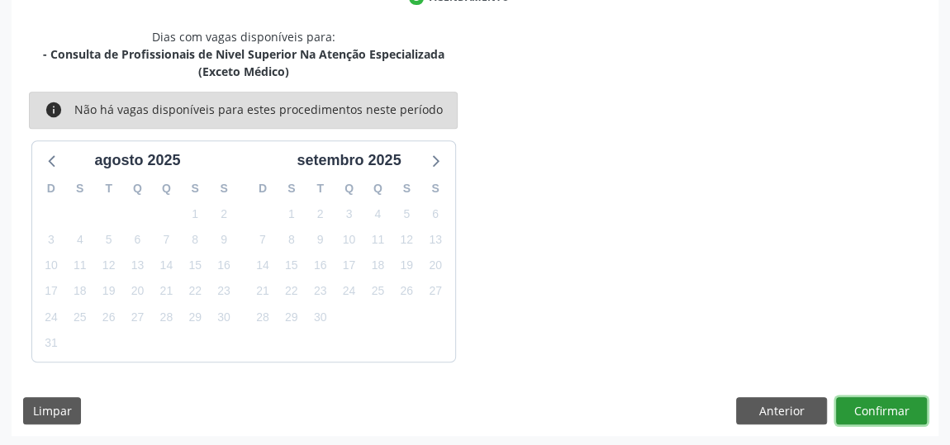
click at [899, 403] on button "Confirmar" at bounding box center [881, 411] width 91 height 28
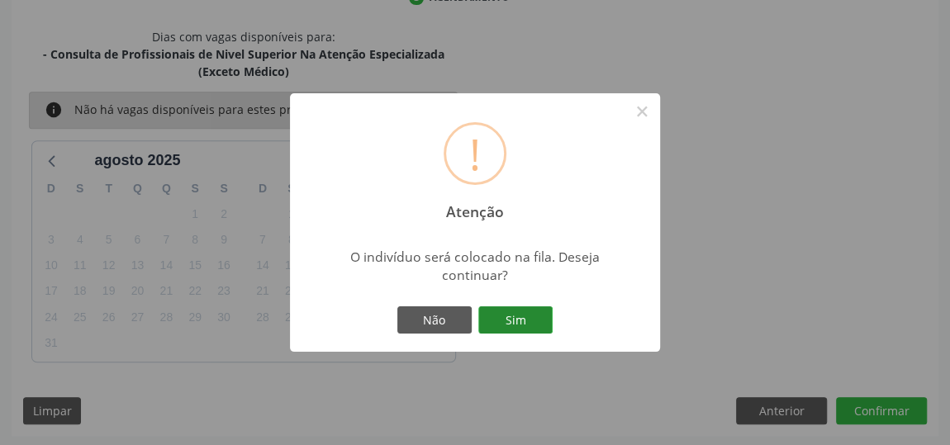
click at [529, 316] on button "Sim" at bounding box center [515, 320] width 74 height 28
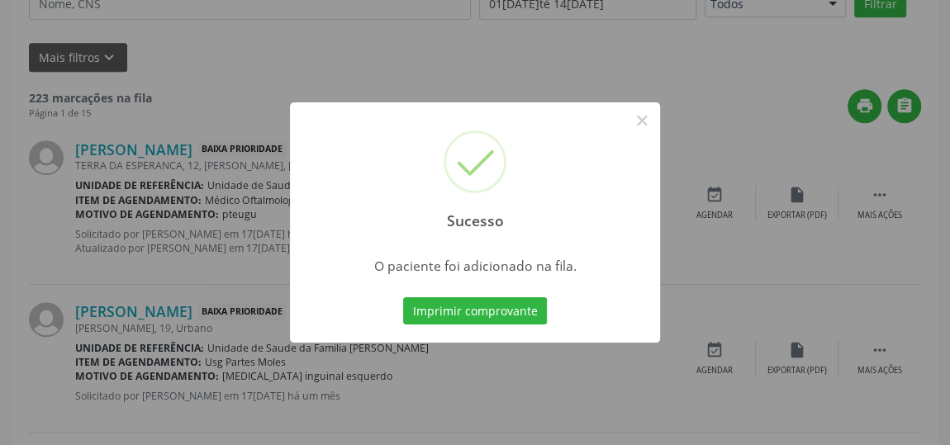
scroll to position [126, 0]
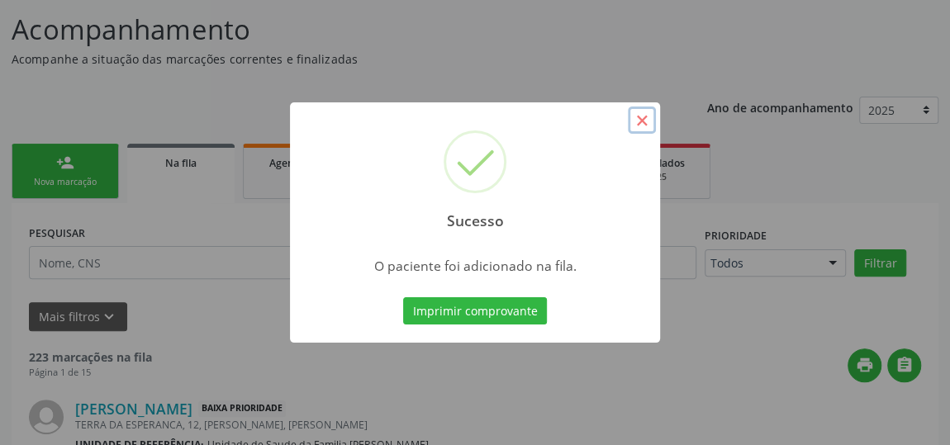
click at [641, 118] on button "×" at bounding box center [642, 121] width 28 height 28
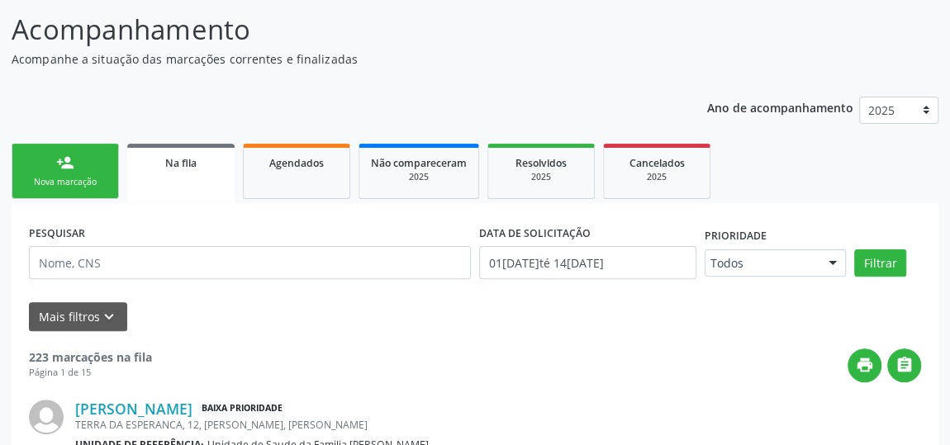
click at [71, 173] on link "person_add Nova marcação" at bounding box center [65, 171] width 107 height 55
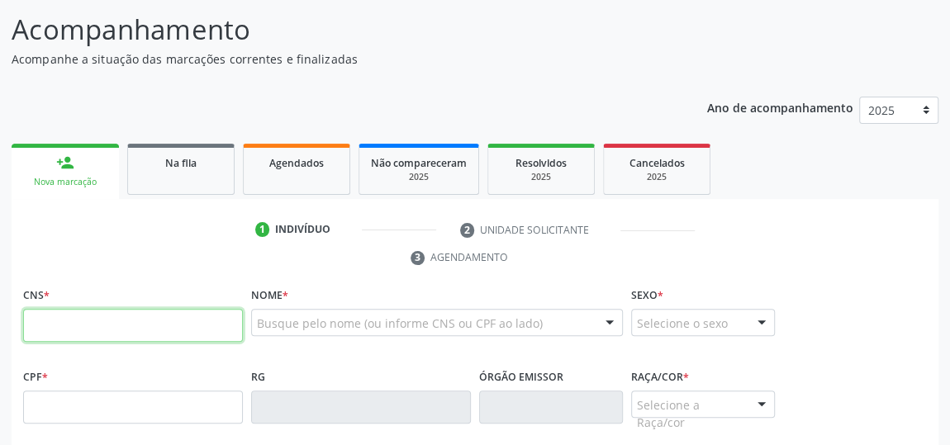
click at [107, 325] on input "text" at bounding box center [133, 325] width 220 height 33
click at [63, 309] on input "text" at bounding box center [133, 325] width 220 height 33
type input "705 0048 0042 5757"
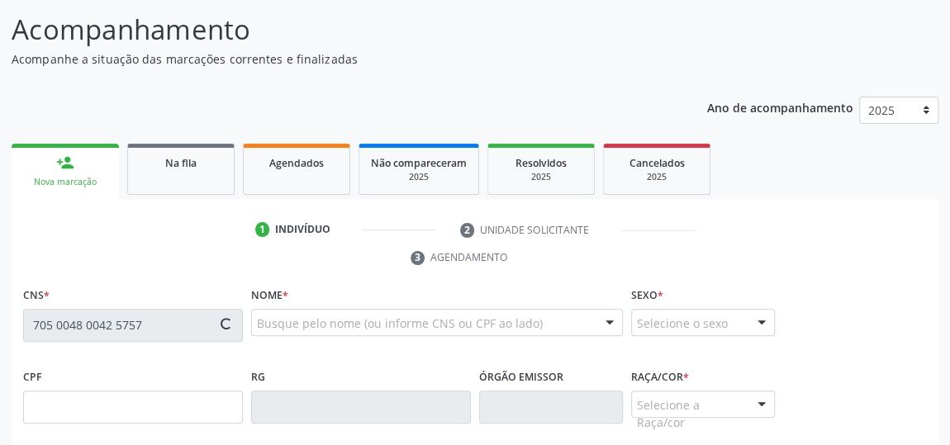
type input "066.894.014-05"
type input "10/08/1972"
type input "Maria Aparecida Henrique da Silva"
type input "(82) 99189-0296"
type input "19"
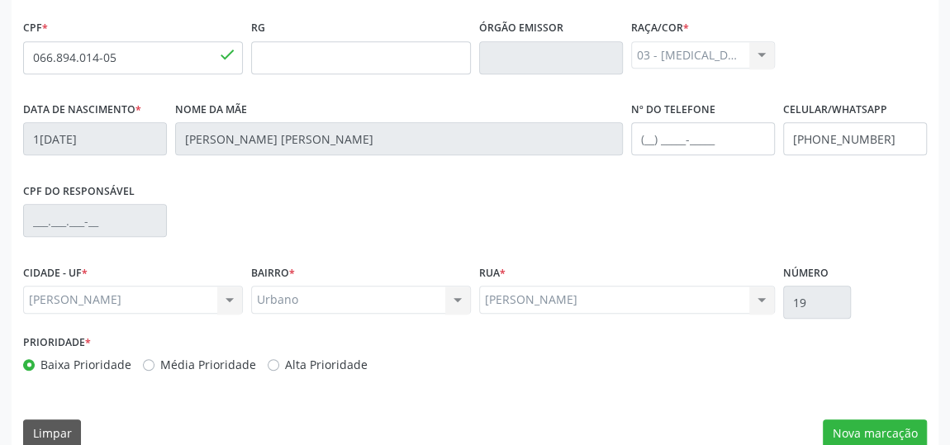
scroll to position [499, 0]
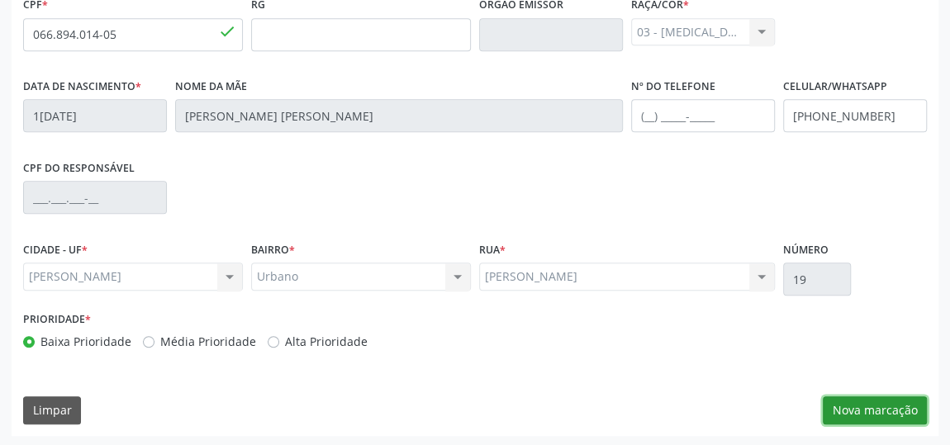
click at [876, 409] on button "Nova marcação" at bounding box center [875, 410] width 104 height 28
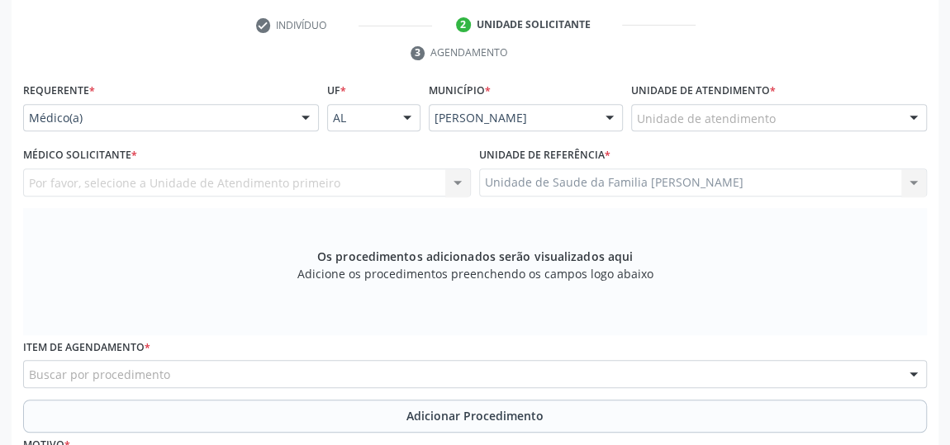
scroll to position [198, 0]
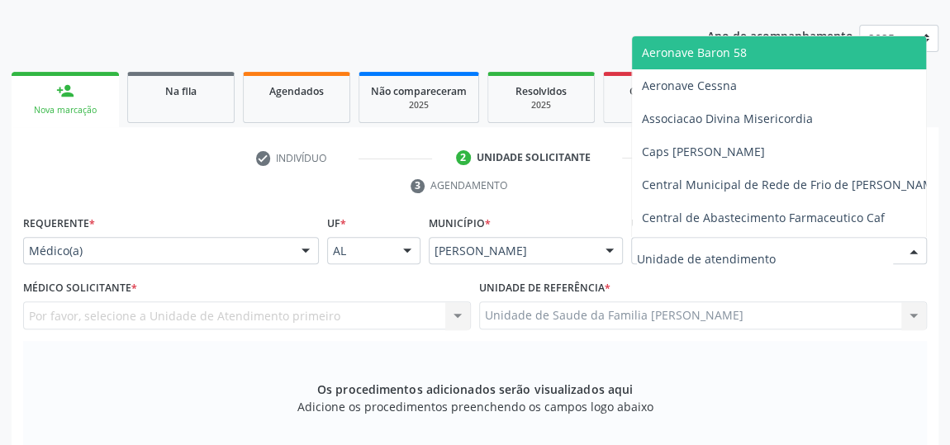
click at [786, 248] on div at bounding box center [779, 251] width 296 height 28
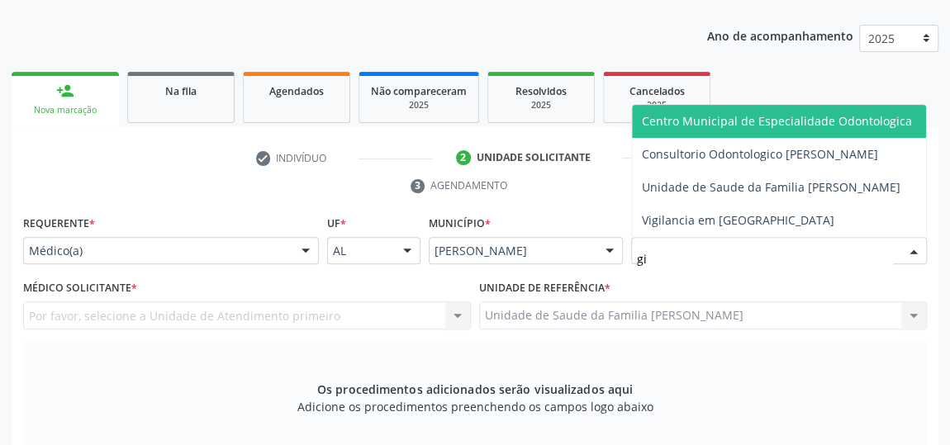
type input "gis"
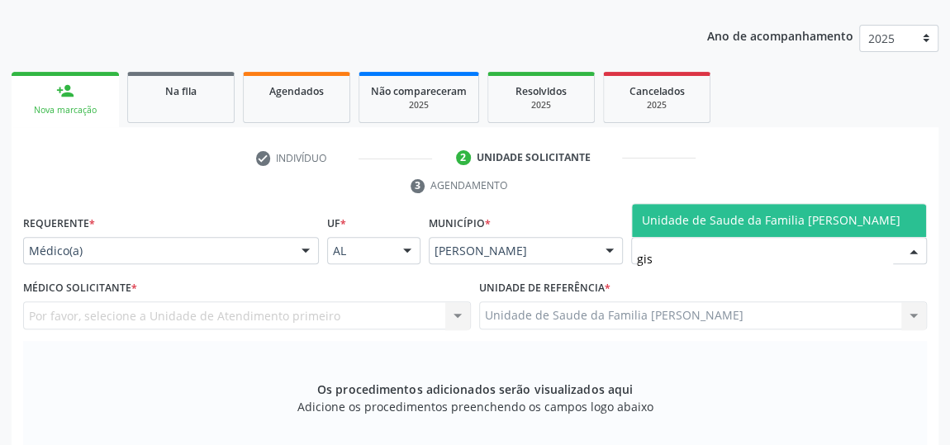
click at [831, 212] on span "Unidade de Saude da Familia [PERSON_NAME]" at bounding box center [771, 220] width 259 height 16
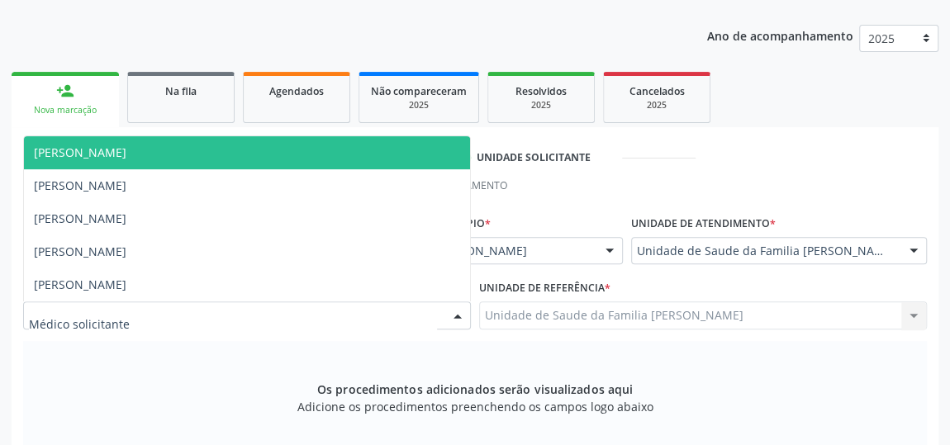
click at [461, 315] on div at bounding box center [457, 316] width 25 height 28
click at [165, 141] on span "[PERSON_NAME]" at bounding box center [247, 152] width 446 height 33
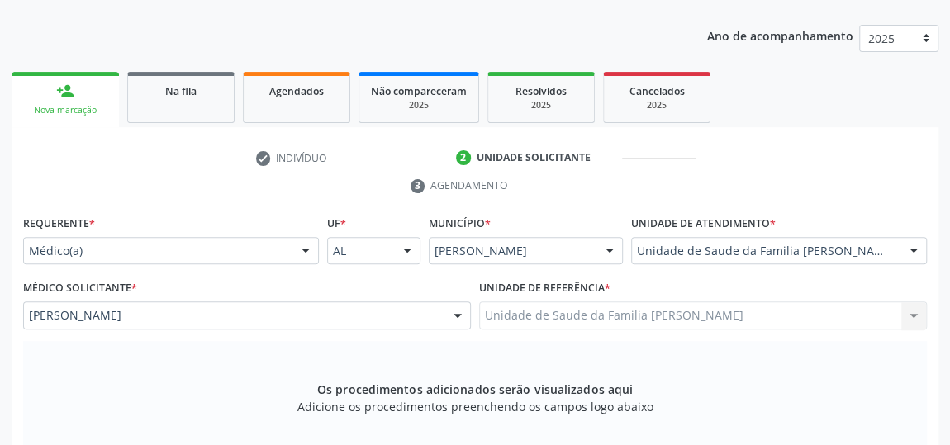
scroll to position [349, 0]
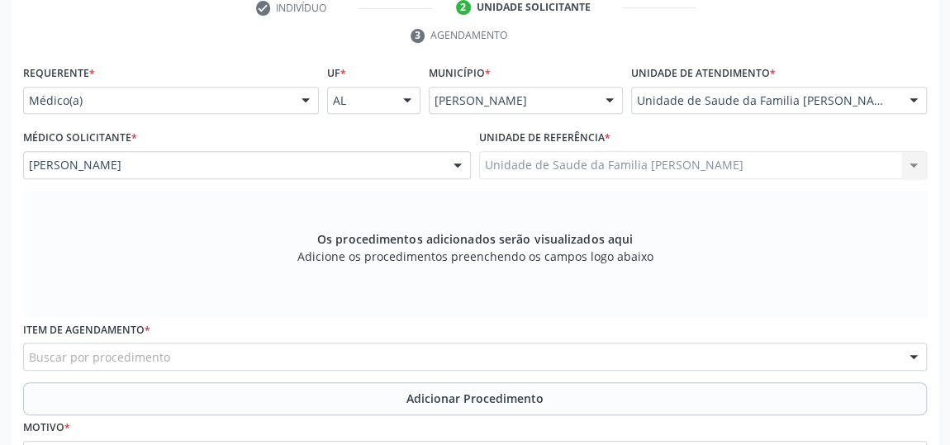
click at [291, 356] on div "Buscar por procedimento" at bounding box center [475, 357] width 904 height 28
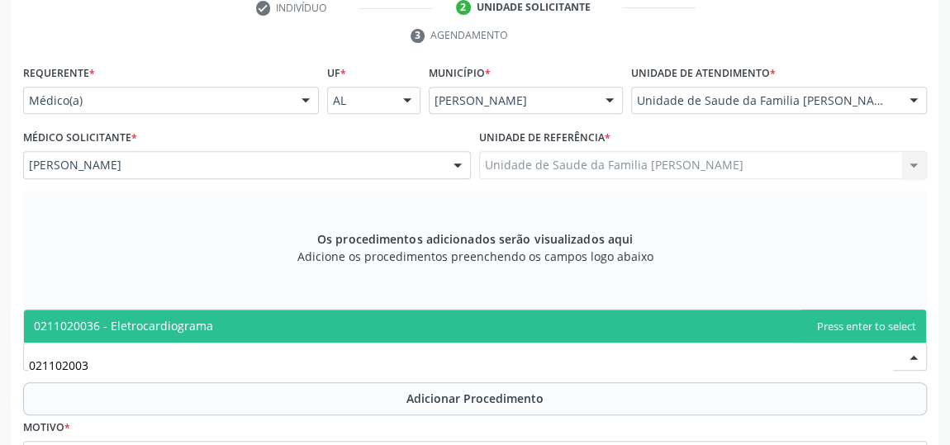
type input "0211020036"
click at [241, 325] on span "0211020036 - Eletrocardiograma" at bounding box center [475, 326] width 902 height 33
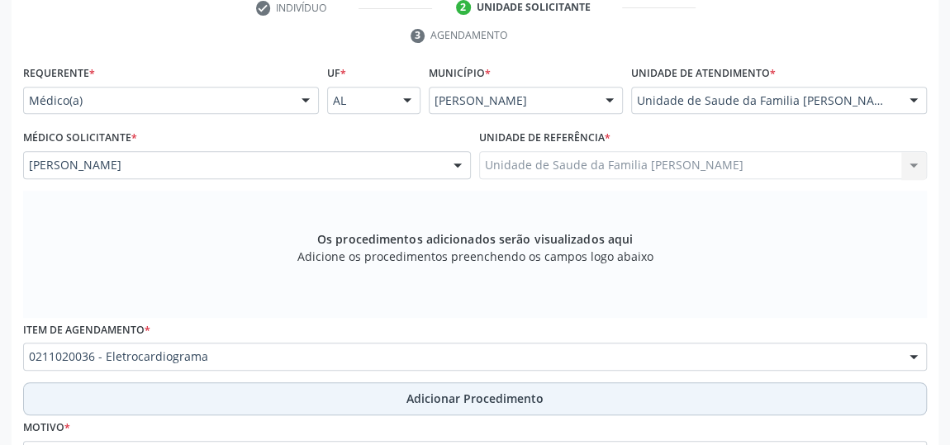
click at [499, 399] on span "Adicionar Procedimento" at bounding box center [474, 398] width 137 height 17
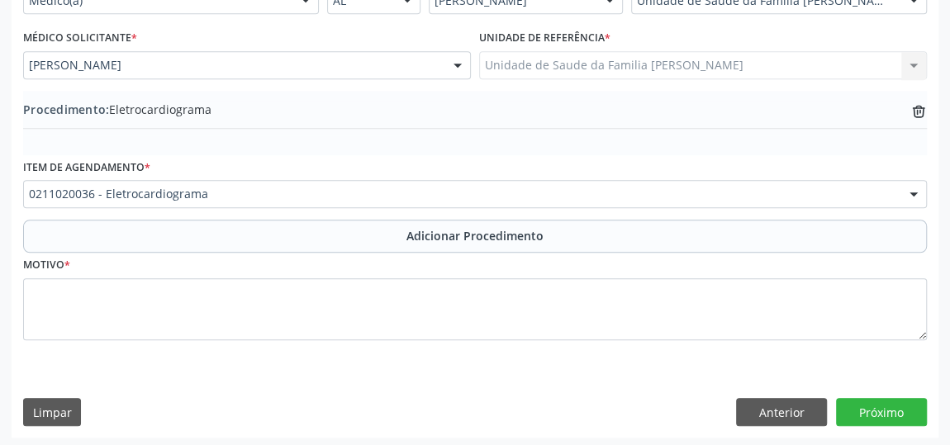
scroll to position [449, 0]
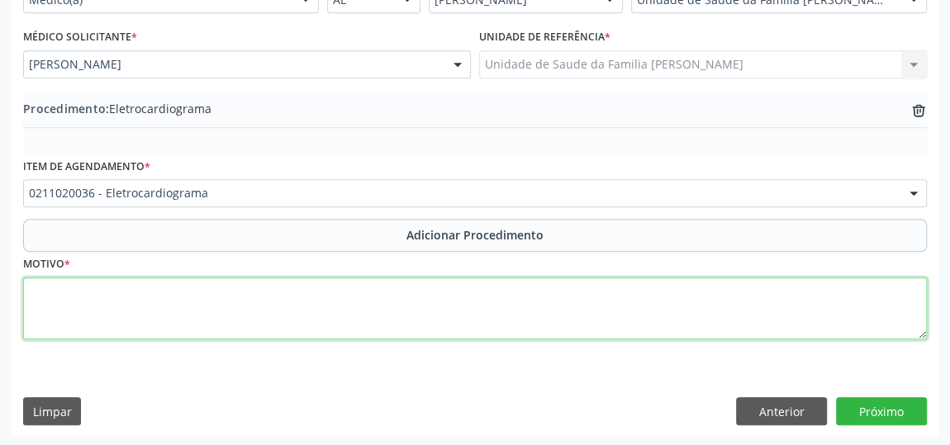
click at [236, 314] on textarea at bounding box center [475, 309] width 904 height 63
type textarea "t"
type textarea "rotina para has"
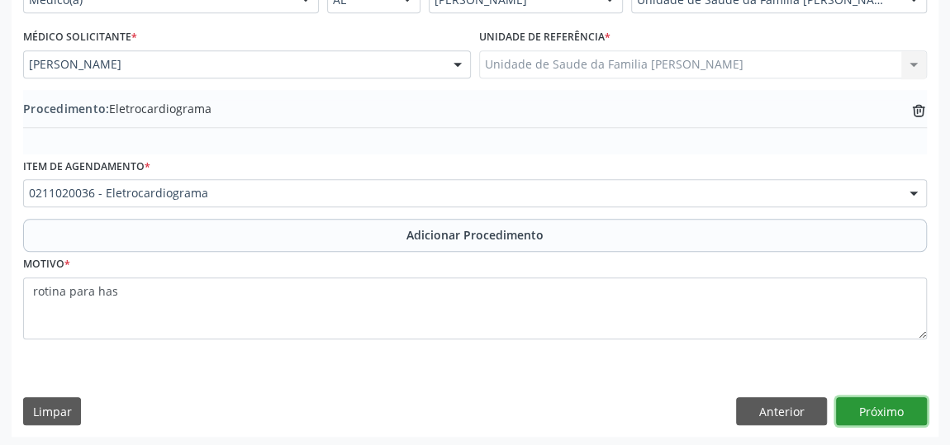
click at [914, 406] on button "Próximo" at bounding box center [881, 411] width 91 height 28
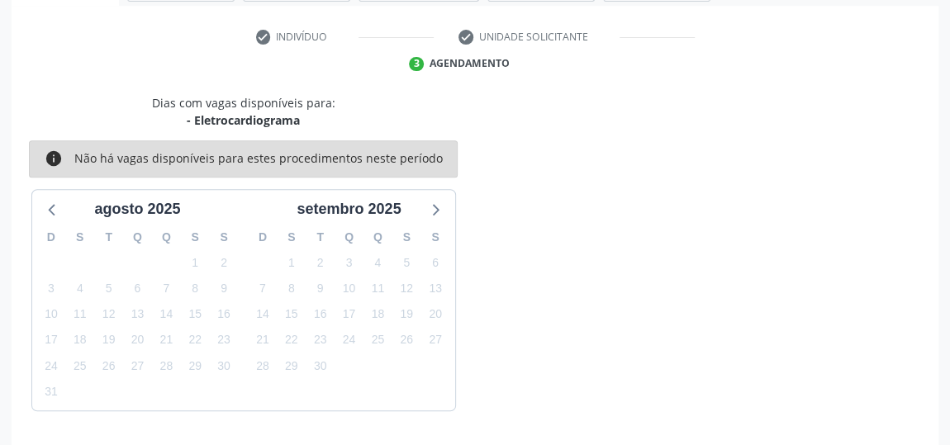
scroll to position [368, 0]
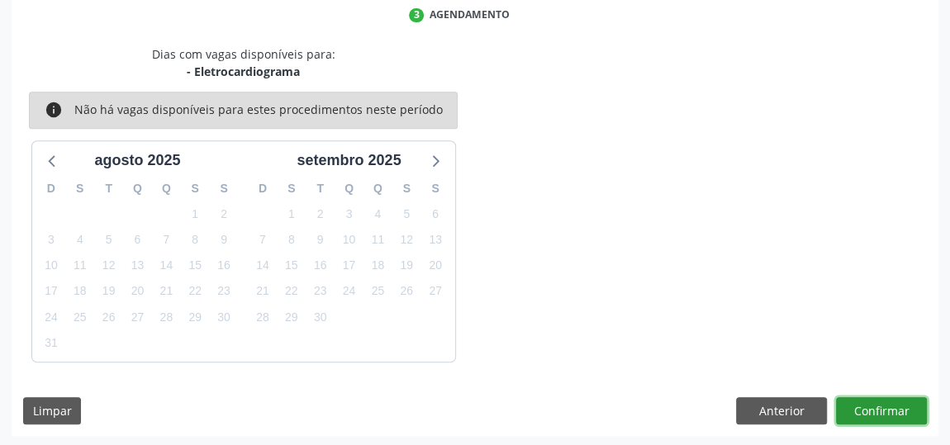
click at [902, 415] on button "Confirmar" at bounding box center [881, 411] width 91 height 28
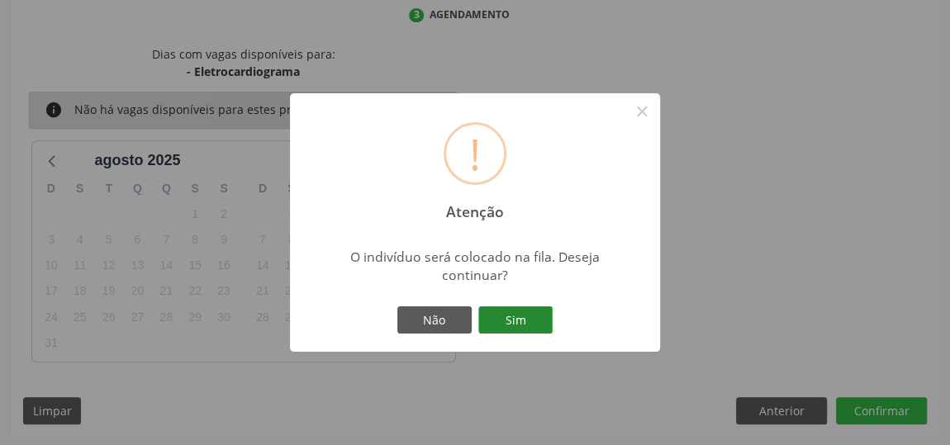
click at [529, 326] on button "Sim" at bounding box center [515, 320] width 74 height 28
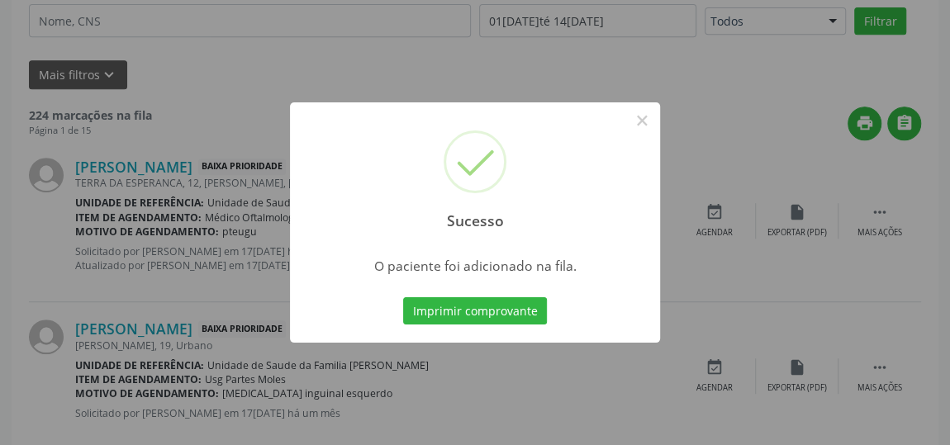
scroll to position [126, 0]
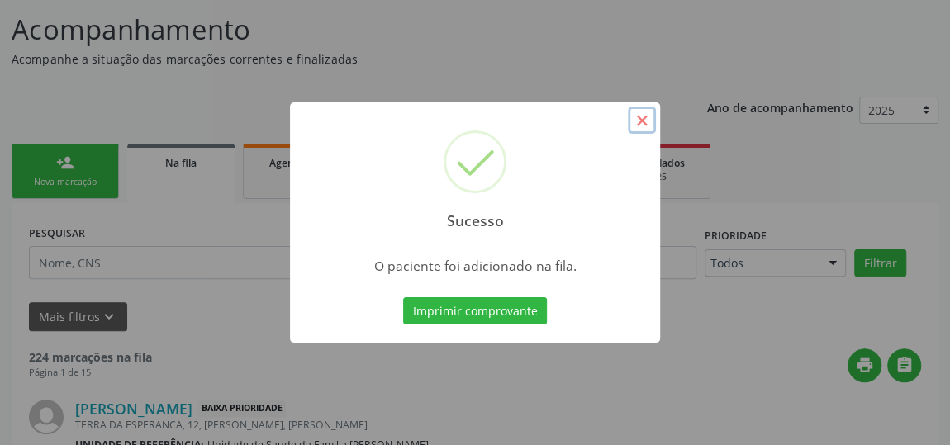
click at [648, 117] on button "×" at bounding box center [642, 121] width 28 height 28
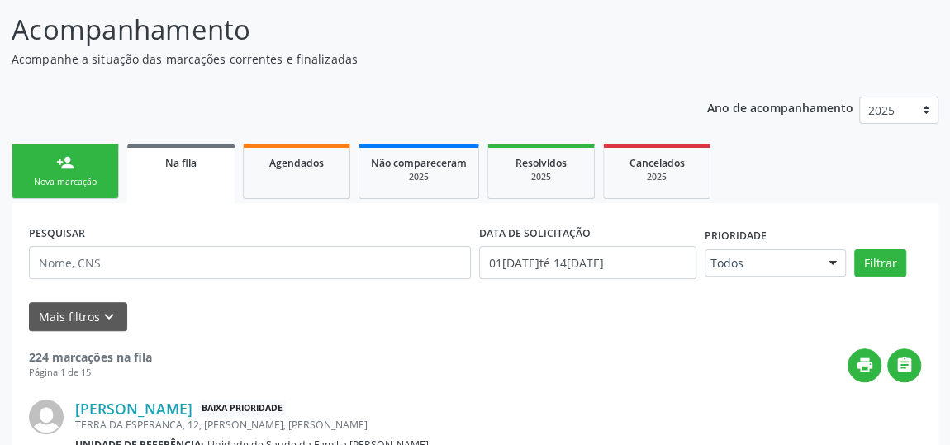
click at [62, 162] on div "person_add" at bounding box center [65, 163] width 18 height 18
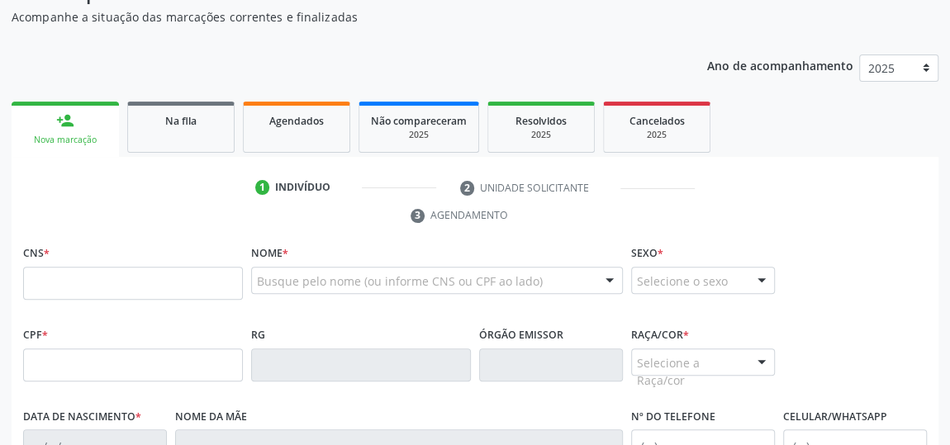
scroll to position [202, 0]
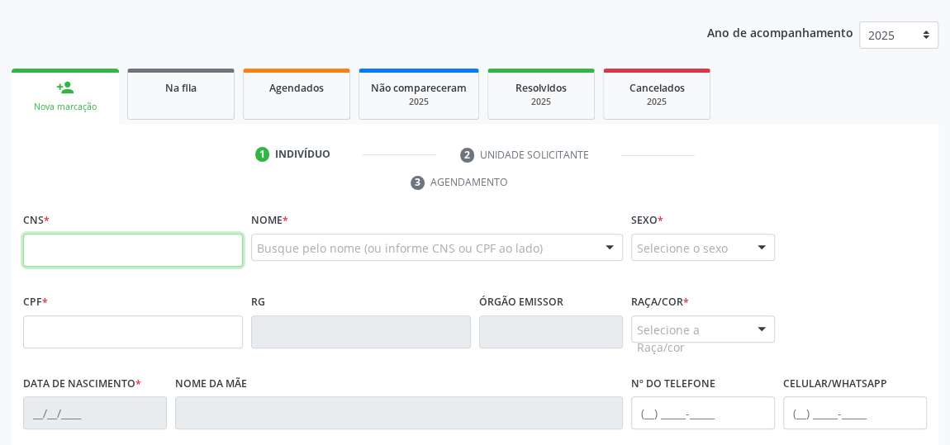
drag, startPoint x: 132, startPoint y: 249, endPoint x: 173, endPoint y: 223, distance: 47.9
click at [132, 248] on input "text" at bounding box center [133, 250] width 220 height 33
click at [180, 243] on input "text" at bounding box center [133, 250] width 220 height 33
type input "702 6002 0324 7146"
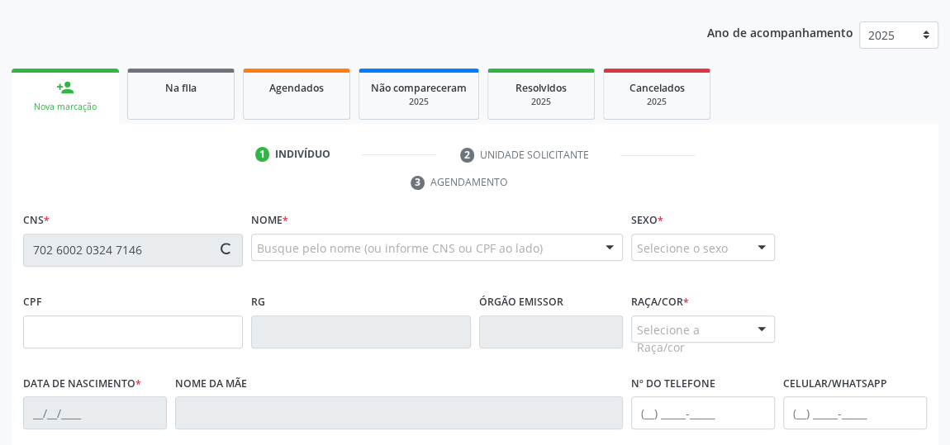
type input "725.440.584-04"
type input "02/11/1967"
type input "Marinalva Claudino dos Santos"
type input "(82) 99140-0727"
type input "04"
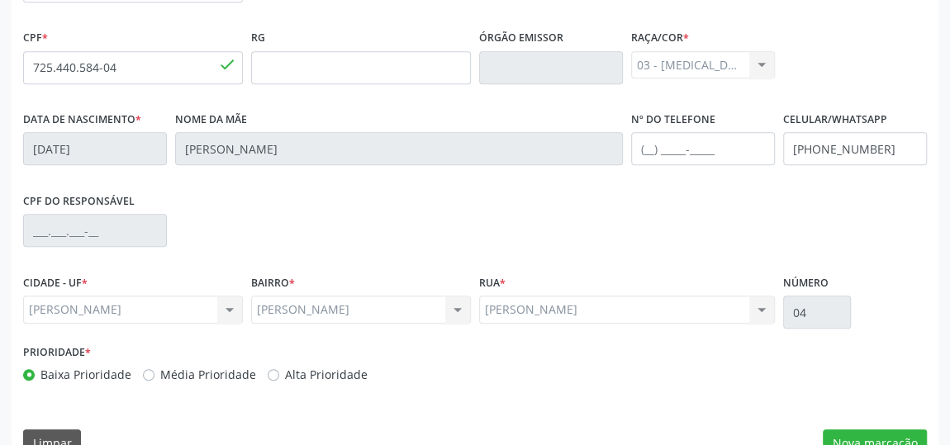
scroll to position [499, 0]
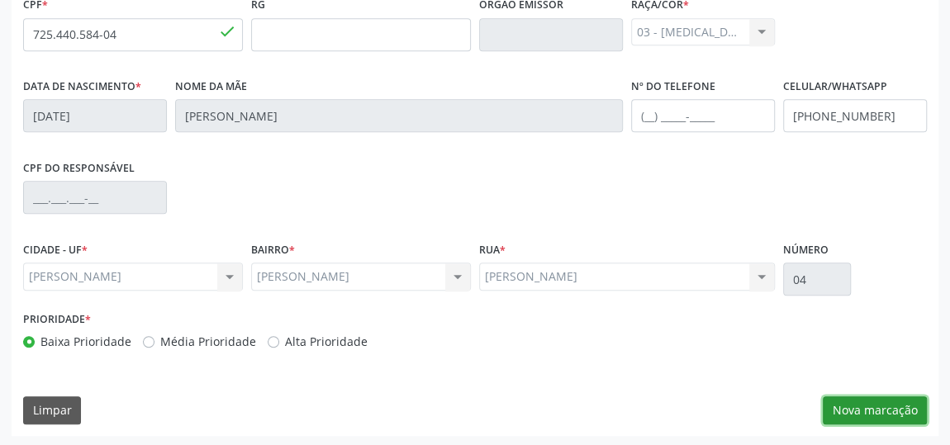
click at [880, 410] on button "Nova marcação" at bounding box center [875, 410] width 104 height 28
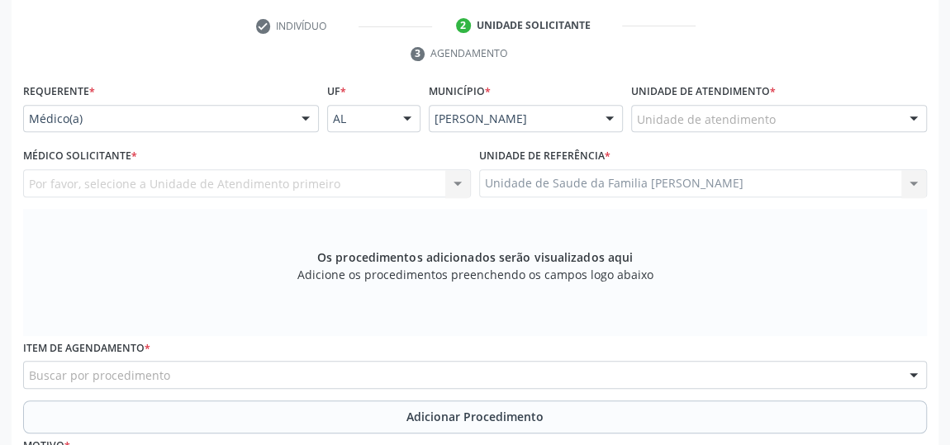
scroll to position [273, 0]
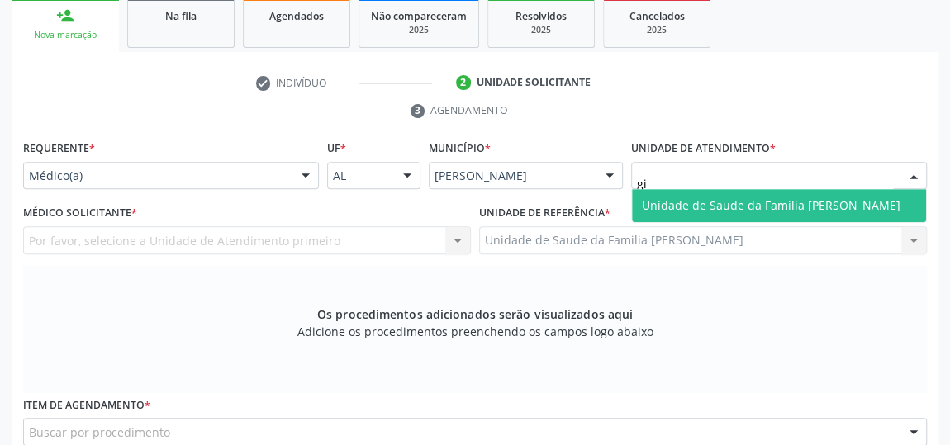
type input "gis"
click at [749, 205] on span "Unidade de Saude da Familia [PERSON_NAME]" at bounding box center [771, 205] width 259 height 16
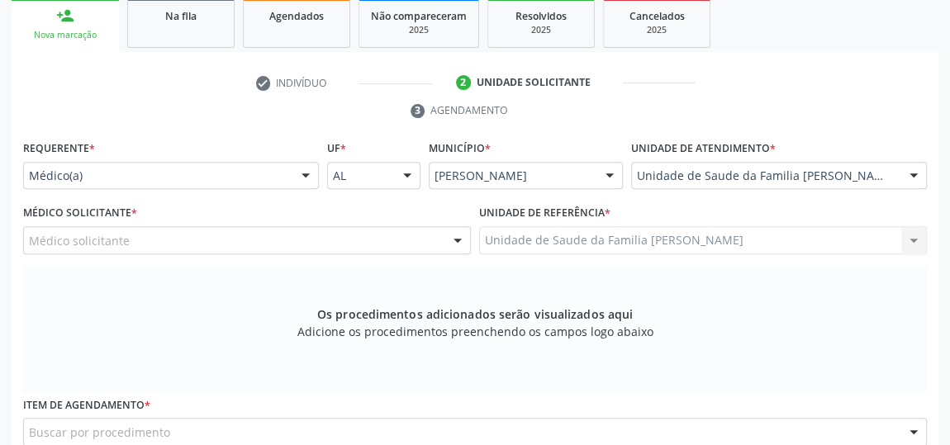
click at [458, 234] on div at bounding box center [457, 241] width 25 height 28
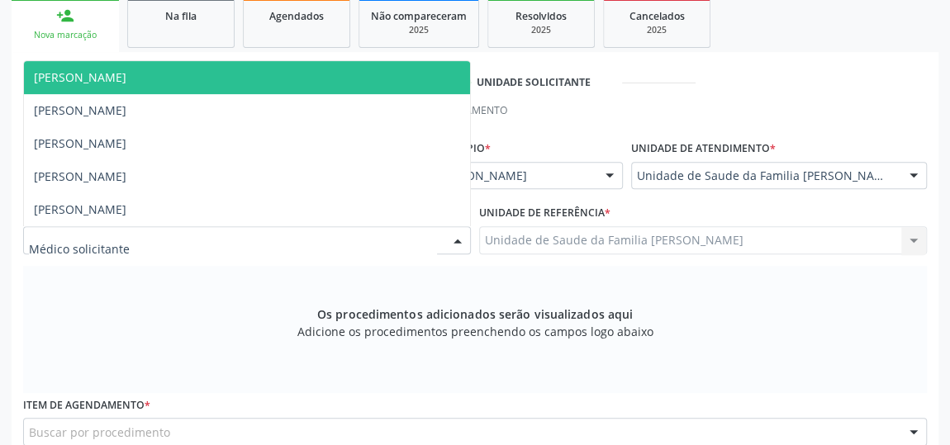
click at [121, 77] on span "[PERSON_NAME]" at bounding box center [80, 77] width 93 height 16
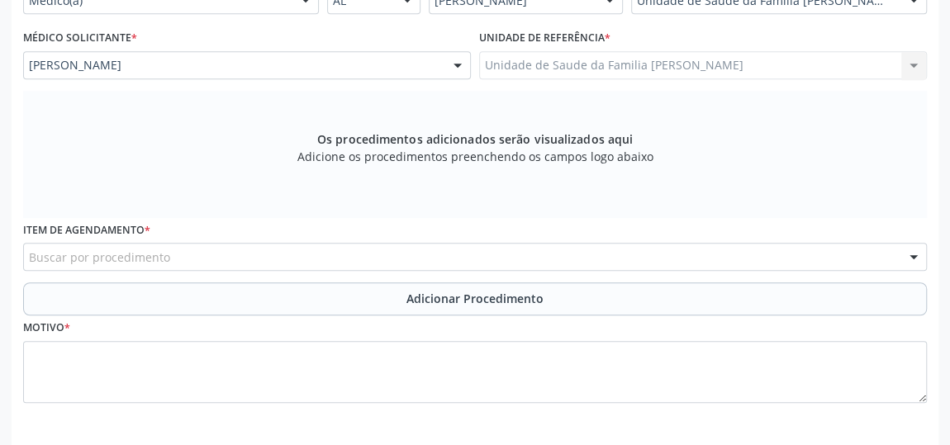
scroll to position [499, 0]
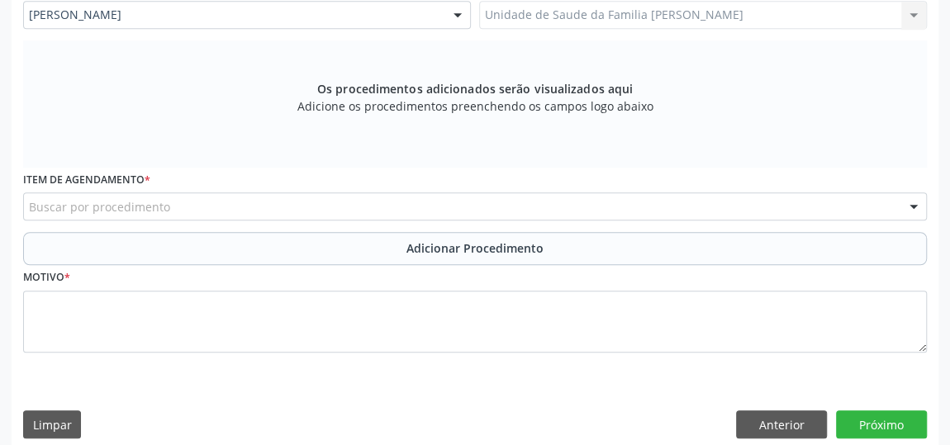
click at [259, 201] on div "Buscar por procedimento" at bounding box center [475, 206] width 904 height 28
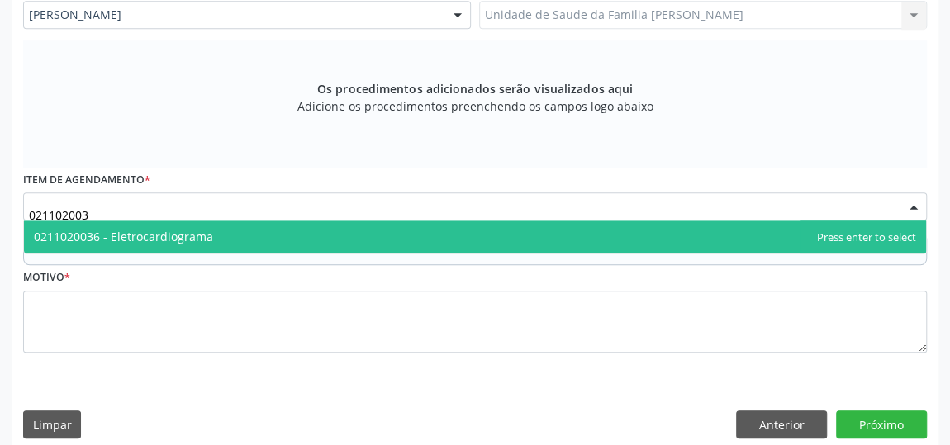
type input "0211020036"
click at [256, 235] on span "0211020036 - Eletrocardiograma" at bounding box center [475, 237] width 902 height 33
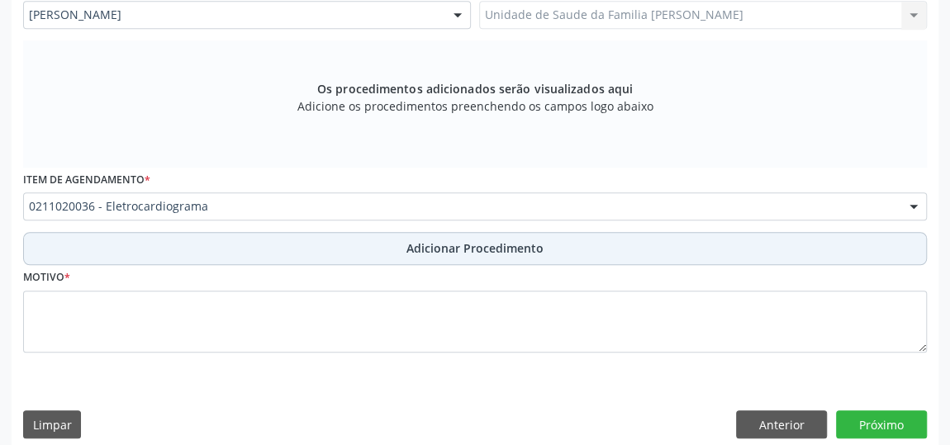
click at [467, 257] on button "Adicionar Procedimento" at bounding box center [475, 248] width 904 height 33
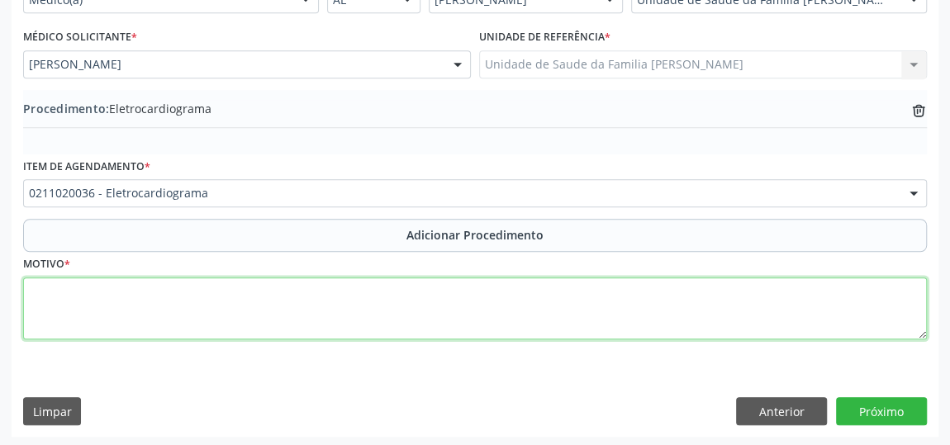
click at [265, 288] on textarea at bounding box center [475, 309] width 904 height 63
type textarea "rotina para hipertenso"
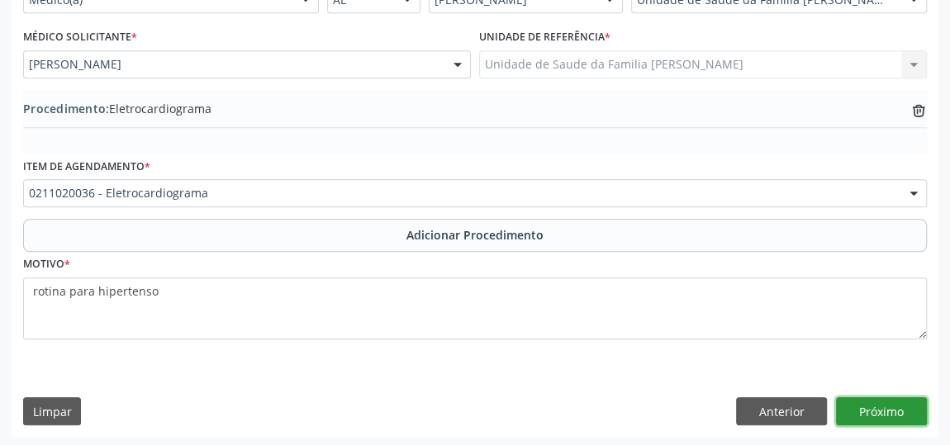
click at [898, 405] on button "Próximo" at bounding box center [881, 411] width 91 height 28
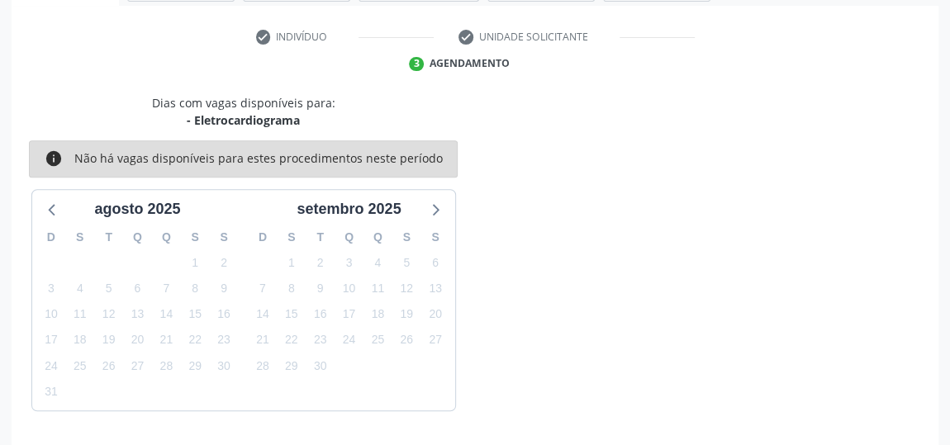
scroll to position [368, 0]
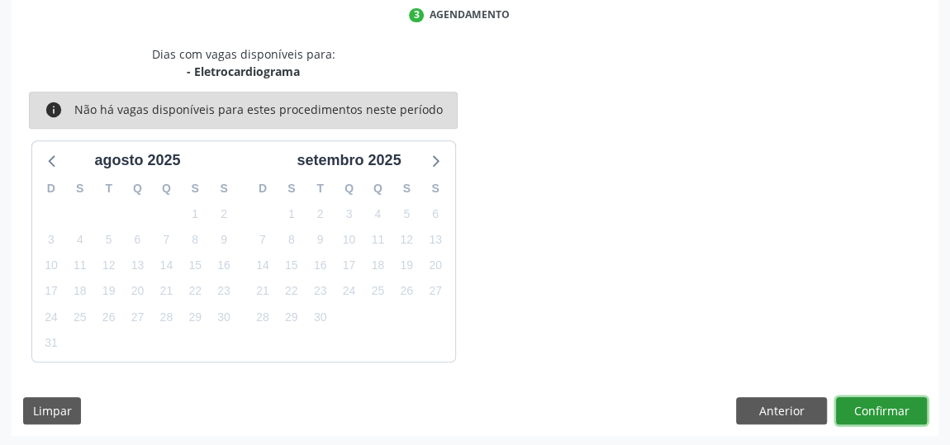
click at [876, 401] on button "Confirmar" at bounding box center [881, 411] width 91 height 28
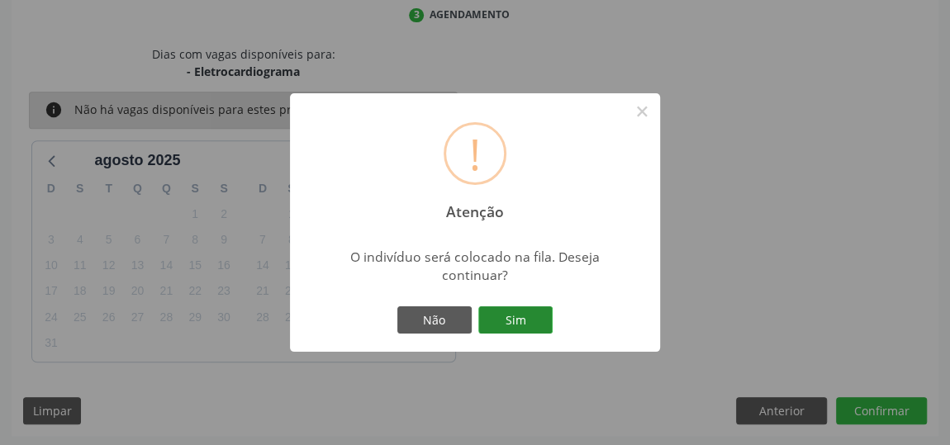
click at [542, 327] on button "Sim" at bounding box center [515, 320] width 74 height 28
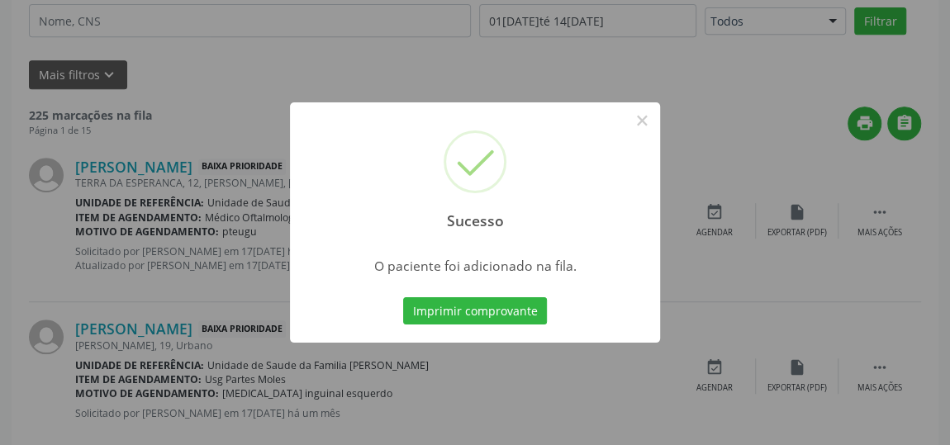
scroll to position [126, 0]
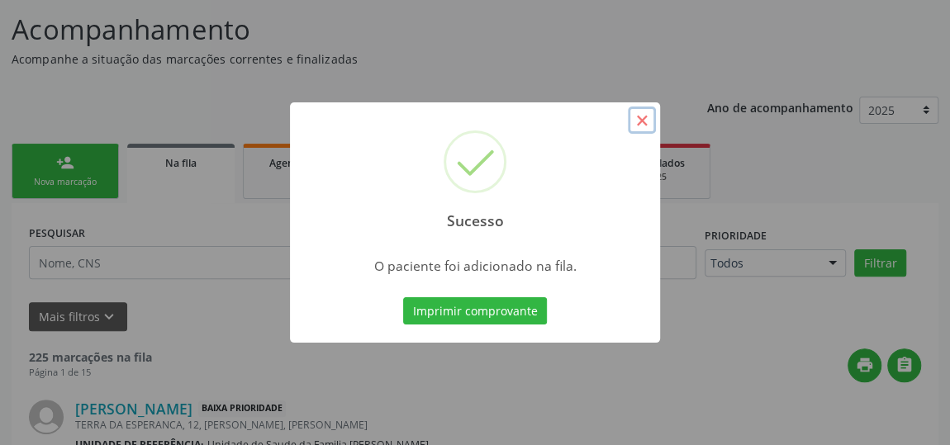
click at [643, 118] on button "×" at bounding box center [642, 121] width 28 height 28
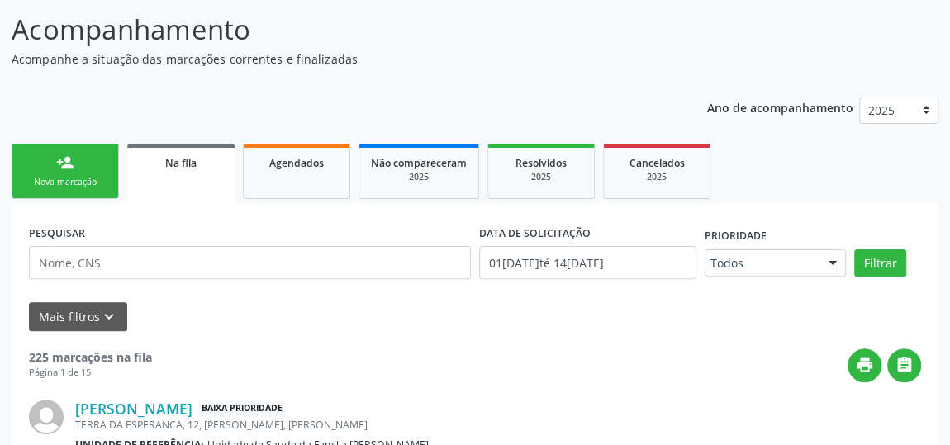
click at [96, 181] on div "Nova marcação" at bounding box center [65, 182] width 83 height 12
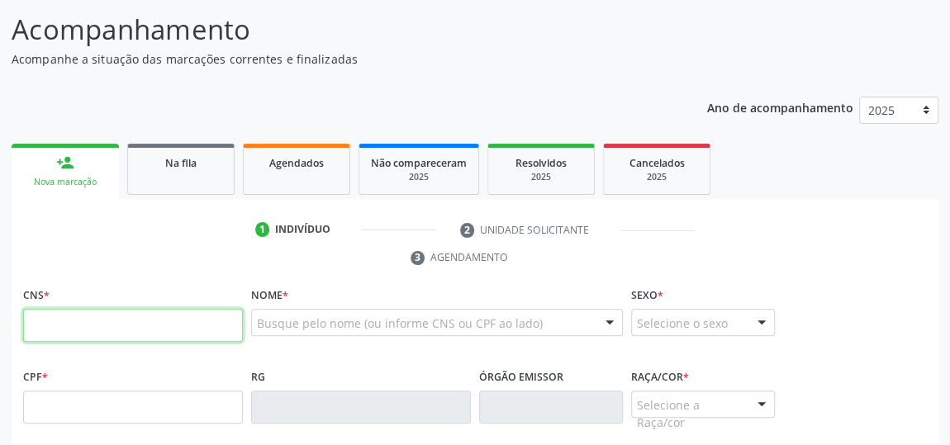
click at [133, 325] on input "text" at bounding box center [133, 325] width 220 height 33
type input "700 3019 0903 9030"
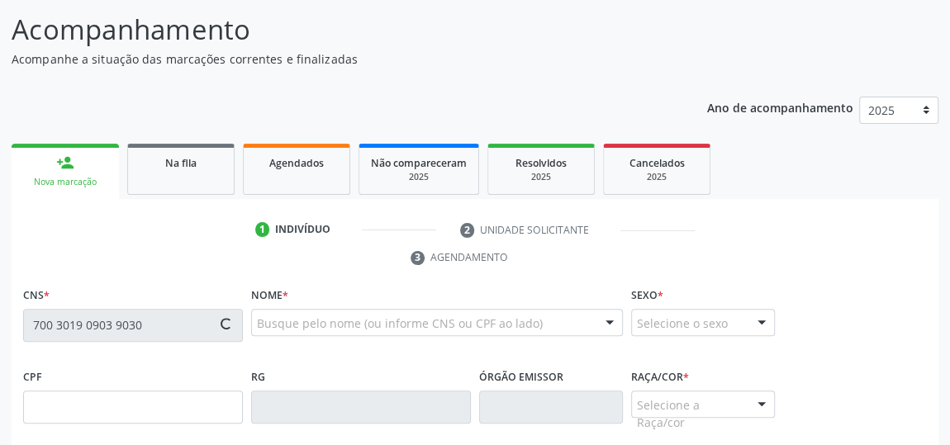
scroll to position [202, 0]
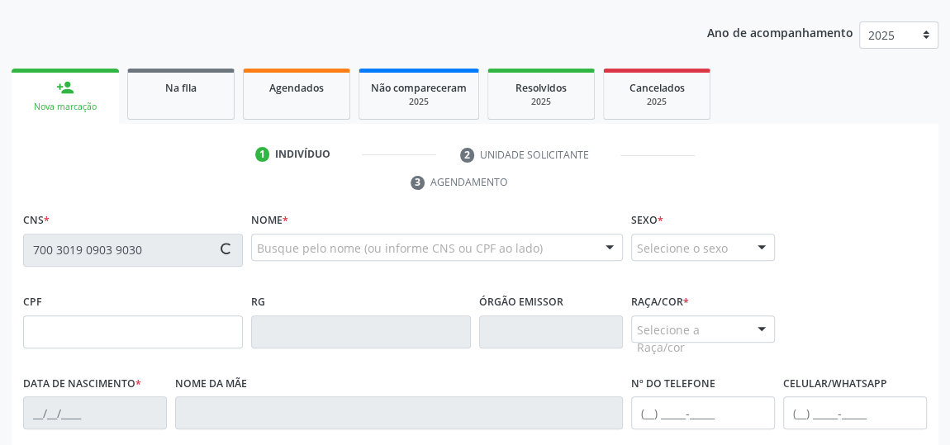
type input "055.541.254-76"
type input "23/11/1982"
type input "Joaefa Maria da Conceicao"
type input "(82) 99825-7486"
type input "27"
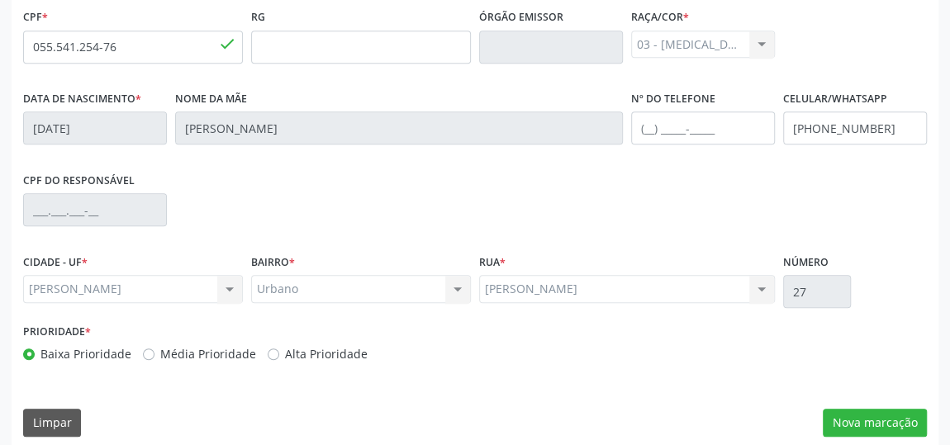
scroll to position [499, 0]
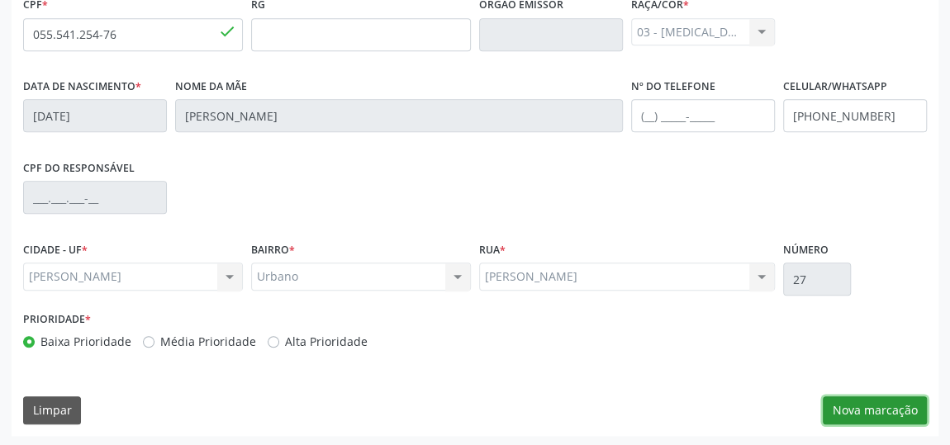
click at [871, 396] on button "Nova marcação" at bounding box center [875, 410] width 104 height 28
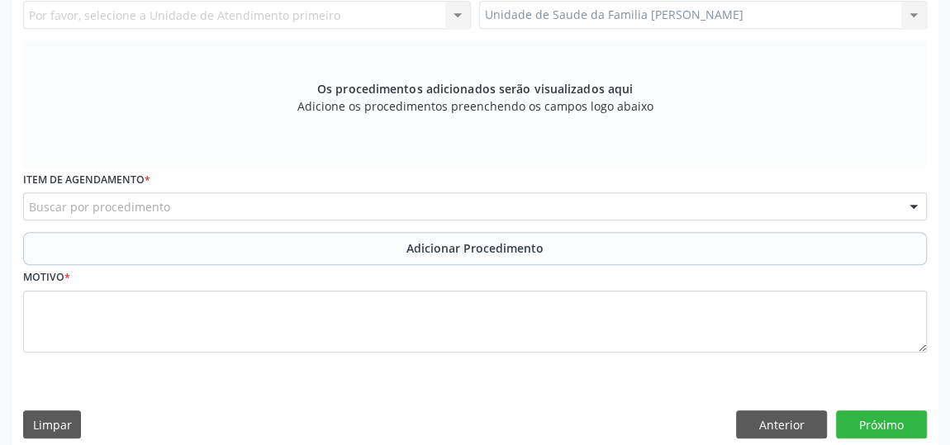
click at [532, 201] on div "Buscar por procedimento" at bounding box center [475, 206] width 904 height 28
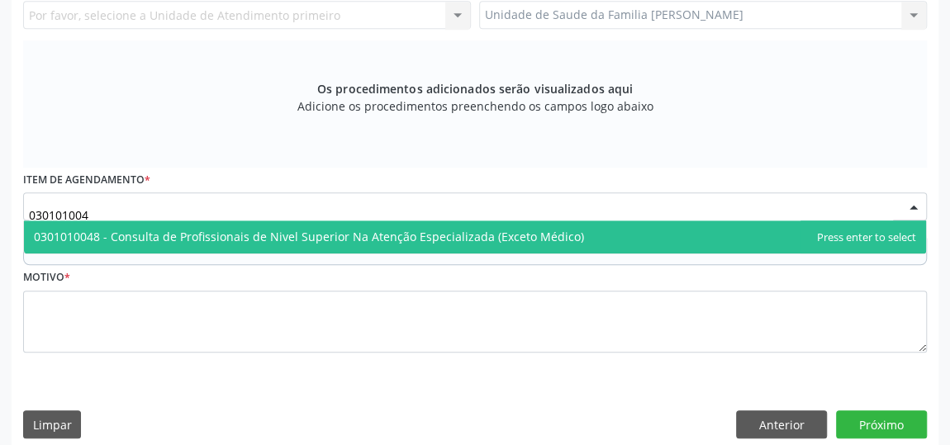
type input "0301010048"
click at [418, 225] on span "0301010048 - Consulta de Profissionais de Nivel Superior Na Atenção Especializa…" at bounding box center [475, 237] width 902 height 33
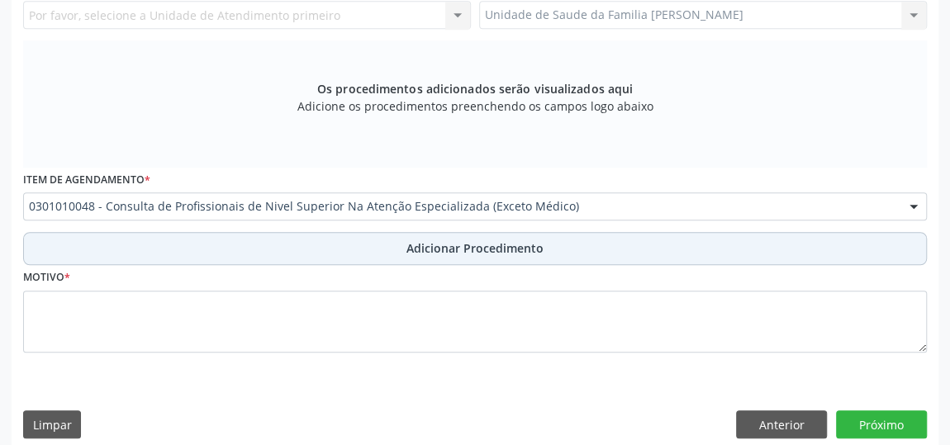
click at [469, 240] on span "Adicionar Procedimento" at bounding box center [474, 248] width 137 height 17
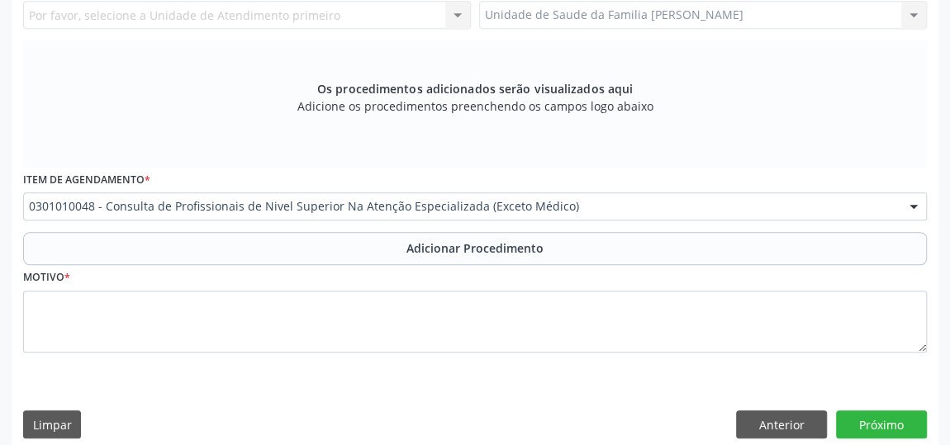
scroll to position [449, 0]
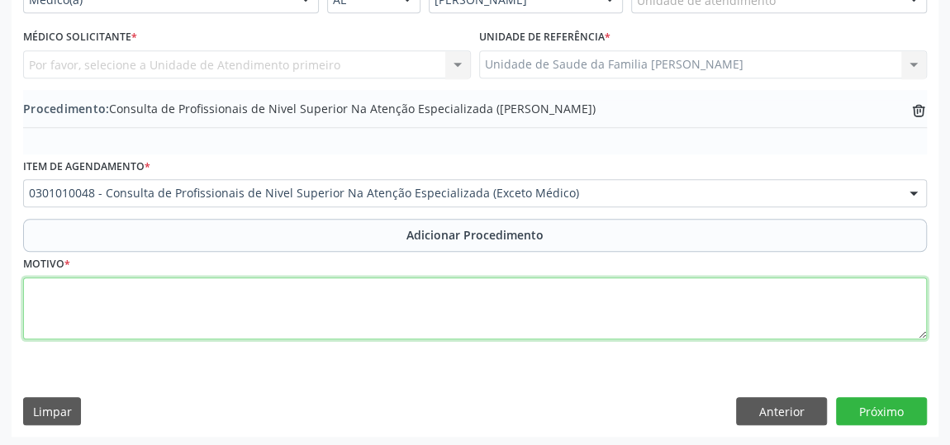
click at [362, 283] on textarea at bounding box center [475, 309] width 904 height 63
type textarea "psicologia, transtorno depressivo."
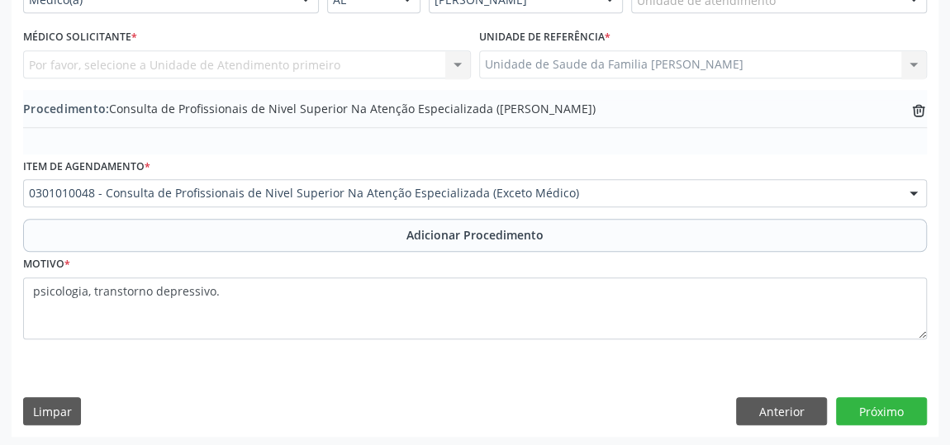
click at [901, 424] on div "Requerente * Médico(a) Médico(a) Enfermeiro(a) Paciente Nenhum resultado encont…" at bounding box center [475, 198] width 927 height 477
click at [898, 408] on button "Próximo" at bounding box center [881, 411] width 91 height 28
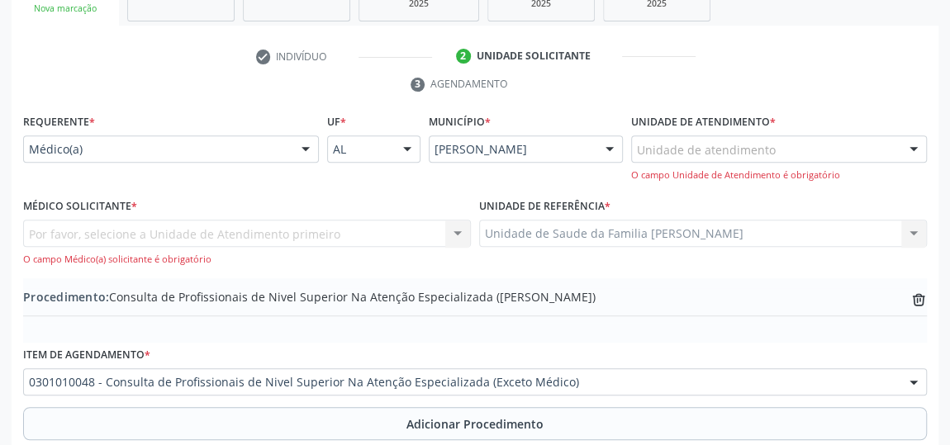
scroll to position [299, 0]
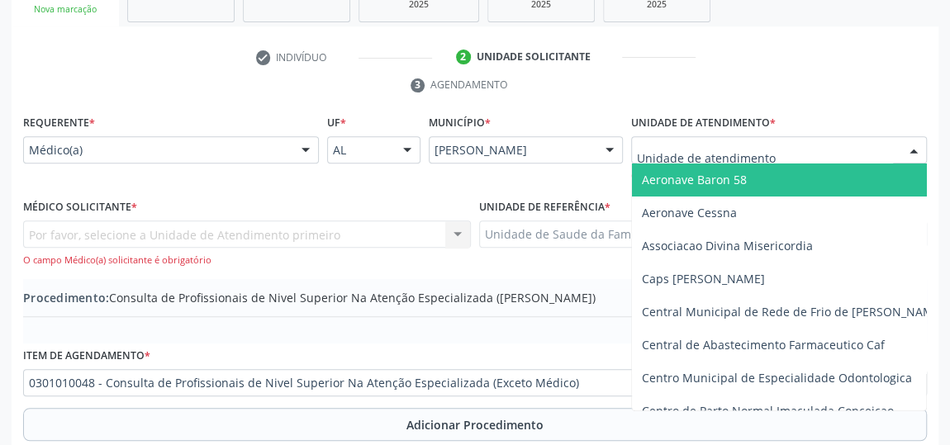
click at [853, 148] on div at bounding box center [779, 150] width 296 height 28
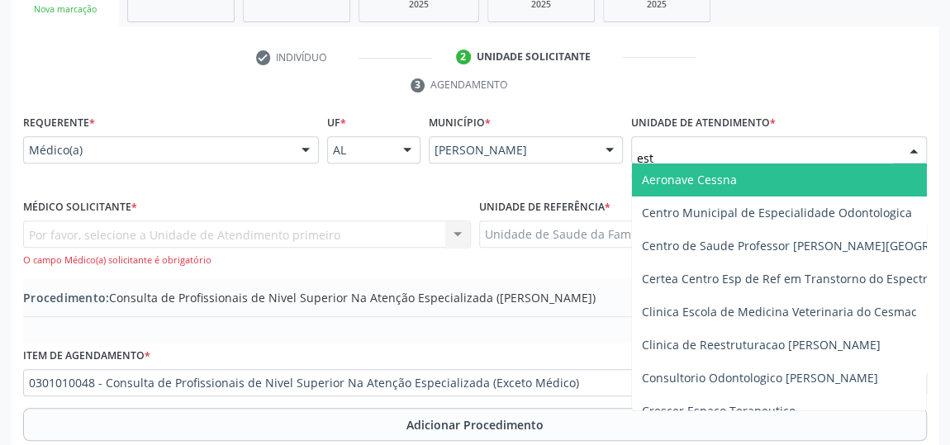
type input "esta"
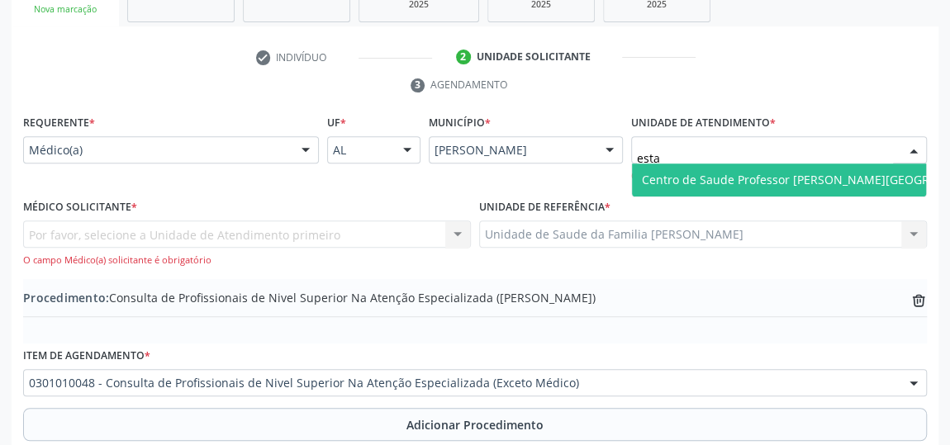
click at [831, 172] on span "Centro de Saude Professor [PERSON_NAME][GEOGRAPHIC_DATA]" at bounding box center [821, 180] width 359 height 16
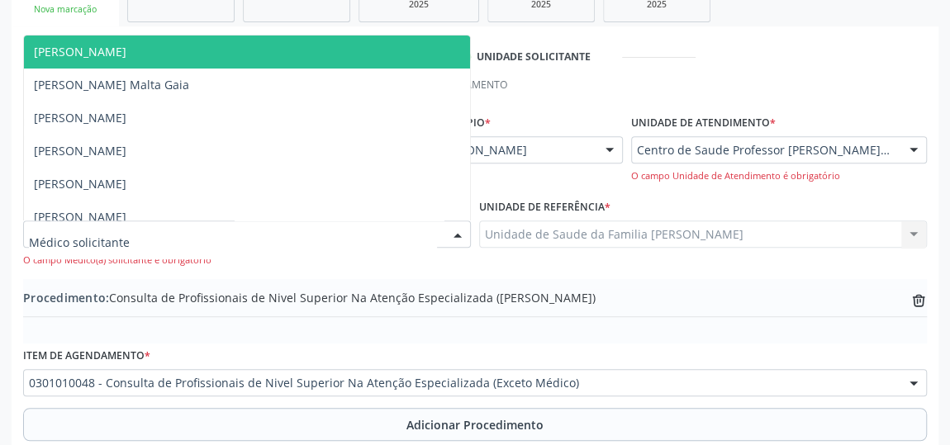
click at [458, 230] on div at bounding box center [457, 235] width 25 height 28
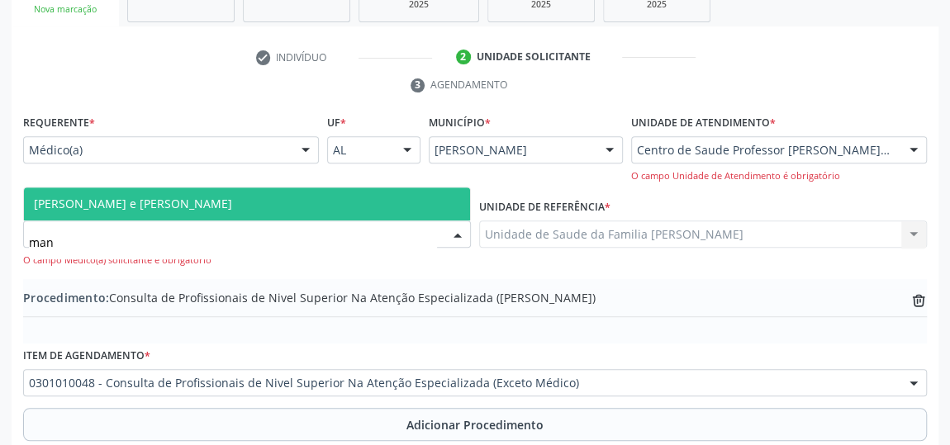
type input "manu"
click at [151, 196] on span "Manuela Oliveira e Silva Antunes" at bounding box center [133, 204] width 198 height 16
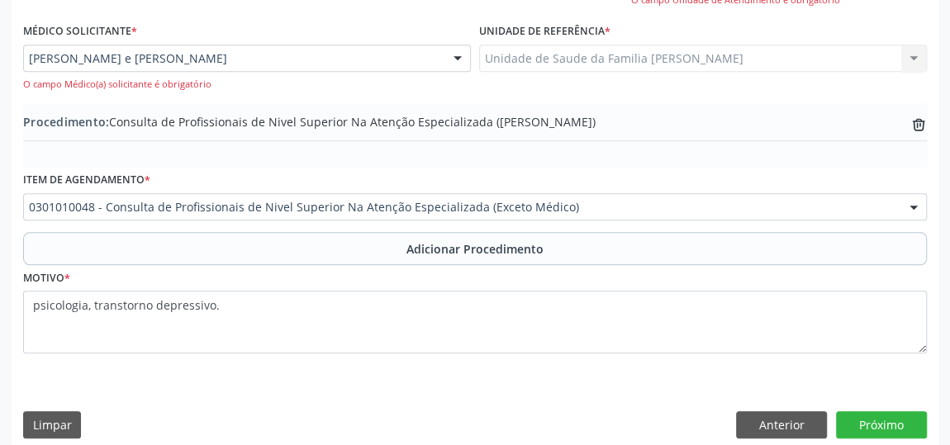
scroll to position [488, 0]
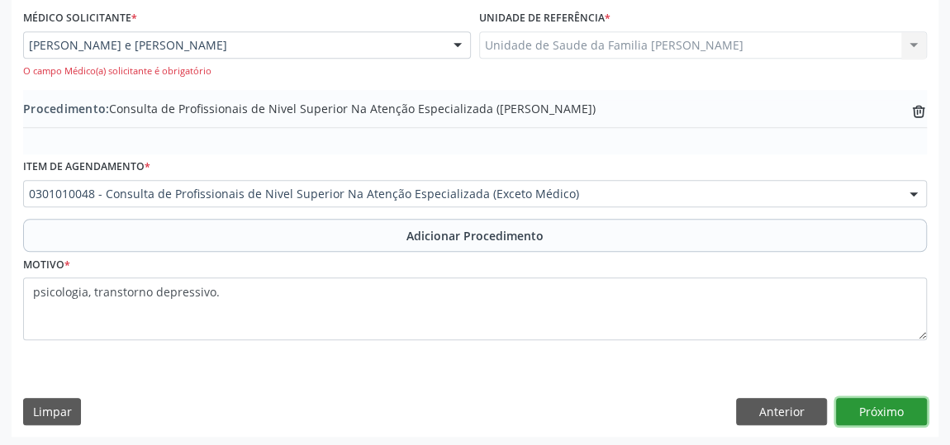
click at [885, 408] on button "Próximo" at bounding box center [881, 412] width 91 height 28
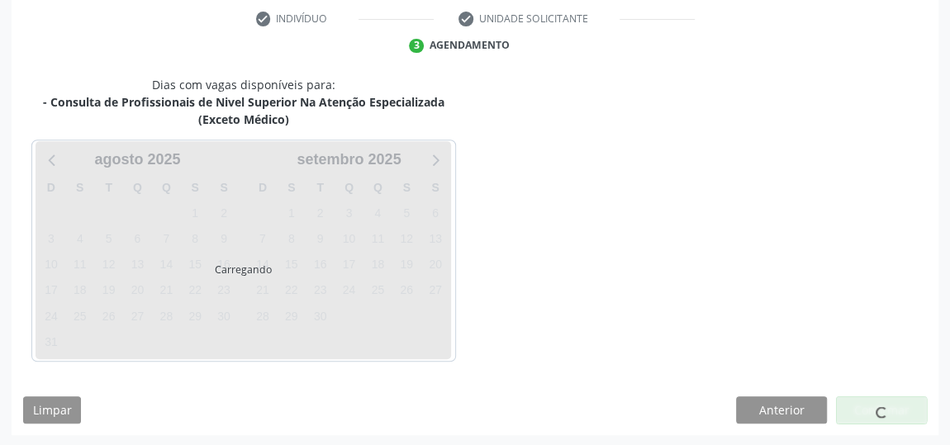
scroll to position [386, 0]
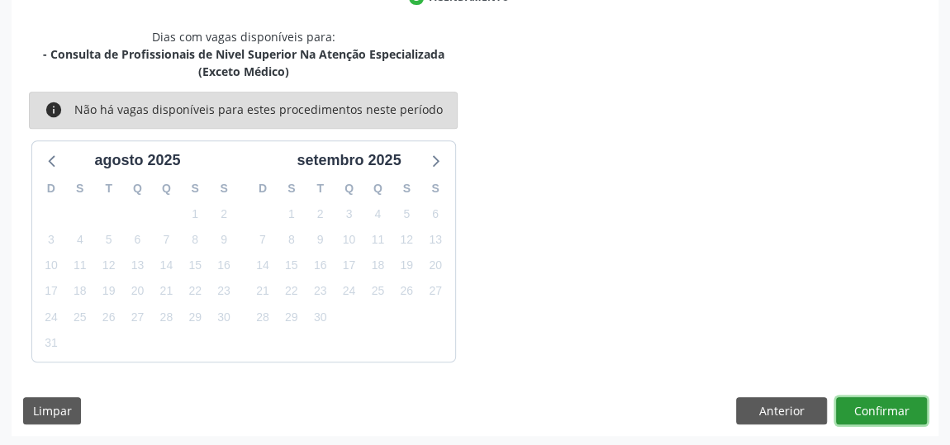
click at [872, 397] on button "Confirmar" at bounding box center [881, 411] width 91 height 28
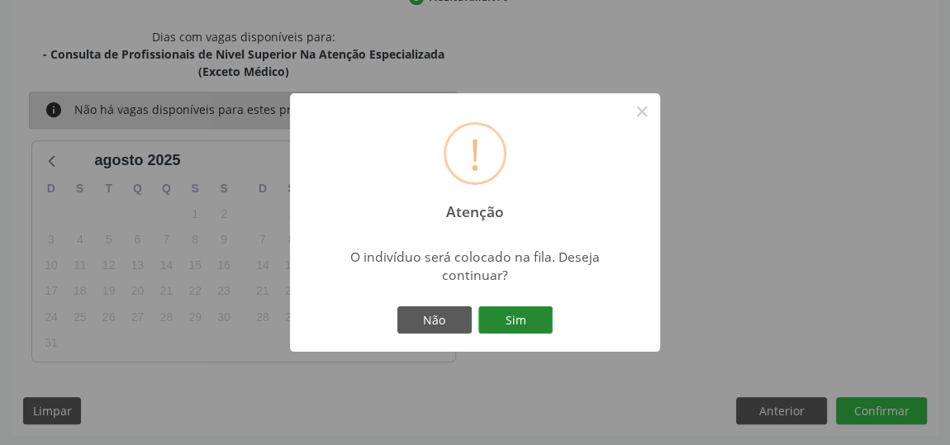
click at [522, 318] on button "Sim" at bounding box center [515, 320] width 74 height 28
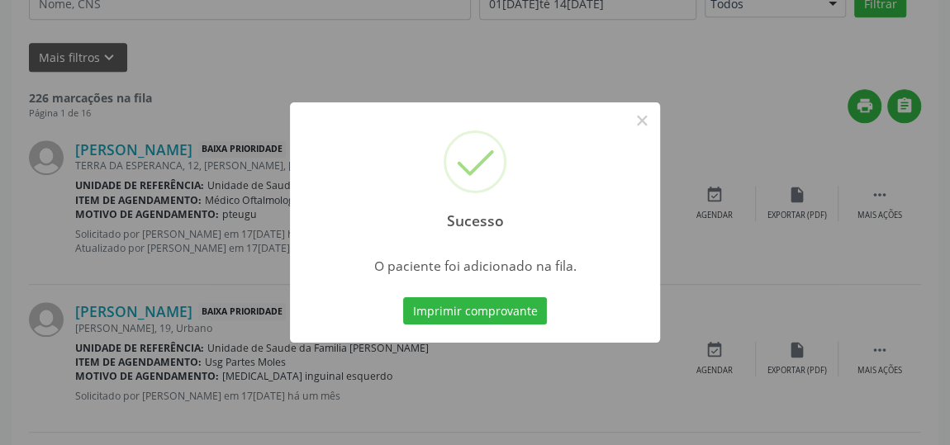
scroll to position [126, 0]
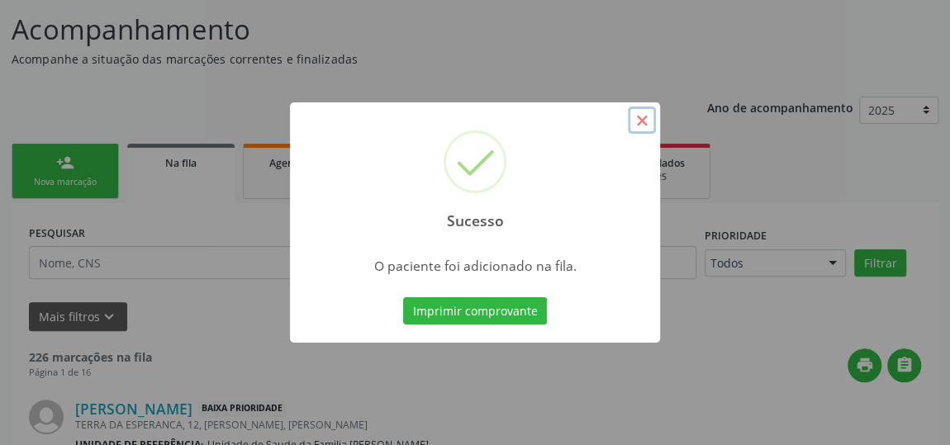
click at [643, 122] on button "×" at bounding box center [642, 121] width 28 height 28
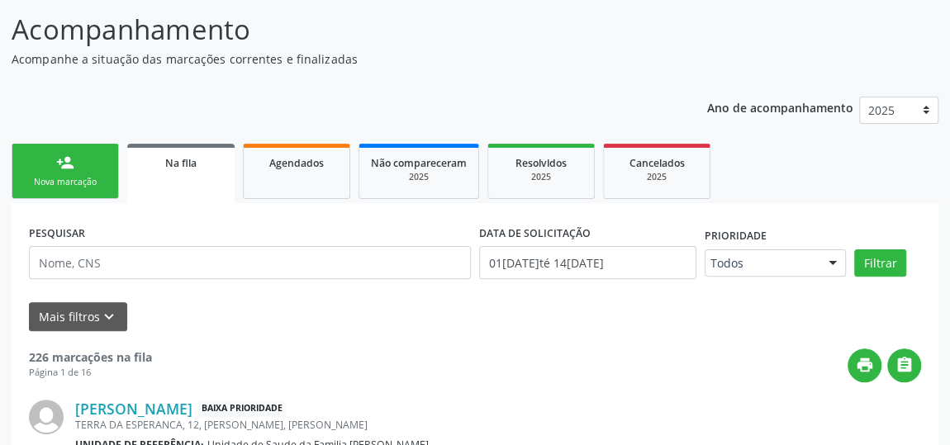
click at [76, 177] on div "Nova marcação" at bounding box center [65, 182] width 83 height 12
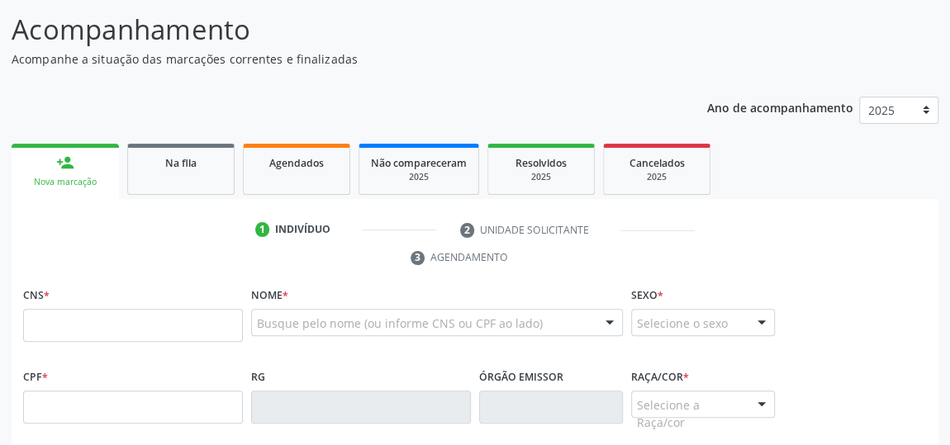
drag, startPoint x: 22, startPoint y: 178, endPoint x: 543, endPoint y: 75, distance: 530.5
click at [543, 75] on div "Acompanhamento Acompanhe a situação das marcações correntes e finalizadas Relat…" at bounding box center [475, 409] width 927 height 800
click at [294, 171] on link "Agendados" at bounding box center [296, 169] width 107 height 51
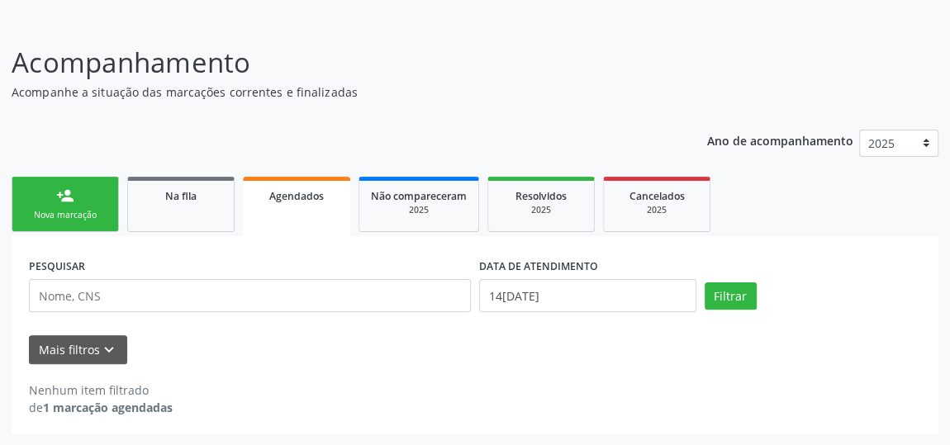
scroll to position [91, 0]
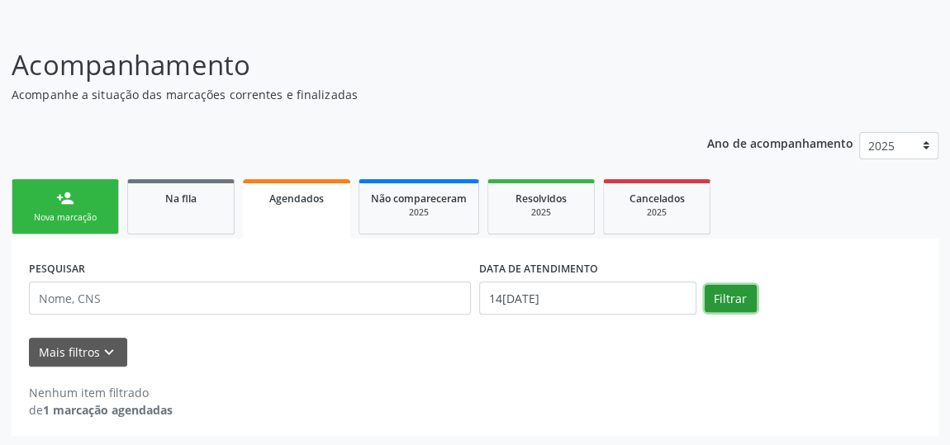
click at [725, 297] on button "Filtrar" at bounding box center [731, 299] width 52 height 28
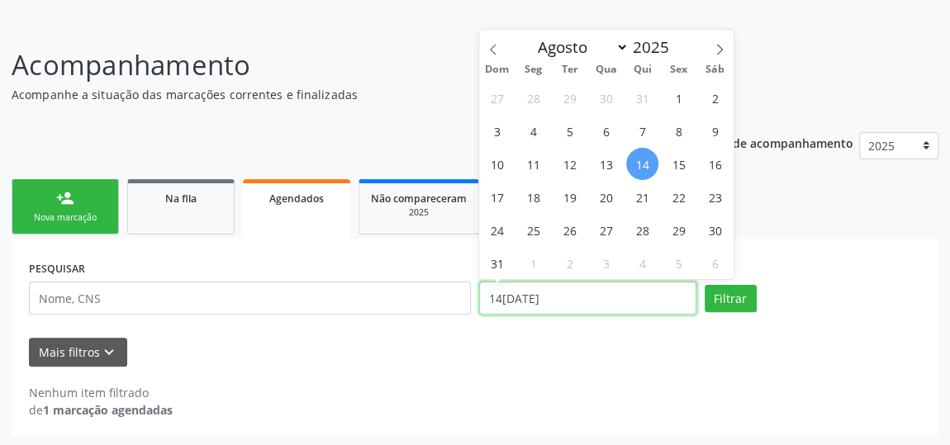
click at [496, 296] on input "14/08/2025" at bounding box center [587, 298] width 217 height 33
click at [639, 197] on span "21" at bounding box center [642, 197] width 32 height 32
type input "21/08/2025"
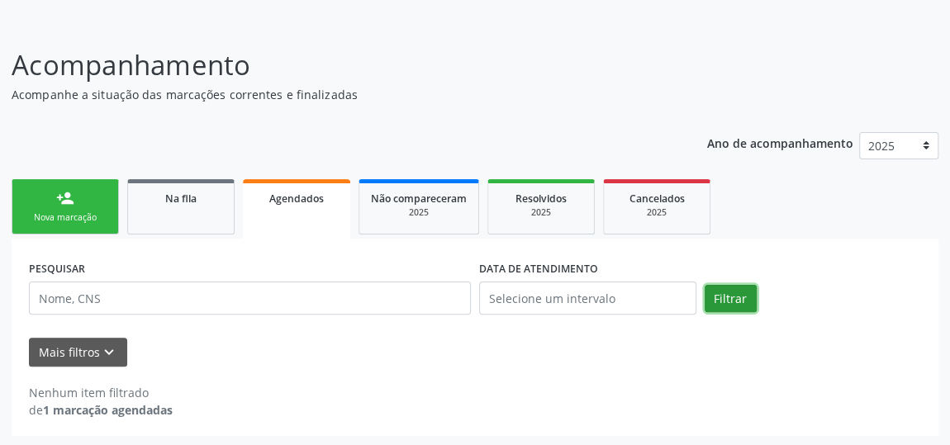
click at [742, 292] on button "Filtrar" at bounding box center [731, 299] width 52 height 28
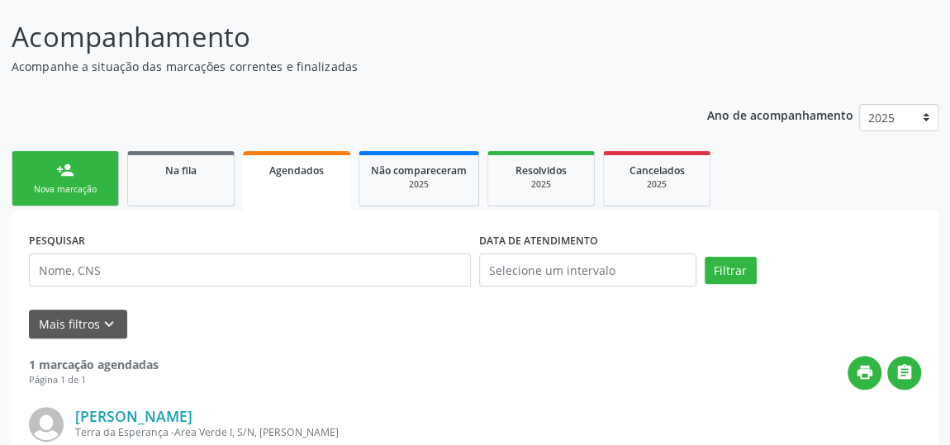
scroll to position [116, 0]
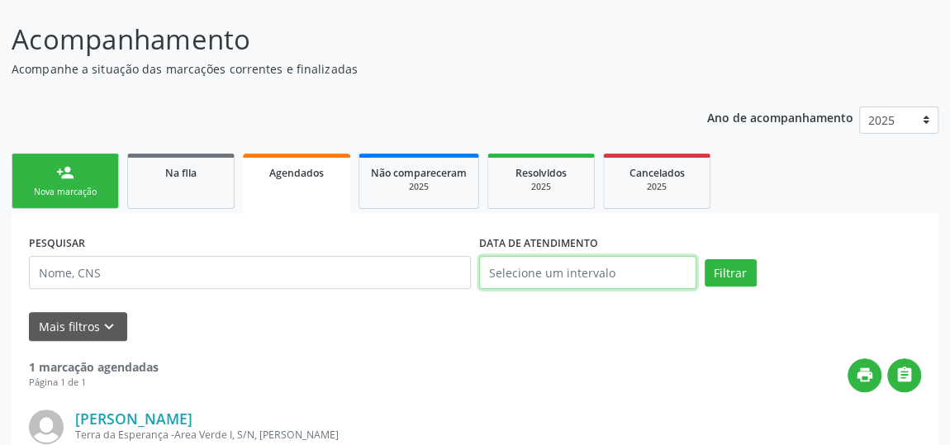
click at [651, 266] on input "text" at bounding box center [587, 272] width 217 height 33
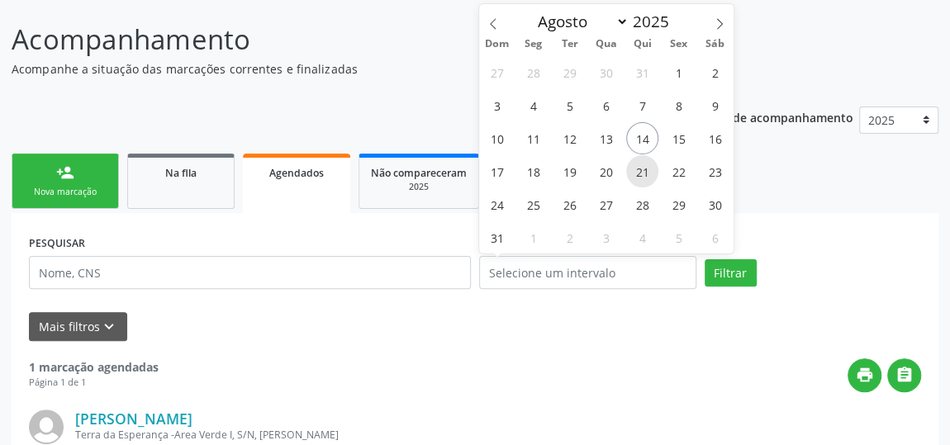
click at [648, 173] on span "21" at bounding box center [642, 171] width 32 height 32
type input "21/08/2025"
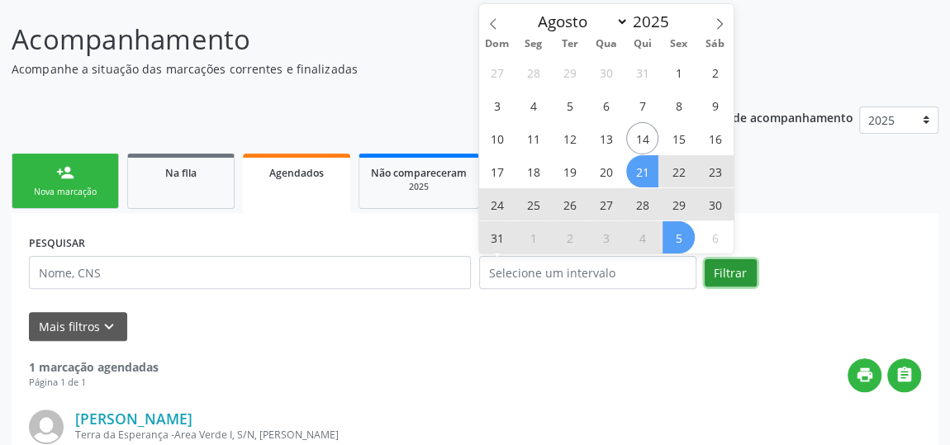
click at [727, 273] on button "Filtrar" at bounding box center [731, 273] width 52 height 28
select select "7"
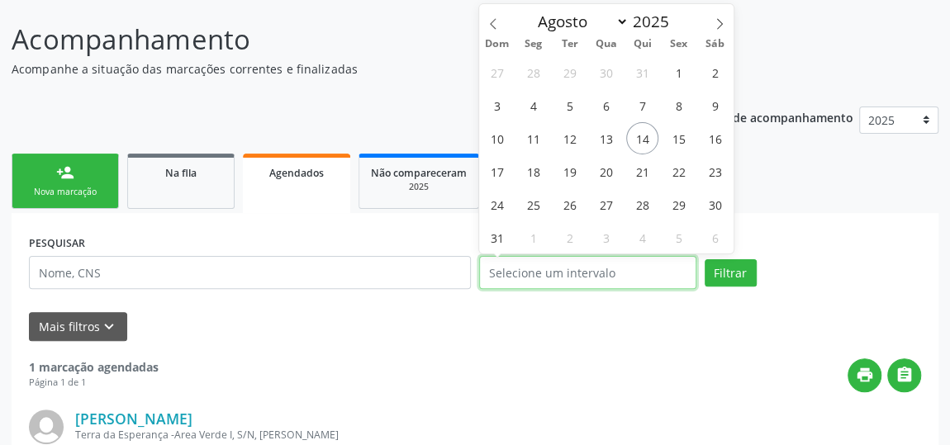
click at [624, 275] on input "text" at bounding box center [587, 272] width 217 height 33
click at [646, 172] on span "21" at bounding box center [642, 171] width 32 height 32
type input "21/08/2025"
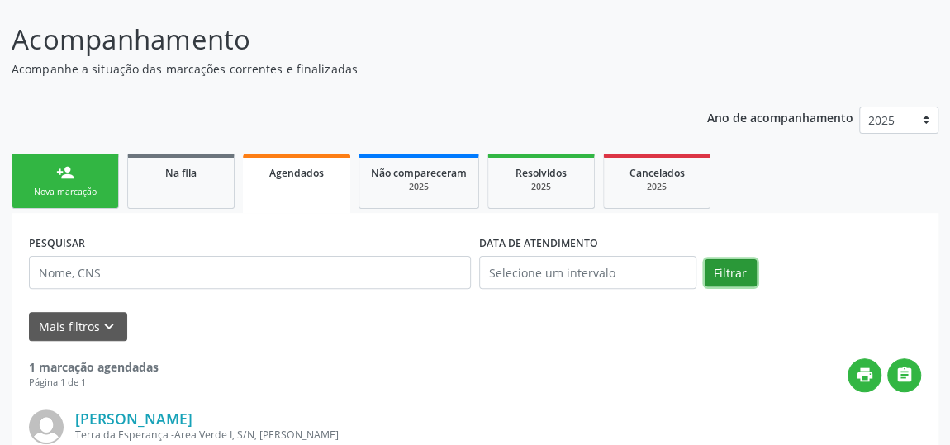
click at [736, 270] on button "Filtrar" at bounding box center [731, 273] width 52 height 28
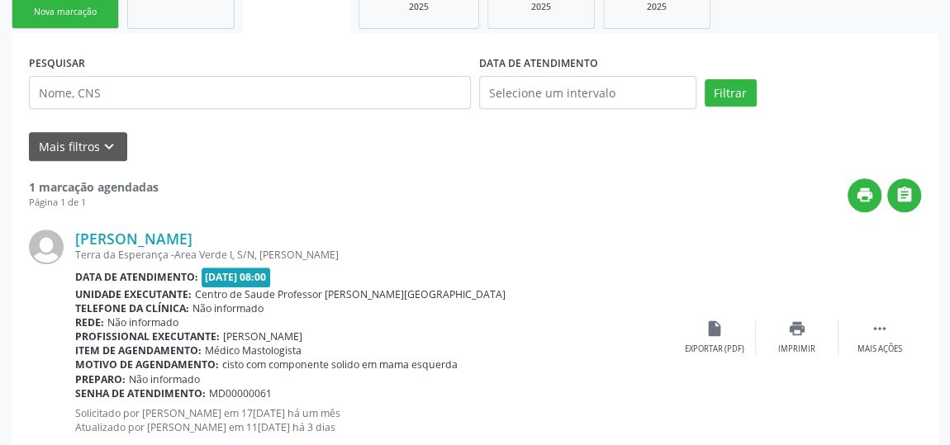
scroll to position [267, 0]
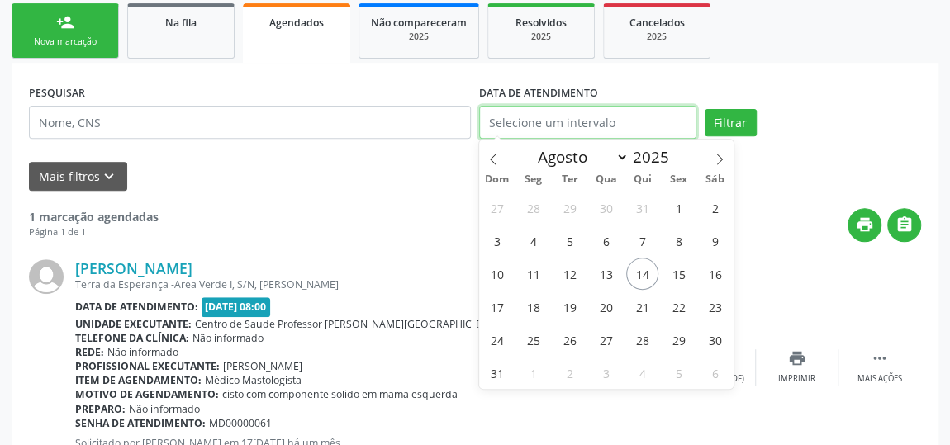
click at [657, 125] on input "text" at bounding box center [587, 122] width 217 height 33
click at [574, 339] on span "26" at bounding box center [569, 340] width 32 height 32
type input "26/08/2025"
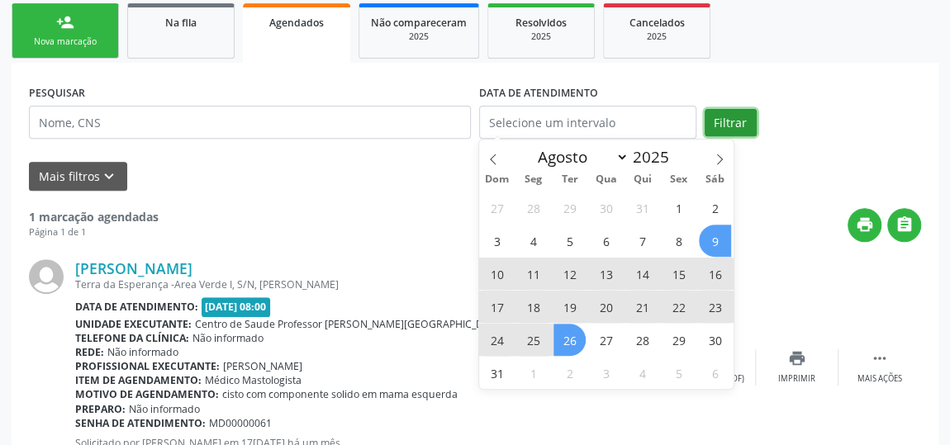
select select "7"
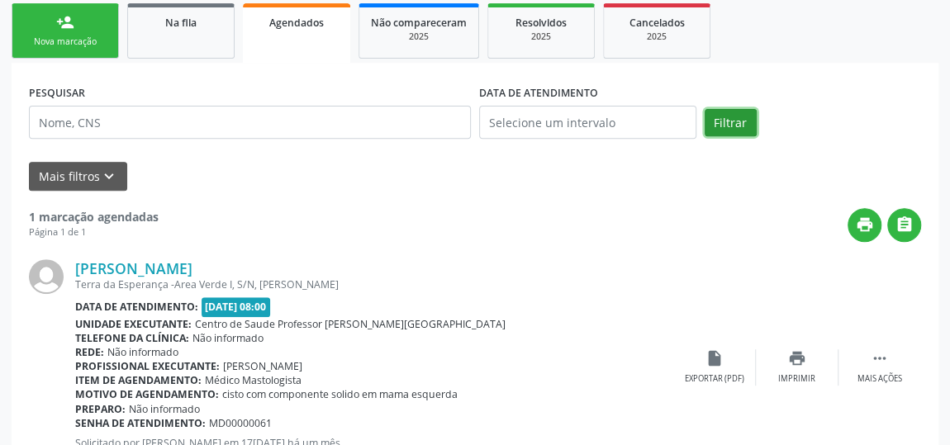
click at [734, 119] on button "Filtrar" at bounding box center [731, 123] width 52 height 28
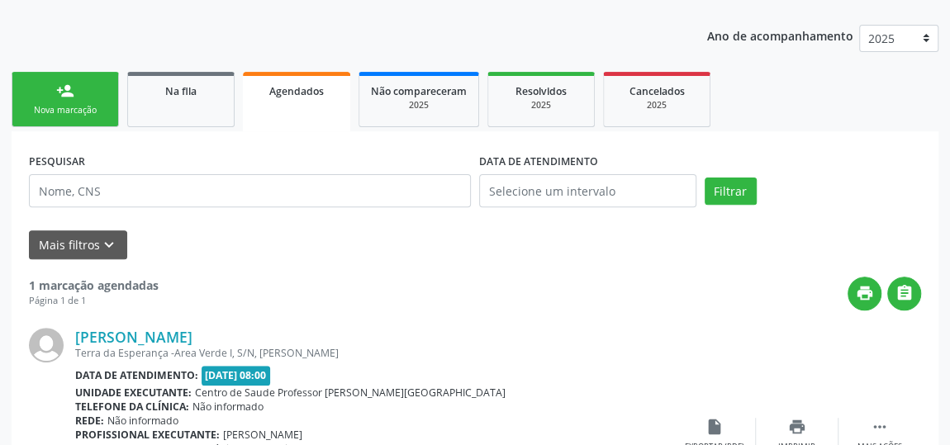
scroll to position [192, 0]
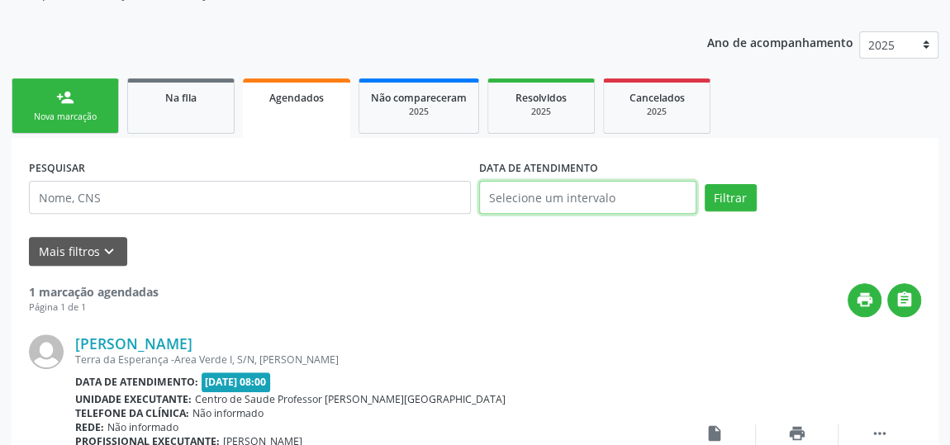
click at [624, 184] on input "text" at bounding box center [587, 197] width 217 height 33
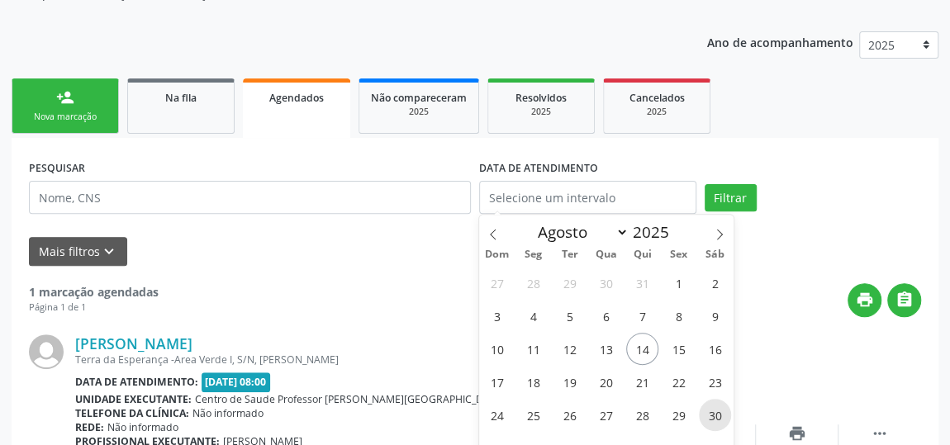
click at [714, 415] on span "30" at bounding box center [715, 415] width 32 height 32
type input "30/08/2025"
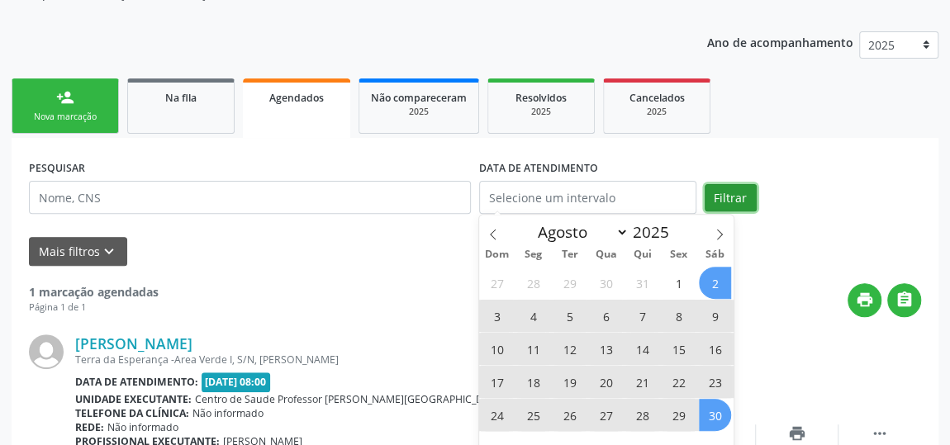
click at [726, 191] on button "Filtrar" at bounding box center [731, 198] width 52 height 28
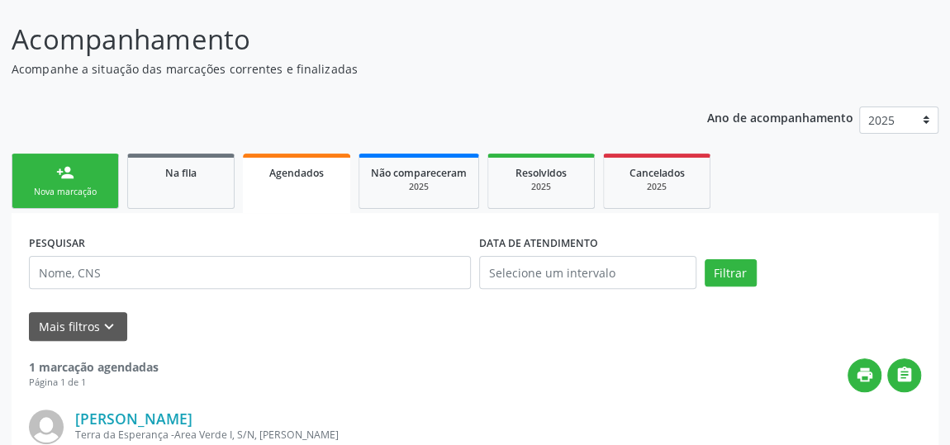
scroll to position [41, 0]
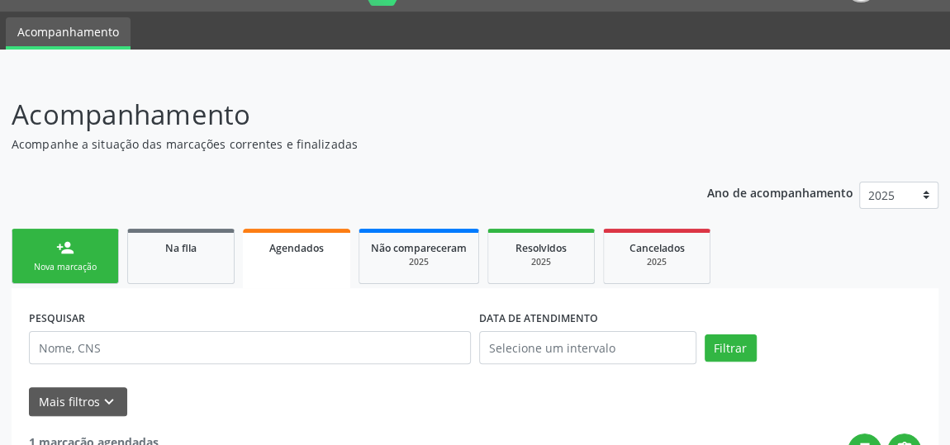
click at [46, 263] on div "Nova marcação" at bounding box center [65, 267] width 83 height 12
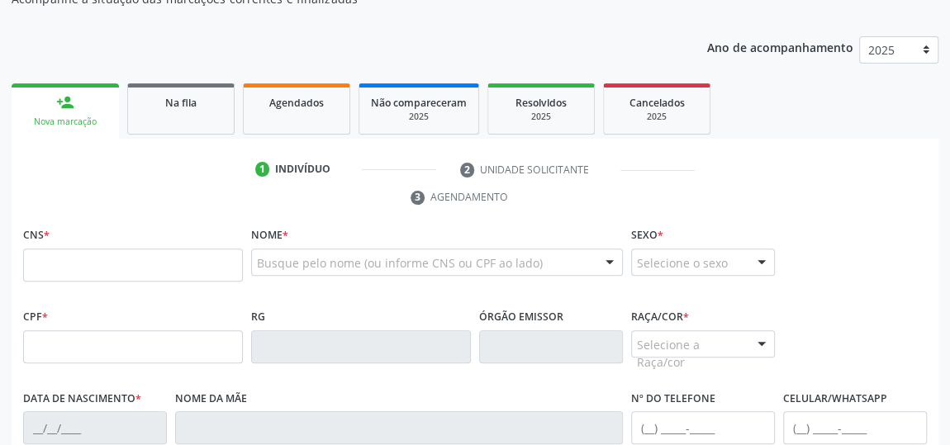
scroll to position [192, 0]
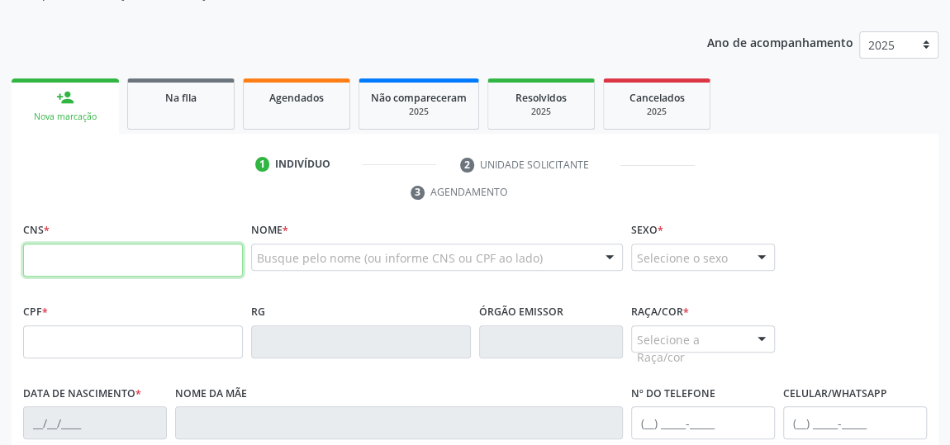
click at [149, 259] on input "text" at bounding box center [133, 260] width 220 height 33
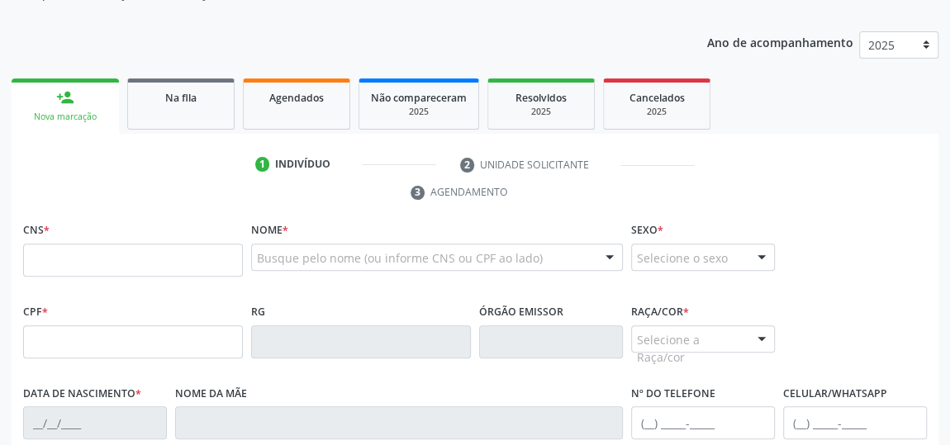
drag, startPoint x: 281, startPoint y: 102, endPoint x: 368, endPoint y: 133, distance: 93.0
click at [281, 101] on span "Agendados" at bounding box center [296, 98] width 55 height 14
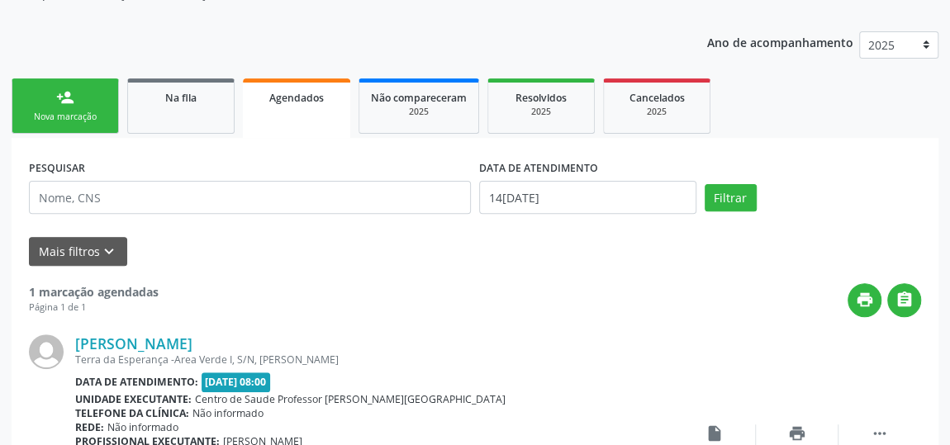
scroll to position [341, 0]
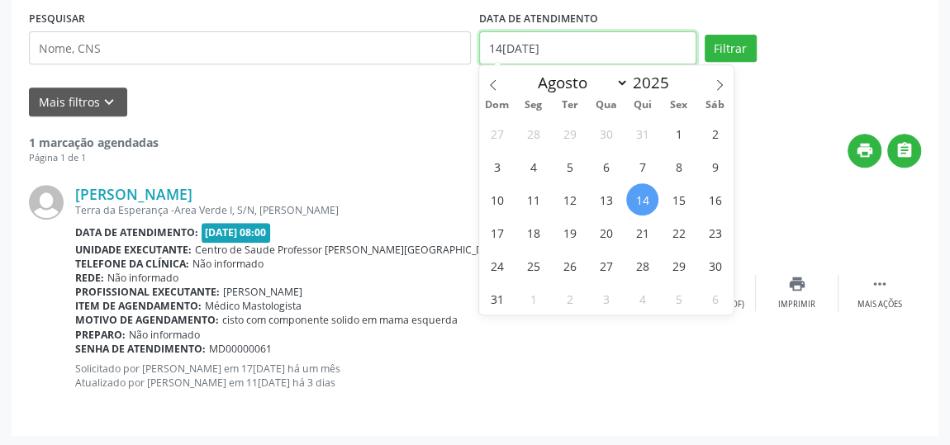
click at [588, 38] on input "14/08/2025" at bounding box center [587, 47] width 217 height 33
click at [572, 167] on span "5" at bounding box center [569, 166] width 32 height 32
type input "05/08/2025"
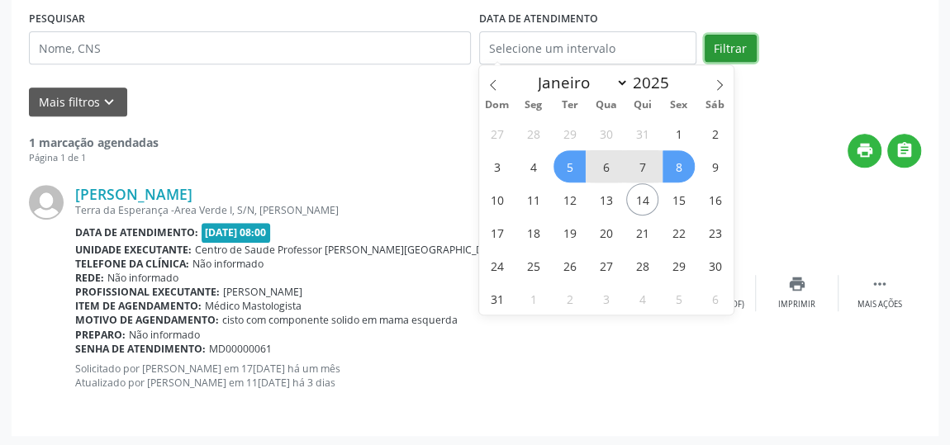
click at [740, 46] on button "Filtrar" at bounding box center [731, 49] width 52 height 28
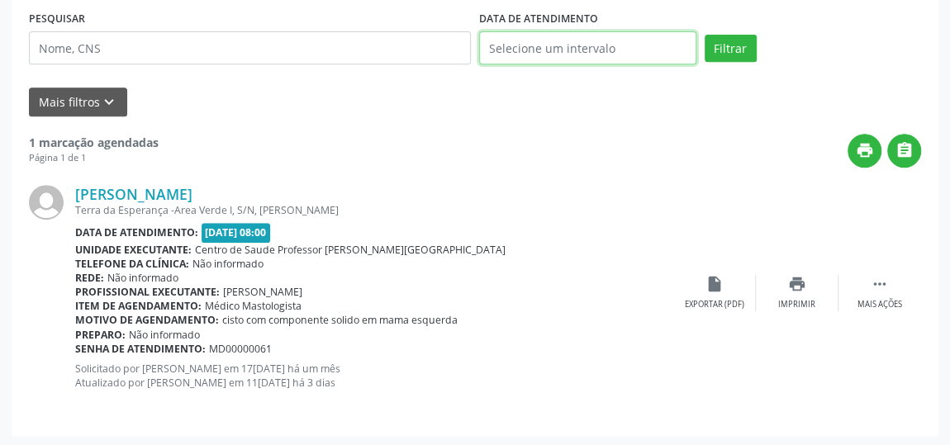
click at [652, 52] on input "text" at bounding box center [587, 47] width 217 height 33
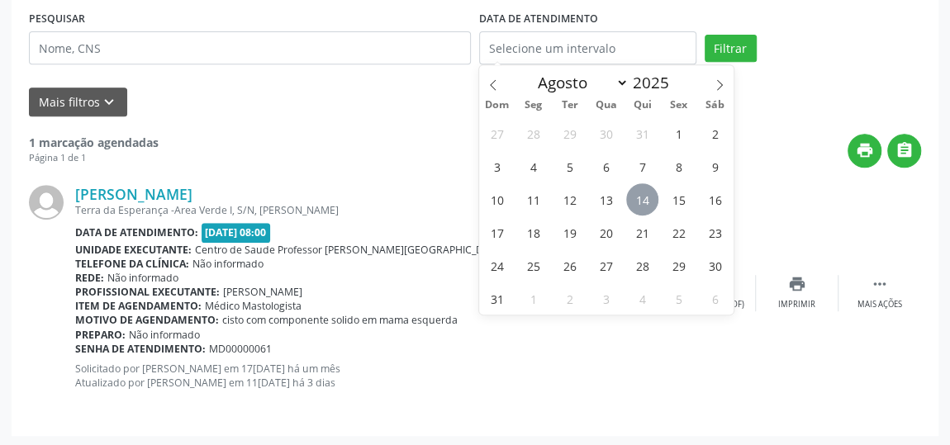
click at [640, 207] on span "14" at bounding box center [642, 199] width 32 height 32
type input "14/08/2025"
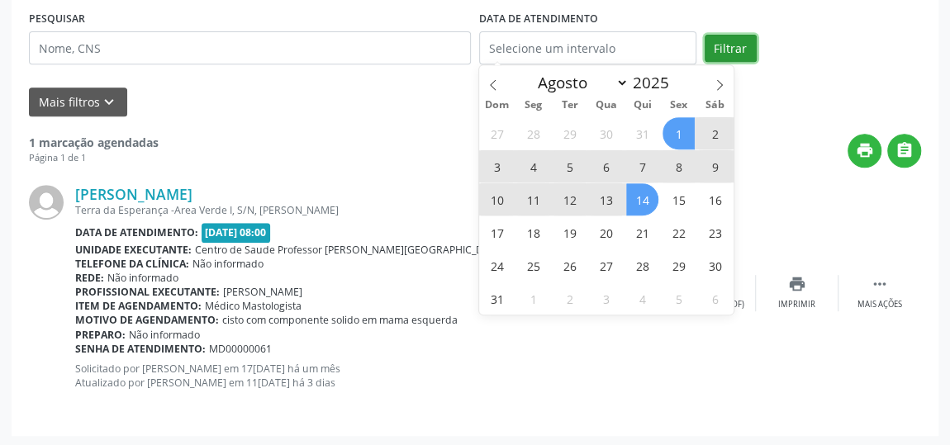
click at [741, 47] on button "Filtrar" at bounding box center [731, 49] width 52 height 28
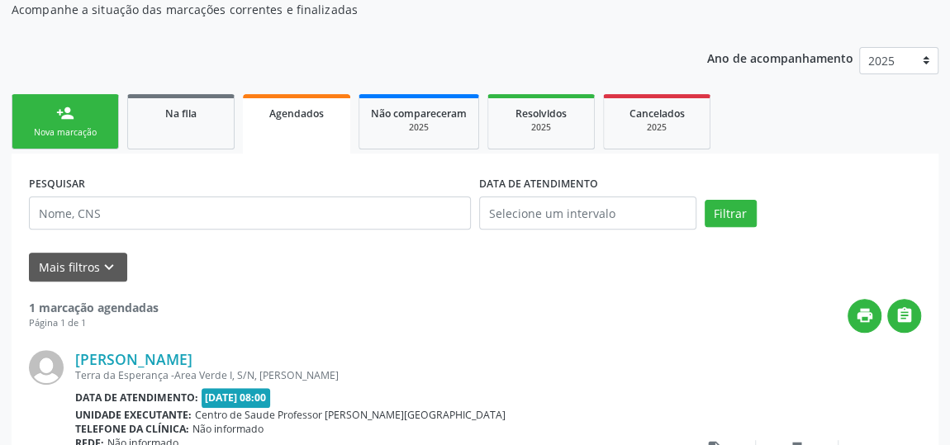
scroll to position [41, 0]
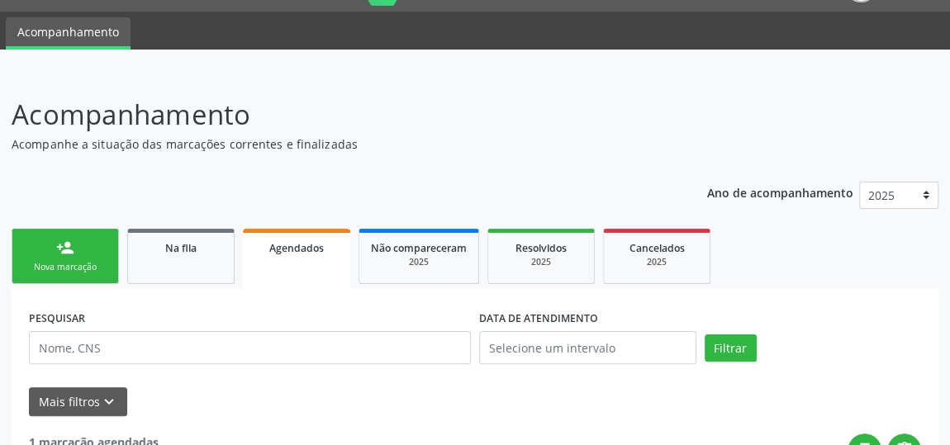
click at [46, 261] on div "Nova marcação" at bounding box center [65, 267] width 83 height 12
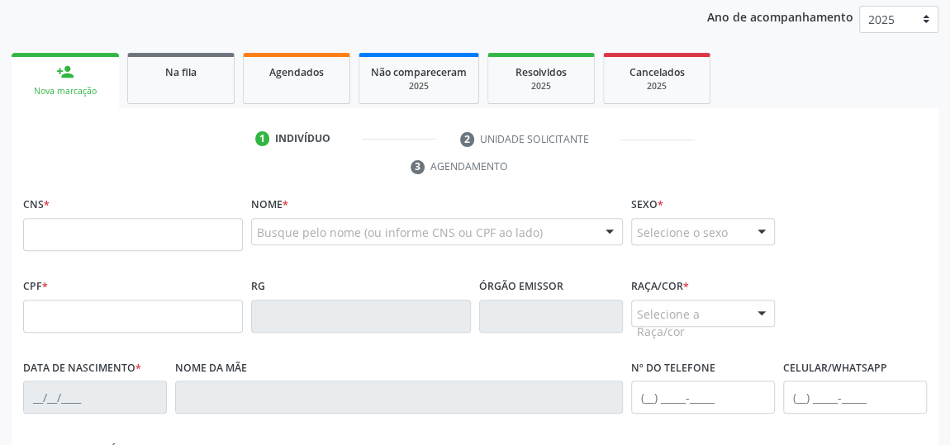
scroll to position [267, 0]
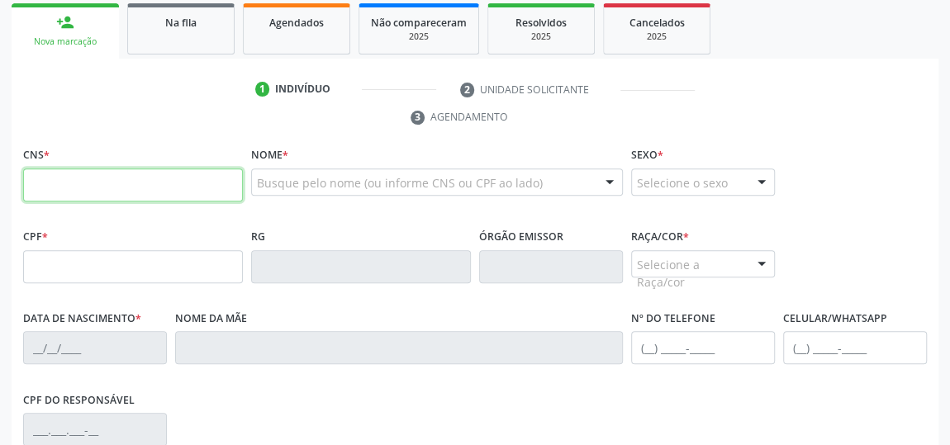
click at [116, 174] on input "text" at bounding box center [133, 184] width 220 height 33
type input "705 8044 7913 2536"
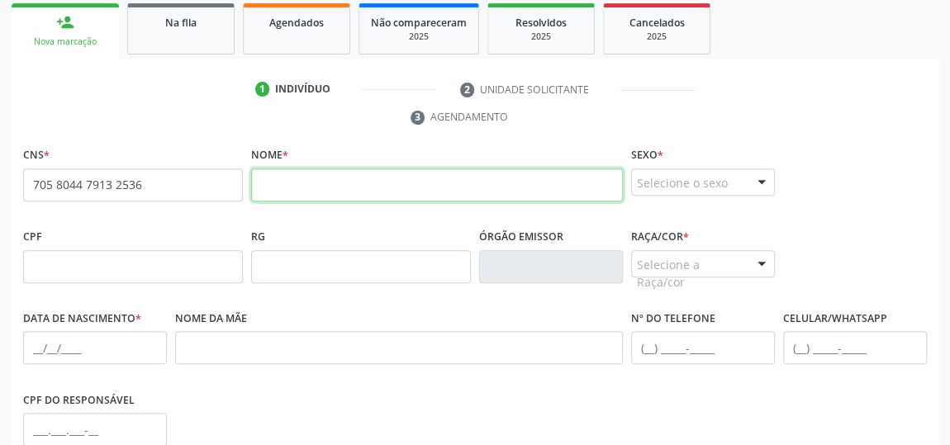
click at [442, 183] on input "text" at bounding box center [437, 184] width 372 height 33
type input "jose felipe dos santos souza"
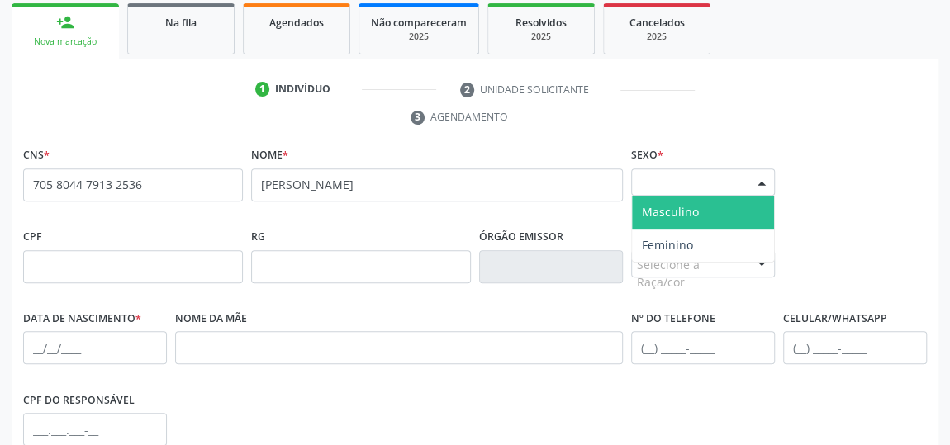
click at [768, 178] on div at bounding box center [761, 183] width 25 height 28
click at [724, 217] on span "Masculino" at bounding box center [703, 212] width 142 height 33
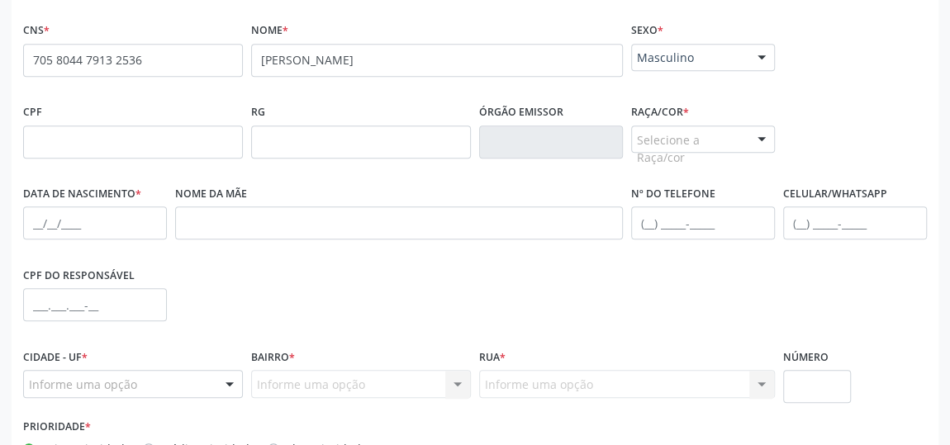
scroll to position [416, 0]
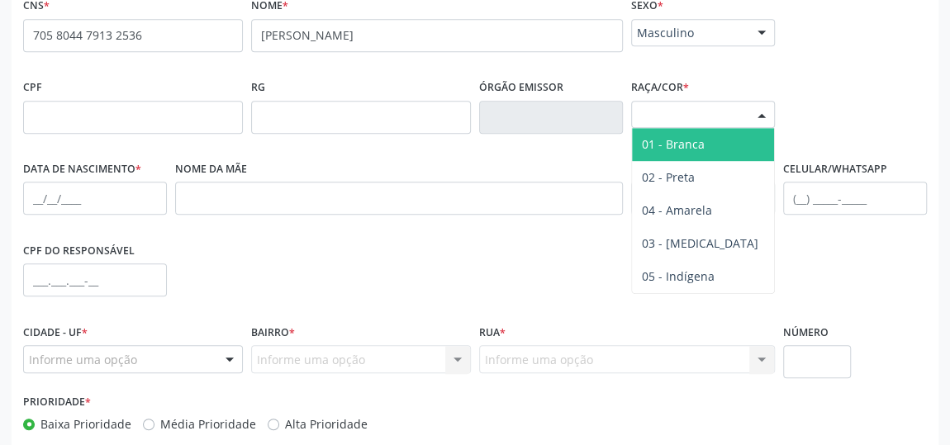
click at [757, 115] on div at bounding box center [761, 116] width 25 height 28
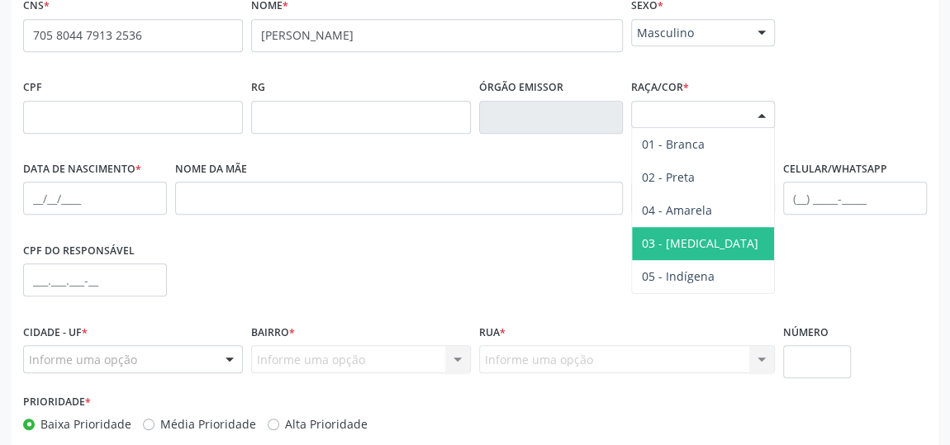
click at [695, 244] on span "03 - [MEDICAL_DATA]" at bounding box center [700, 243] width 116 height 16
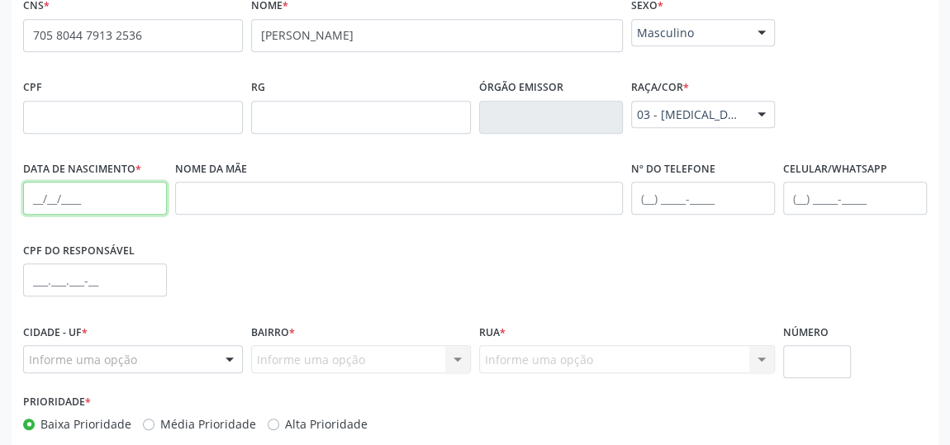
click at [134, 189] on input "text" at bounding box center [95, 198] width 144 height 33
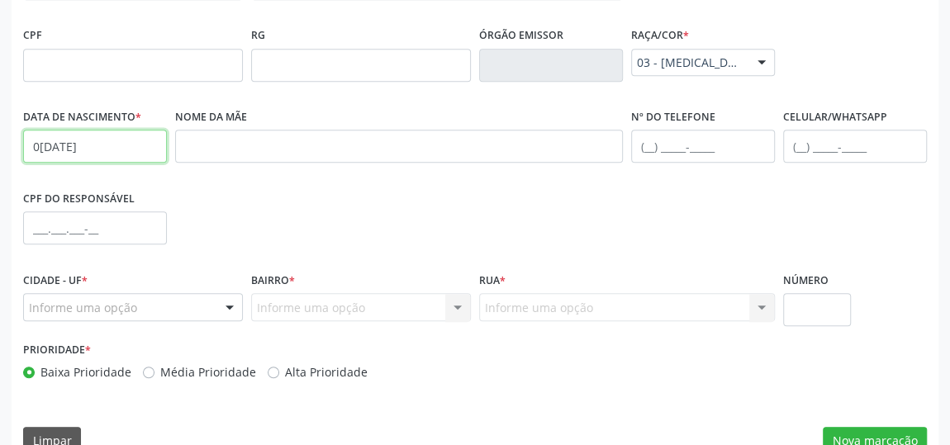
scroll to position [499, 0]
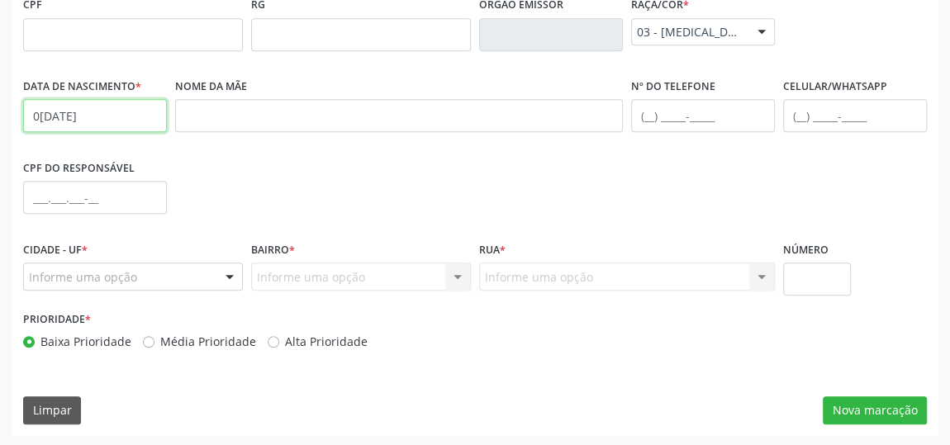
type input "04/04/2006"
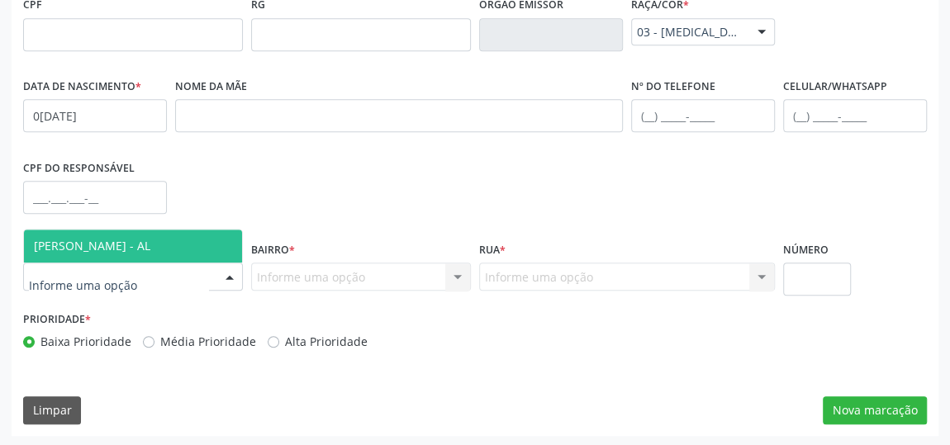
click at [231, 278] on div at bounding box center [229, 277] width 25 height 28
click at [189, 240] on span "[PERSON_NAME] - AL" at bounding box center [133, 246] width 218 height 33
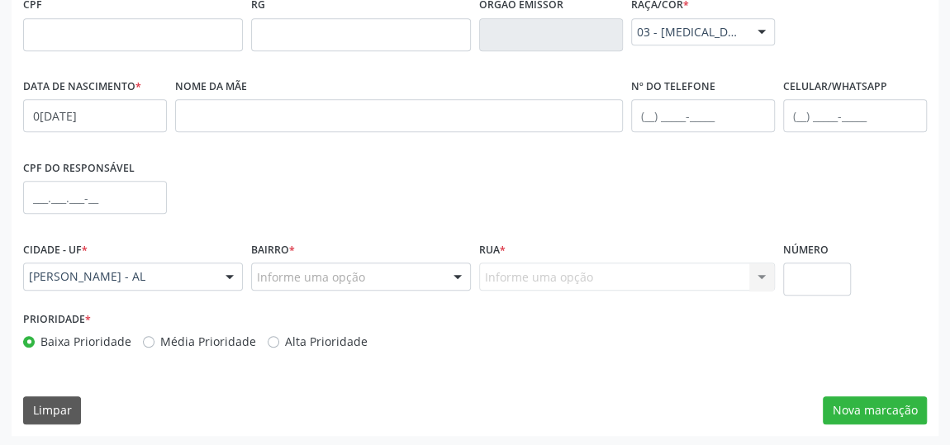
click at [451, 278] on div at bounding box center [457, 277] width 25 height 28
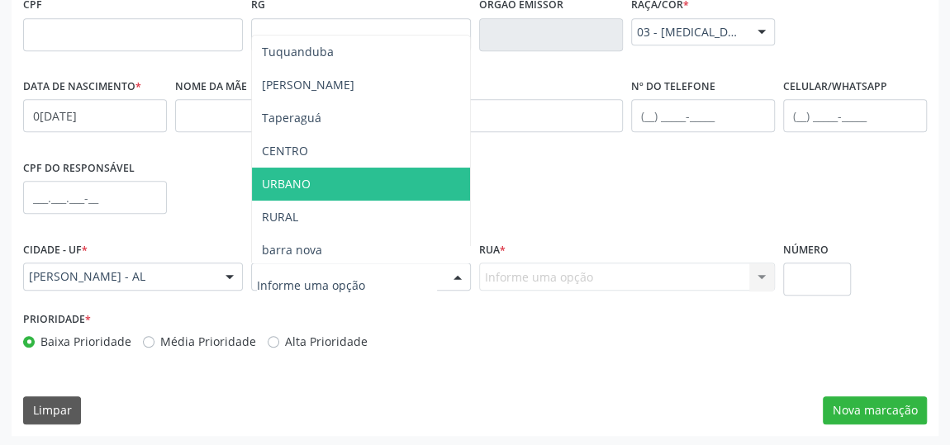
click at [330, 178] on span "URBANO" at bounding box center [361, 184] width 218 height 33
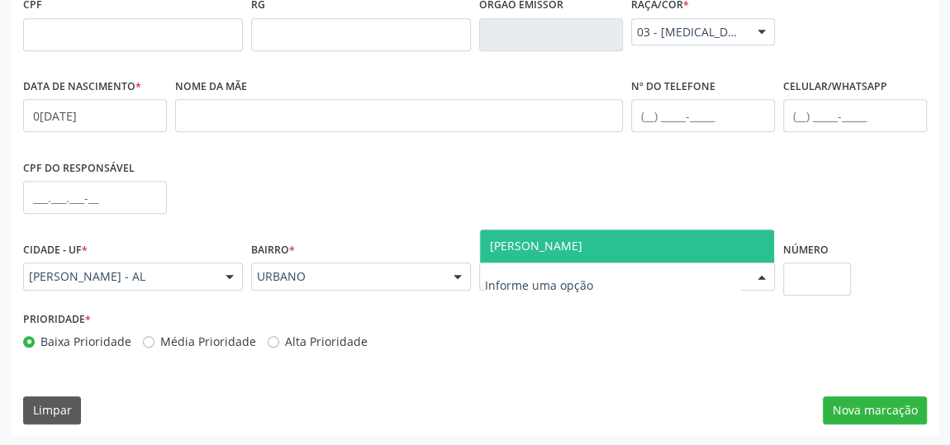
click at [760, 268] on div at bounding box center [761, 277] width 25 height 28
click at [614, 234] on span "[PERSON_NAME]" at bounding box center [627, 246] width 294 height 33
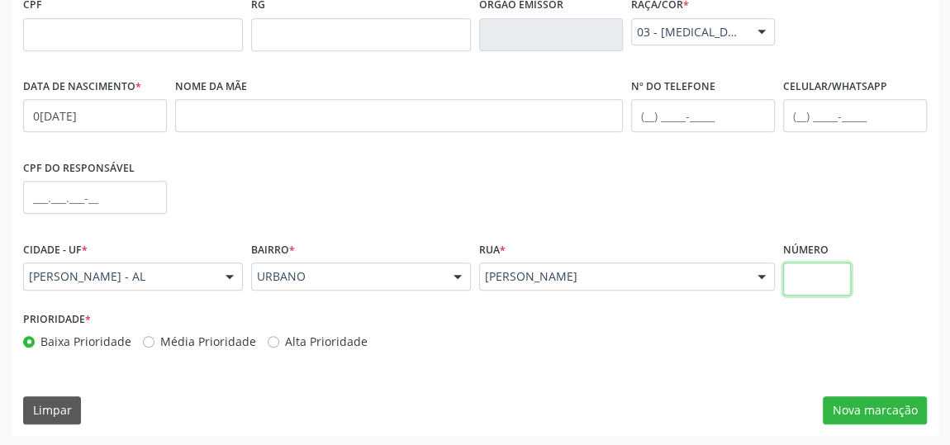
click at [798, 281] on input "text" at bounding box center [817, 279] width 68 height 33
type input "17"
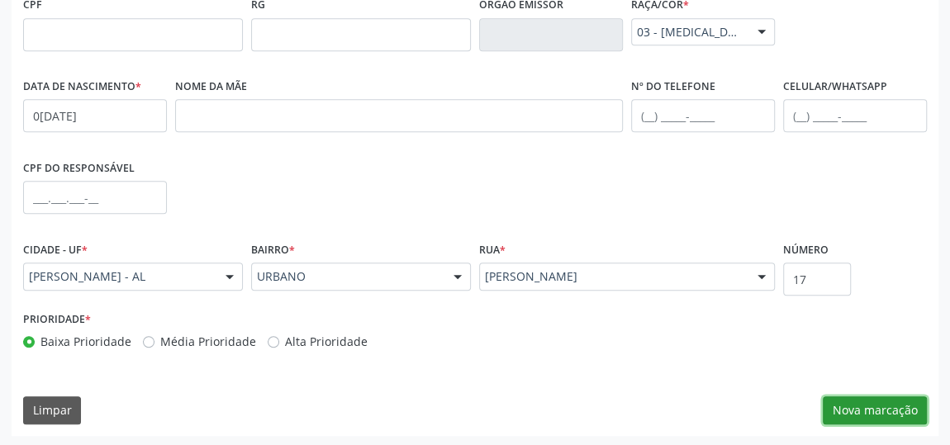
click at [888, 396] on button "Nova marcação" at bounding box center [875, 410] width 104 height 28
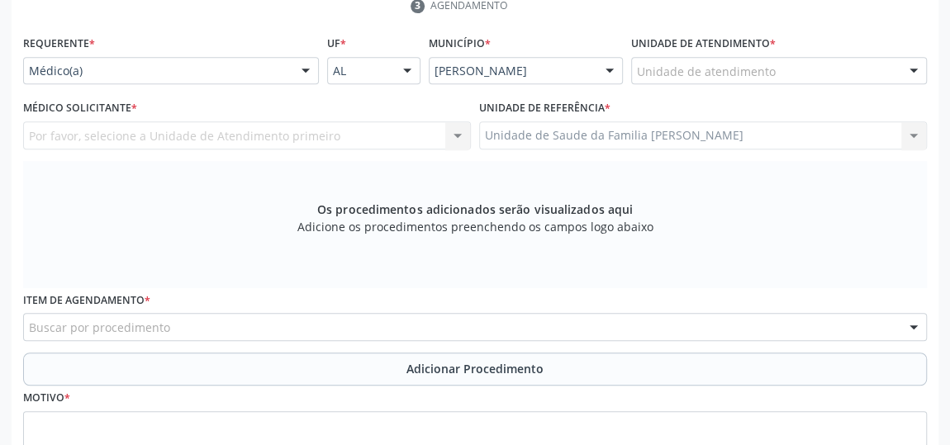
scroll to position [273, 0]
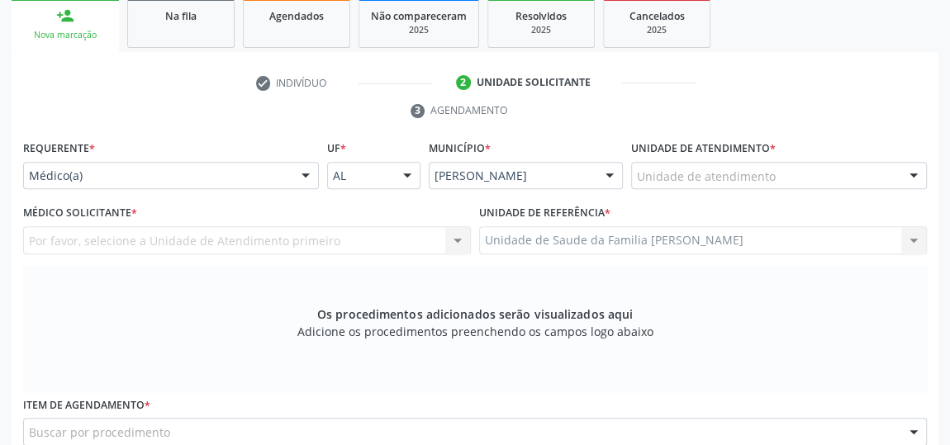
click at [873, 162] on div "Unidade de atendimento" at bounding box center [779, 176] width 296 height 28
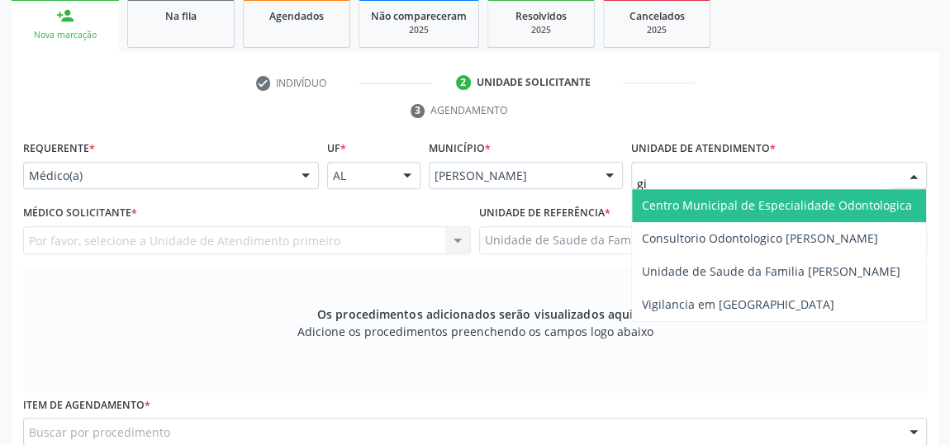
type input "gis"
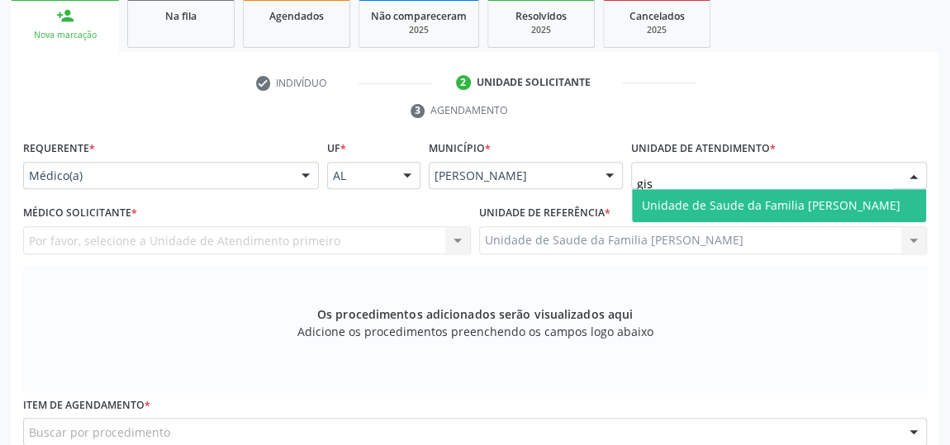
click at [789, 200] on span "Unidade de Saude da Familia [PERSON_NAME]" at bounding box center [771, 205] width 259 height 16
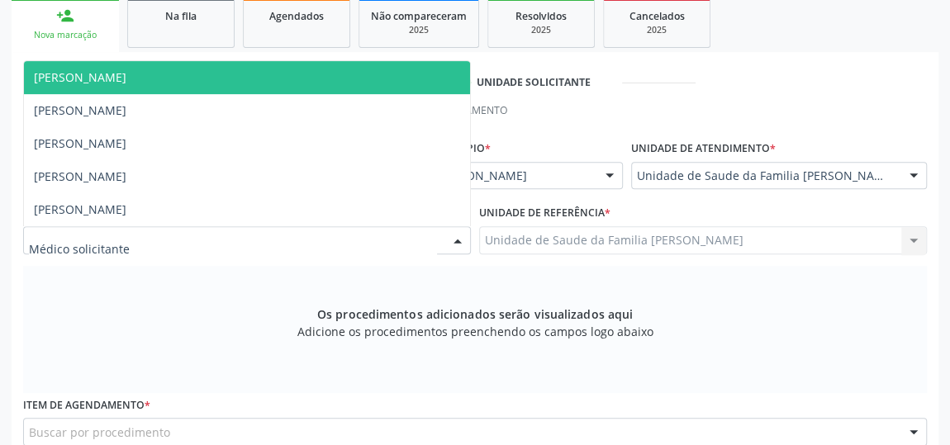
click at [460, 242] on div at bounding box center [457, 241] width 25 height 28
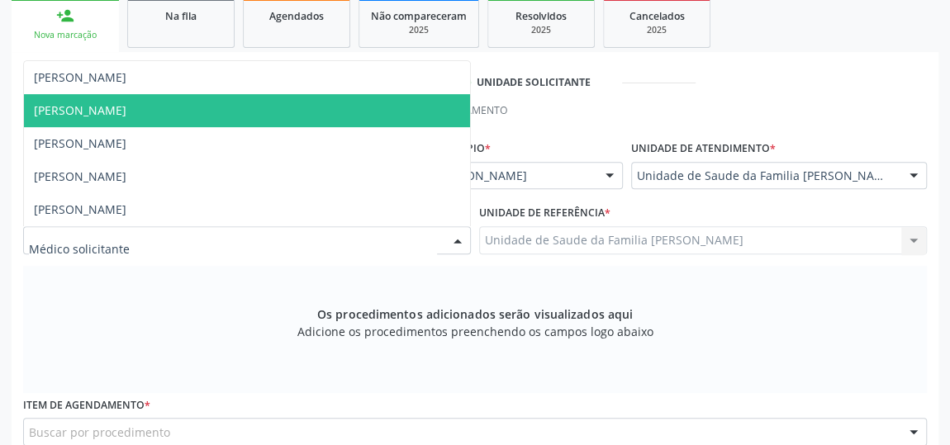
click at [168, 108] on span "[PERSON_NAME]" at bounding box center [247, 110] width 446 height 33
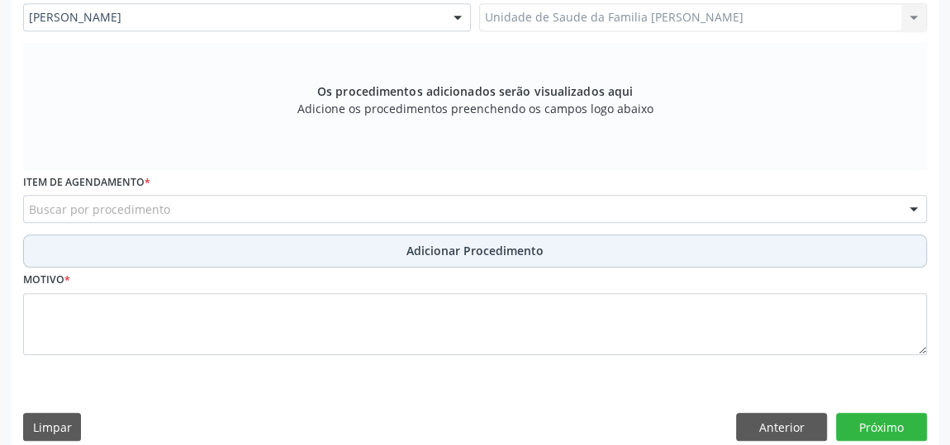
scroll to position [499, 0]
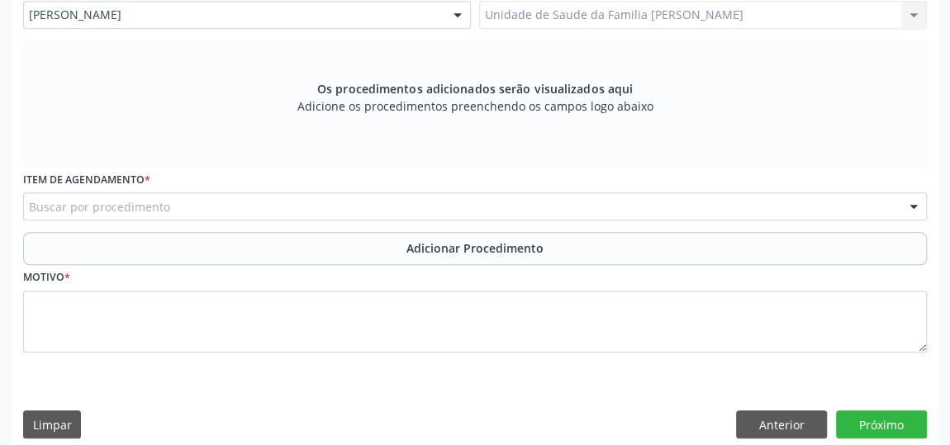
click at [300, 201] on div "Buscar por procedimento" at bounding box center [475, 206] width 904 height 28
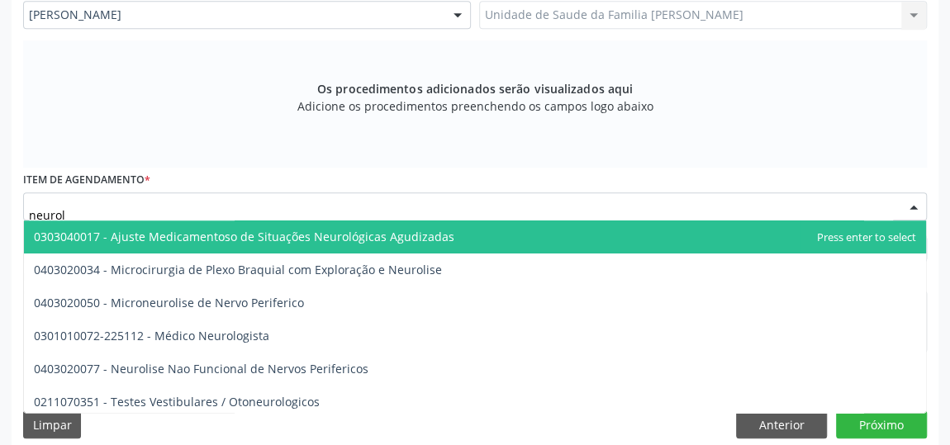
type input "neurolo"
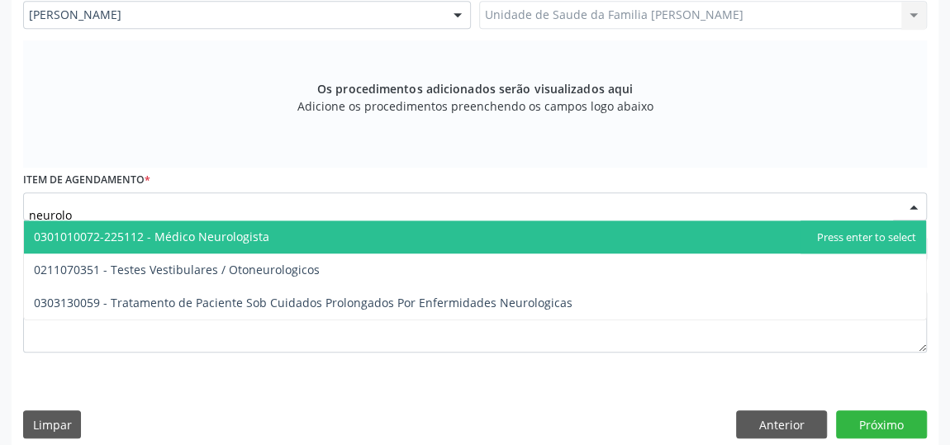
click at [275, 235] on span "0301010072-225112 - Médico Neurologista" at bounding box center [475, 237] width 902 height 33
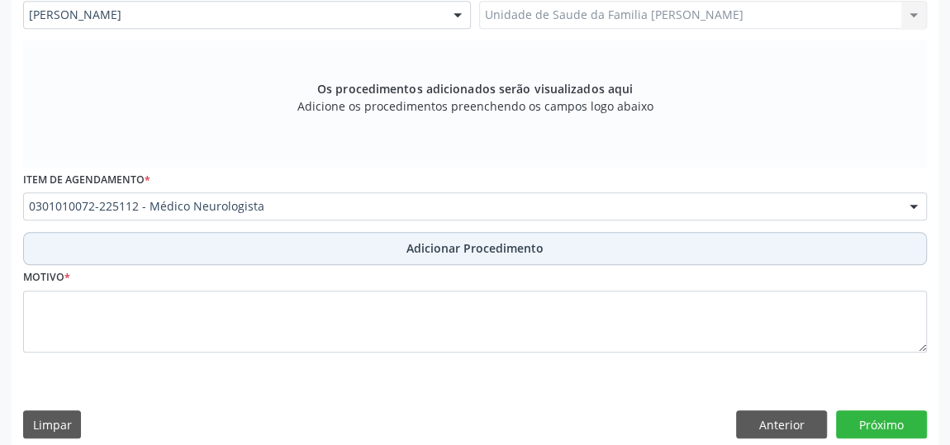
click at [492, 246] on span "Adicionar Procedimento" at bounding box center [474, 248] width 137 height 17
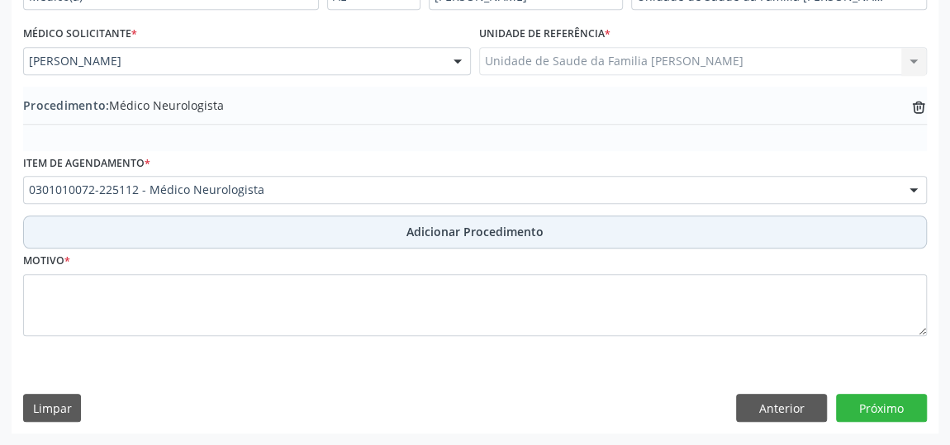
scroll to position [449, 0]
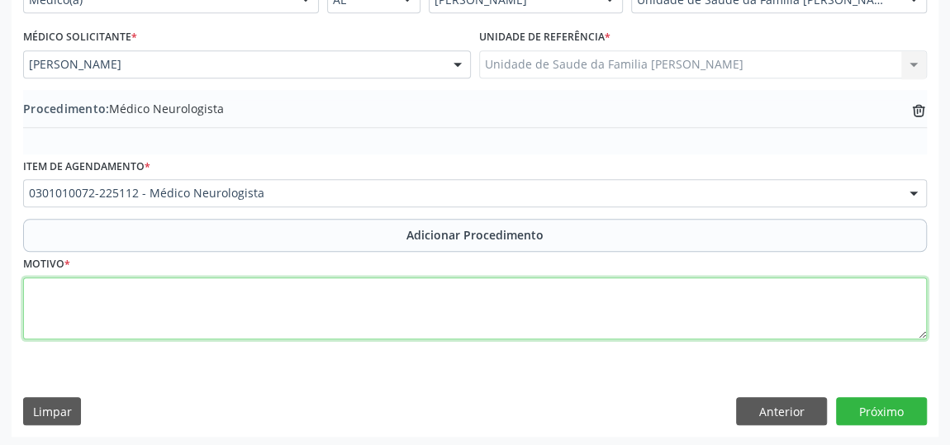
click at [404, 311] on textarea at bounding box center [475, 309] width 904 height 63
type textarea "t"
type textarea "TCE 2017."
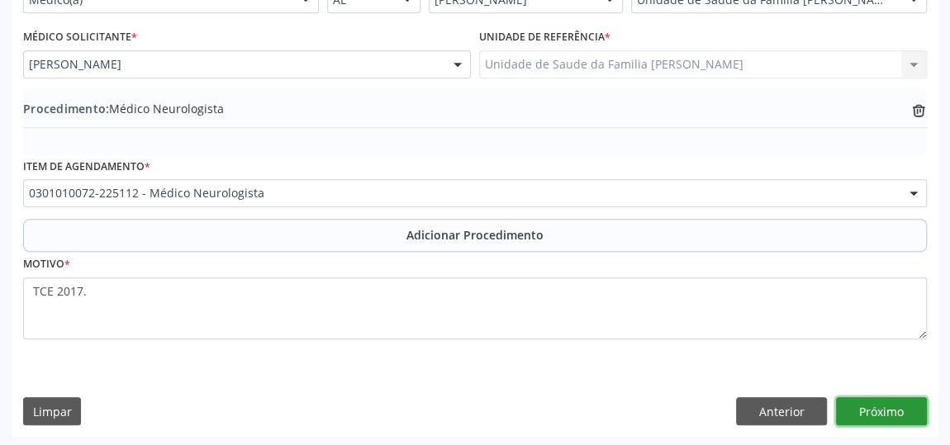
click at [904, 410] on button "Próximo" at bounding box center [881, 411] width 91 height 28
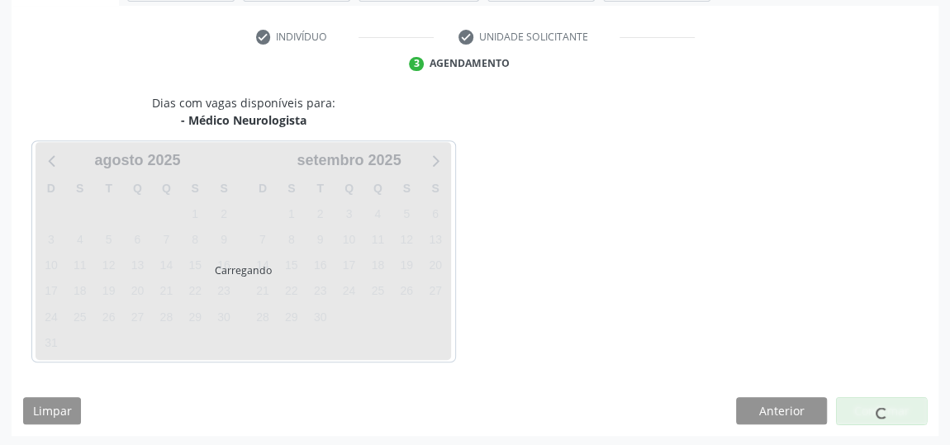
scroll to position [368, 0]
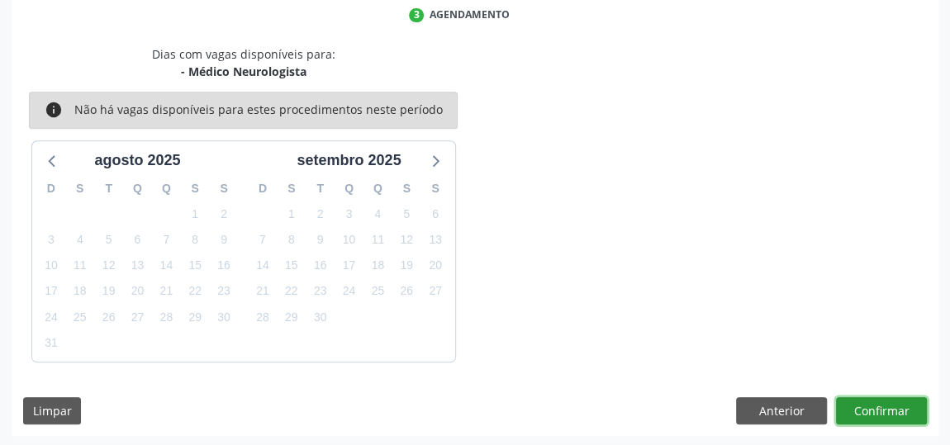
click at [900, 410] on button "Confirmar" at bounding box center [881, 411] width 91 height 28
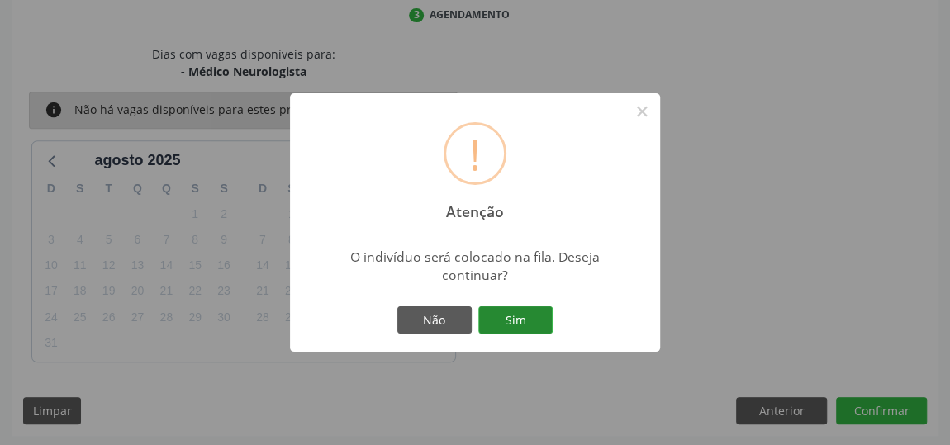
click at [517, 325] on button "Sim" at bounding box center [515, 320] width 74 height 28
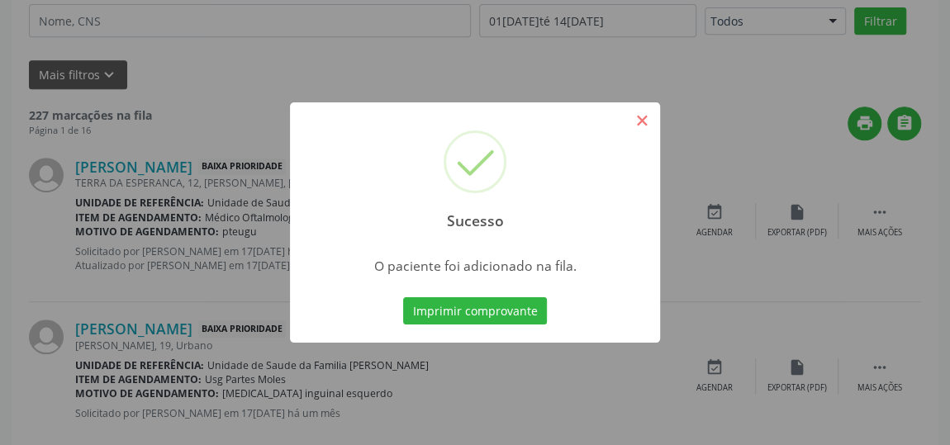
scroll to position [126, 0]
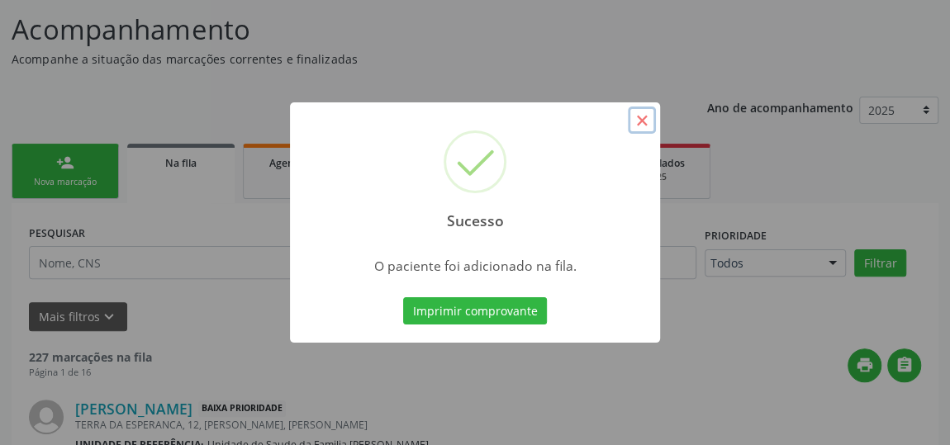
click at [643, 125] on button "×" at bounding box center [642, 121] width 28 height 28
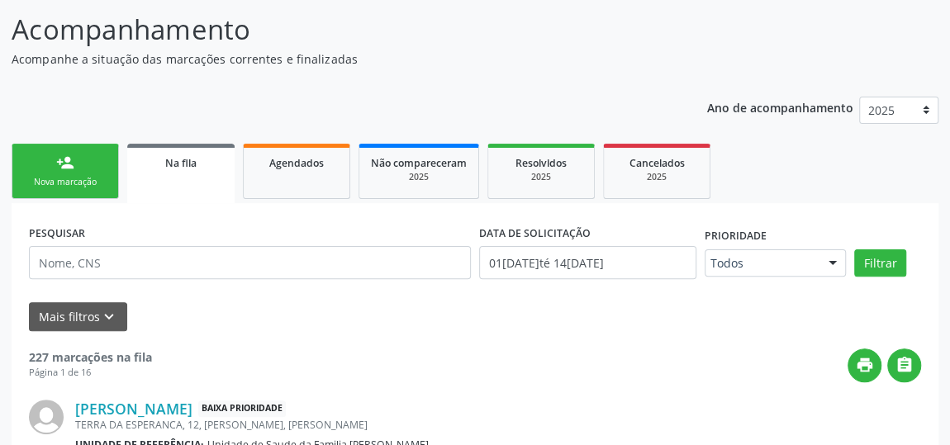
click at [83, 158] on link "person_add Nova marcação" at bounding box center [65, 171] width 107 height 55
